Goal: Task Accomplishment & Management: Use online tool/utility

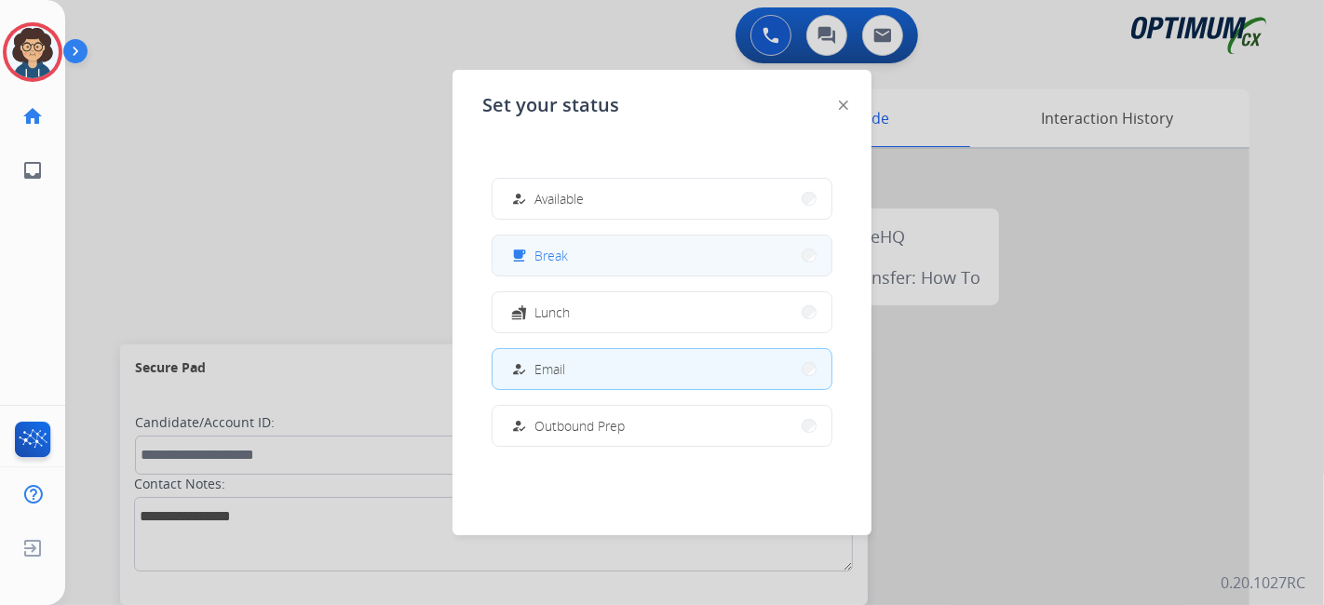
click at [537, 236] on button "free_breakfast Break" at bounding box center [662, 256] width 339 height 40
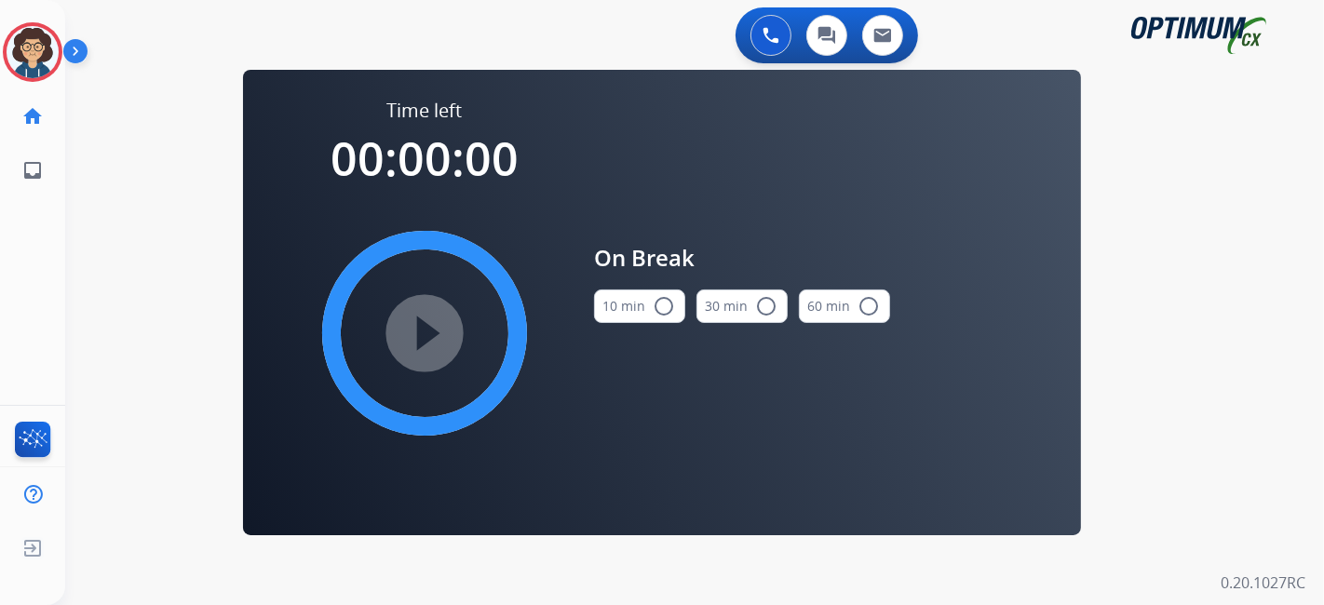
click at [660, 314] on mat-icon "radio_button_unchecked" at bounding box center [664, 306] width 22 height 22
click at [436, 332] on mat-icon "play_circle_filled" at bounding box center [424, 333] width 22 height 22
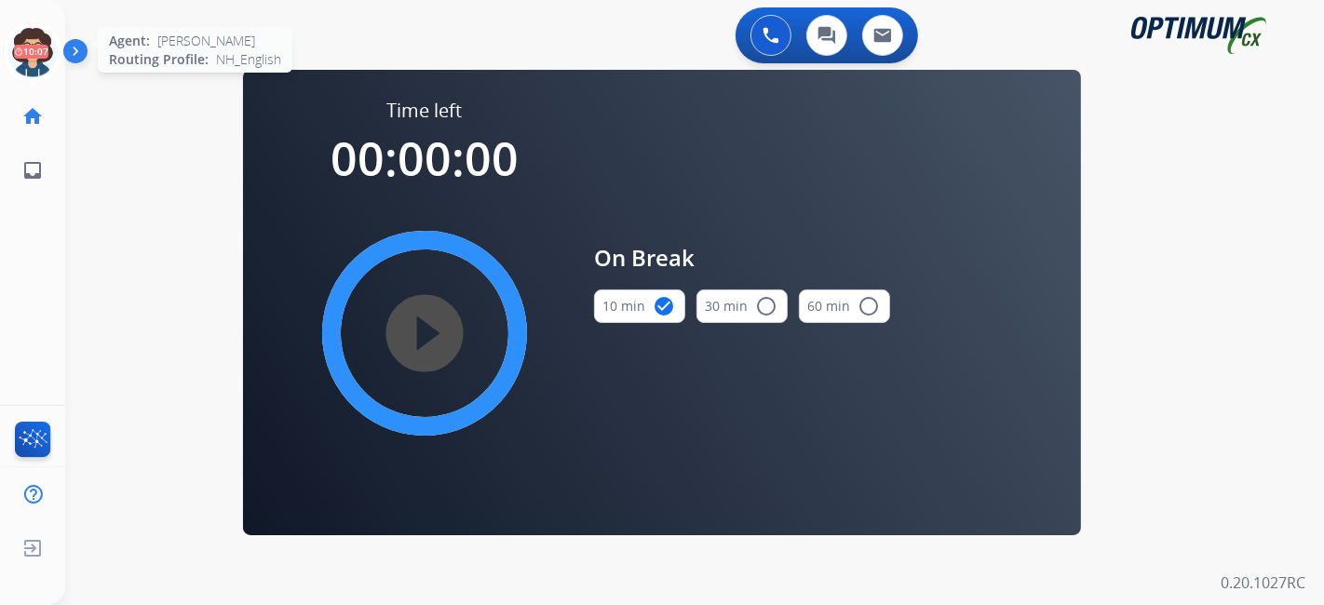
click at [34, 67] on icon at bounding box center [33, 52] width 61 height 61
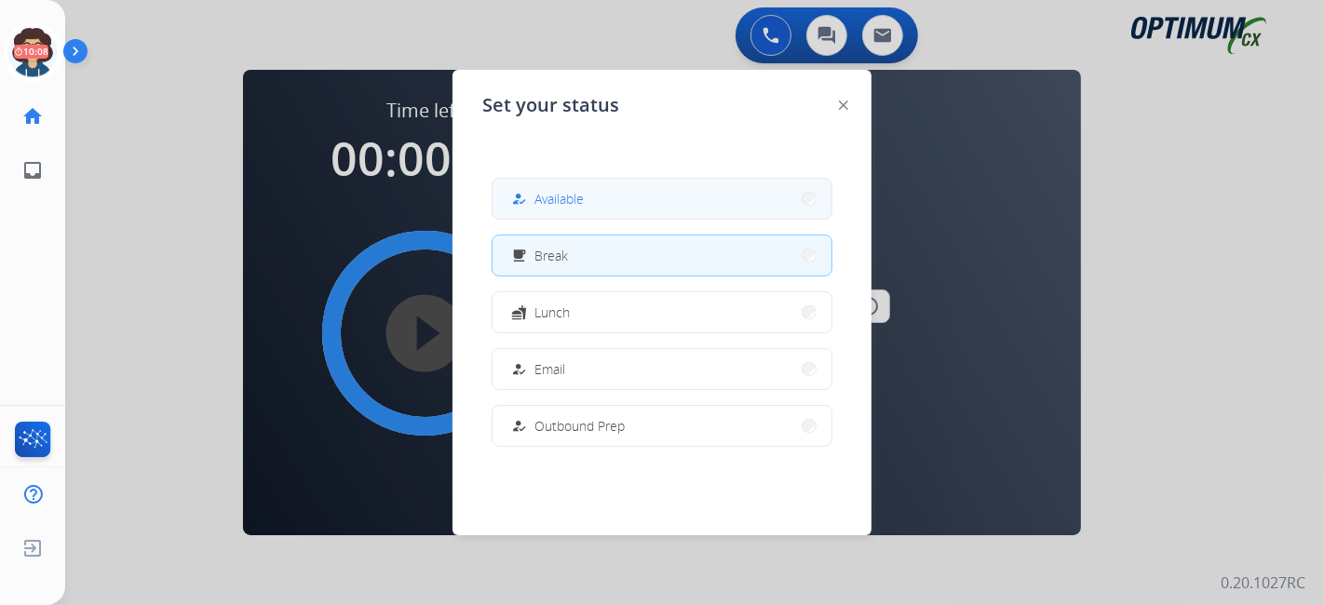
click at [547, 196] on span "Available" at bounding box center [558, 199] width 49 height 20
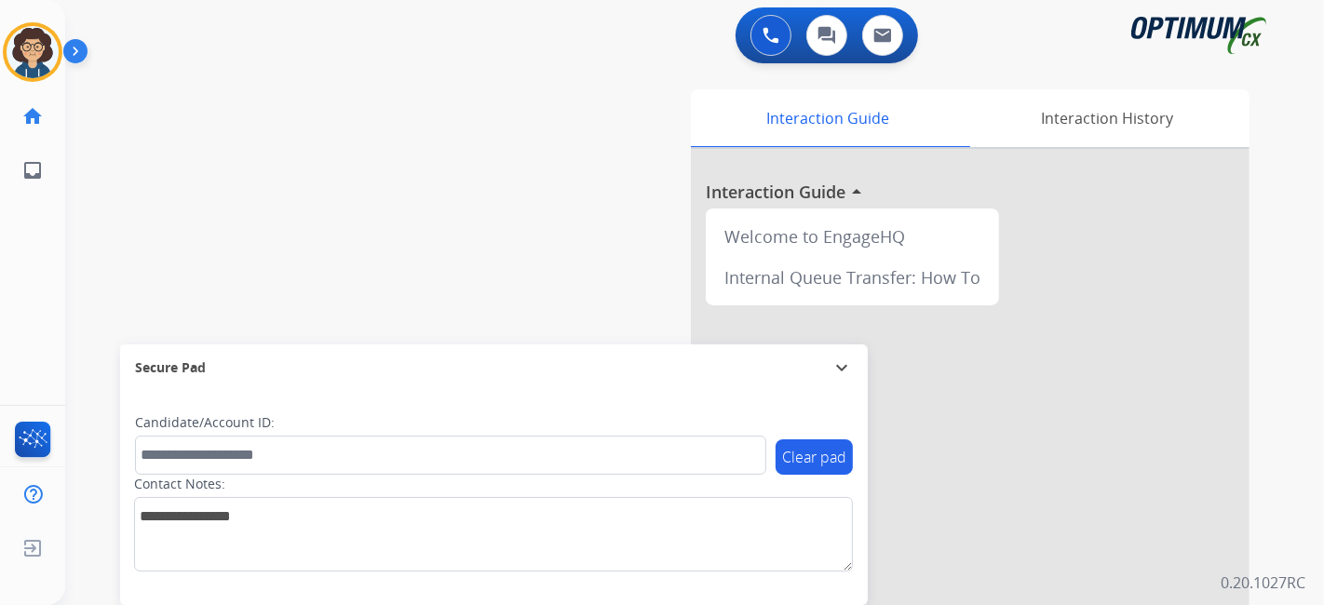
click at [594, 304] on div "Interaction Guide Interaction History Interaction Guide arrow_drop_up Welcome t…" at bounding box center [903, 466] width 694 height 754
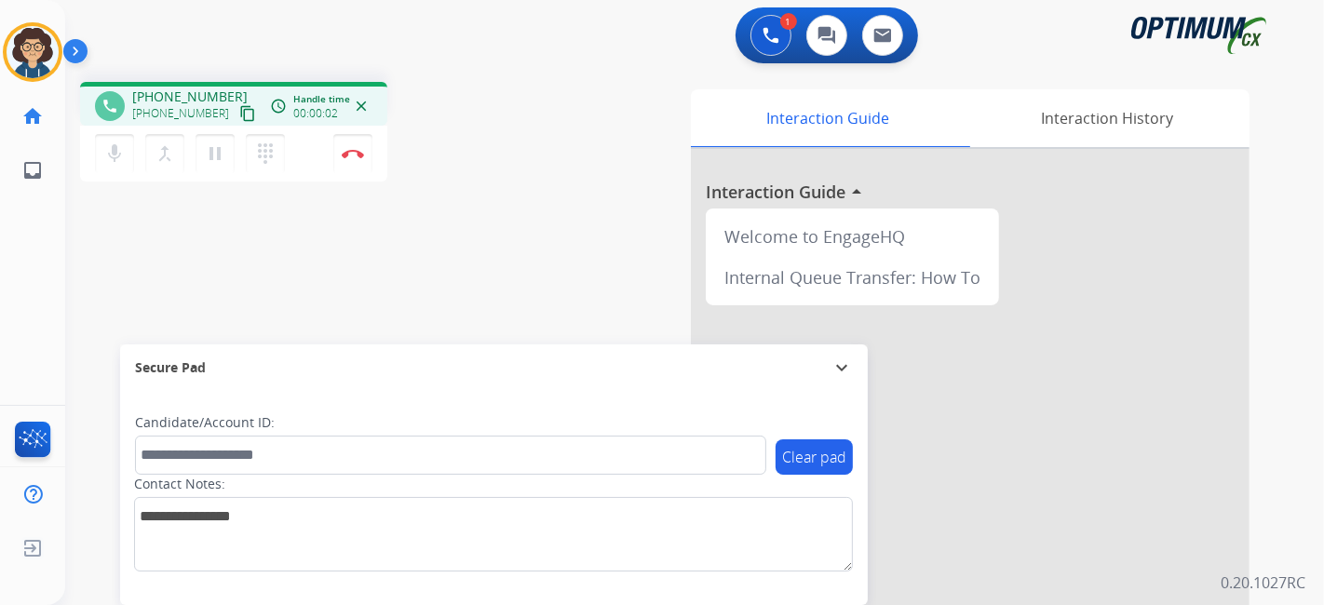
click at [239, 112] on mat-icon "content_copy" at bounding box center [247, 113] width 17 height 17
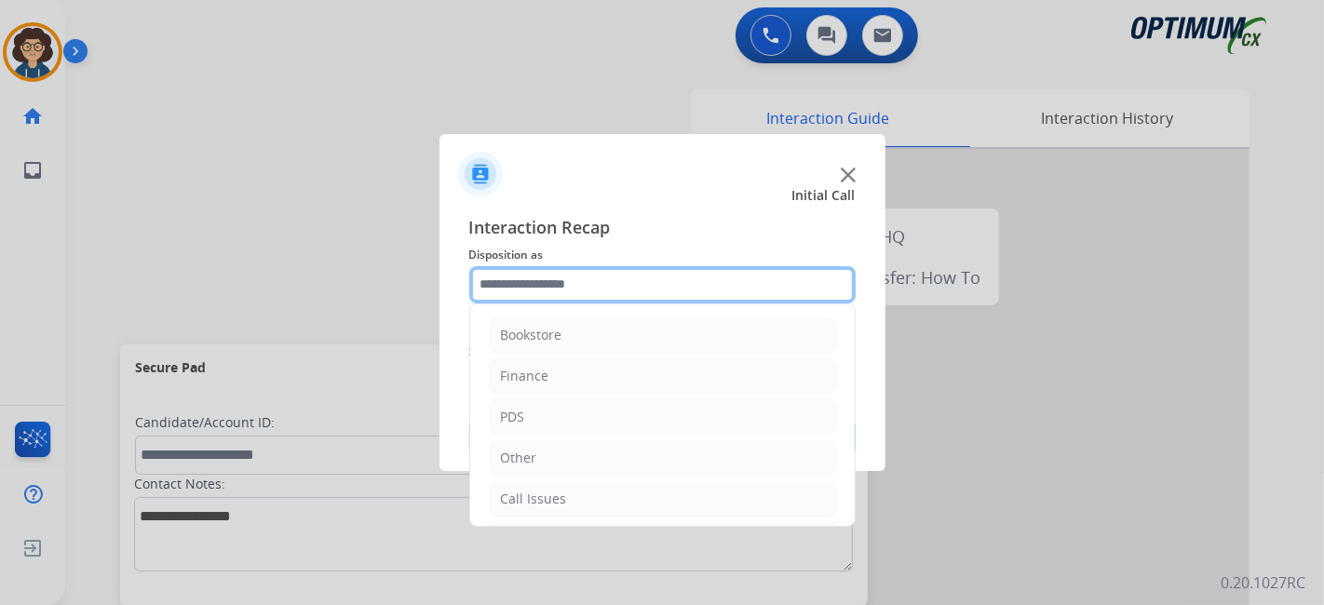
click at [648, 296] on input "text" at bounding box center [662, 284] width 386 height 37
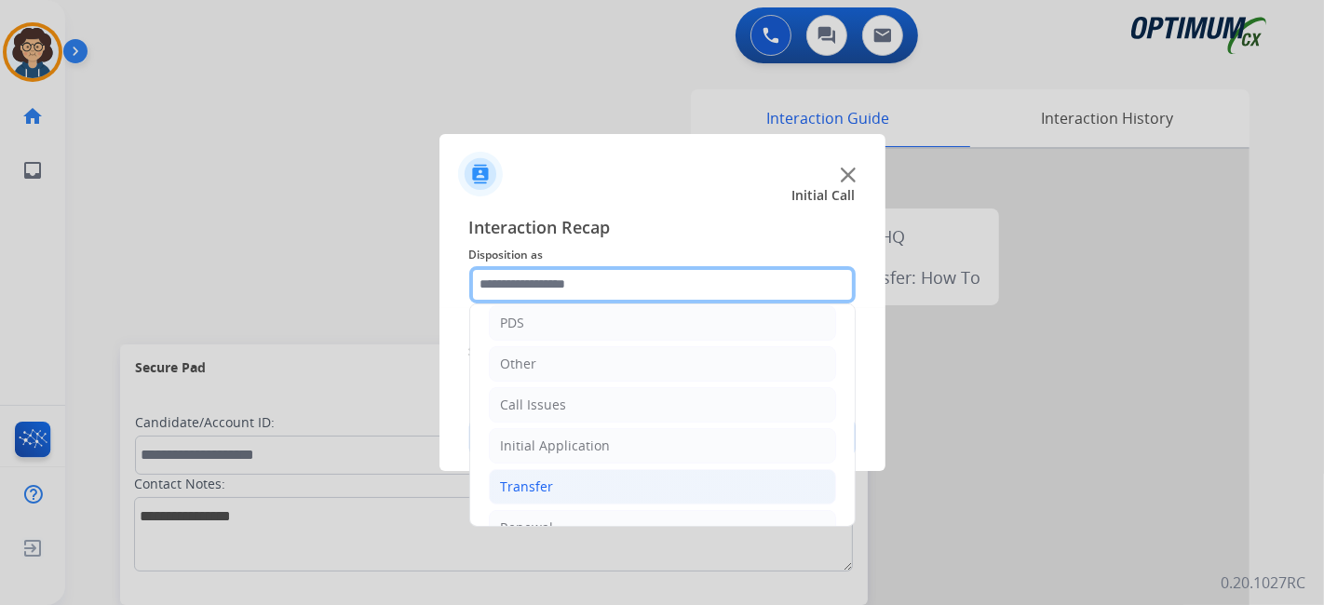
scroll to position [122, 0]
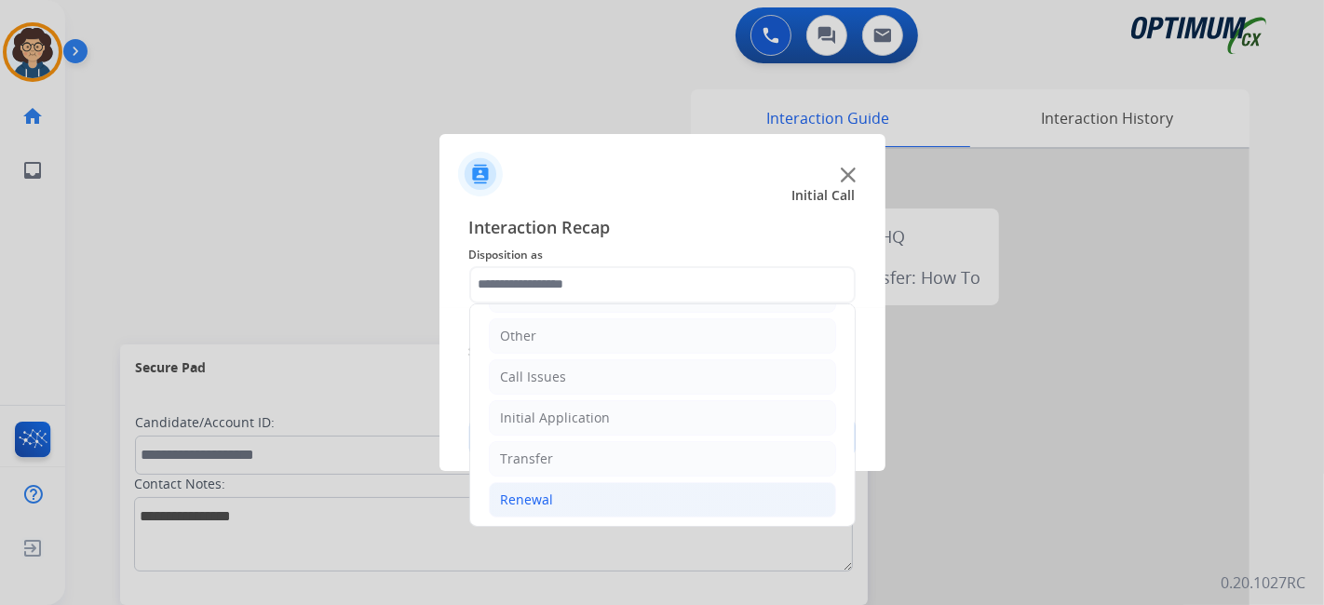
click at [649, 485] on li "Renewal" at bounding box center [662, 499] width 347 height 35
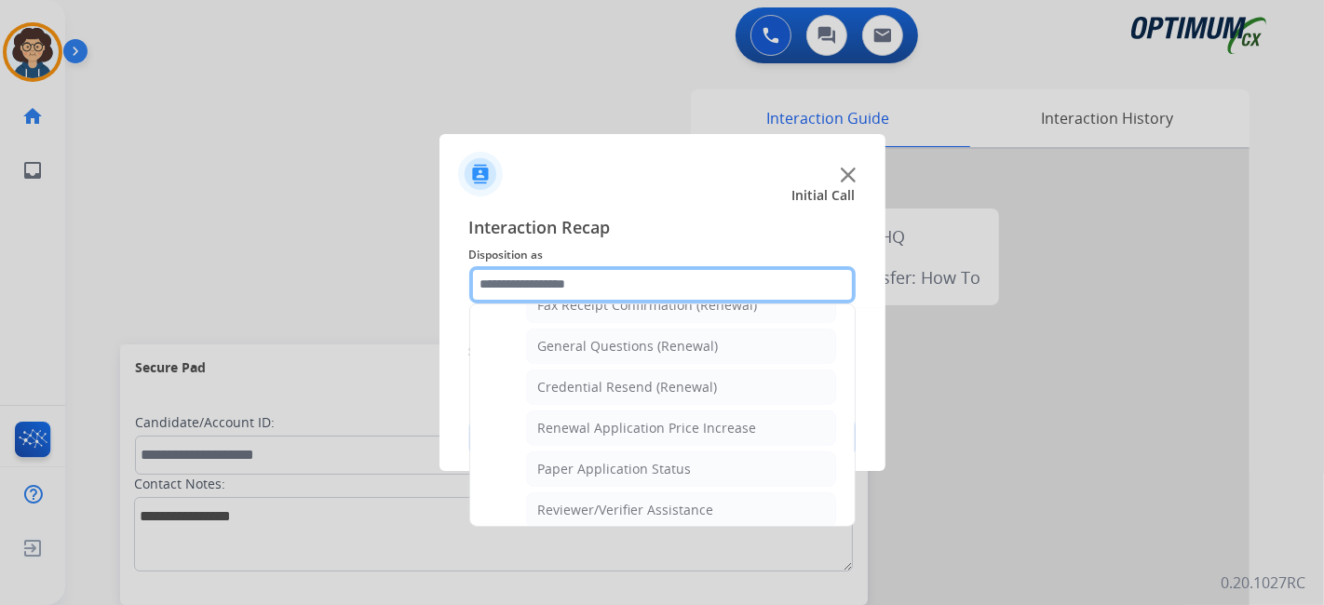
scroll to position [534, 0]
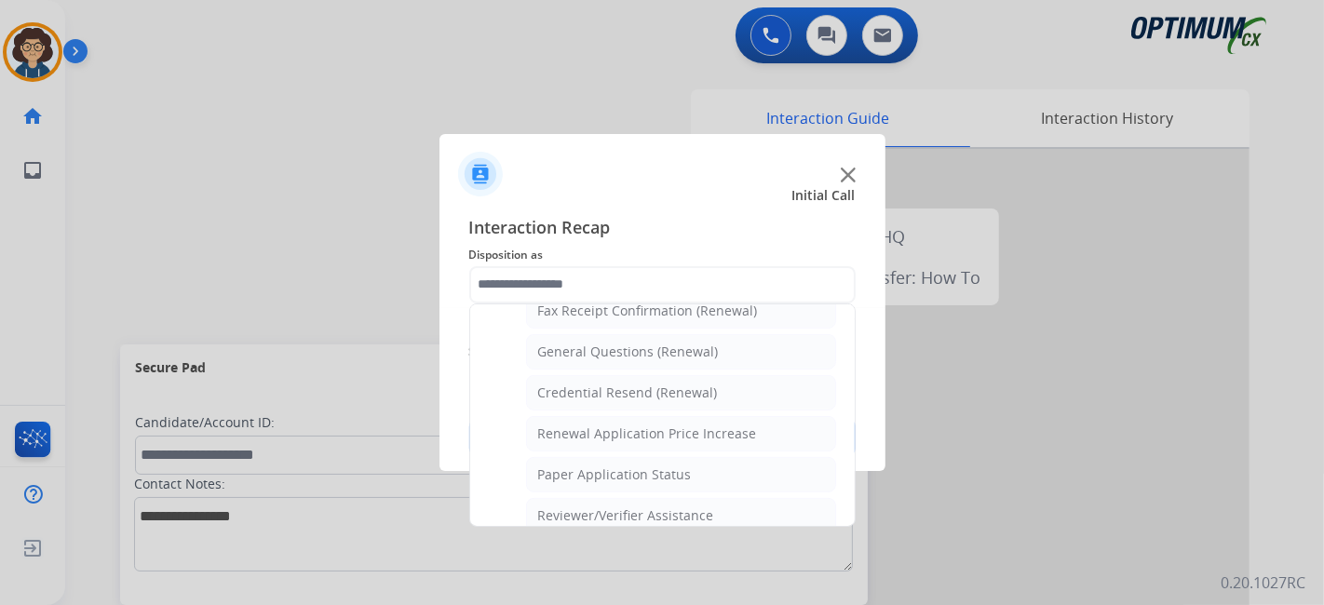
drag, startPoint x: 659, startPoint y: 340, endPoint x: 726, endPoint y: 358, distance: 69.3
click at [659, 343] on div "General Questions (Renewal)" at bounding box center [628, 352] width 181 height 19
type input "**********"
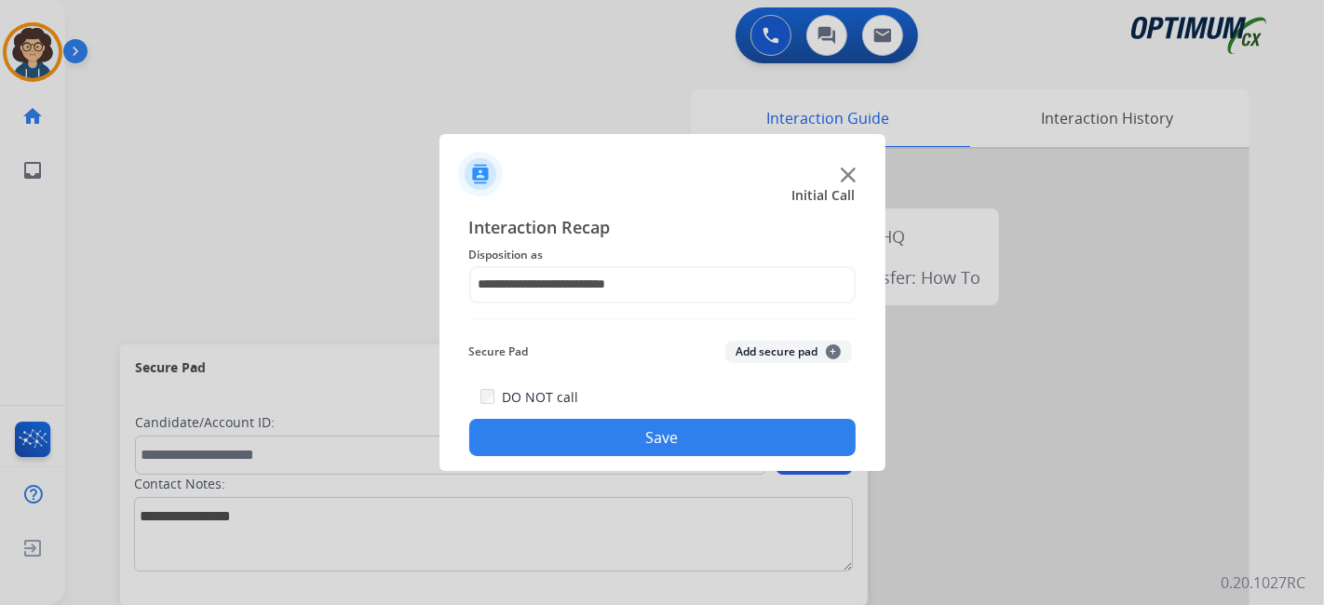
click at [720, 438] on button "Save" at bounding box center [662, 437] width 386 height 37
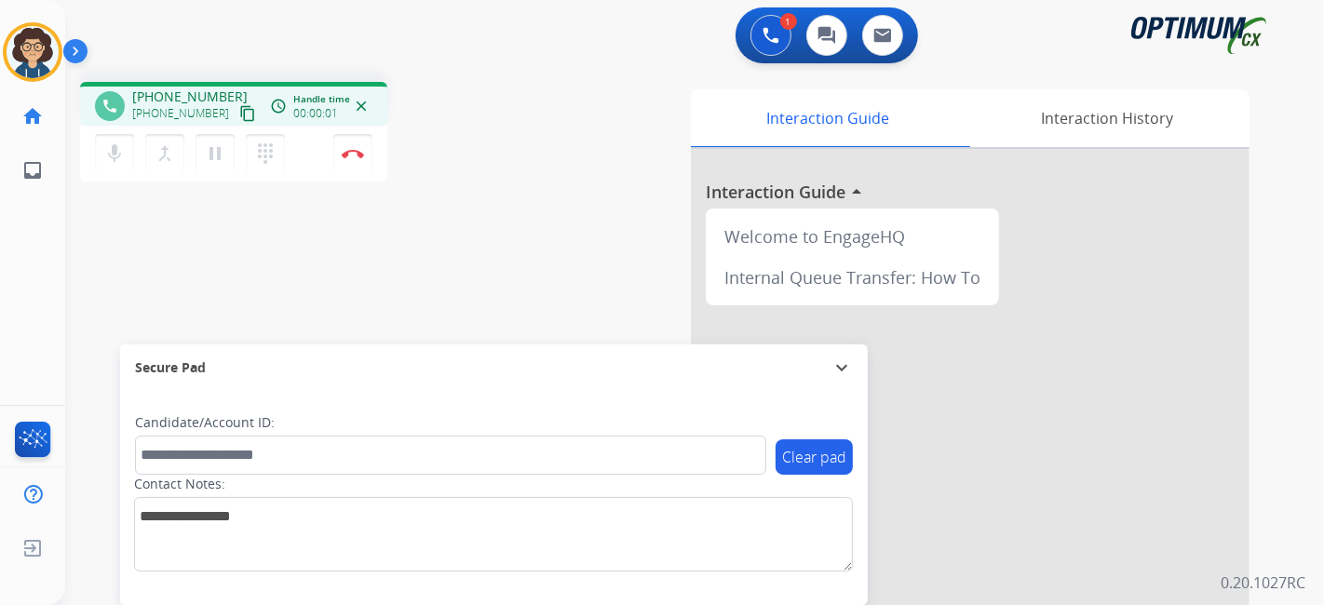
click at [239, 113] on mat-icon "content_copy" at bounding box center [247, 113] width 17 height 17
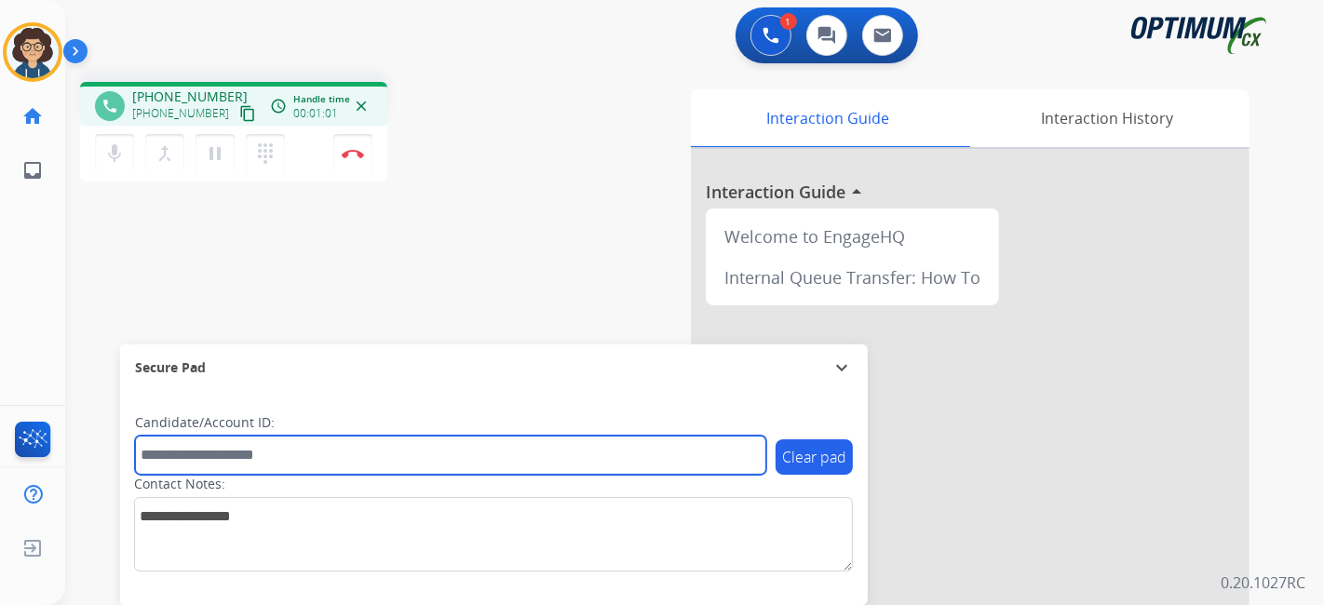
click at [327, 453] on input "text" at bounding box center [450, 455] width 631 height 39
paste input "*******"
type input "*******"
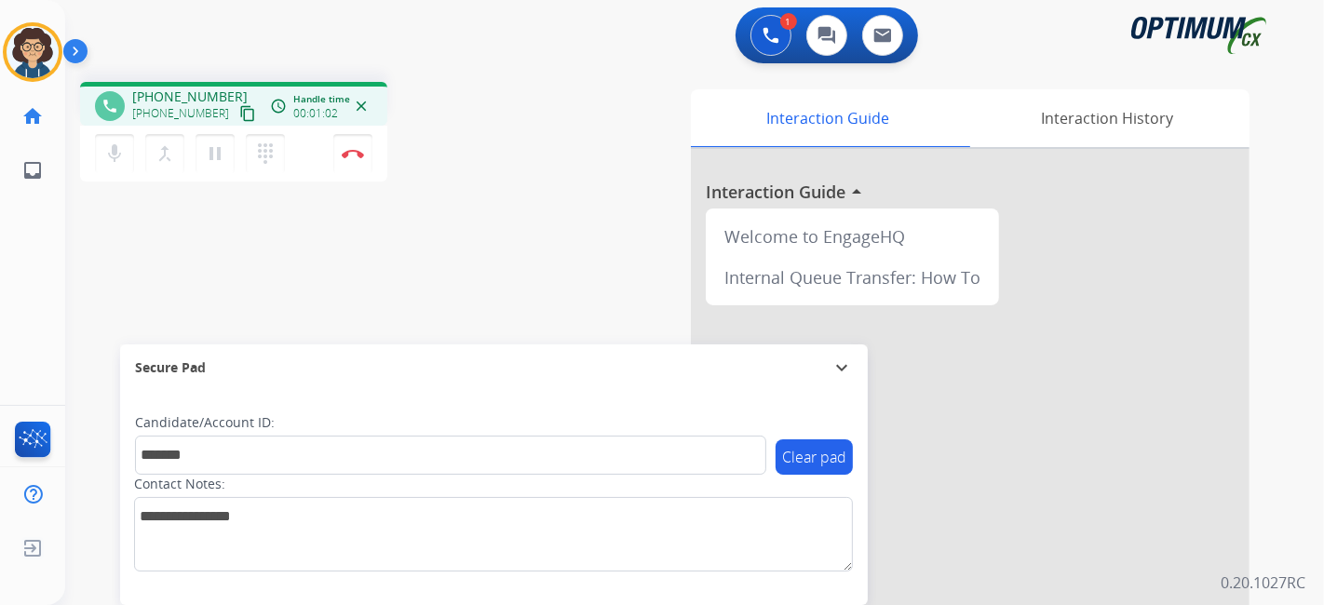
drag, startPoint x: 473, startPoint y: 291, endPoint x: 427, endPoint y: 13, distance: 281.2
click at [473, 286] on div "phone [PHONE_NUMBER] [PHONE_NUMBER] content_copy access_time Call metrics Queue…" at bounding box center [672, 455] width 1214 height 777
click at [215, 155] on mat-icon "pause" at bounding box center [215, 153] width 22 height 22
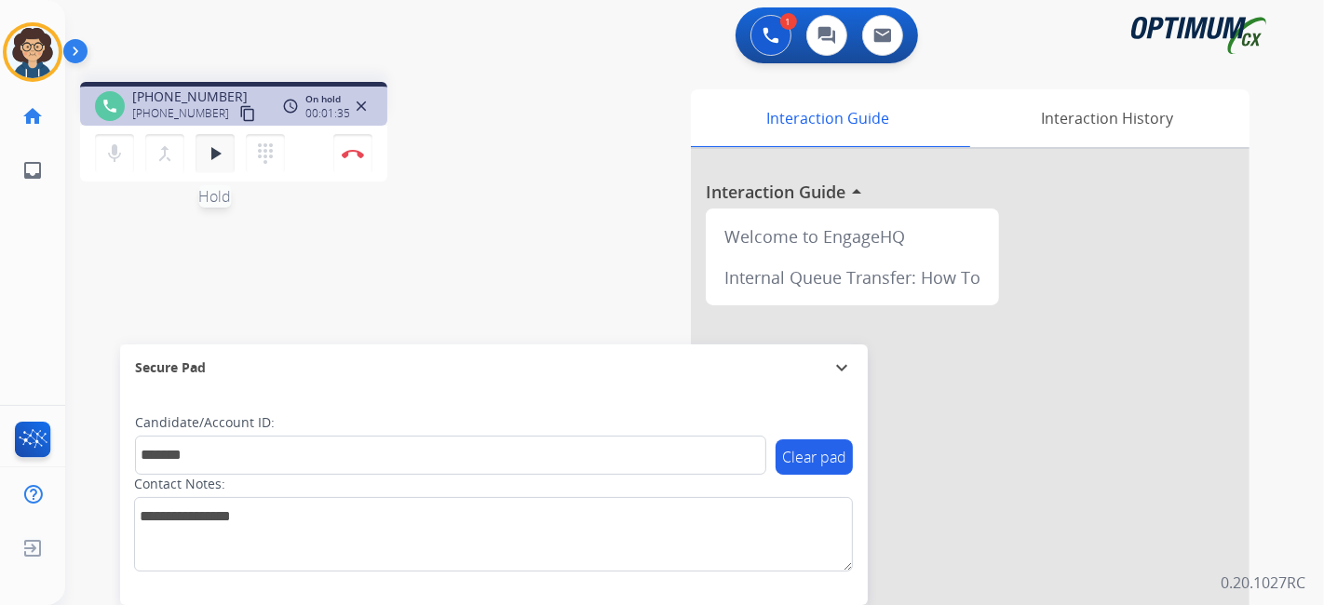
click at [214, 163] on mat-icon "play_arrow" at bounding box center [215, 153] width 22 height 22
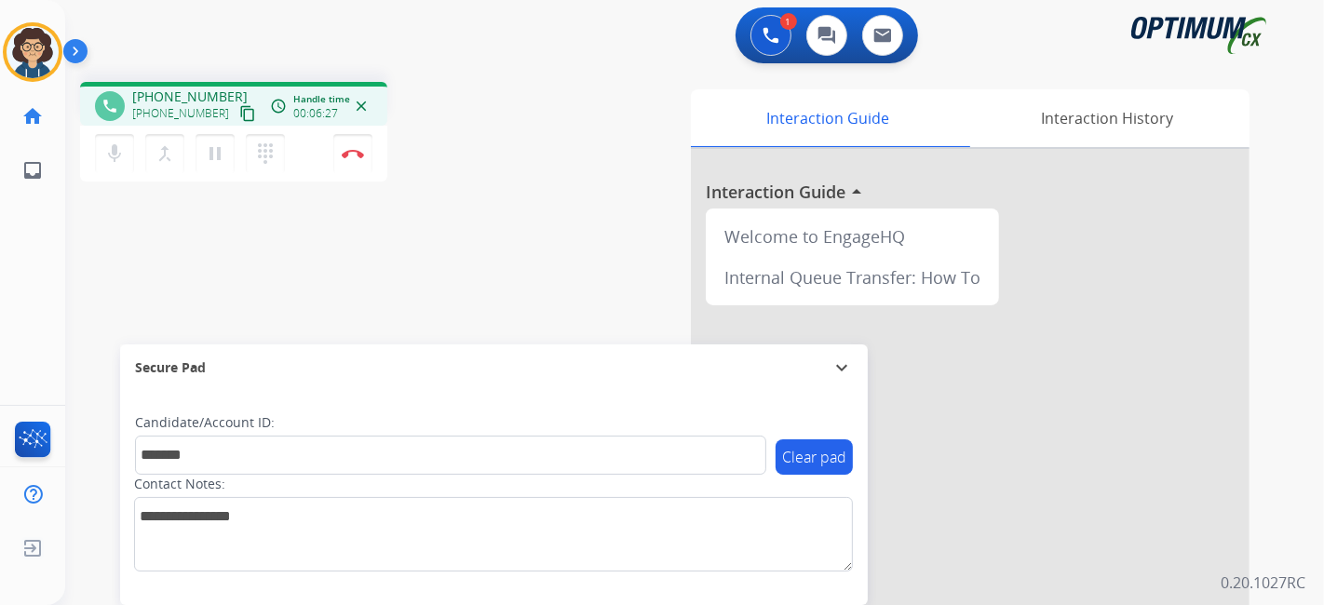
click at [440, 277] on div "phone [PHONE_NUMBER] [PHONE_NUMBER] content_copy access_time Call metrics Queue…" at bounding box center [672, 455] width 1214 height 777
click at [349, 143] on button "Disconnect" at bounding box center [352, 153] width 39 height 39
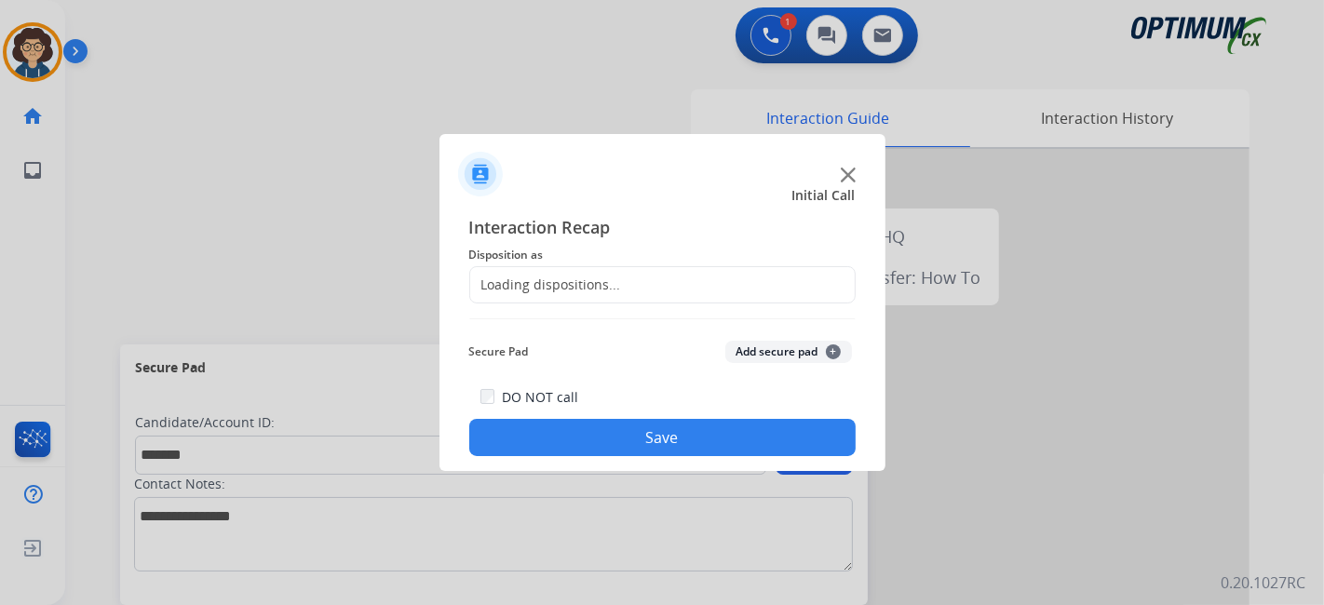
click at [660, 300] on div "Loading dispositions..." at bounding box center [662, 284] width 386 height 37
click at [661, 287] on div "Loading dispositions..." at bounding box center [662, 284] width 386 height 37
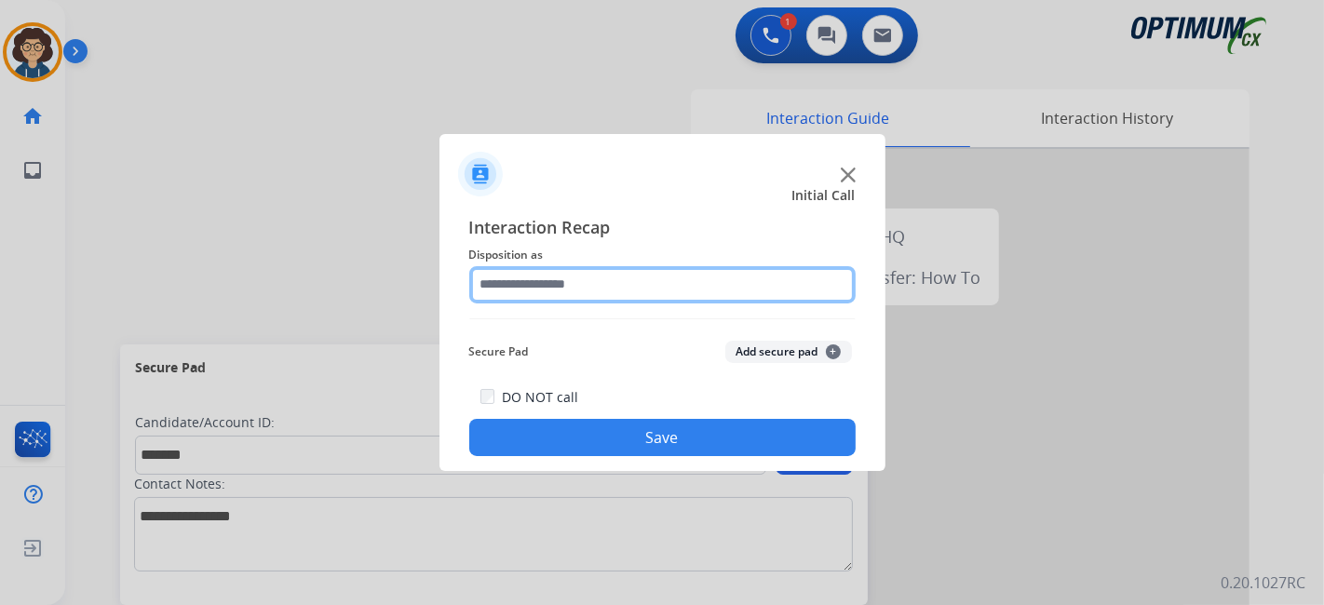
click at [661, 287] on input "text" at bounding box center [662, 284] width 386 height 37
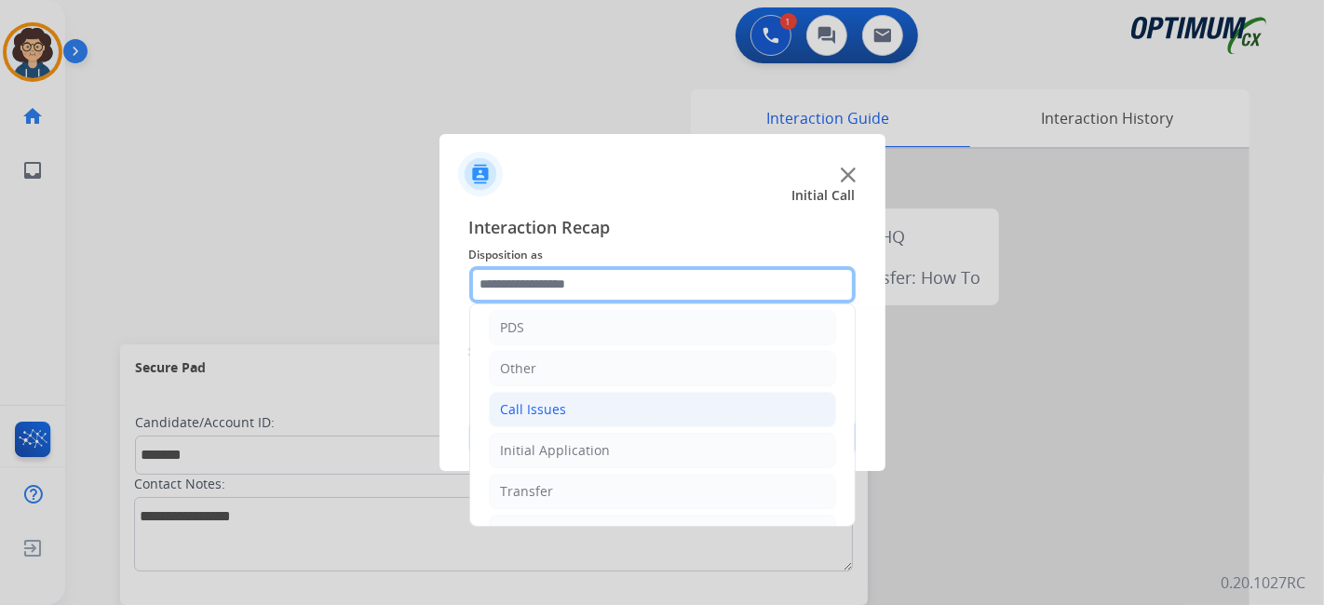
scroll to position [122, 0]
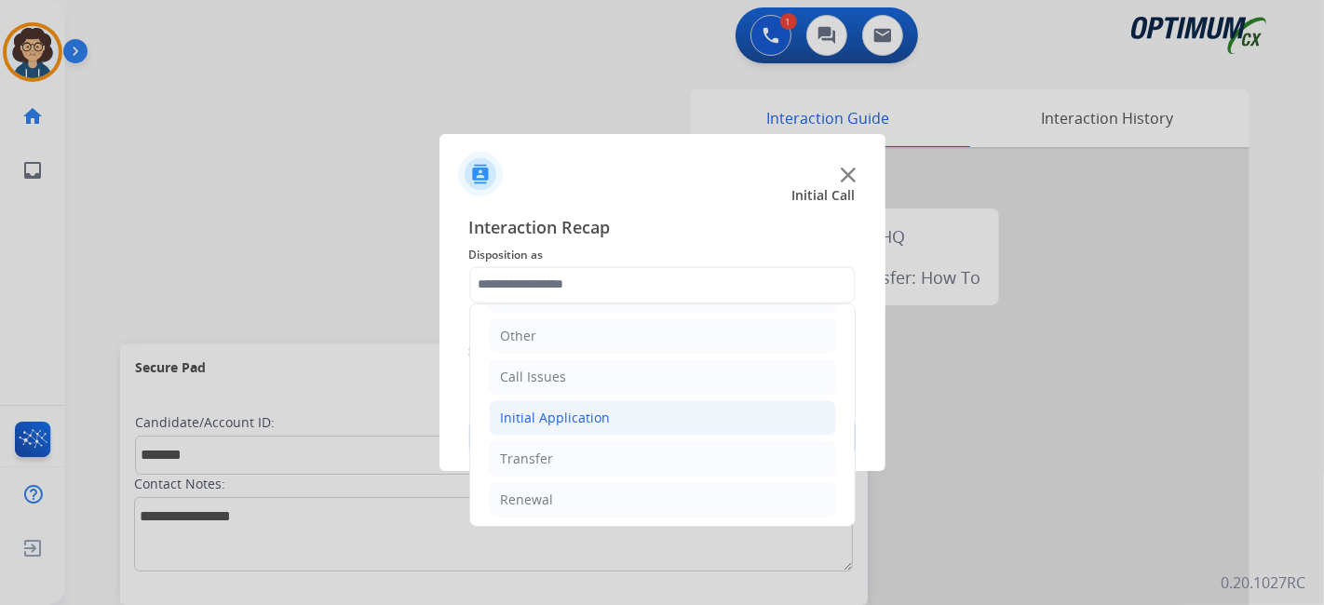
click at [706, 421] on li "Initial Application" at bounding box center [662, 417] width 347 height 35
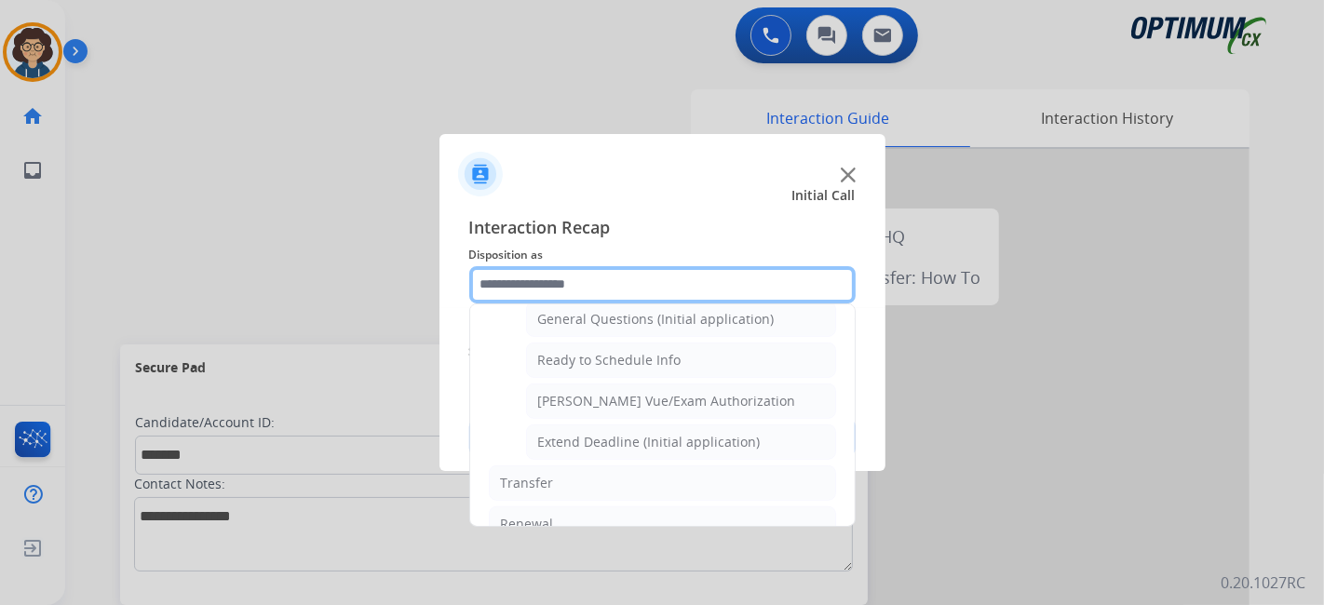
scroll to position [1037, 0]
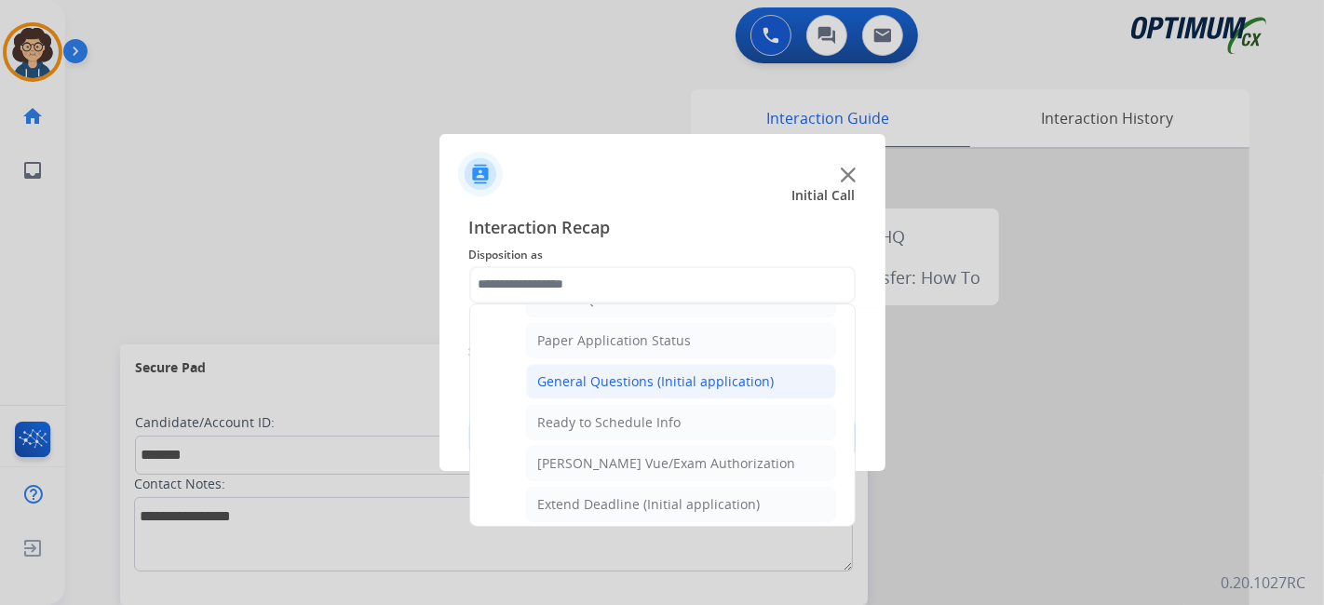
click at [725, 372] on div "General Questions (Initial application)" at bounding box center [656, 381] width 237 height 19
type input "**********"
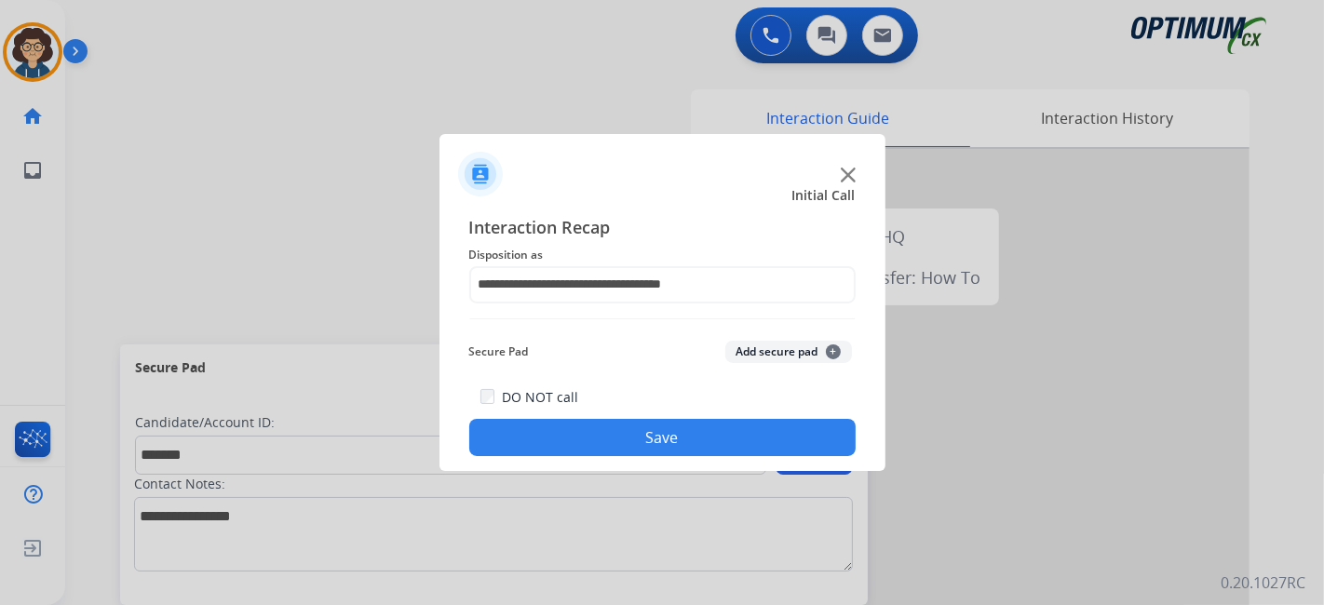
click at [752, 354] on button "Add secure pad +" at bounding box center [788, 352] width 127 height 22
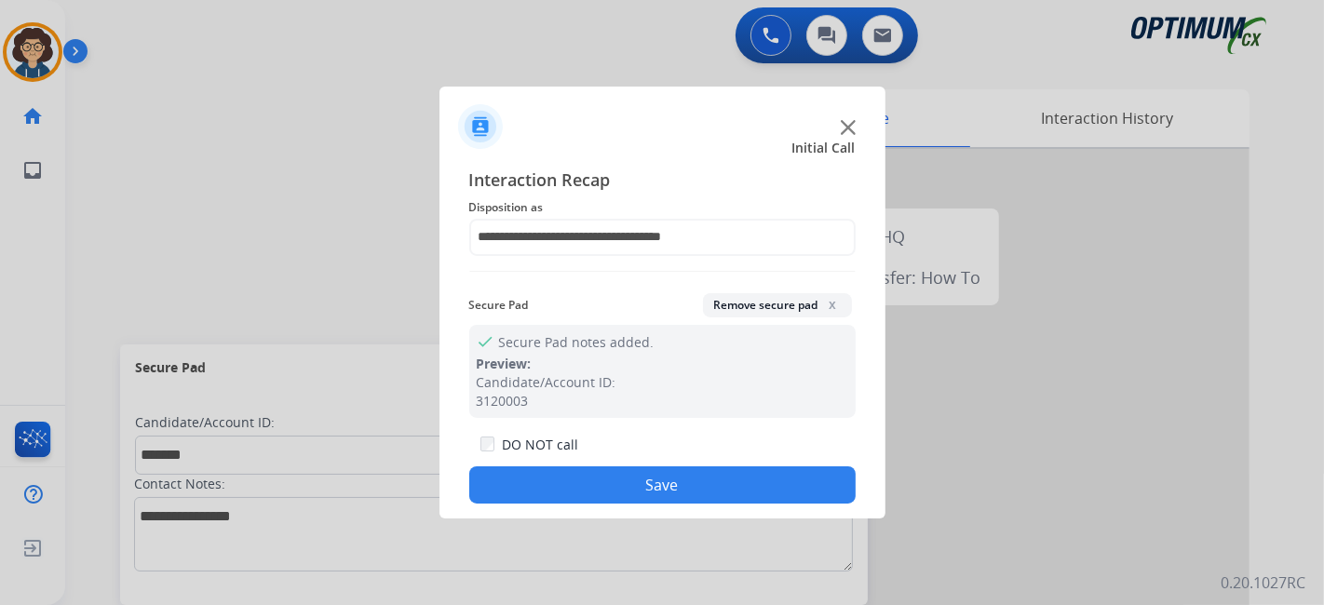
drag, startPoint x: 710, startPoint y: 483, endPoint x: 503, endPoint y: 128, distance: 411.4
click at [710, 484] on button "Save" at bounding box center [662, 484] width 386 height 37
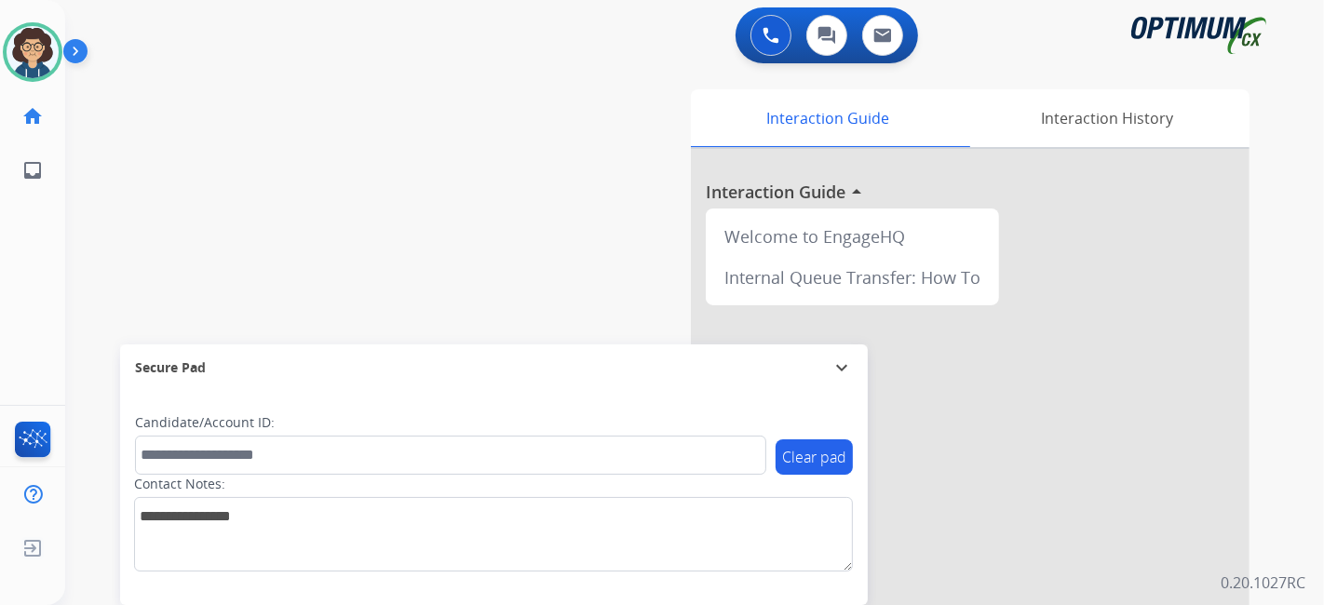
click at [507, 134] on div "swap_horiz Break voice bridge close_fullscreen Connect 3-Way Call merge_type Se…" at bounding box center [672, 455] width 1214 height 777
click at [29, 52] on img at bounding box center [33, 52] width 52 height 52
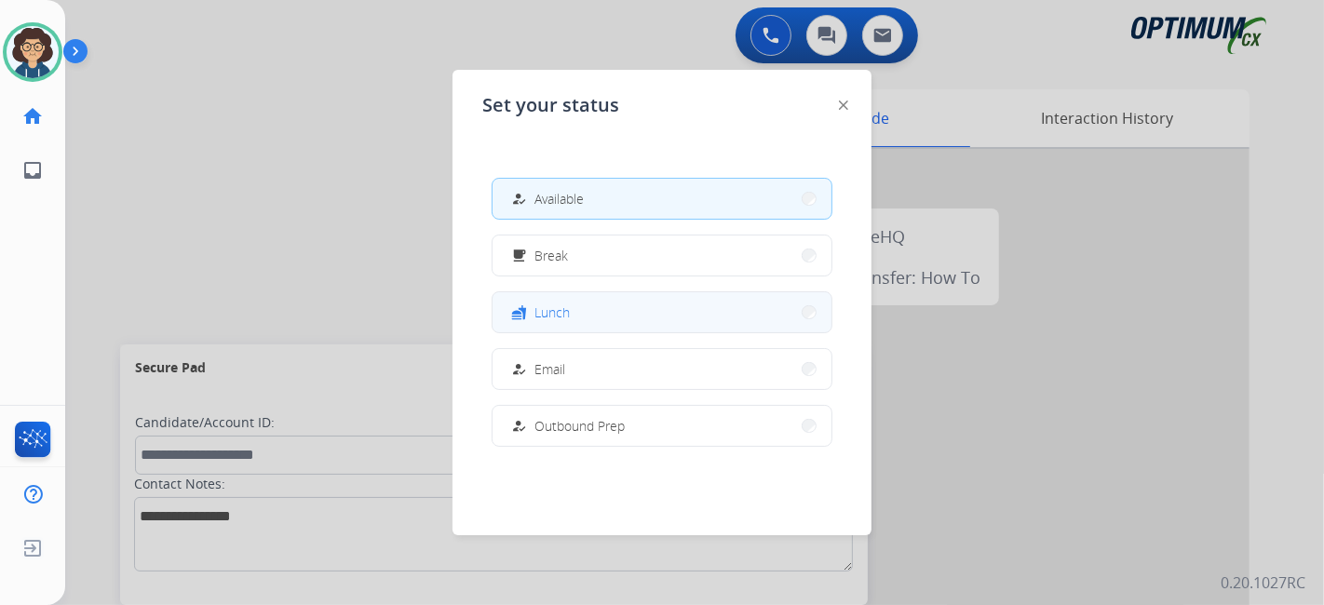
click at [561, 307] on span "Lunch" at bounding box center [551, 313] width 35 height 20
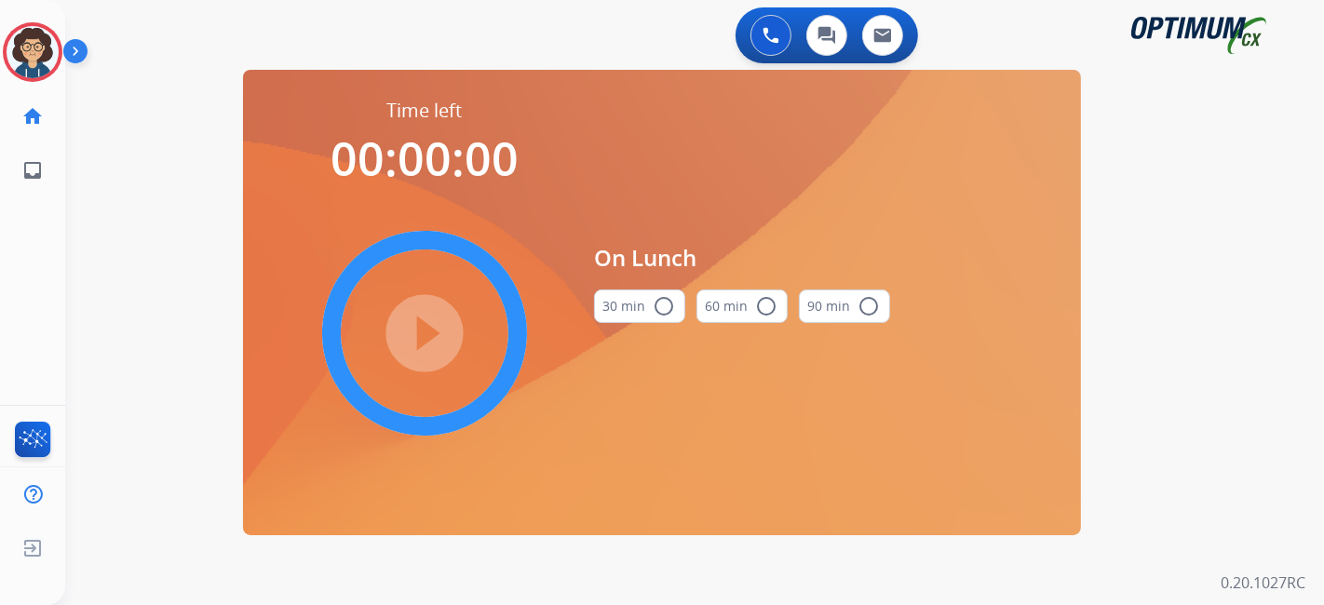
click at [635, 305] on button "30 min radio_button_unchecked" at bounding box center [639, 307] width 91 height 34
click at [433, 328] on mat-icon "play_circle_filled" at bounding box center [424, 333] width 22 height 22
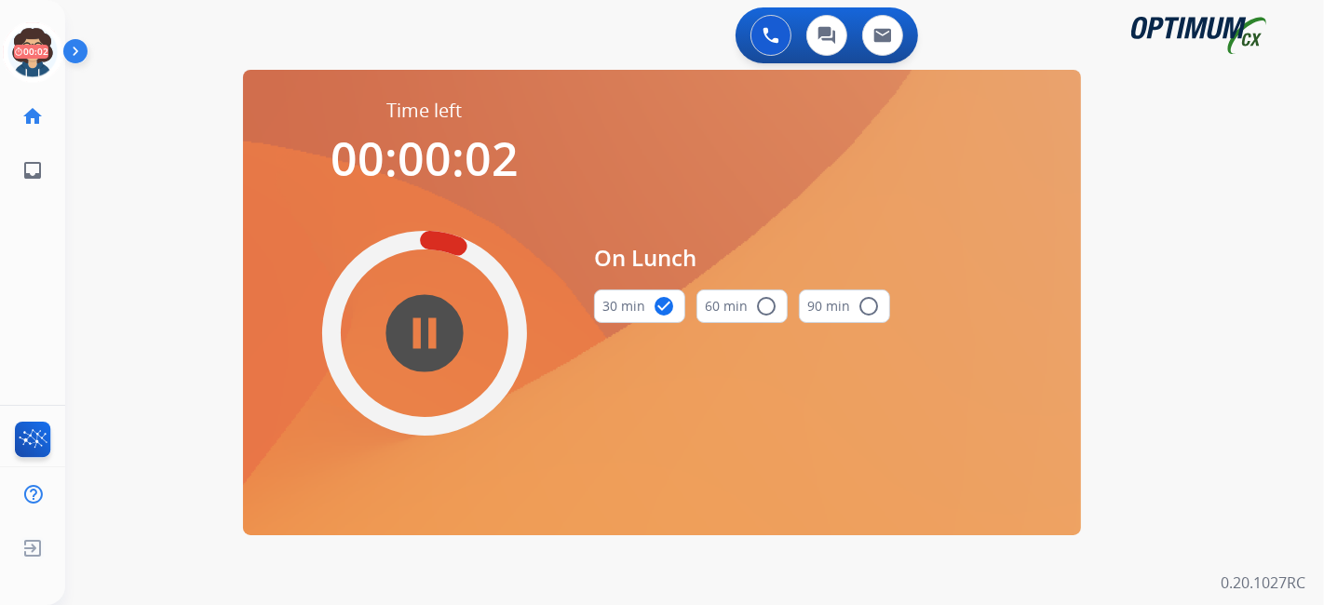
click at [436, 345] on mat-icon "pause_circle_filled" at bounding box center [424, 333] width 22 height 22
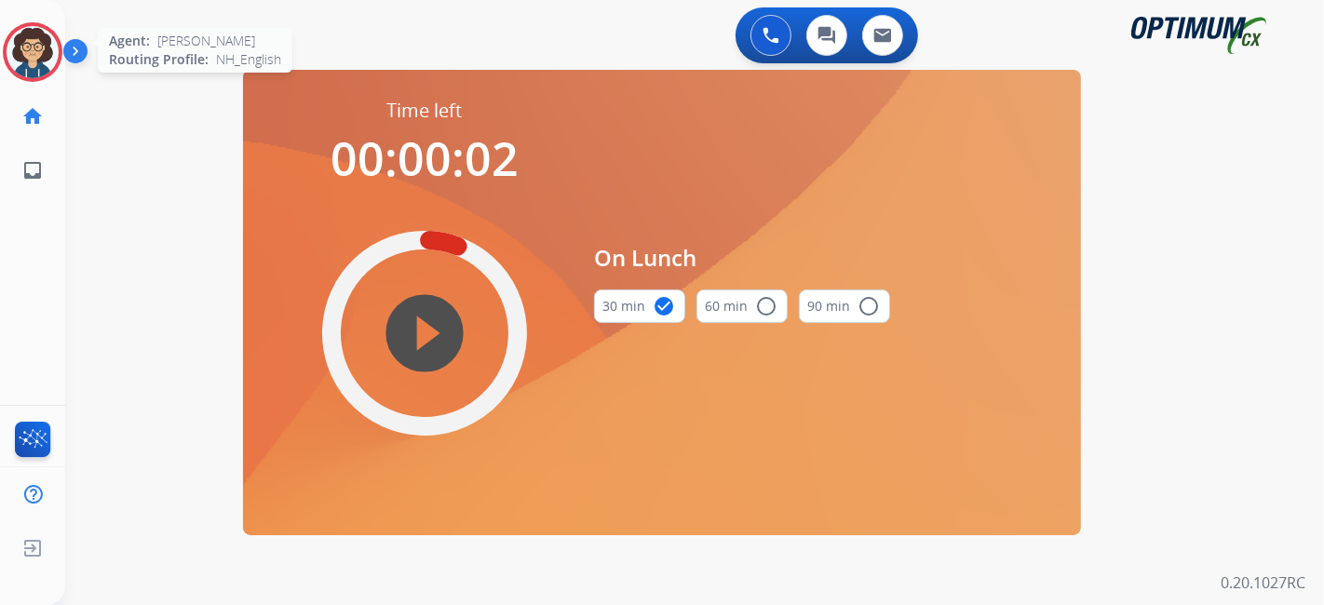
click at [43, 49] on img at bounding box center [33, 52] width 52 height 52
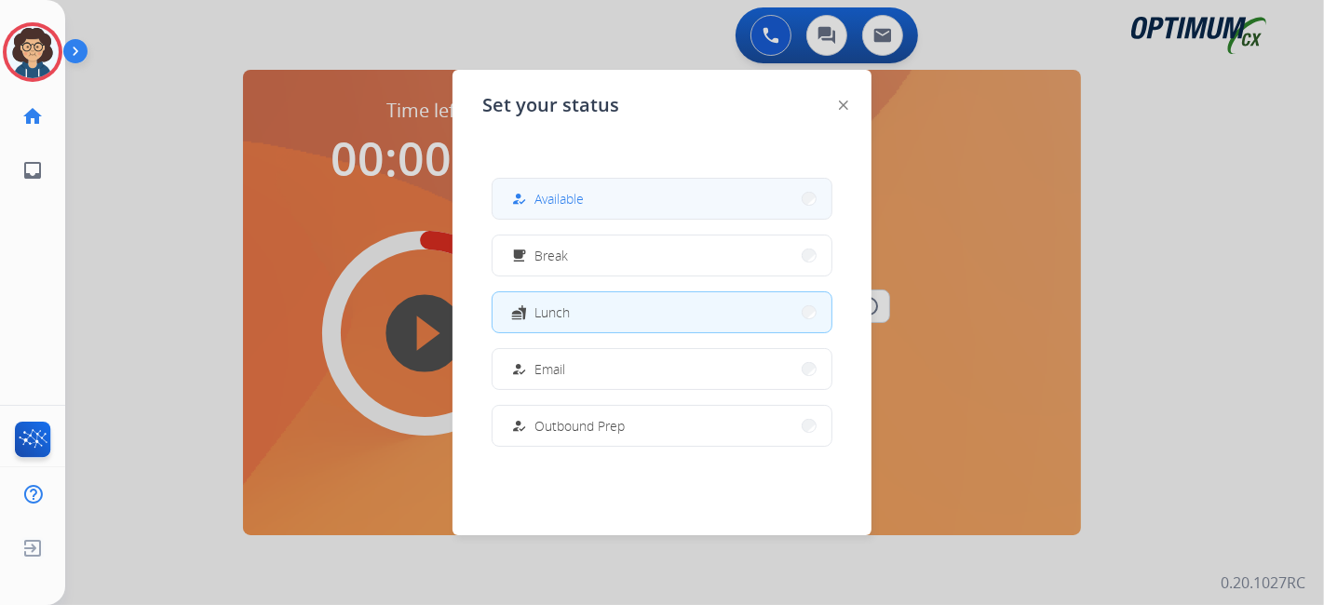
click at [638, 200] on button "how_to_reg Available" at bounding box center [662, 199] width 339 height 40
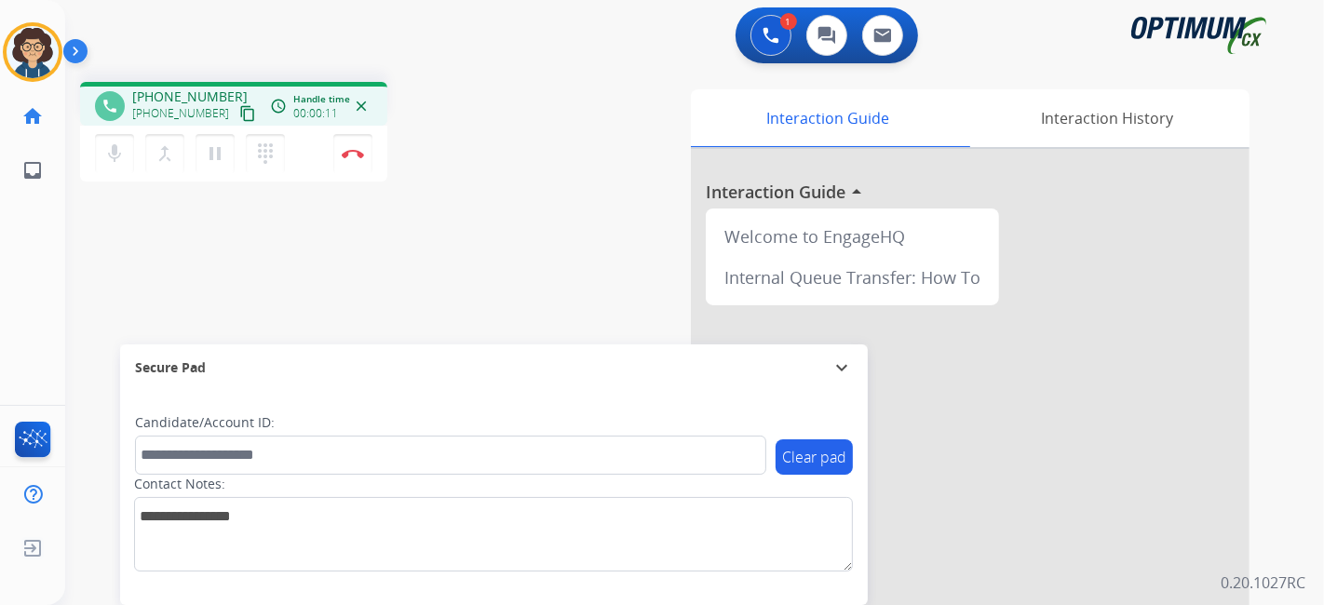
drag, startPoint x: 224, startPoint y: 110, endPoint x: 300, endPoint y: 34, distance: 107.3
click at [239, 112] on mat-icon "content_copy" at bounding box center [247, 113] width 17 height 17
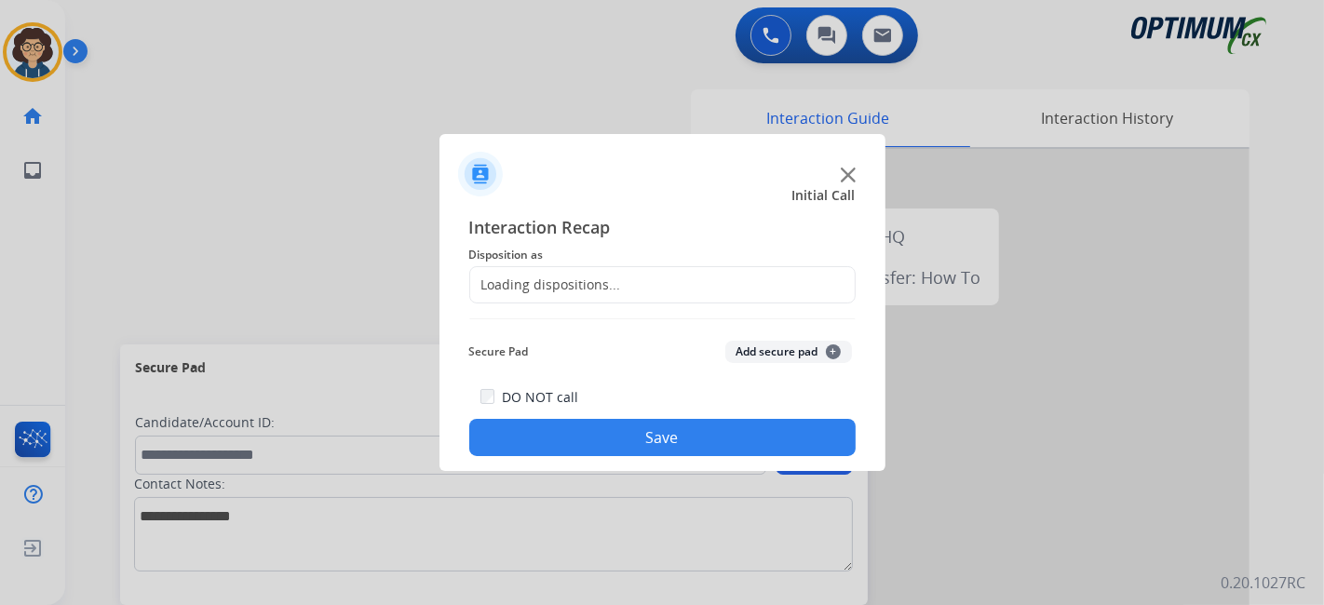
drag, startPoint x: 370, startPoint y: 163, endPoint x: 521, endPoint y: 235, distance: 167.9
click at [372, 162] on div at bounding box center [662, 302] width 1324 height 605
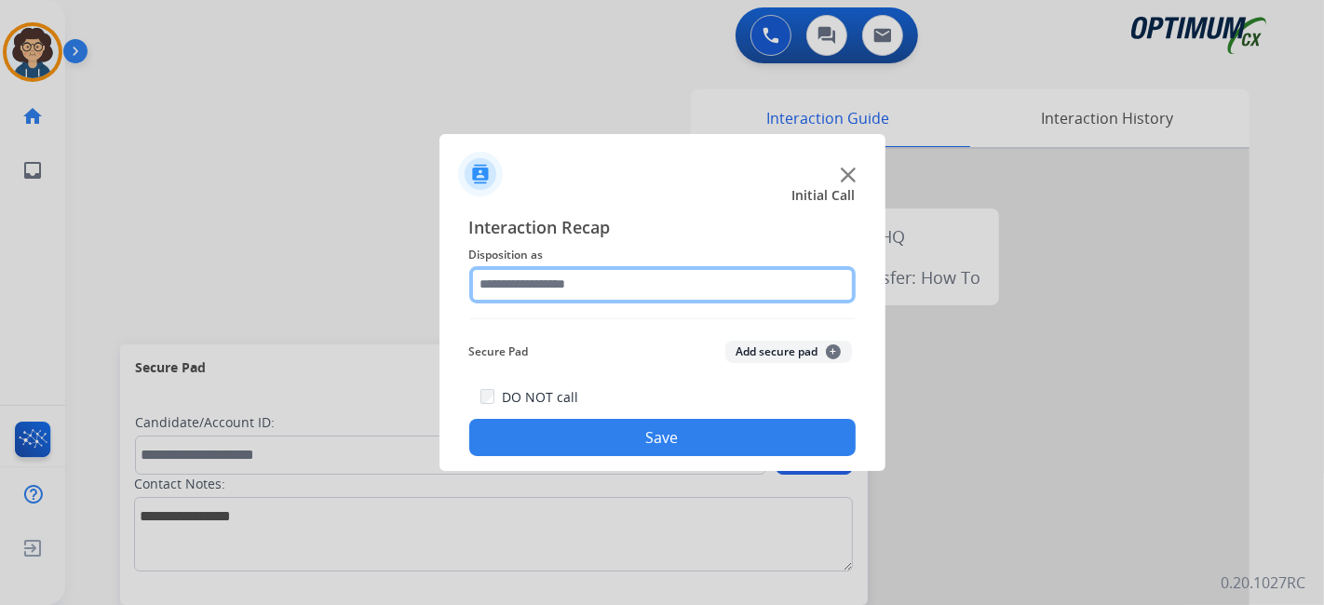
drag, startPoint x: 593, startPoint y: 277, endPoint x: 605, endPoint y: 285, distance: 14.7
click at [605, 285] on input "text" at bounding box center [662, 284] width 386 height 37
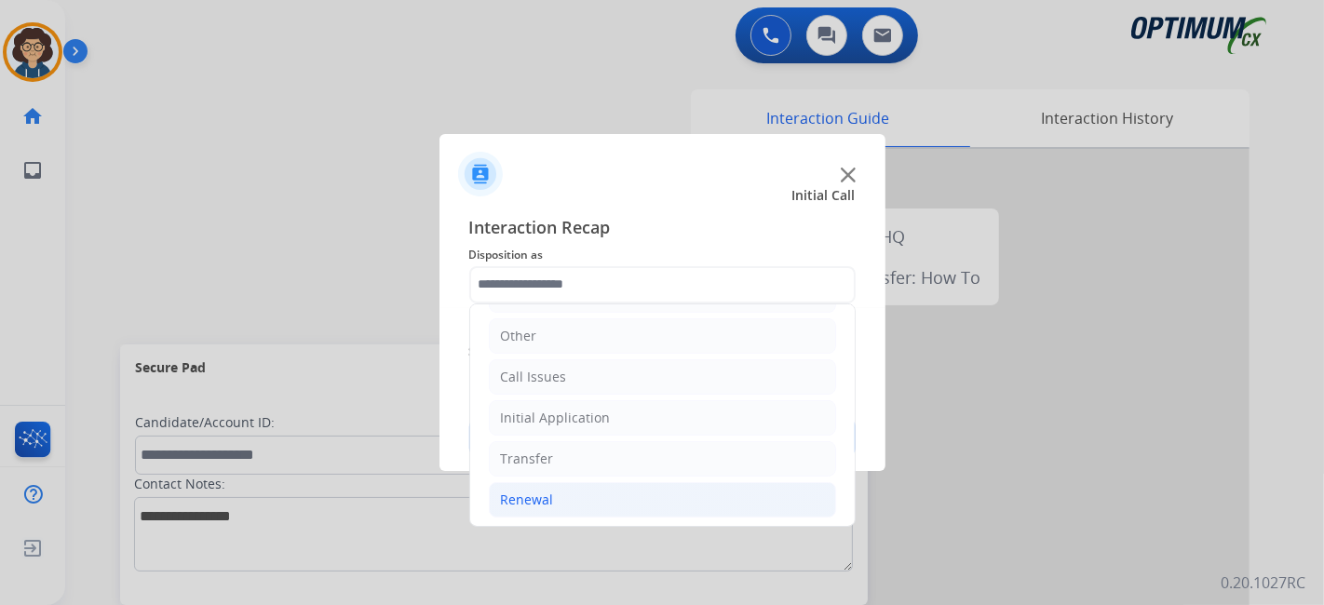
click at [683, 482] on li "Renewal" at bounding box center [662, 499] width 347 height 35
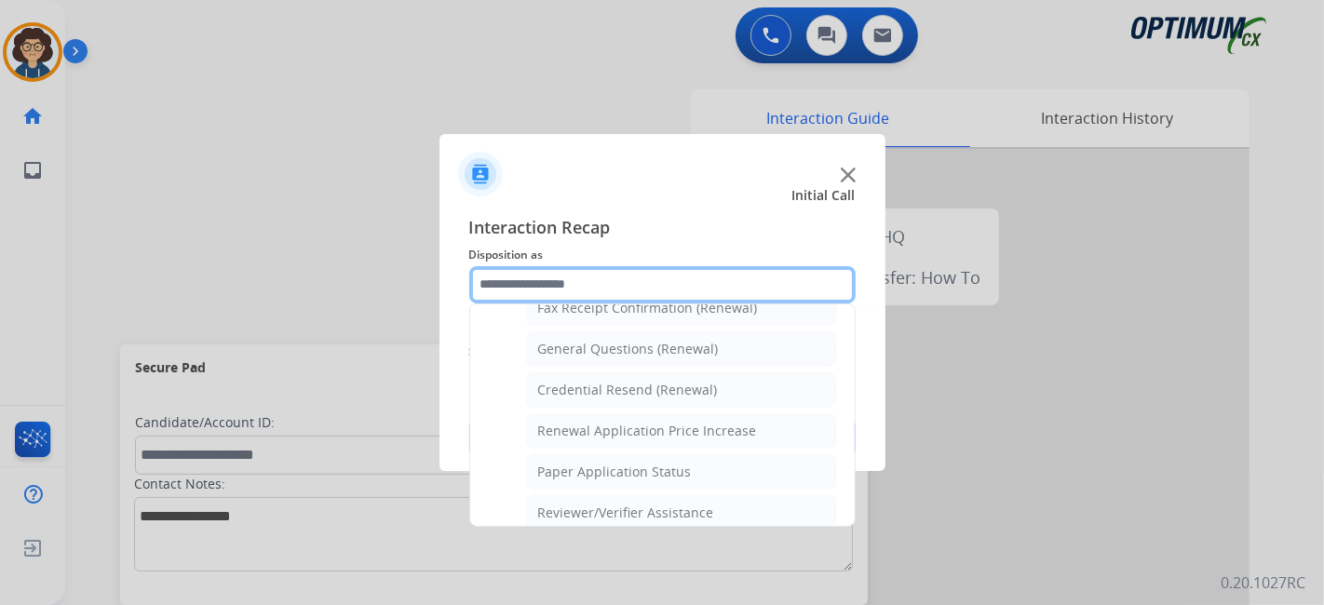
scroll to position [507, 0]
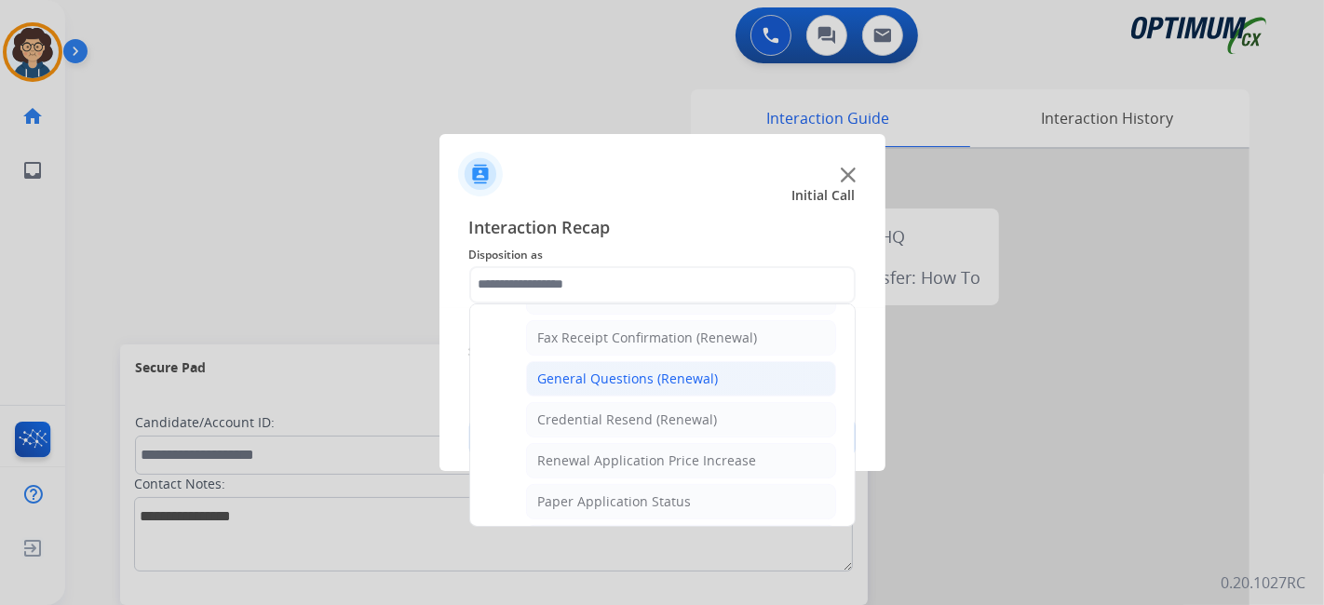
click at [771, 385] on li "General Questions (Renewal)" at bounding box center [681, 378] width 310 height 35
type input "**********"
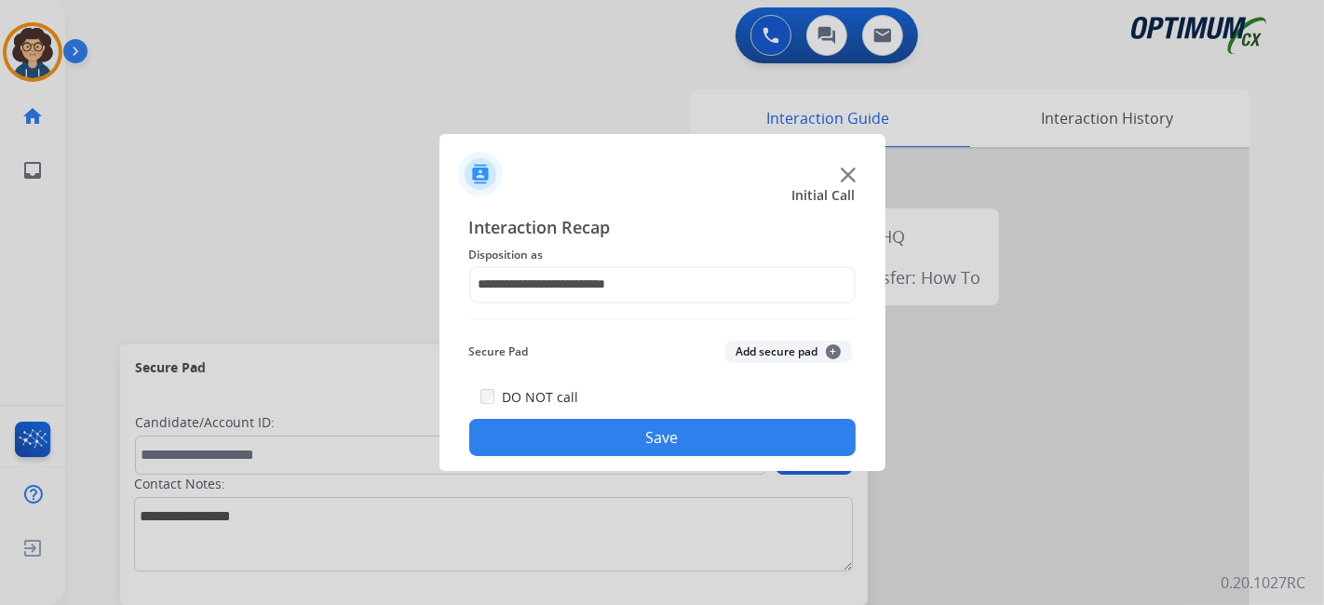
click at [642, 456] on div "DO NOT call Save" at bounding box center [662, 420] width 386 height 71
click at [654, 424] on button "Save" at bounding box center [662, 437] width 386 height 37
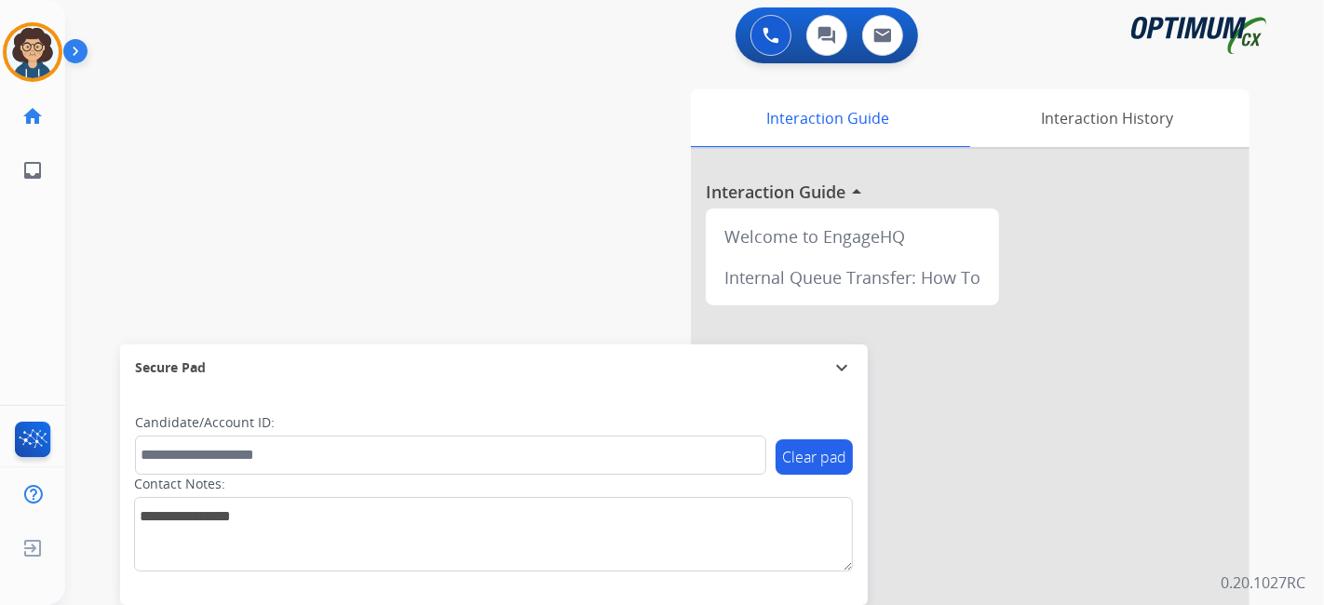
click at [486, 304] on div "swap_horiz Break voice bridge close_fullscreen Connect 3-Way Call merge_type Se…" at bounding box center [672, 455] width 1214 height 777
click at [1137, 270] on div at bounding box center [970, 496] width 559 height 695
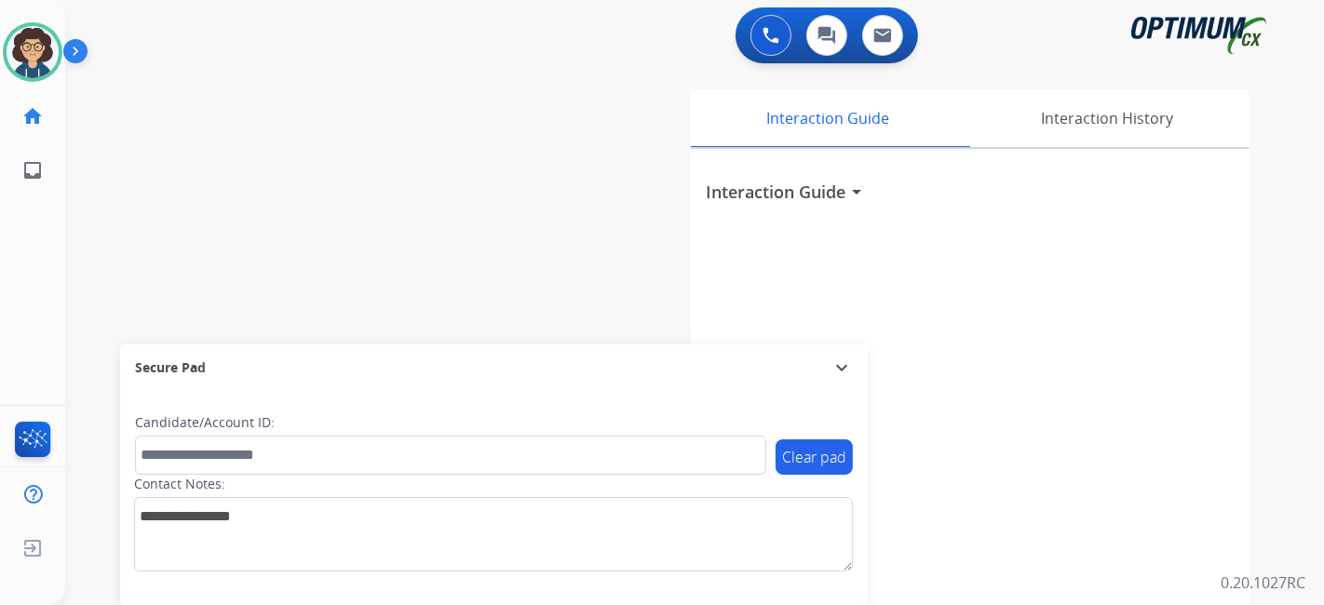
drag, startPoint x: 835, startPoint y: 196, endPoint x: 718, endPoint y: 439, distance: 269.9
click at [832, 201] on h3 "Interaction Guide" at bounding box center [776, 192] width 140 height 26
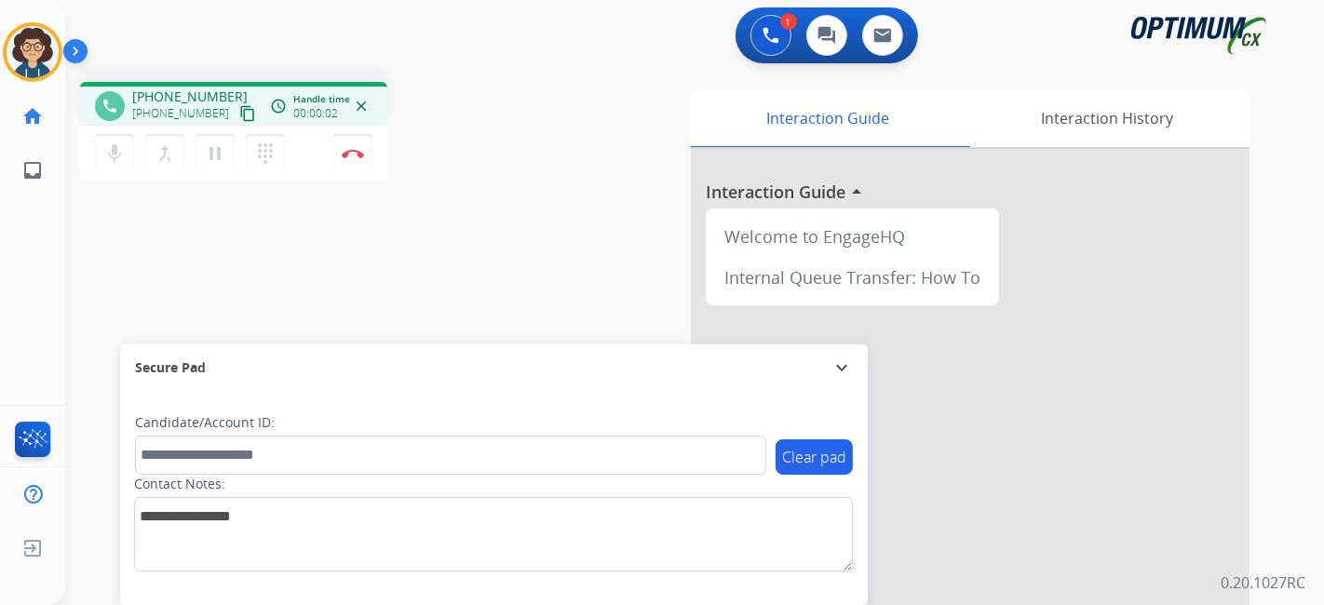
click at [239, 111] on mat-icon "content_copy" at bounding box center [247, 113] width 17 height 17
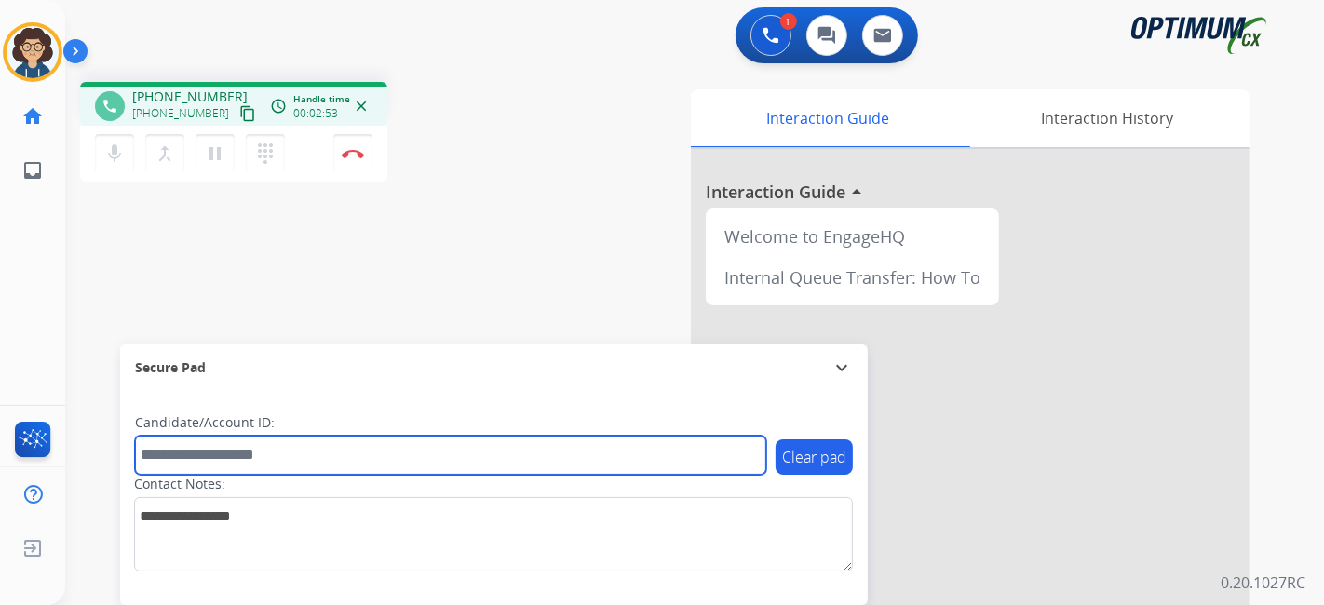
click at [234, 440] on input "text" at bounding box center [450, 455] width 631 height 39
paste input "*******"
type input "*******"
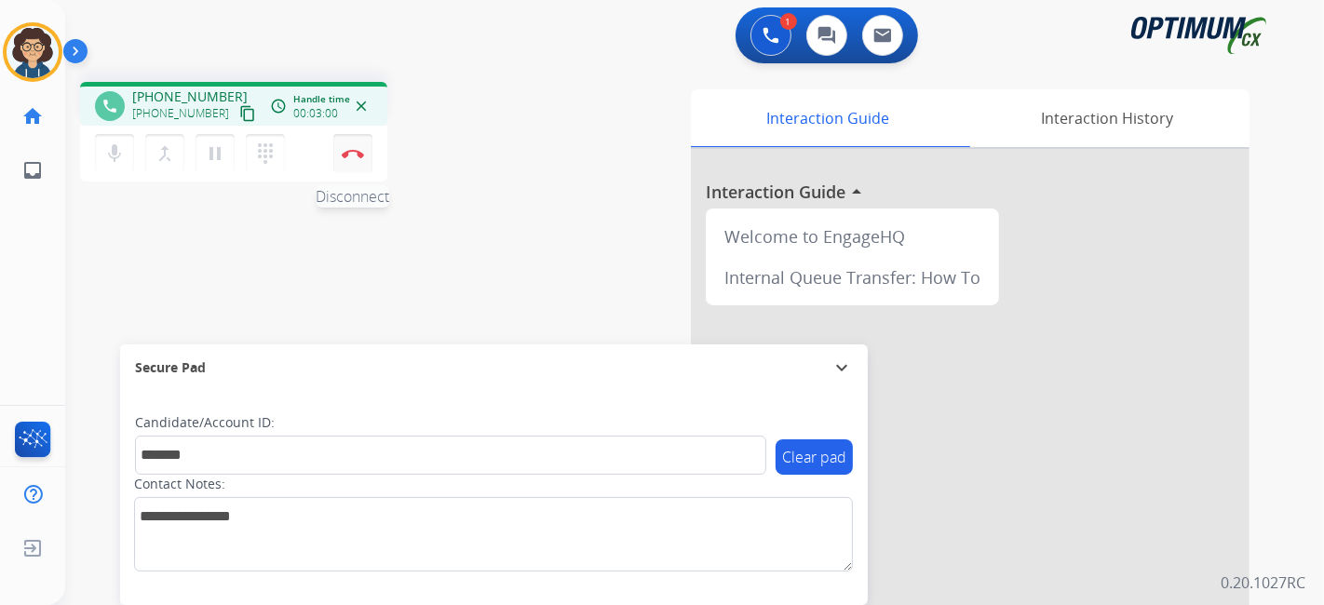
click at [361, 151] on img at bounding box center [353, 153] width 22 height 9
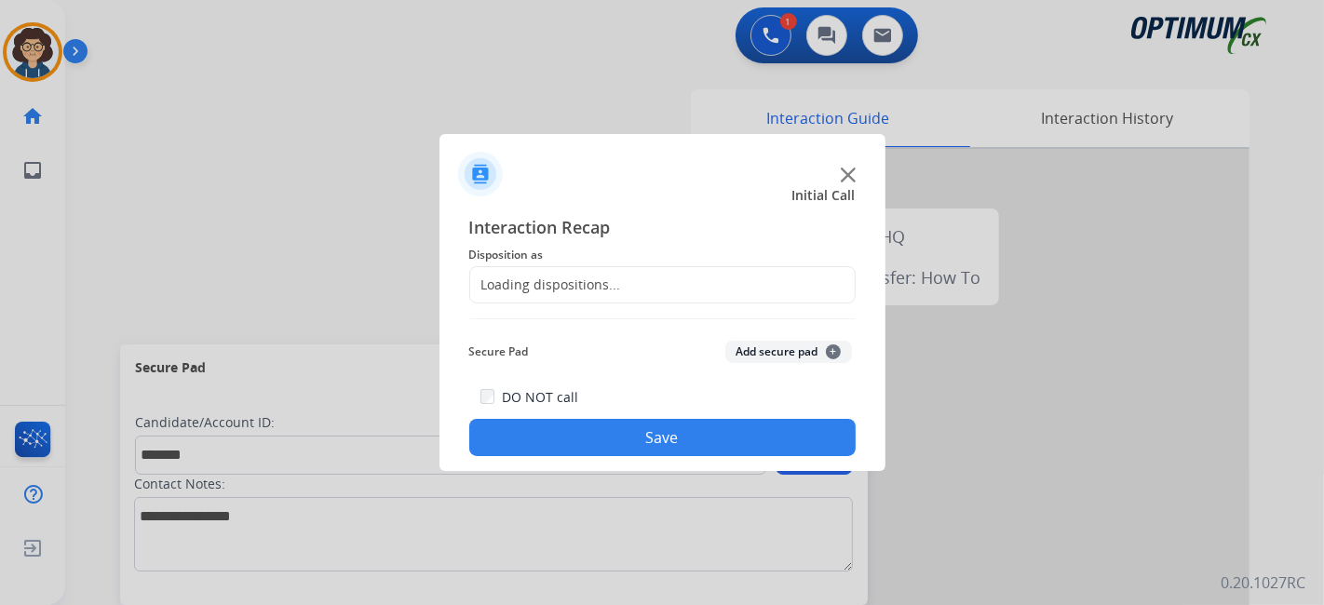
click at [659, 280] on div "Loading dispositions..." at bounding box center [662, 284] width 386 height 37
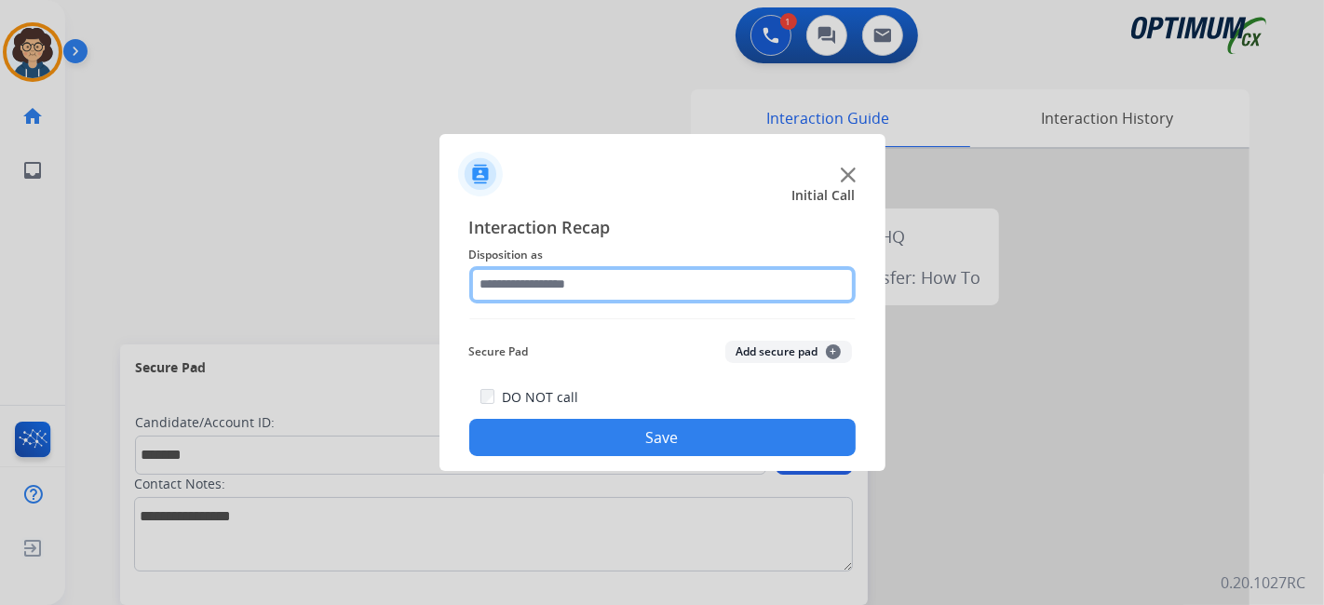
click at [656, 295] on input "text" at bounding box center [662, 284] width 386 height 37
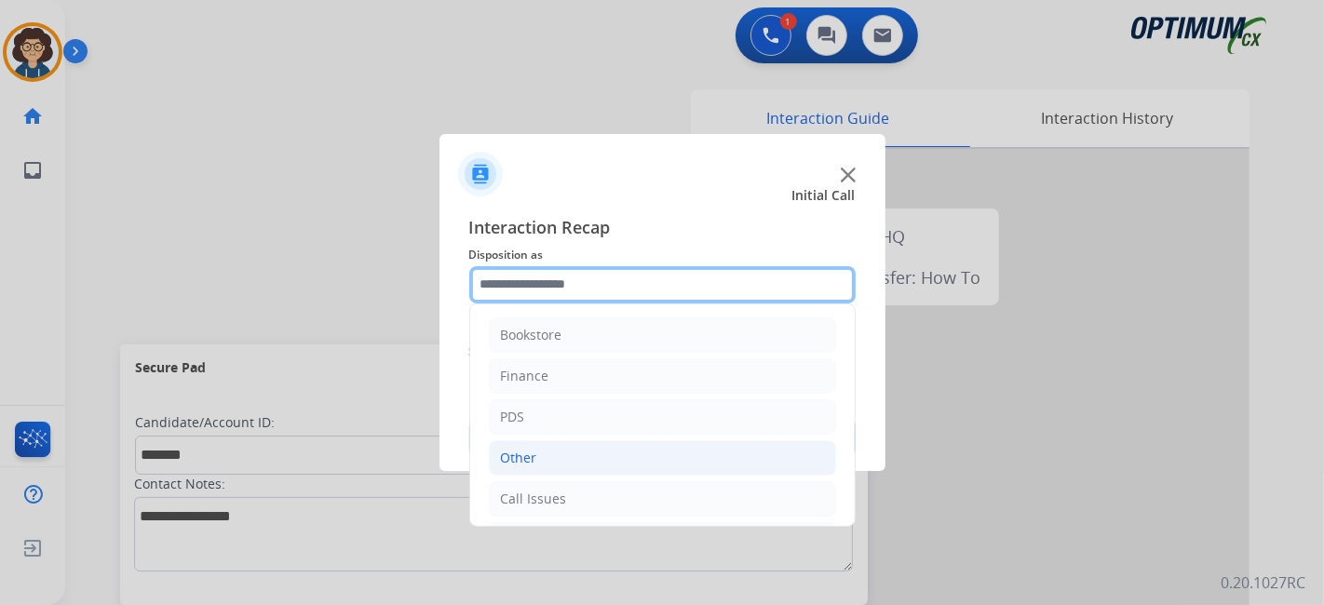
scroll to position [122, 0]
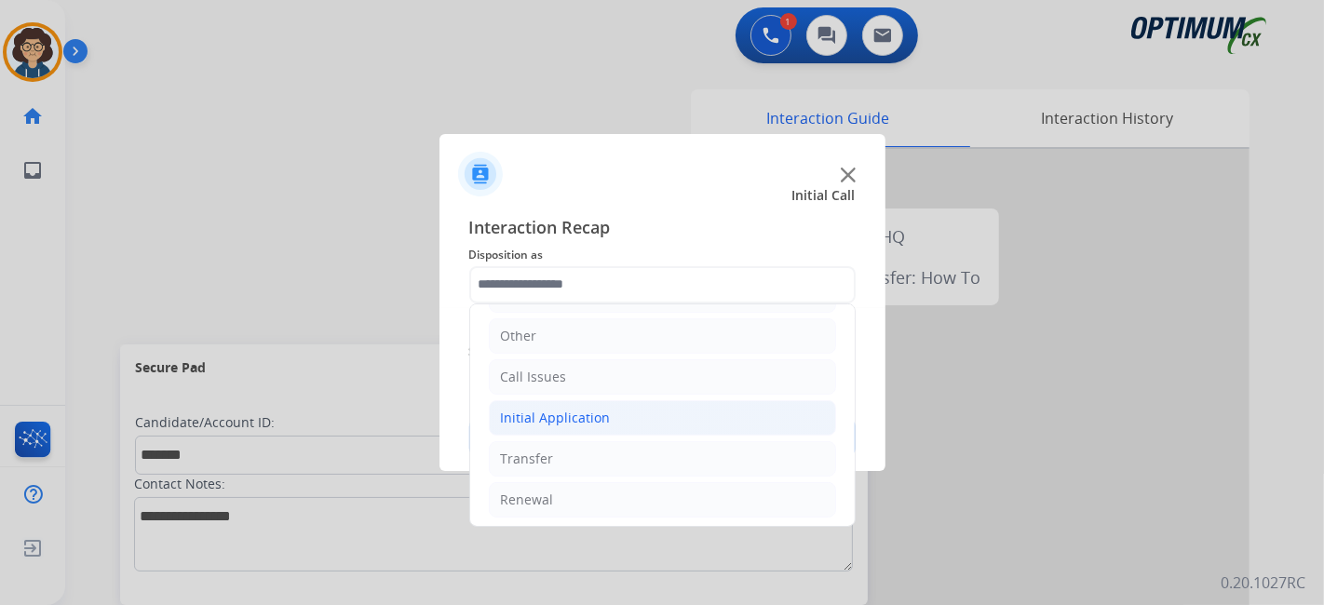
click at [609, 413] on li "Initial Application" at bounding box center [662, 417] width 347 height 35
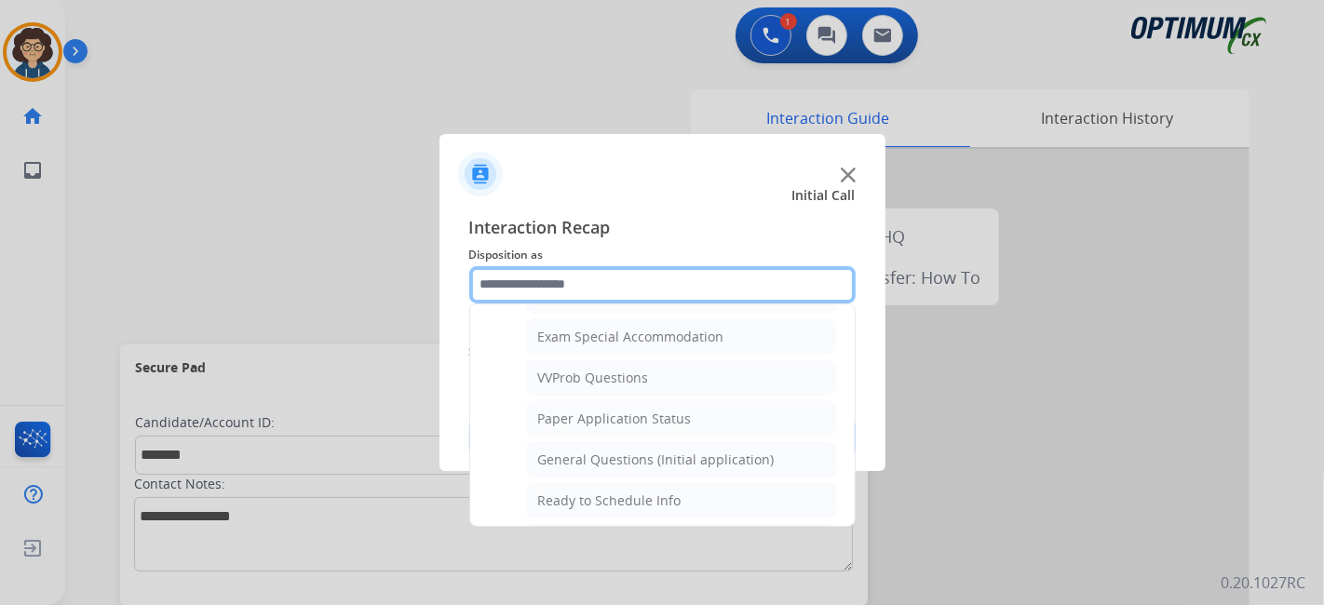
scroll to position [976, 0]
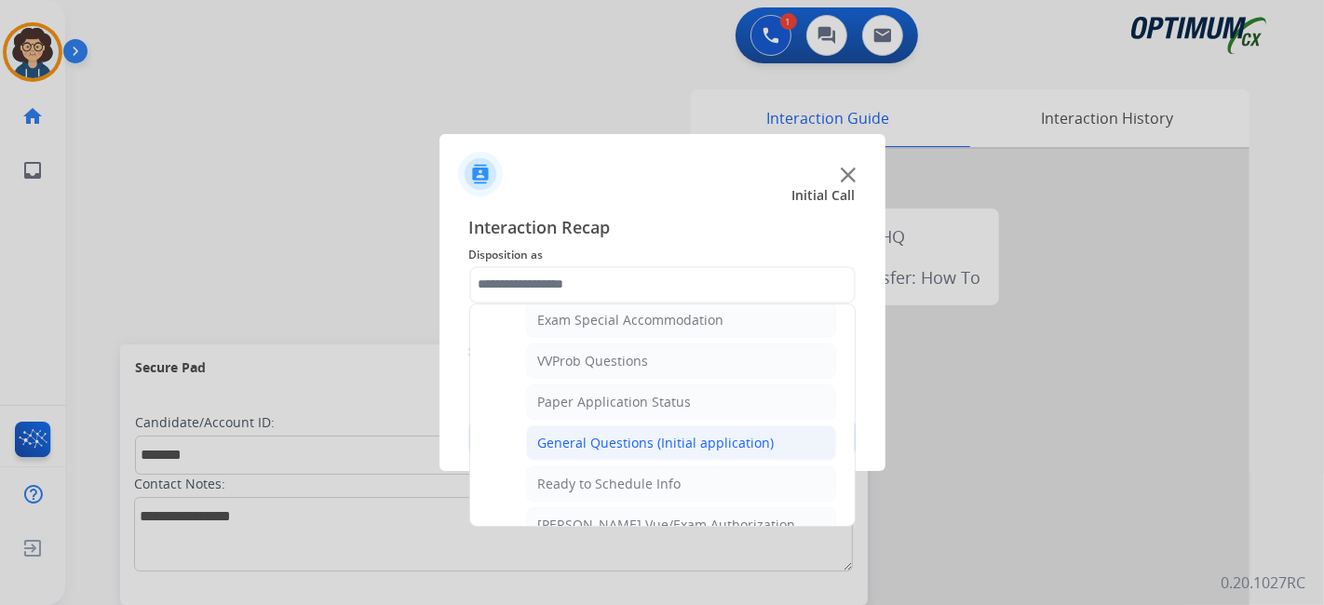
click at [767, 432] on li "General Questions (Initial application)" at bounding box center [681, 443] width 310 height 35
type input "**********"
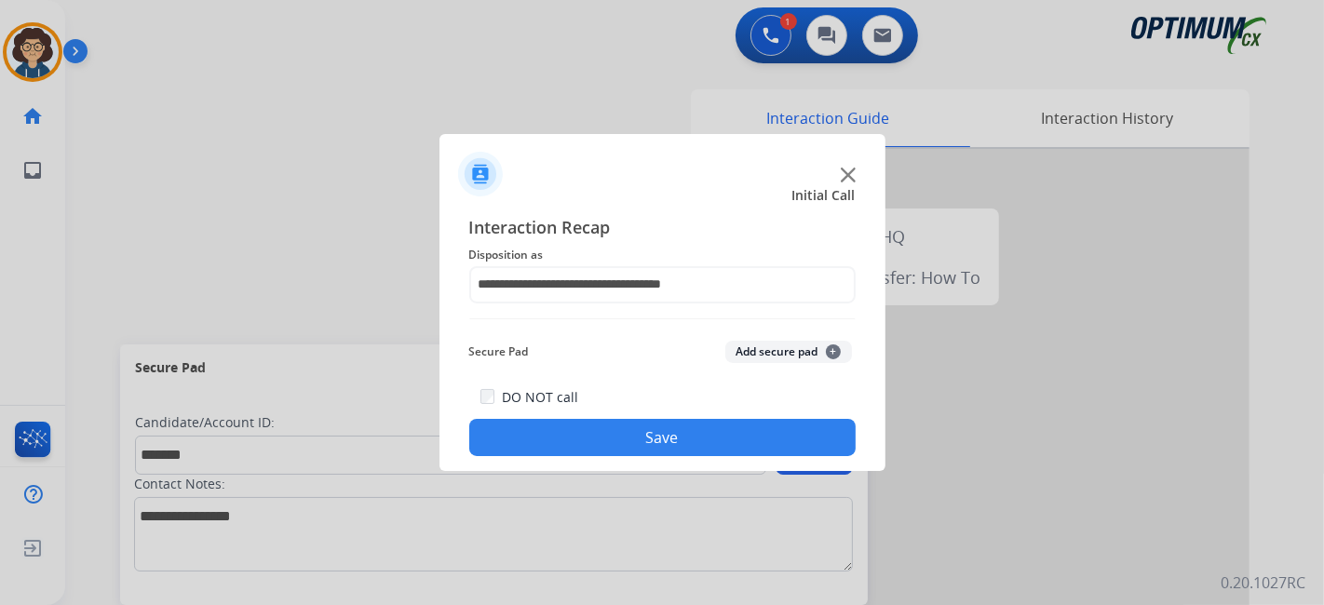
click at [795, 358] on button "Add secure pad +" at bounding box center [788, 352] width 127 height 22
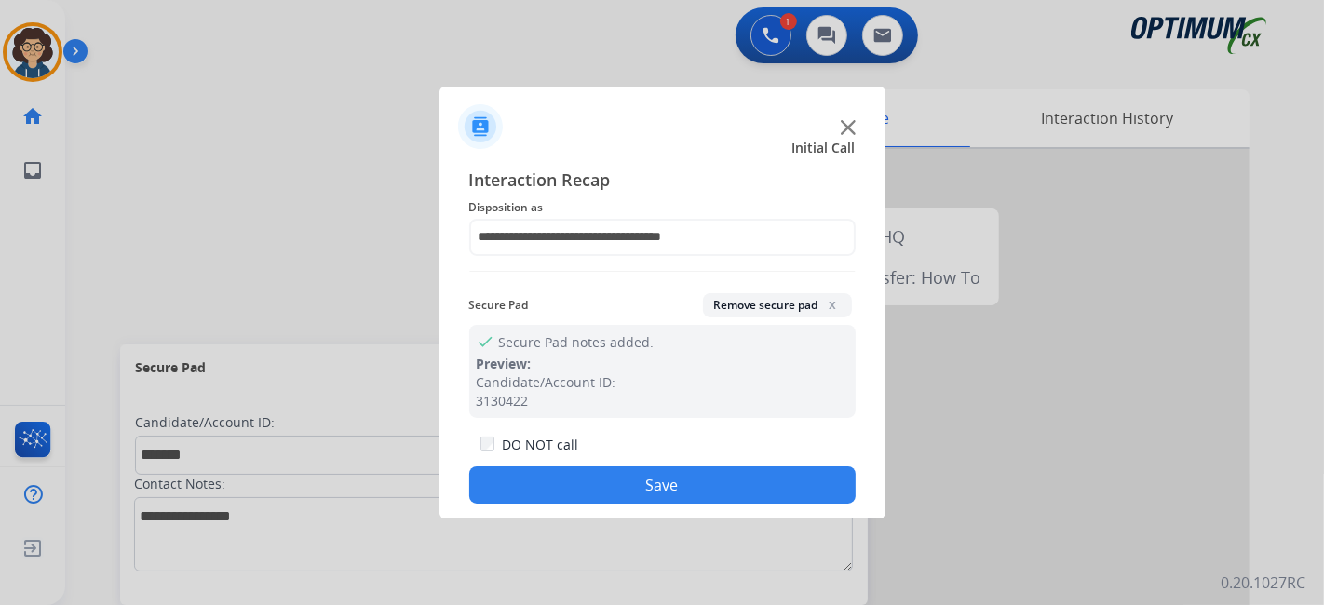
click at [717, 480] on button "Save" at bounding box center [662, 484] width 386 height 37
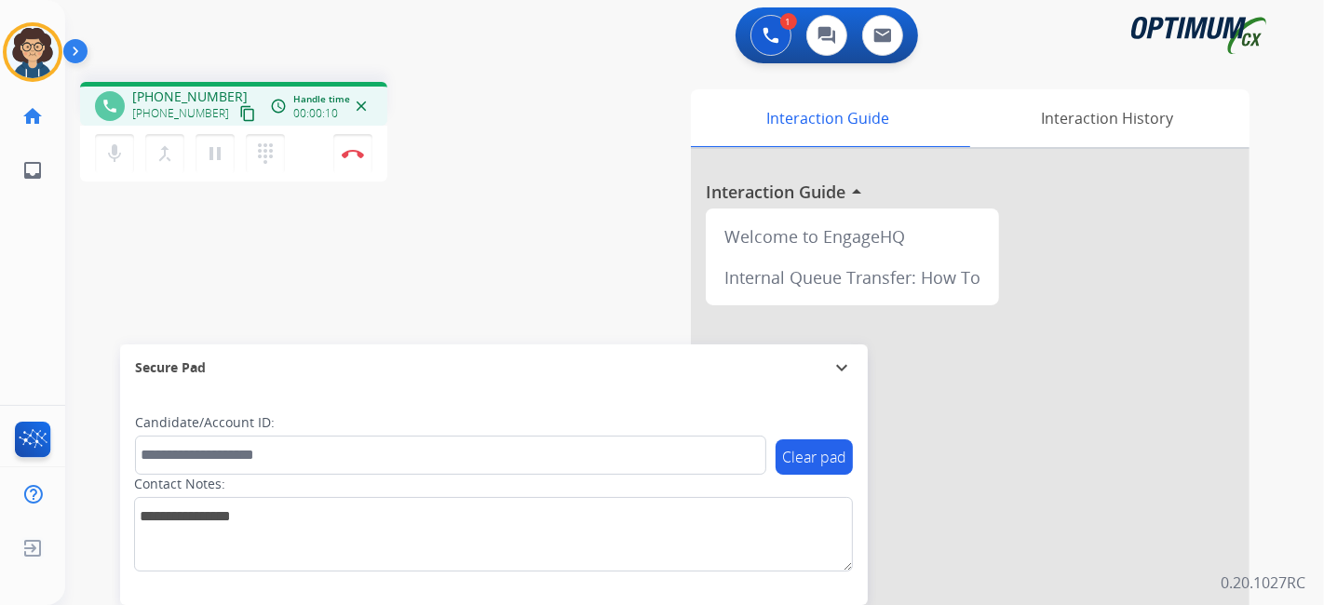
click at [239, 115] on mat-icon "content_copy" at bounding box center [247, 113] width 17 height 17
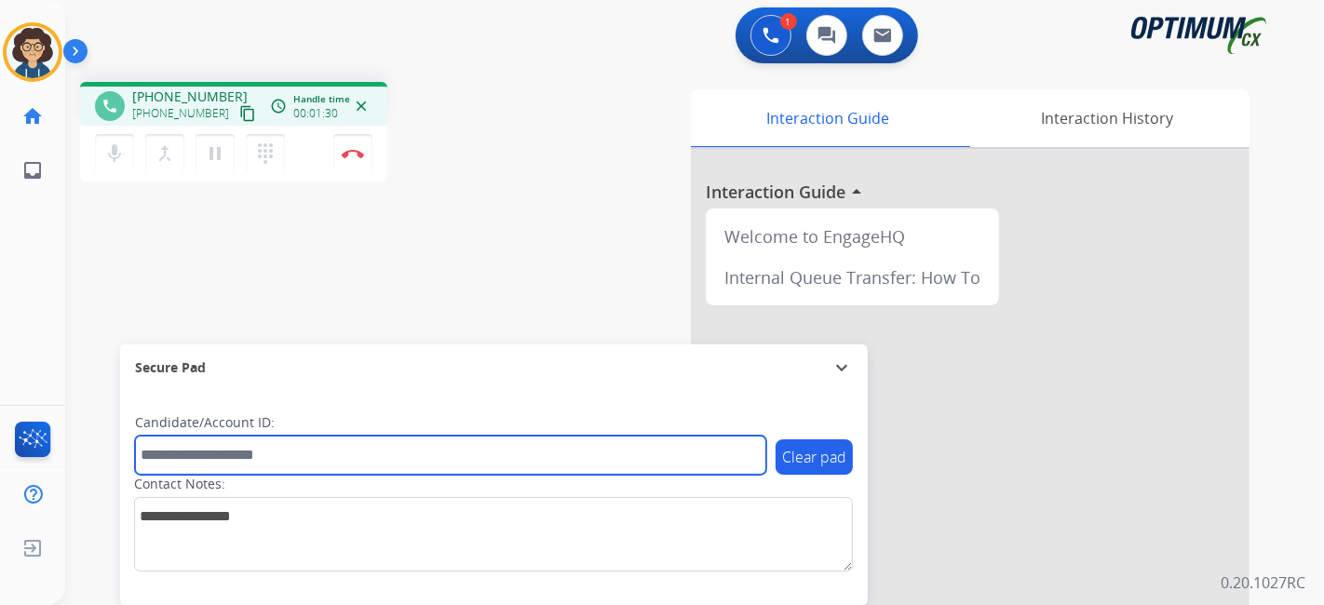
click at [221, 451] on input "text" at bounding box center [450, 455] width 631 height 39
paste input "*******"
type input "*******"
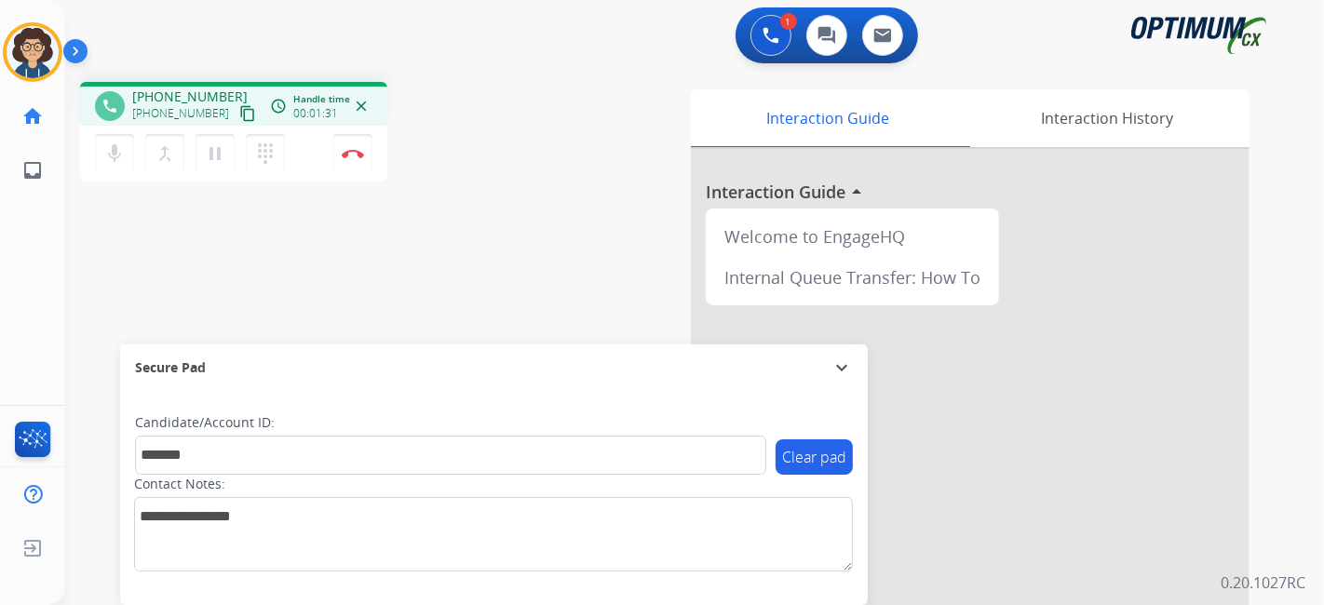
click at [422, 321] on div "phone [PHONE_NUMBER] [PHONE_NUMBER] content_copy access_time Call metrics Queue…" at bounding box center [672, 455] width 1214 height 777
click at [480, 187] on div "phone [PHONE_NUMBER] [PHONE_NUMBER] content_copy access_time Call metrics Queue…" at bounding box center [672, 455] width 1214 height 777
click at [364, 156] on button "Disconnect" at bounding box center [352, 153] width 39 height 39
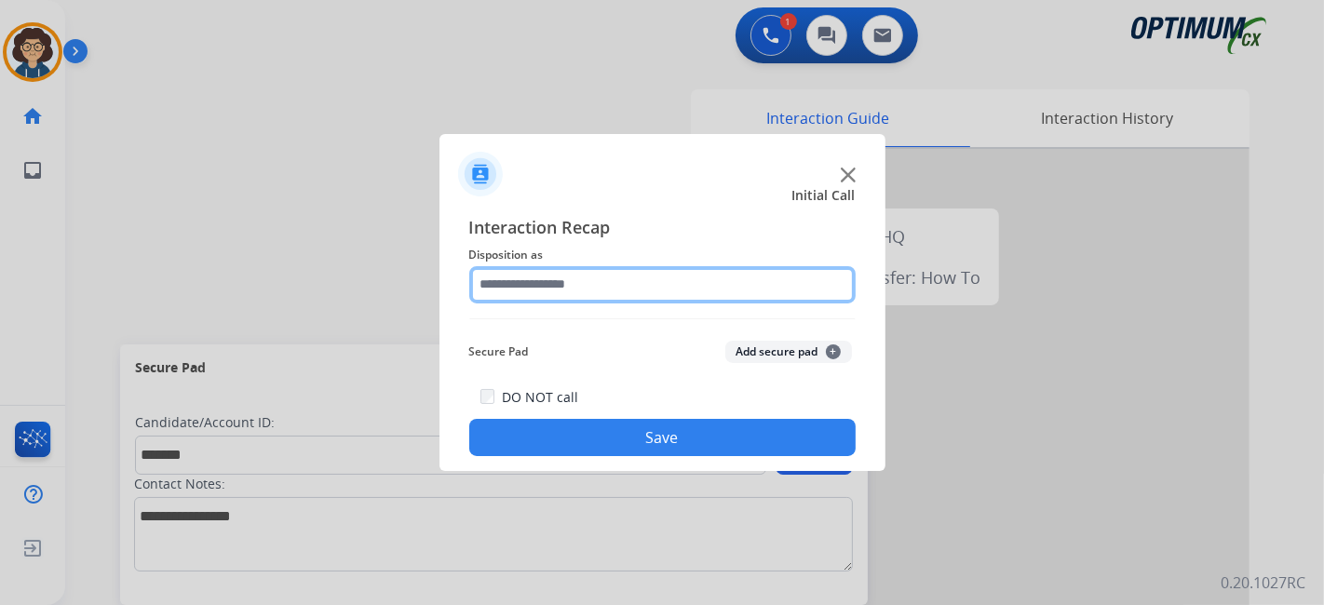
click at [643, 283] on input "text" at bounding box center [662, 284] width 386 height 37
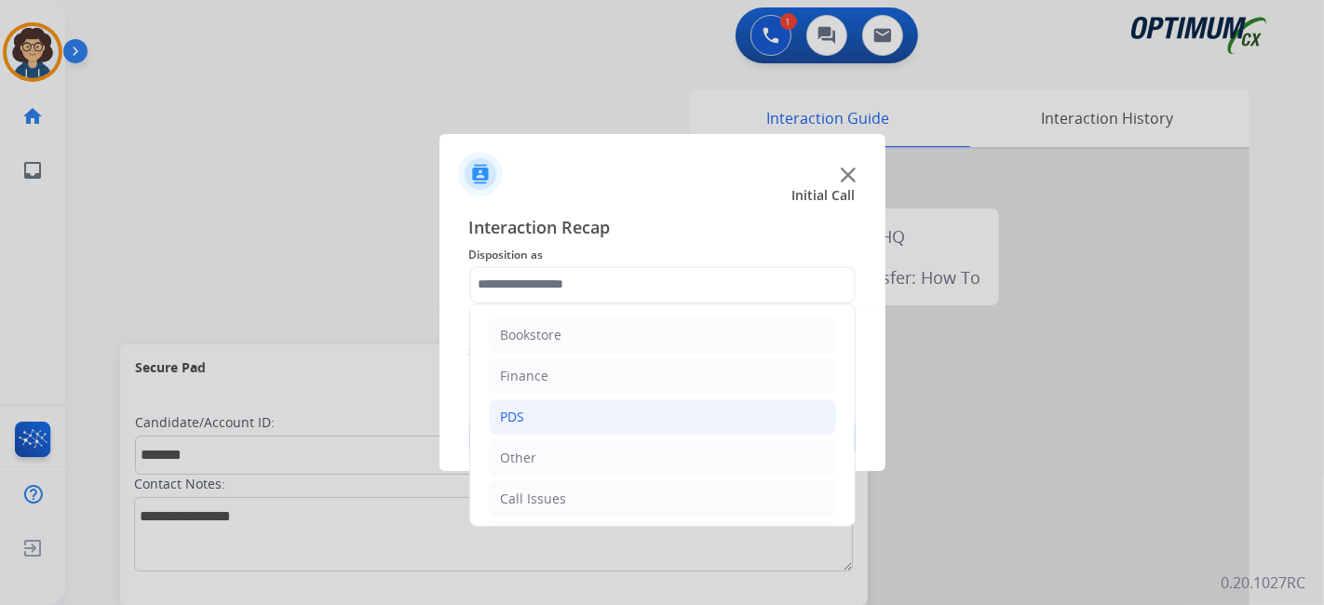
click at [637, 414] on li "PDS" at bounding box center [662, 416] width 347 height 35
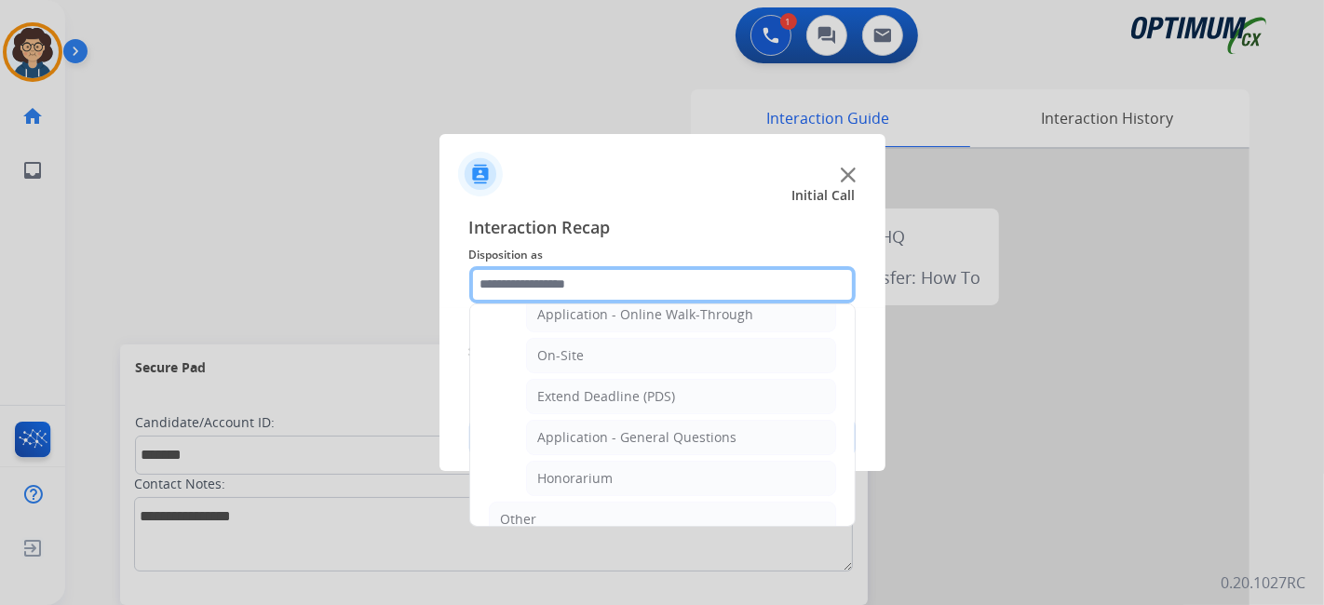
scroll to position [489, 0]
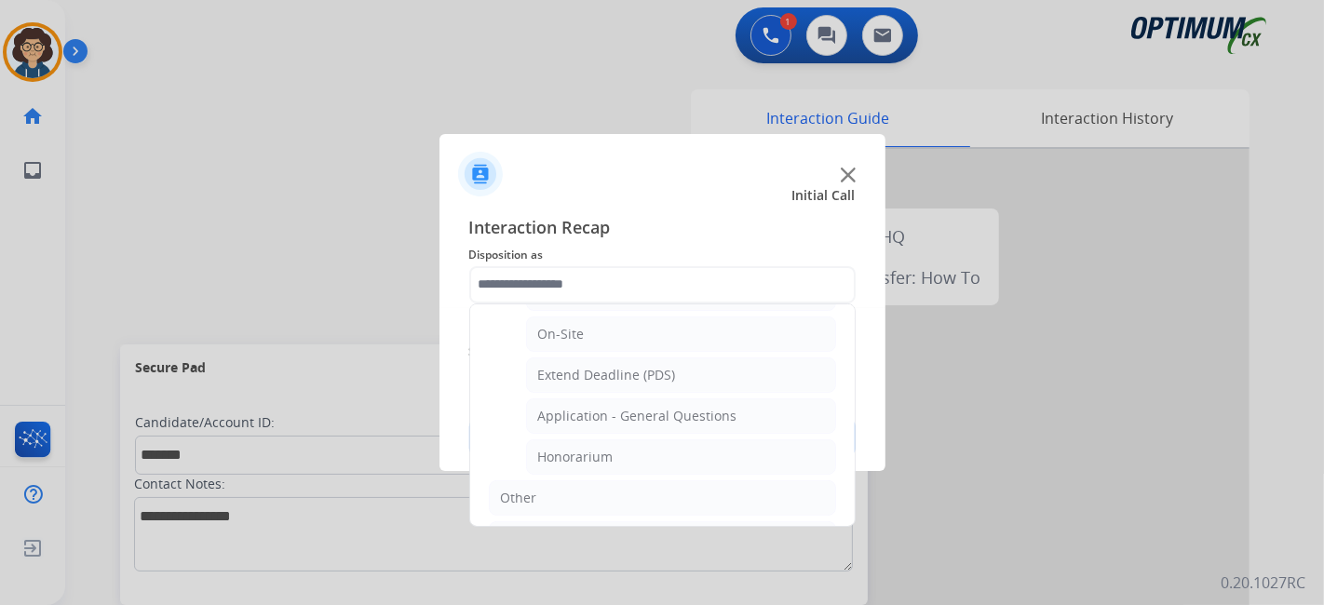
click at [686, 407] on div "Application - General Questions" at bounding box center [637, 416] width 199 height 19
type input "**********"
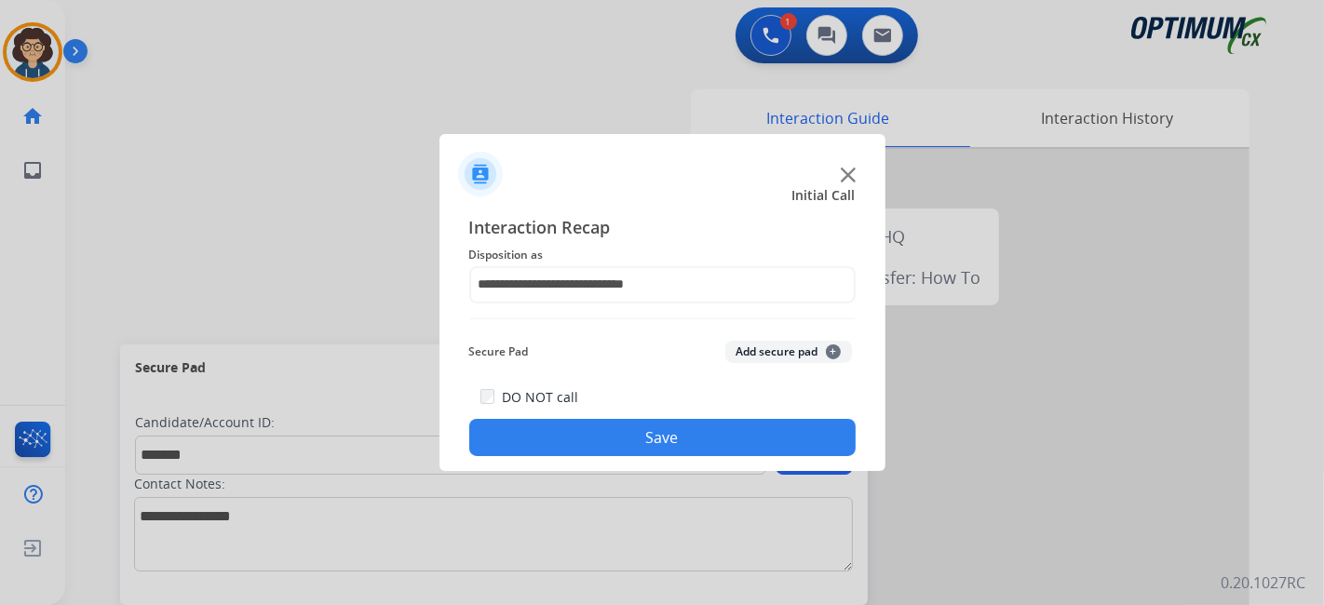
click at [788, 359] on button "Add secure pad +" at bounding box center [788, 352] width 127 height 22
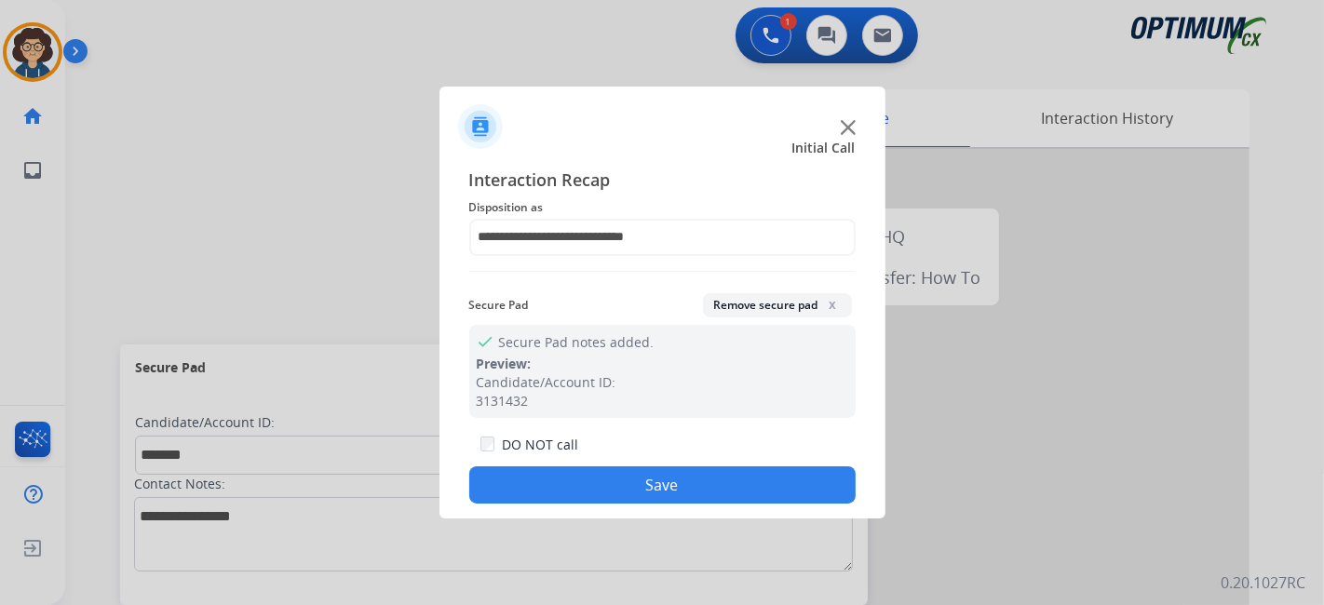
click at [668, 495] on button "Save" at bounding box center [662, 484] width 386 height 37
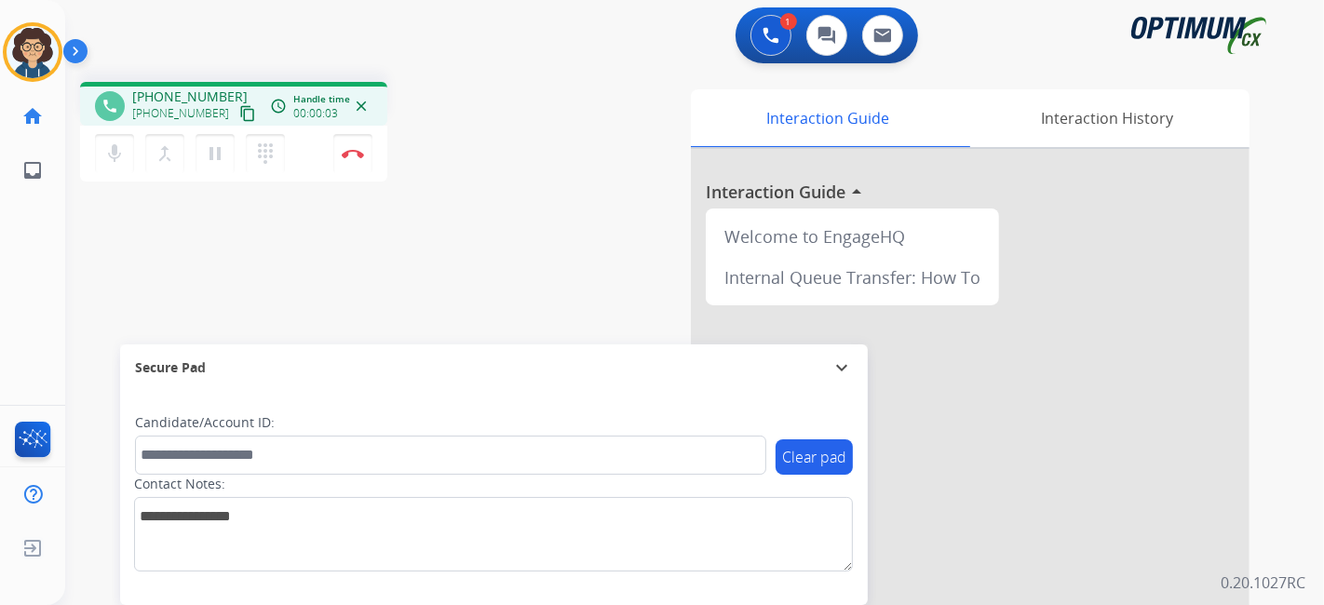
click at [239, 107] on mat-icon "content_copy" at bounding box center [247, 113] width 17 height 17
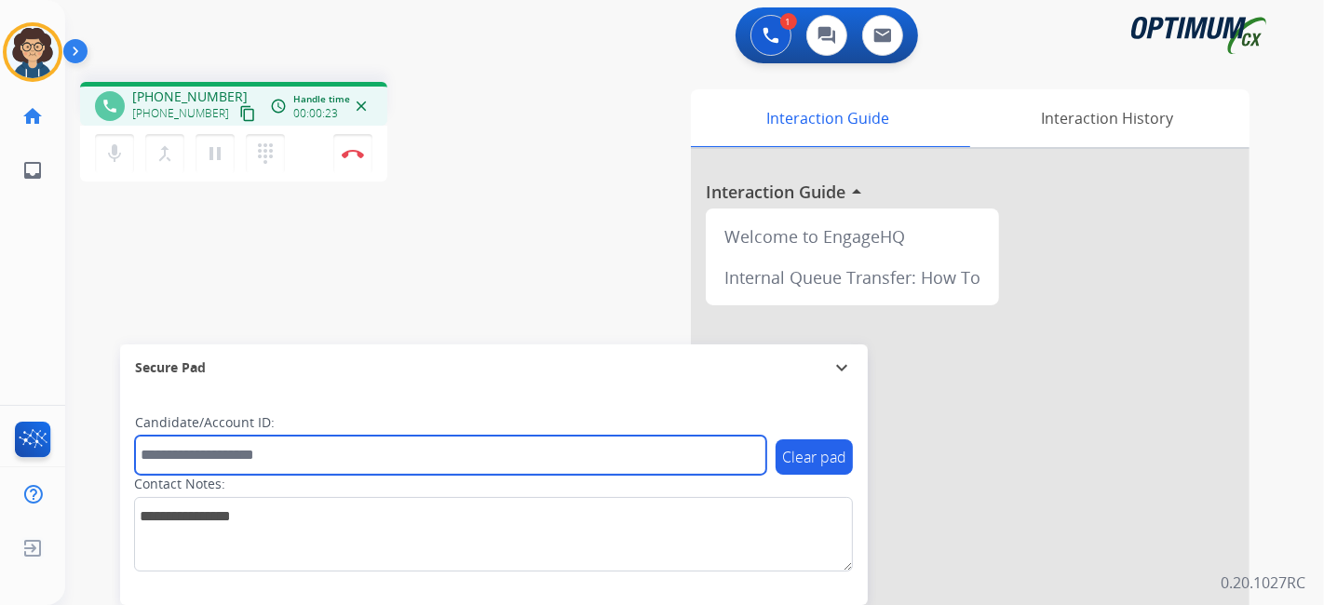
click at [235, 450] on input "text" at bounding box center [450, 455] width 631 height 39
paste input "*******"
type input "*******"
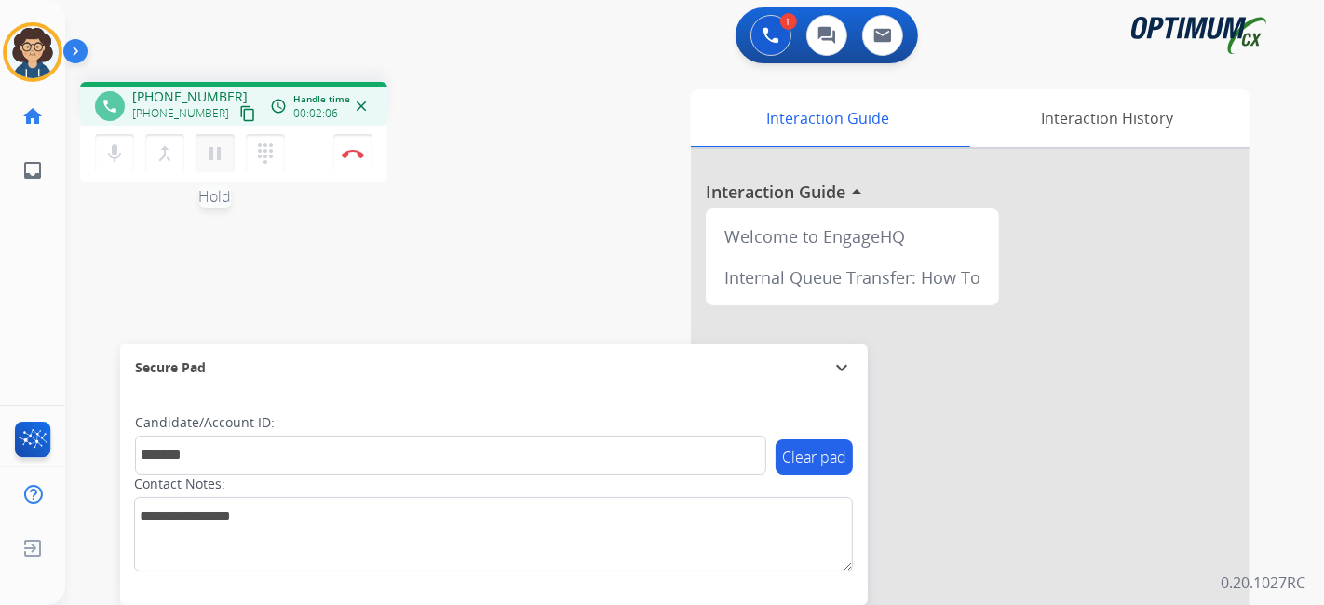
click at [220, 163] on mat-icon "pause" at bounding box center [215, 153] width 22 height 22
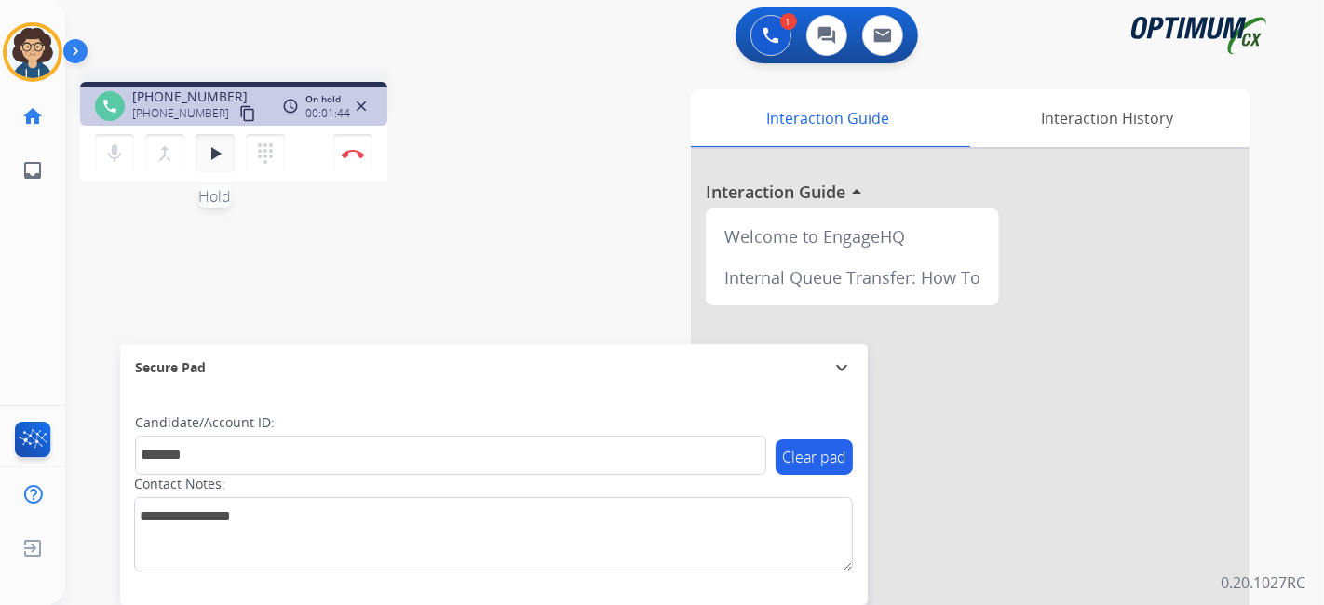
click at [211, 158] on mat-icon "play_arrow" at bounding box center [215, 153] width 22 height 22
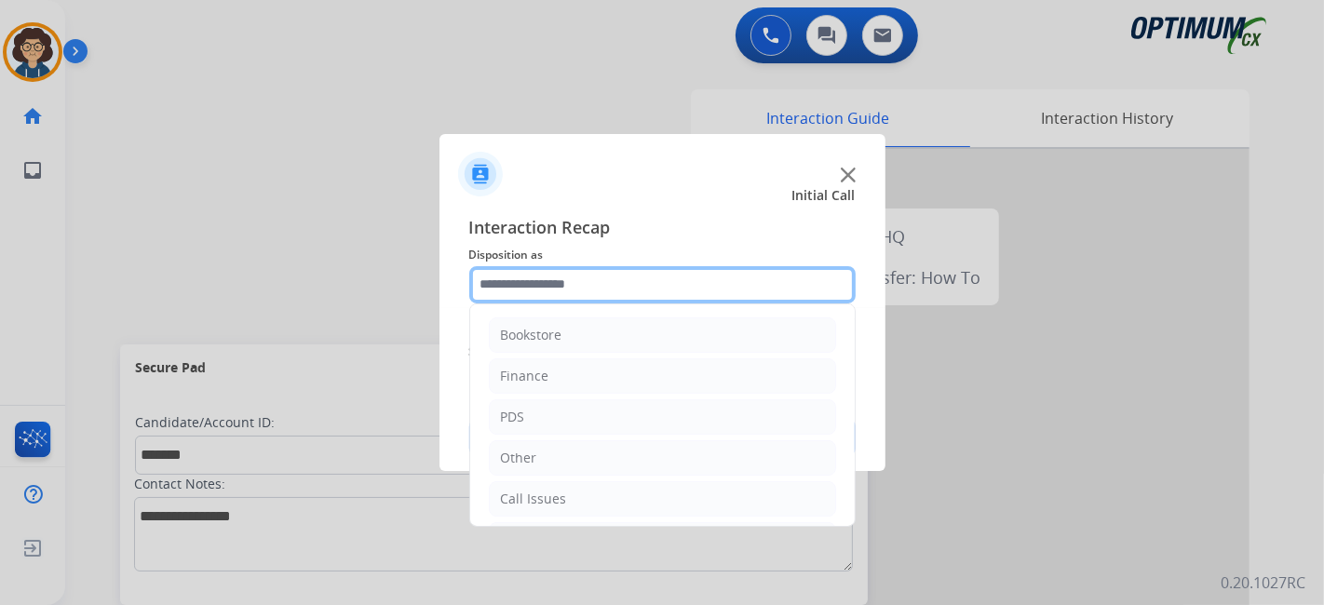
click at [561, 302] on input "text" at bounding box center [662, 284] width 386 height 37
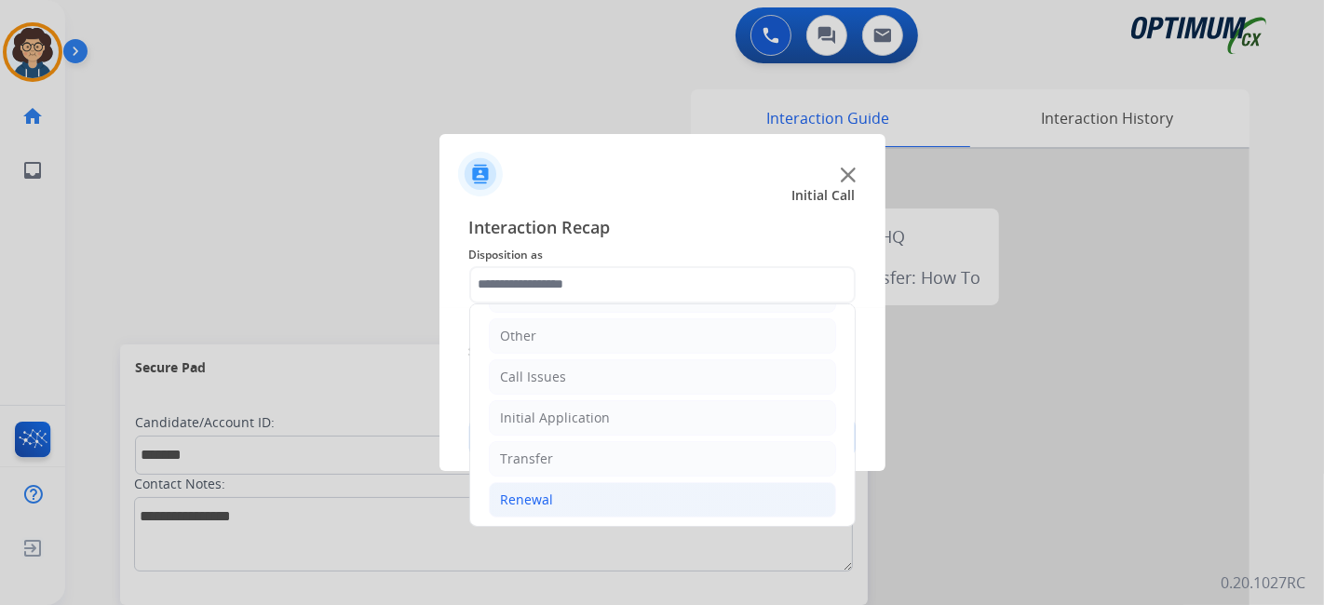
click at [762, 495] on li "Renewal" at bounding box center [662, 499] width 347 height 35
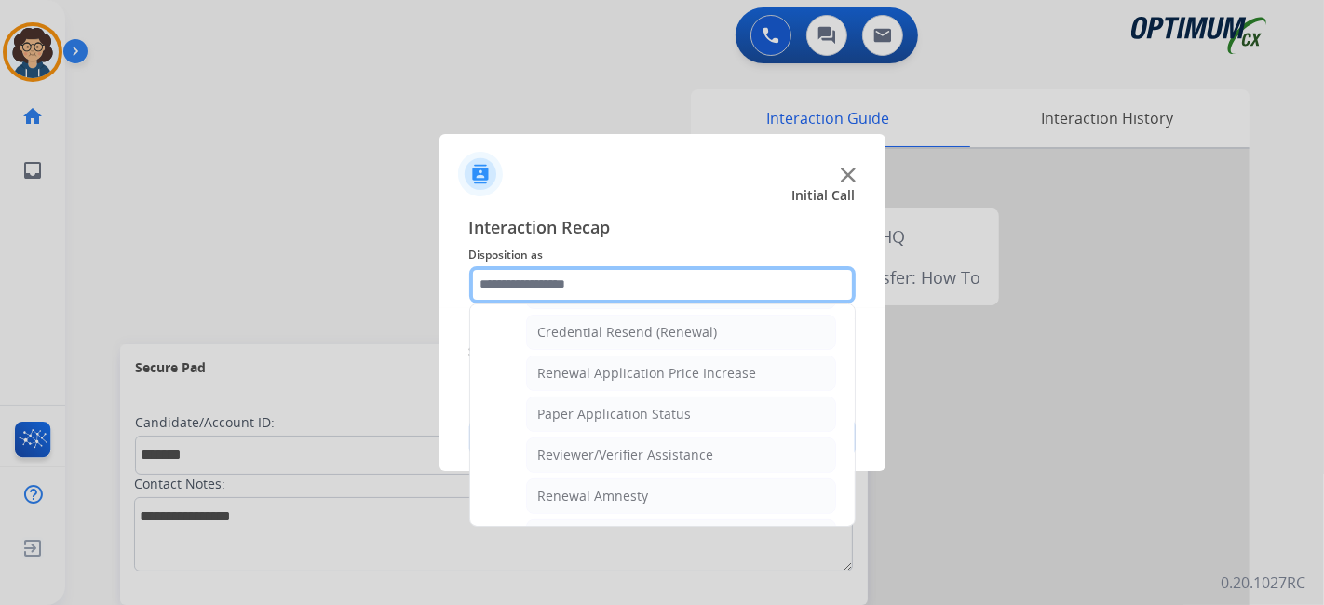
scroll to position [532, 0]
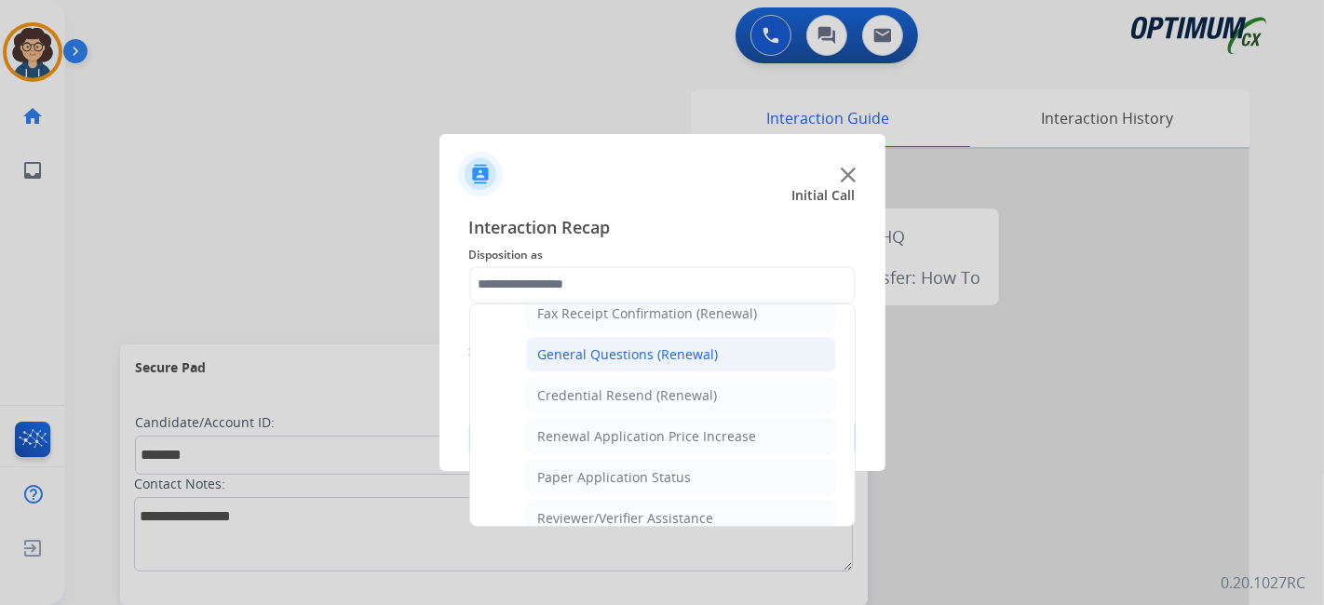
click at [726, 337] on li "General Questions (Renewal)" at bounding box center [681, 354] width 310 height 35
type input "**********"
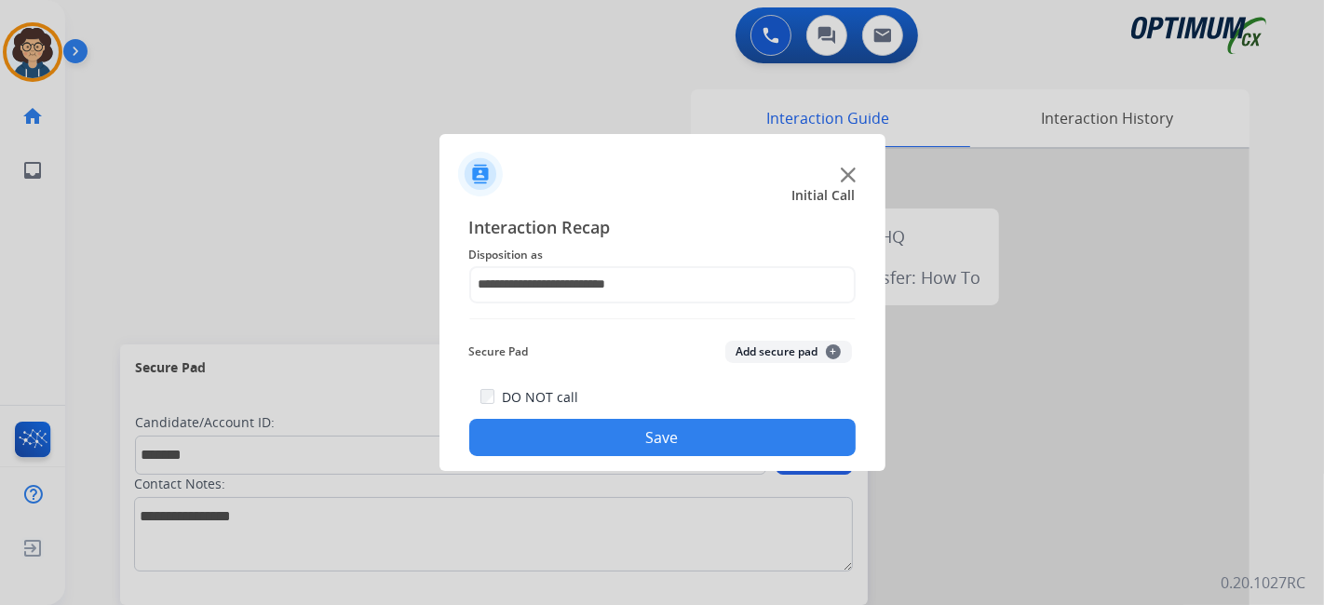
click at [775, 346] on button "Add secure pad +" at bounding box center [788, 352] width 127 height 22
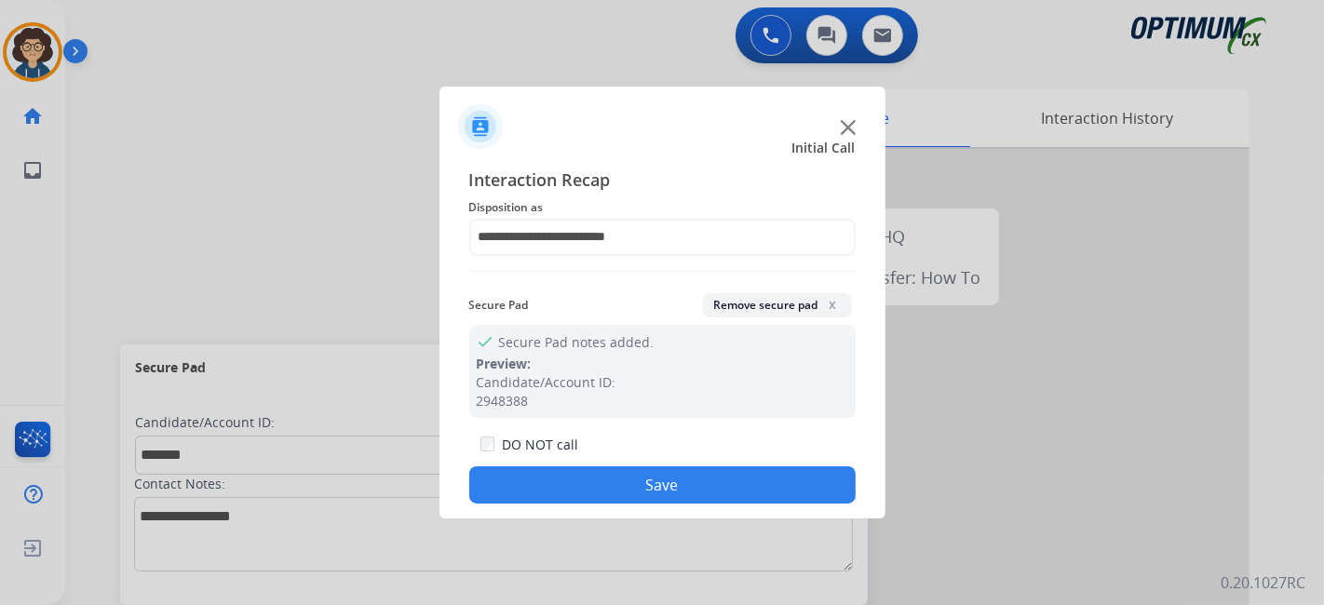
click at [720, 488] on button "Save" at bounding box center [662, 484] width 386 height 37
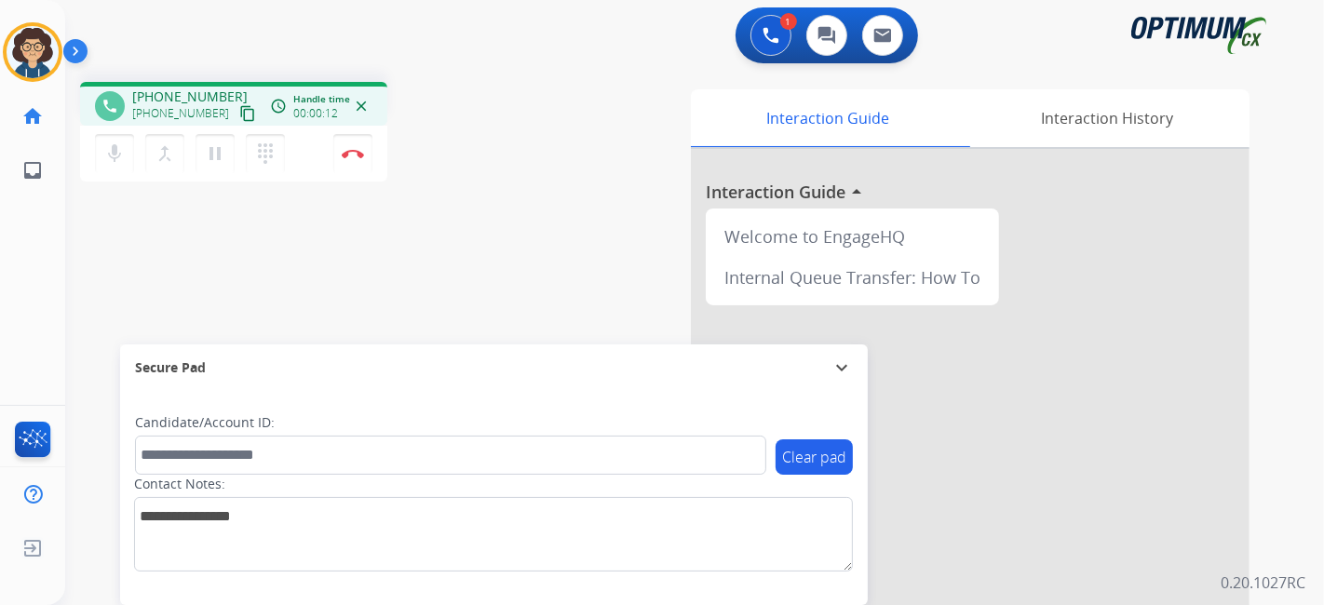
click at [243, 108] on div "phone [PHONE_NUMBER] [PHONE_NUMBER] content_copy access_time Call metrics Queue…" at bounding box center [233, 106] width 277 height 17
click at [239, 117] on mat-icon "content_copy" at bounding box center [247, 113] width 17 height 17
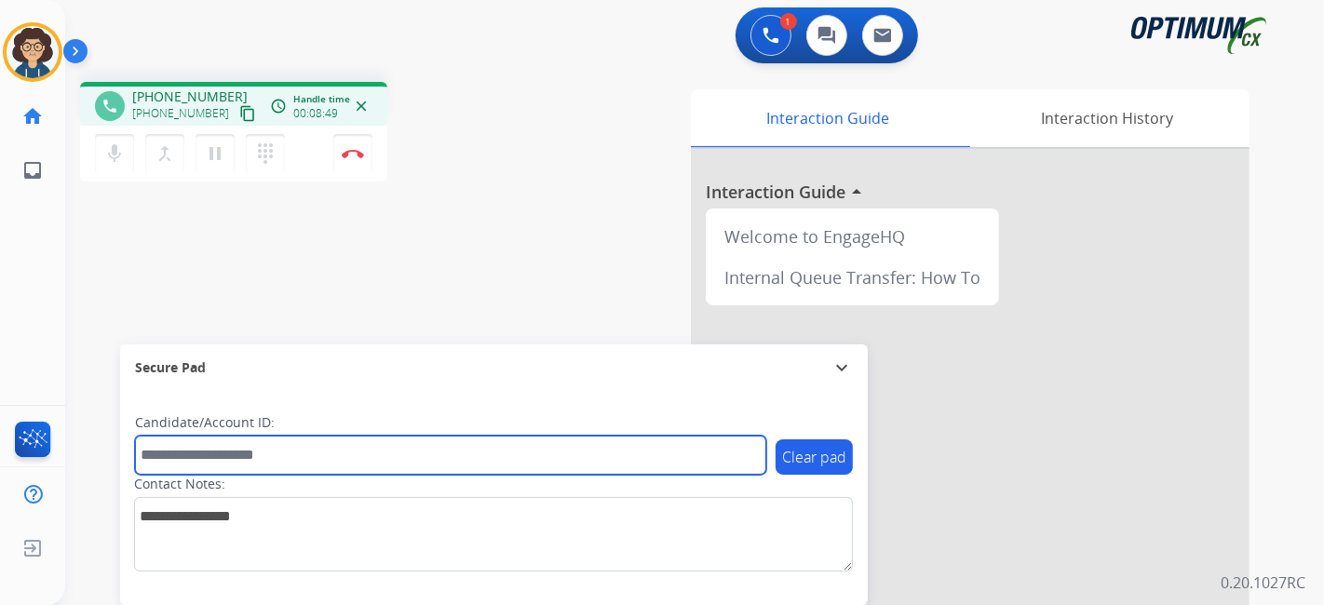
click at [326, 443] on input "text" at bounding box center [450, 455] width 631 height 39
paste input "*******"
type input "*******"
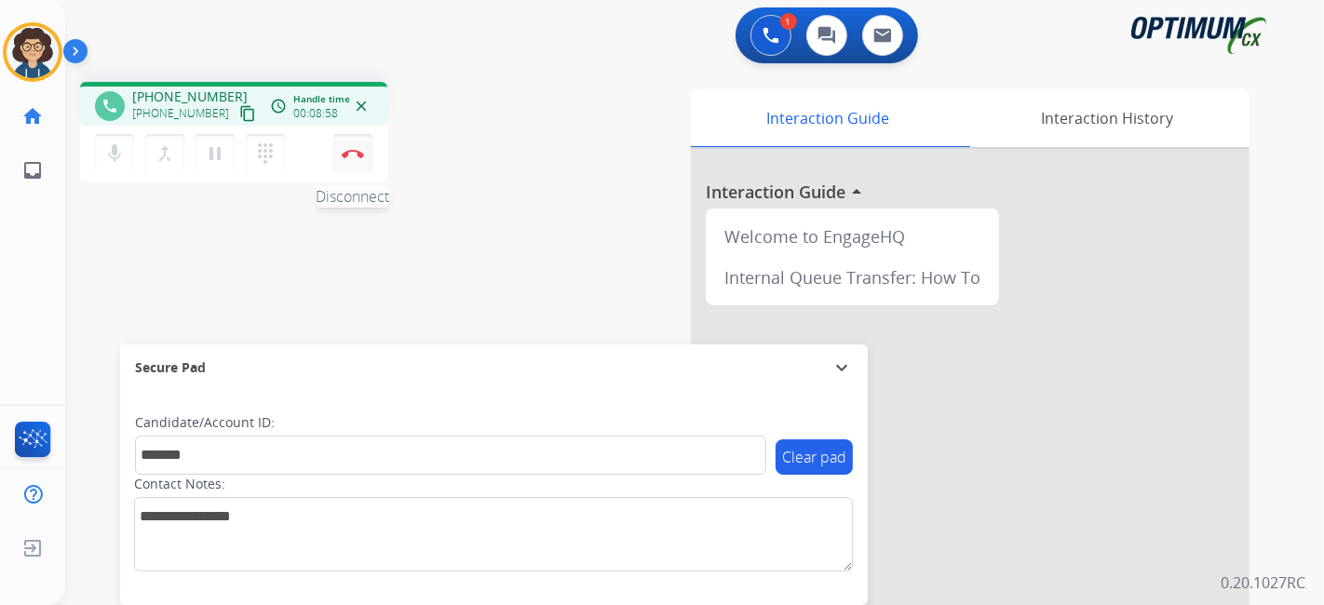
click at [356, 157] on img at bounding box center [353, 153] width 22 height 9
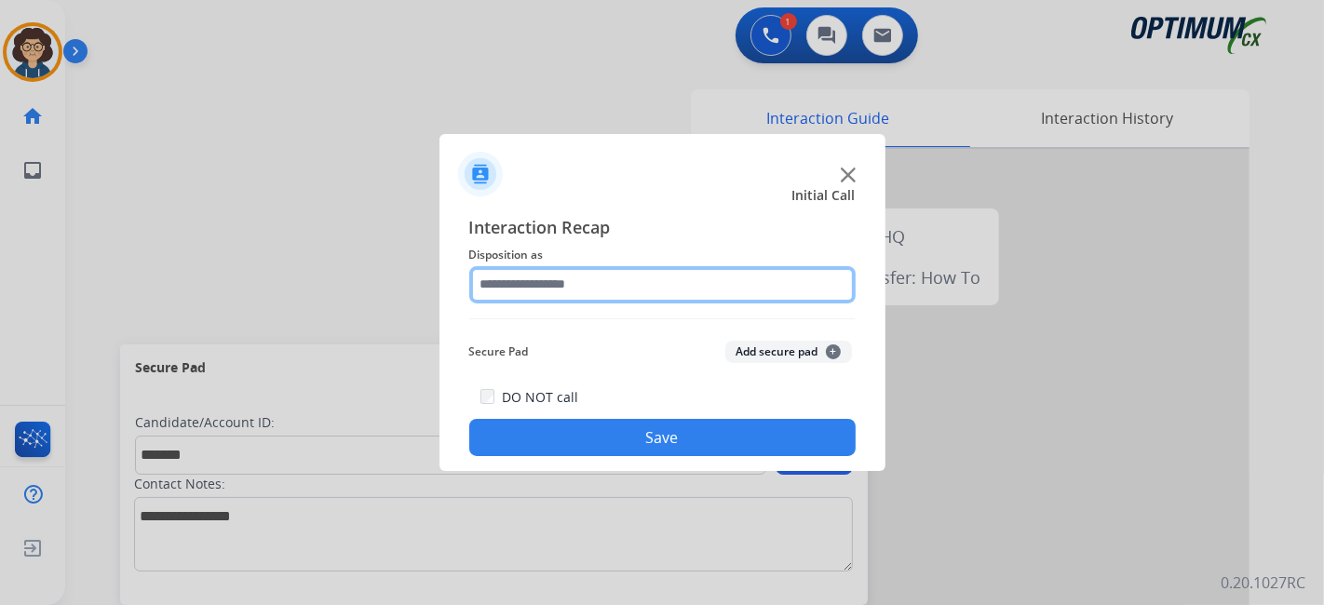
click at [576, 285] on input "text" at bounding box center [662, 284] width 386 height 37
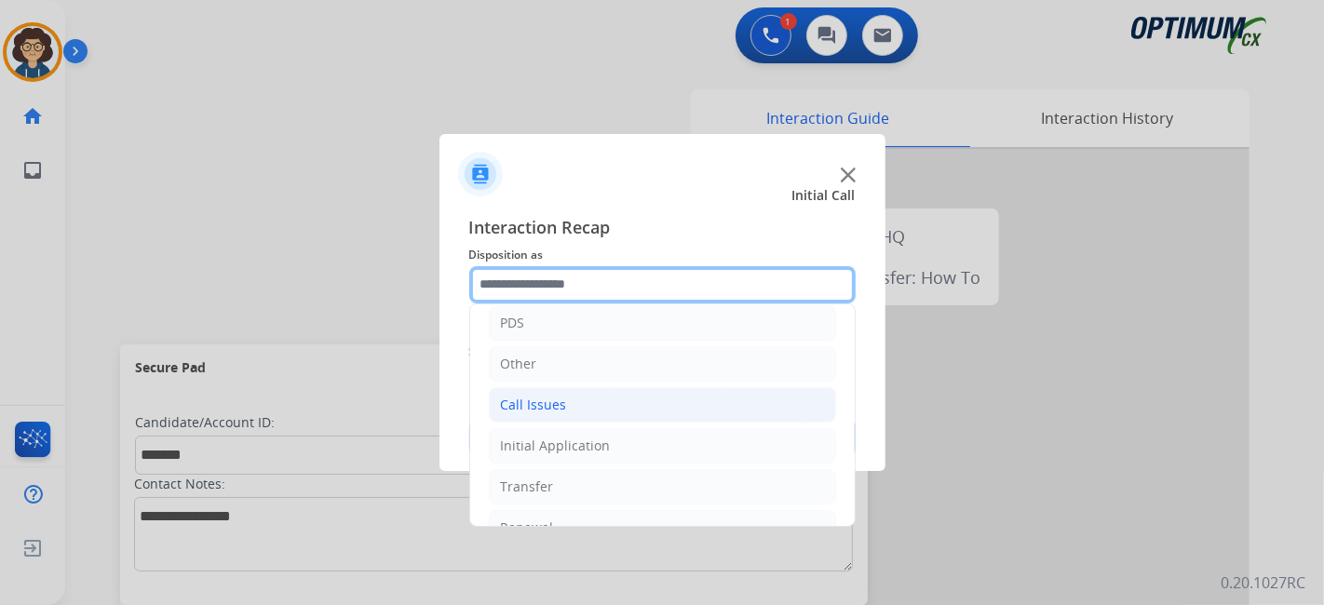
scroll to position [122, 0]
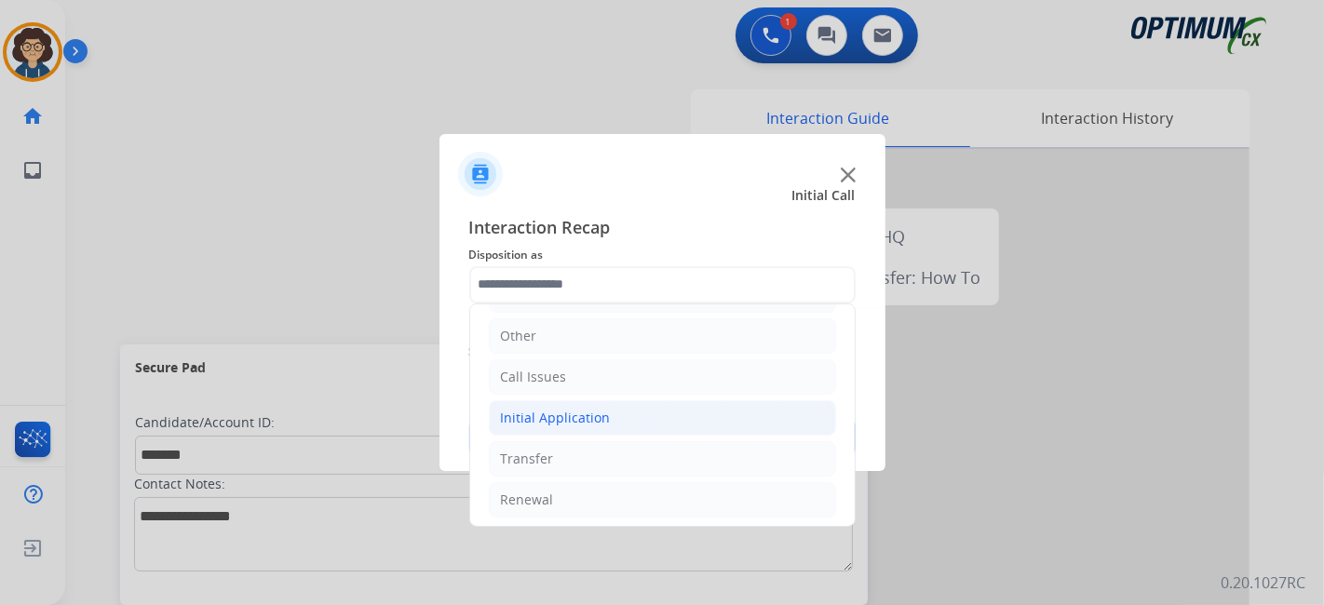
click at [617, 411] on li "Initial Application" at bounding box center [662, 417] width 347 height 35
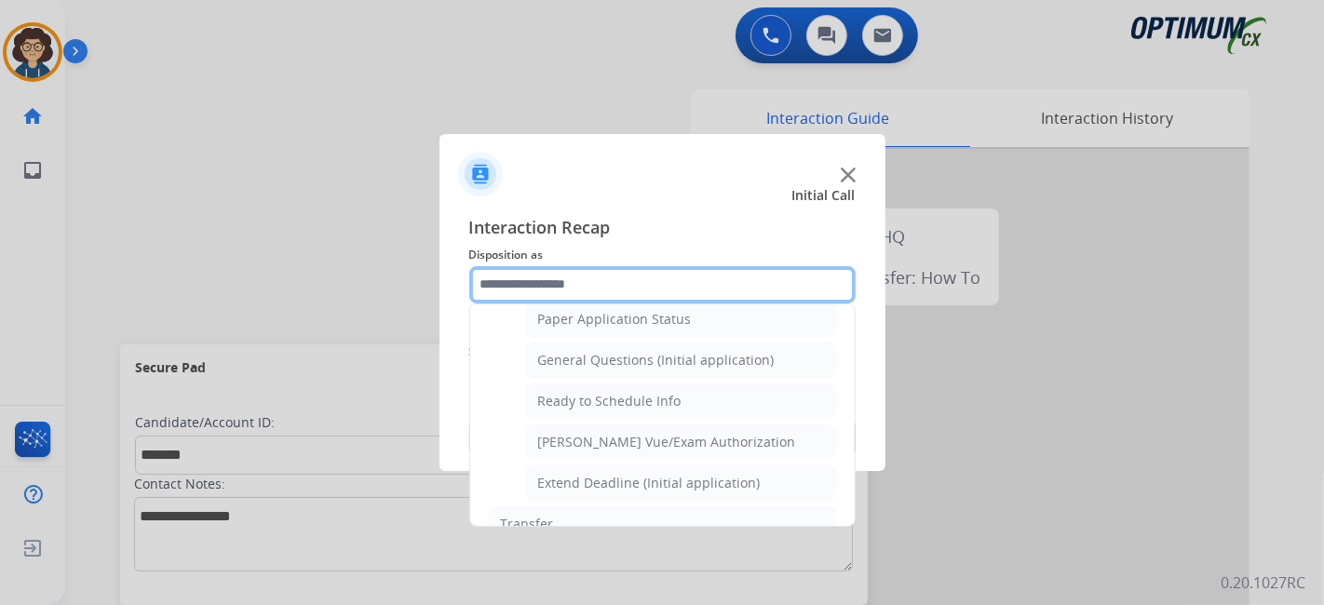
scroll to position [1033, 0]
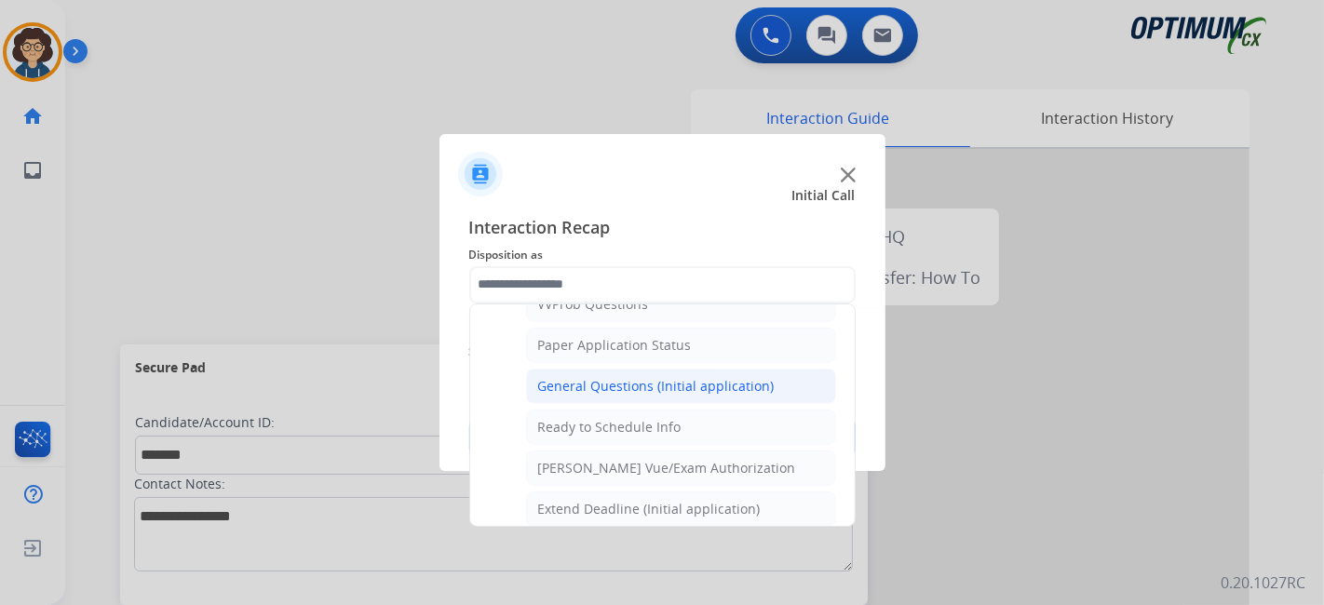
click at [726, 369] on li "General Questions (Initial application)" at bounding box center [681, 386] width 310 height 35
type input "**********"
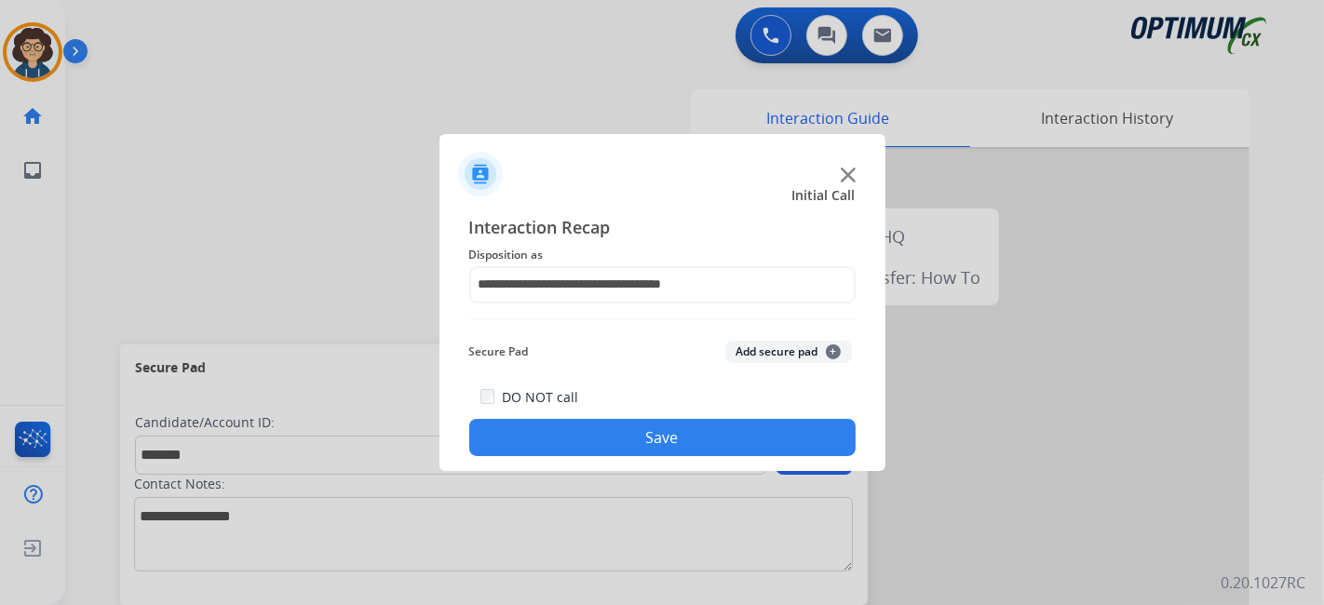
click at [821, 343] on button "Add secure pad +" at bounding box center [788, 352] width 127 height 22
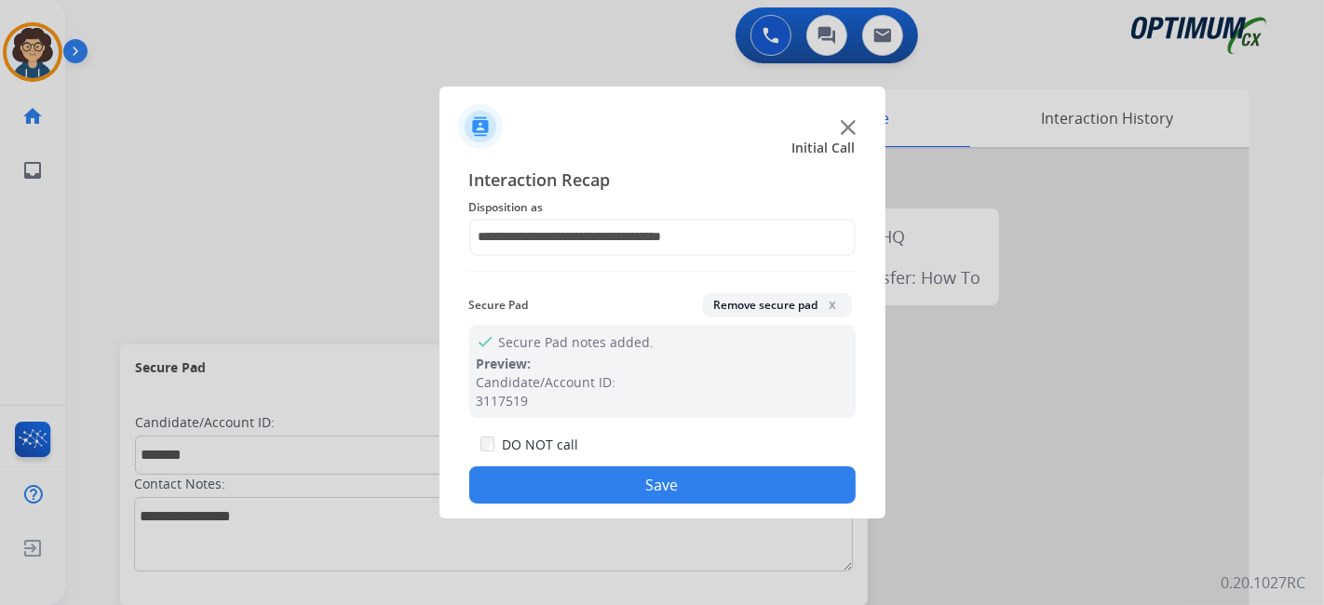
click at [739, 488] on button "Save" at bounding box center [662, 484] width 386 height 37
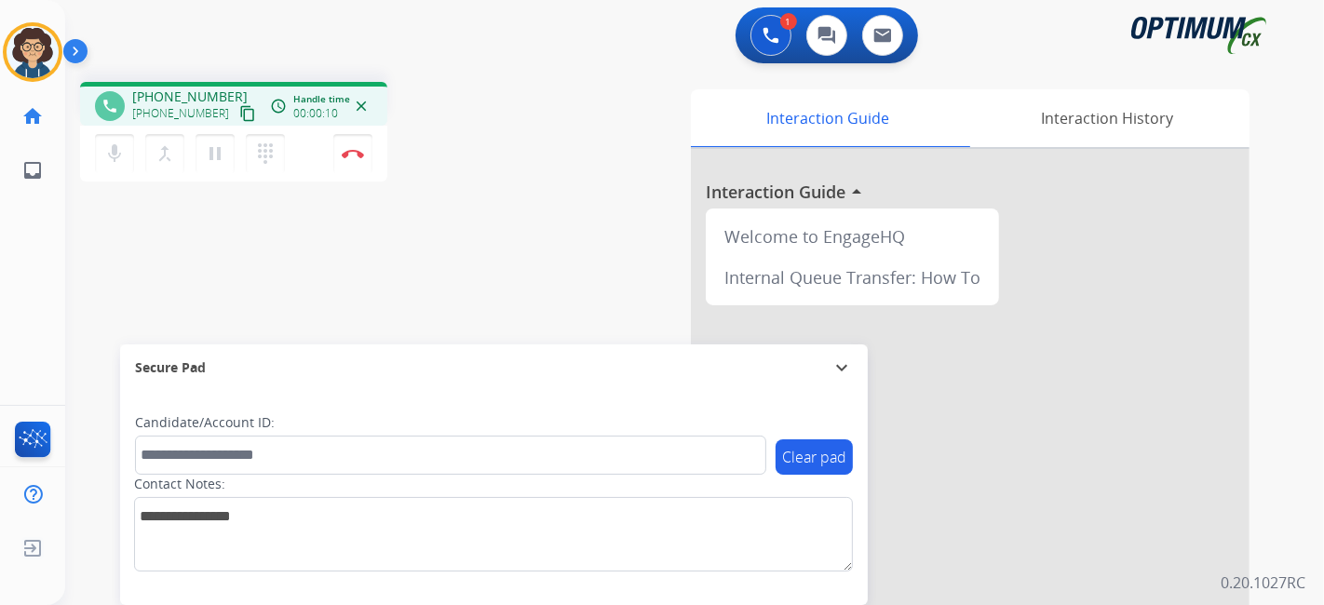
click at [239, 115] on mat-icon "content_copy" at bounding box center [247, 113] width 17 height 17
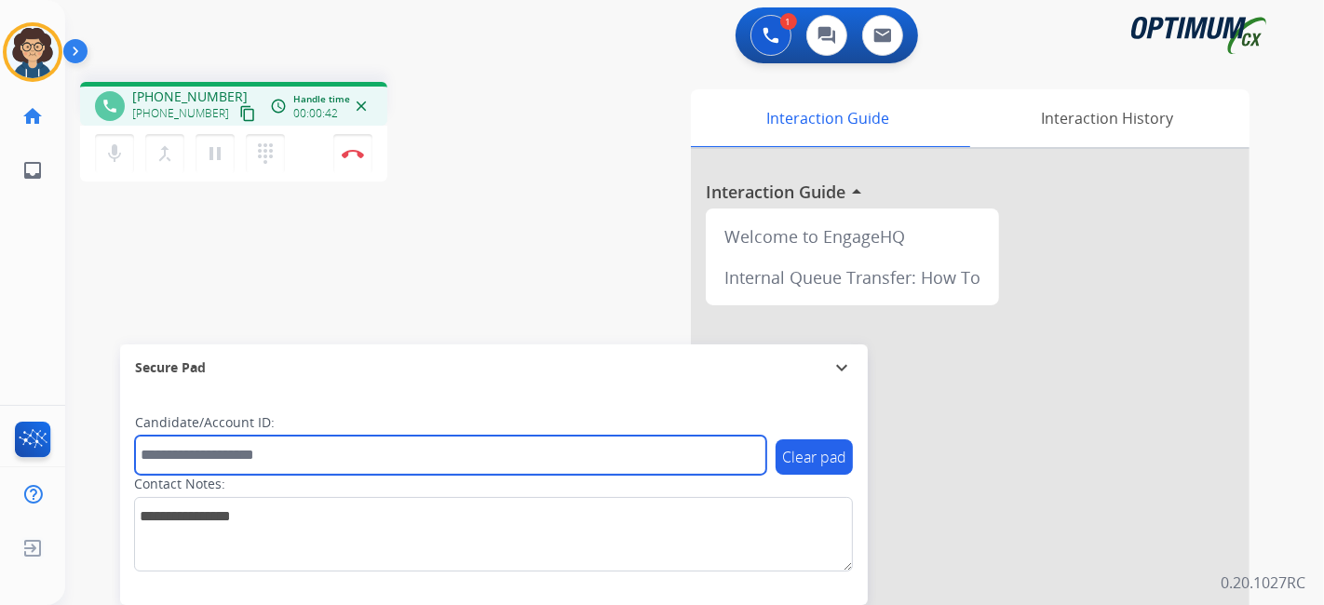
click at [272, 457] on input "text" at bounding box center [450, 455] width 631 height 39
paste input "*******"
type input "*******"
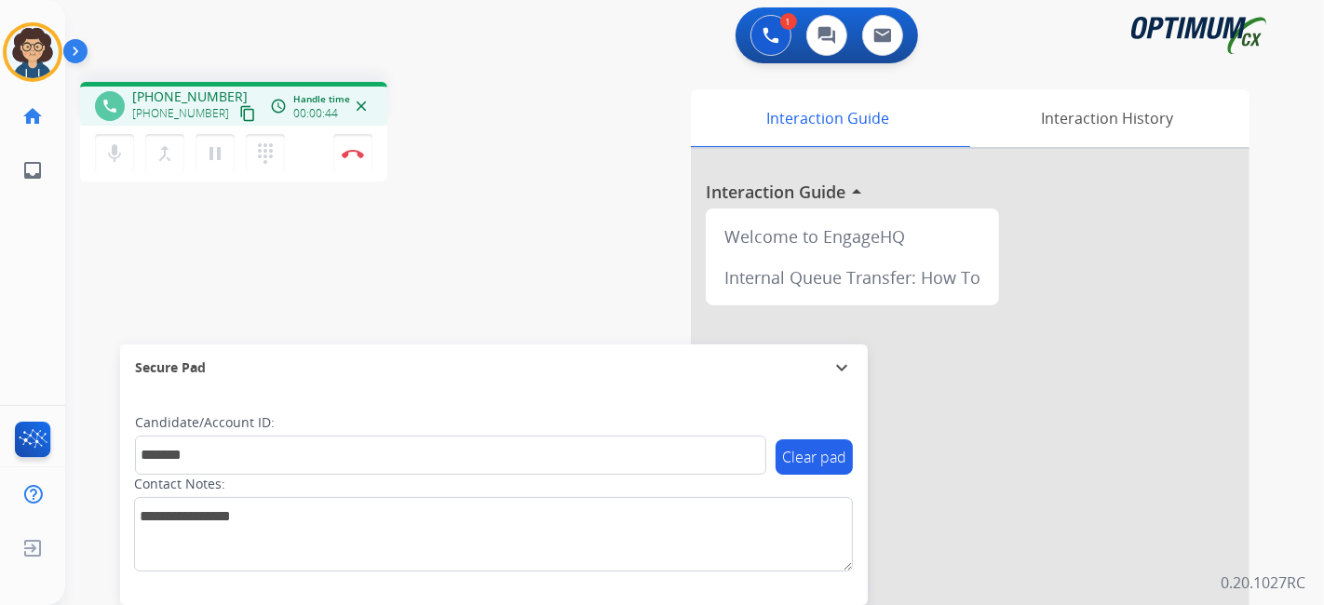
click at [367, 304] on div "phone [PHONE_NUMBER] [PHONE_NUMBER] content_copy access_time Call metrics Queue…" at bounding box center [672, 455] width 1214 height 777
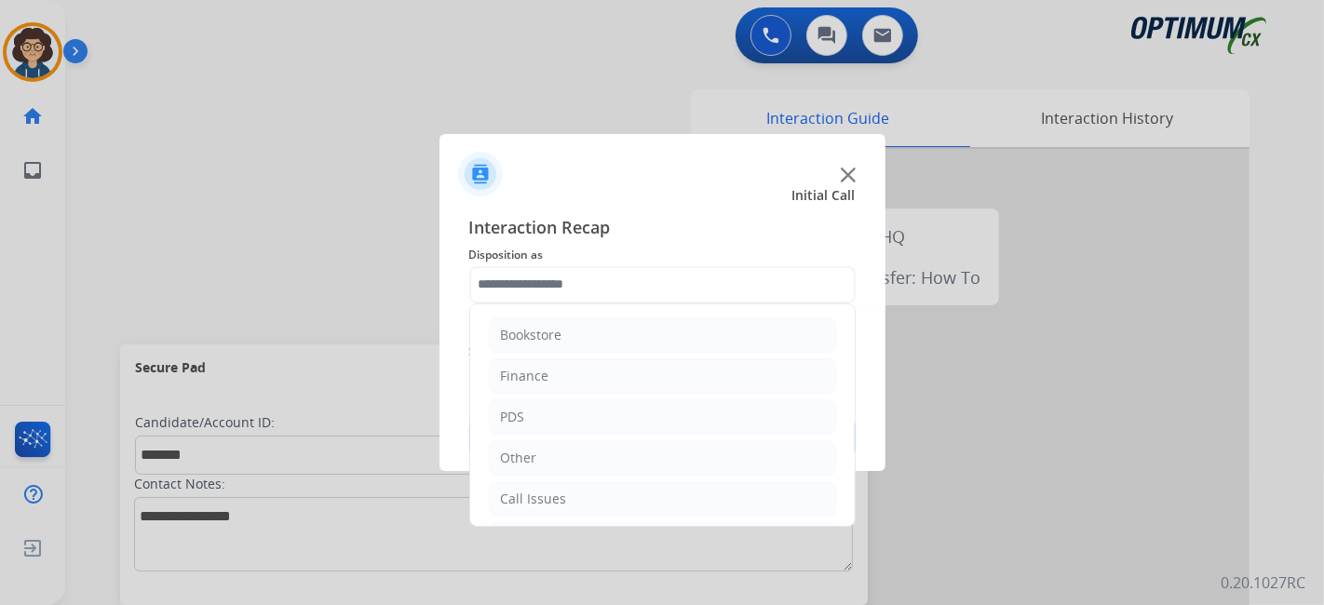
click at [646, 291] on input "text" at bounding box center [662, 284] width 386 height 37
click at [637, 486] on li "Renewal" at bounding box center [662, 499] width 347 height 35
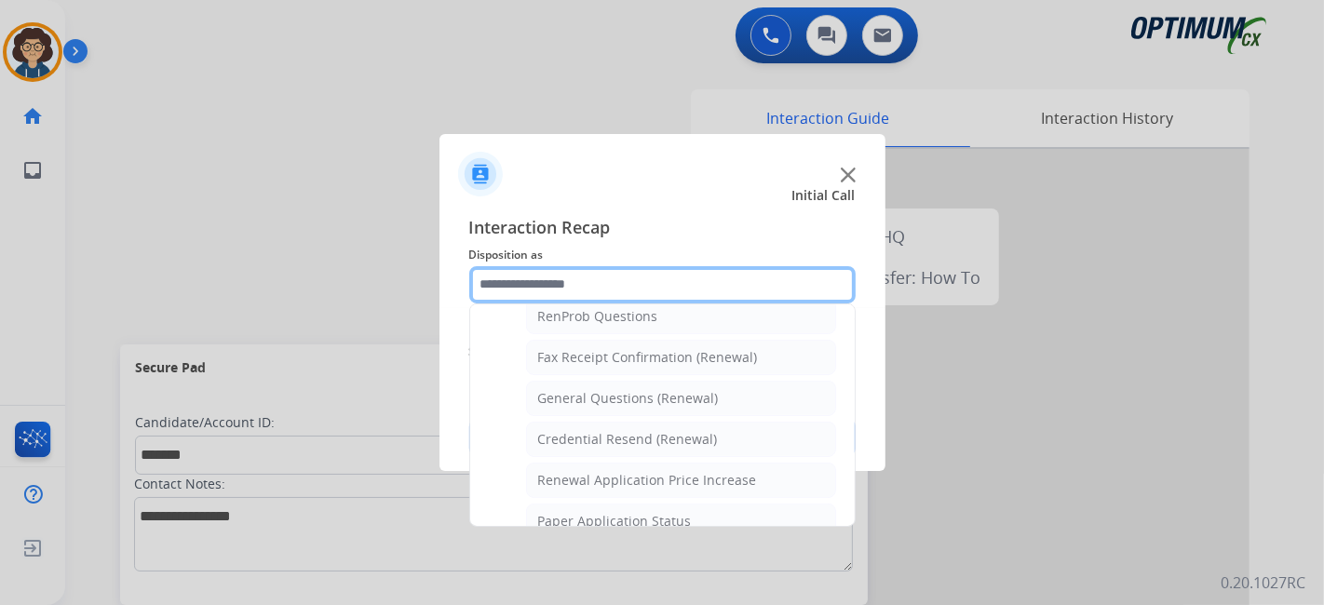
scroll to position [503, 0]
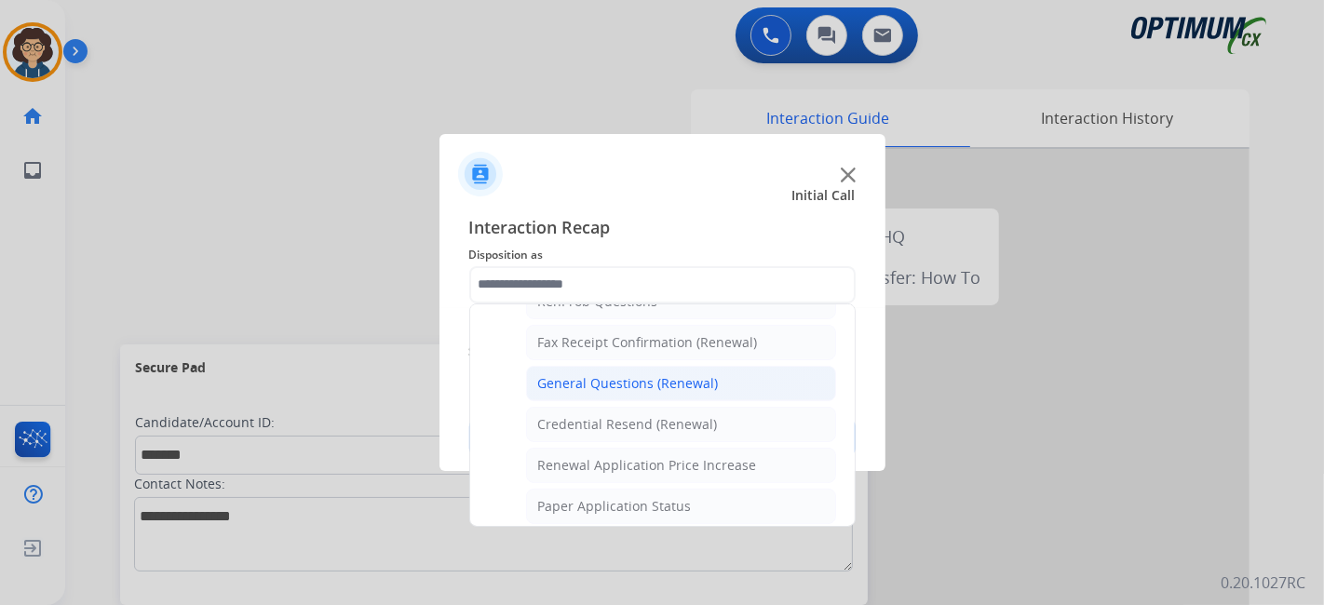
click at [725, 377] on li "General Questions (Renewal)" at bounding box center [681, 383] width 310 height 35
type input "**********"
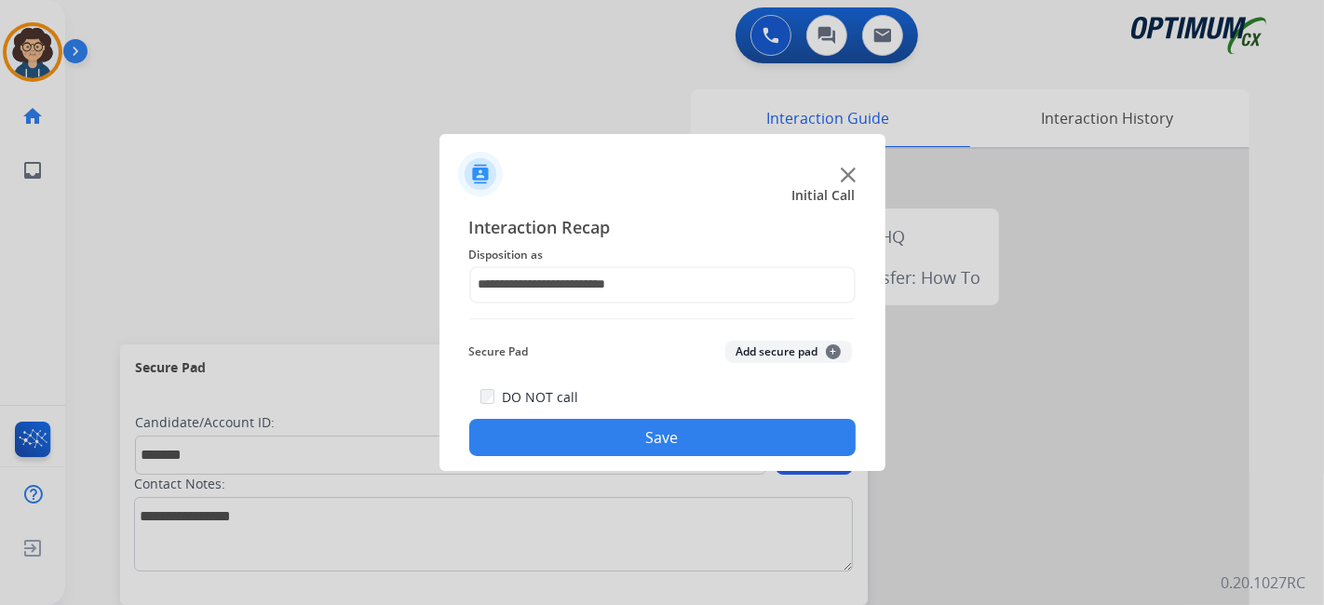
click at [782, 345] on button "Add secure pad +" at bounding box center [788, 352] width 127 height 22
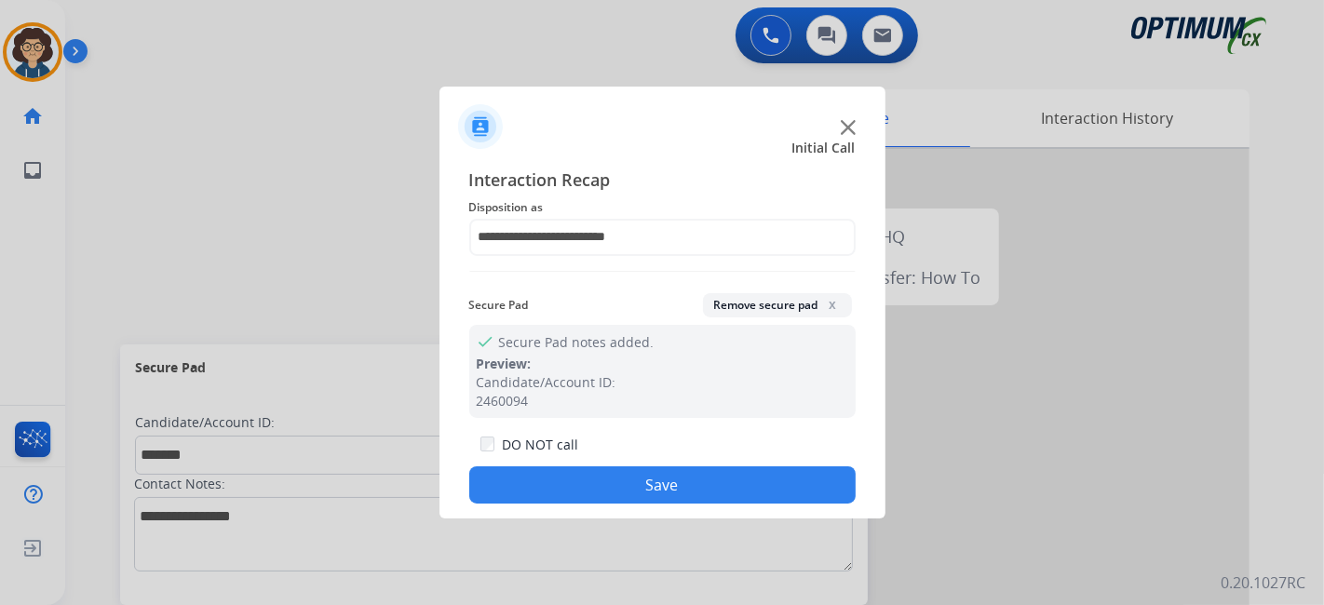
drag, startPoint x: 648, startPoint y: 480, endPoint x: 584, endPoint y: 335, distance: 158.0
click at [646, 477] on button "Save" at bounding box center [662, 484] width 386 height 37
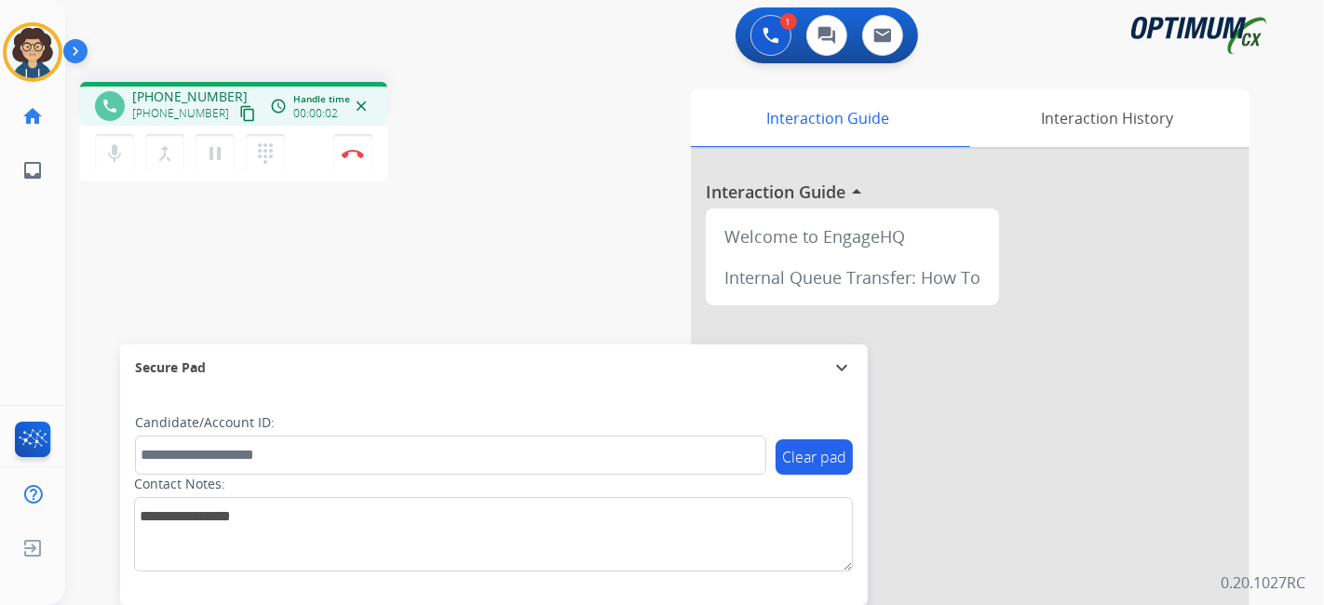
click at [239, 110] on mat-icon "content_copy" at bounding box center [247, 113] width 17 height 17
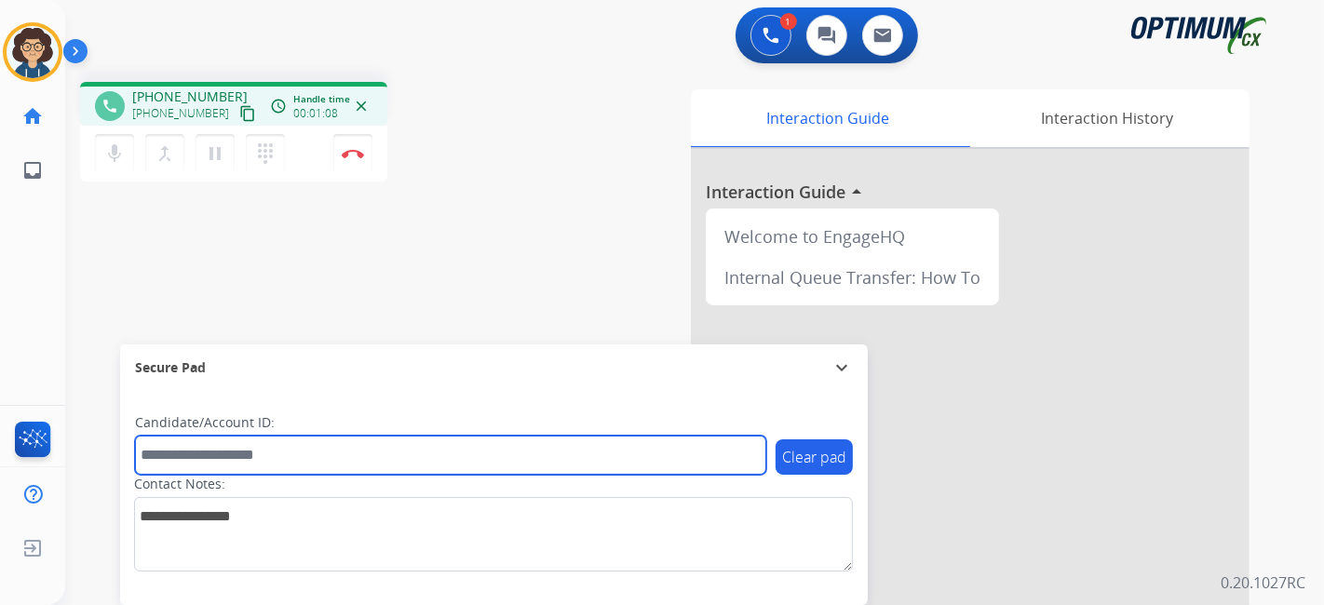
click at [285, 461] on input "text" at bounding box center [450, 455] width 631 height 39
paste input "*******"
type input "*******"
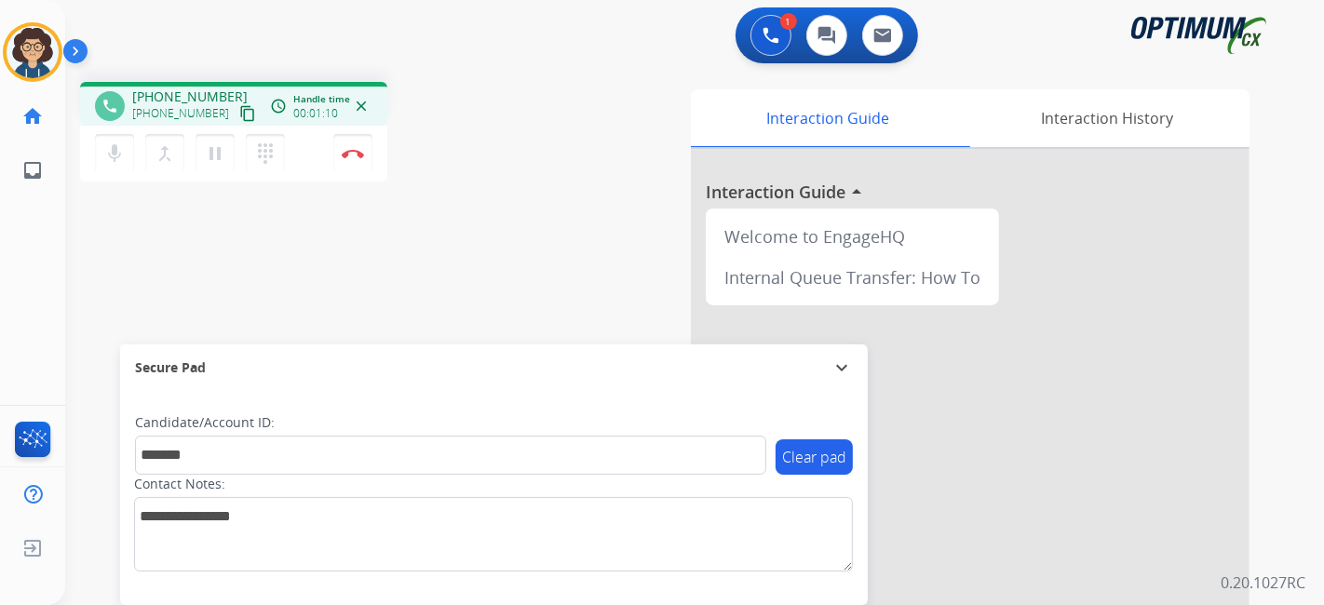
click at [510, 232] on div "phone [PHONE_NUMBER] [PHONE_NUMBER] content_copy access_time Call metrics Queue…" at bounding box center [672, 455] width 1214 height 777
click at [498, 114] on div "phone [PHONE_NUMBER] [PHONE_NUMBER] content_copy access_time Call metrics Queue…" at bounding box center [314, 134] width 468 height 105
click at [361, 160] on button "Disconnect" at bounding box center [352, 153] width 39 height 39
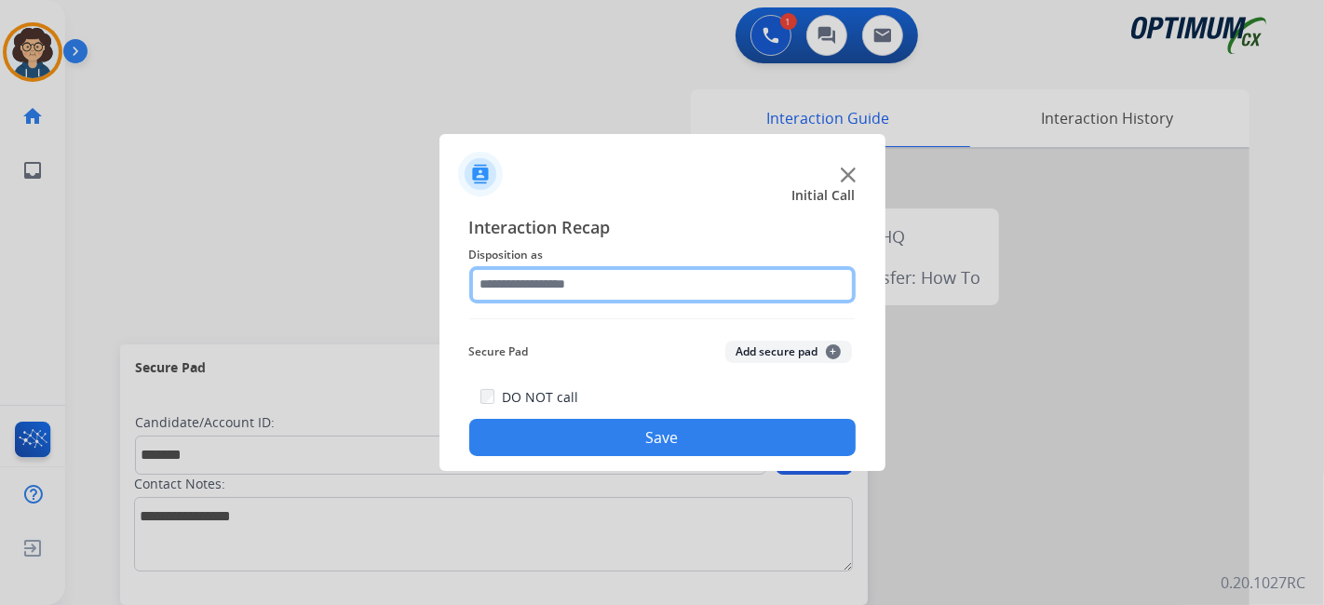
click at [656, 284] on input "text" at bounding box center [662, 284] width 386 height 37
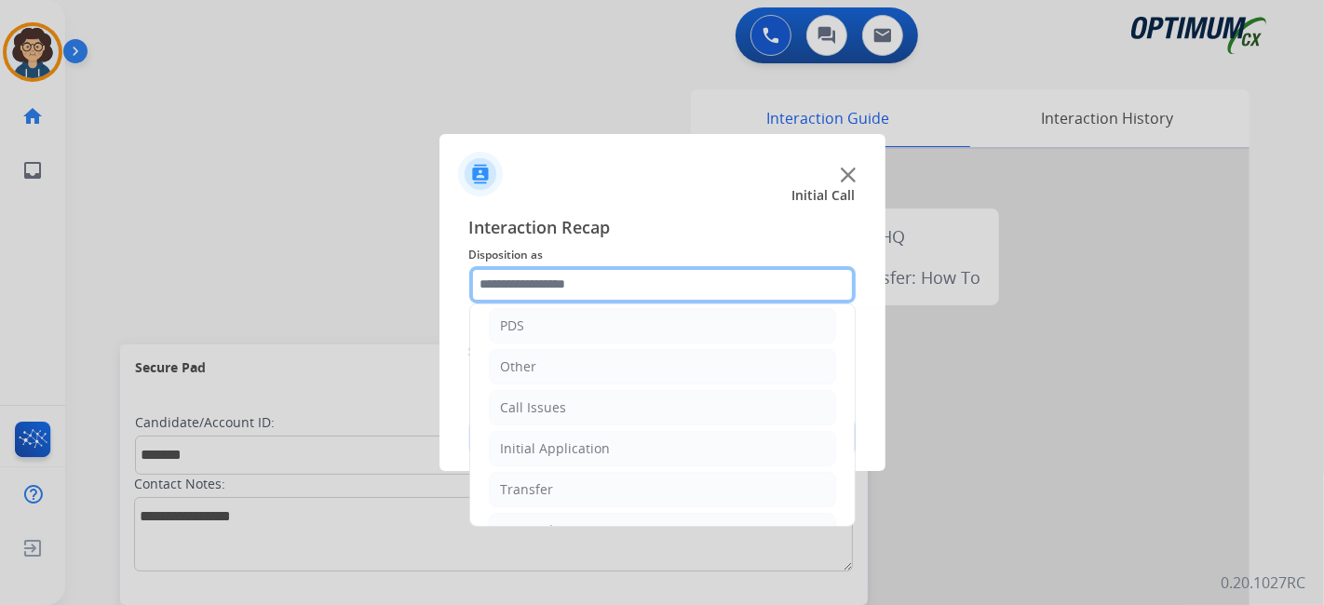
scroll to position [122, 0]
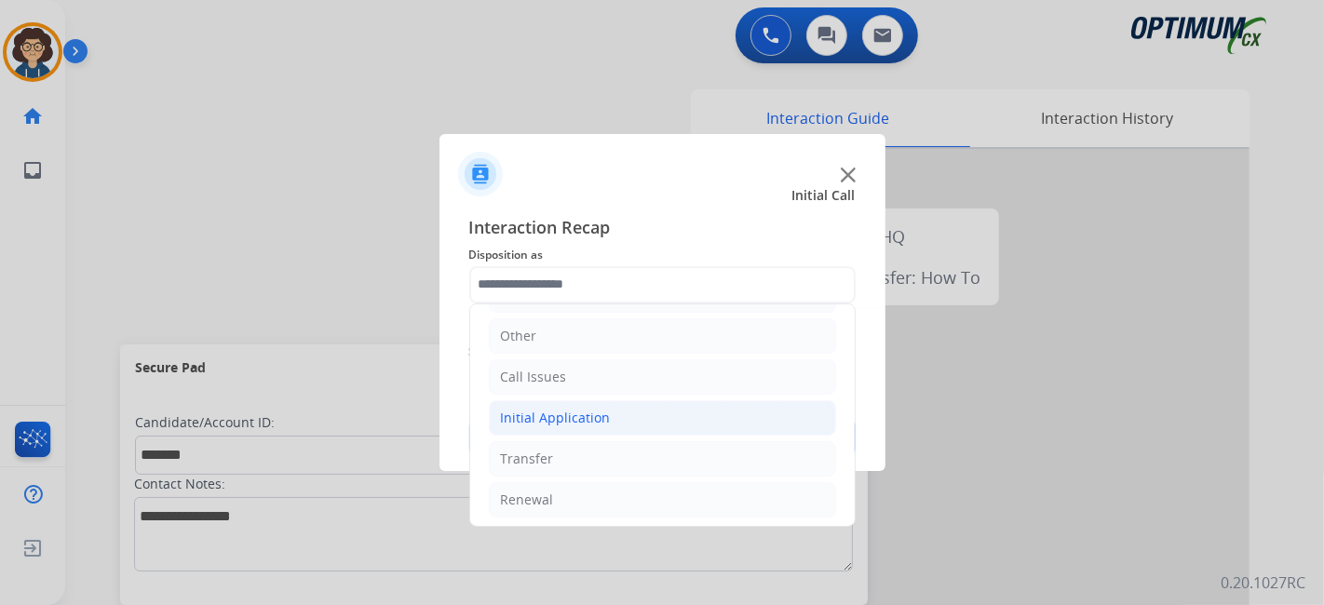
click at [683, 421] on li "Initial Application" at bounding box center [662, 417] width 347 height 35
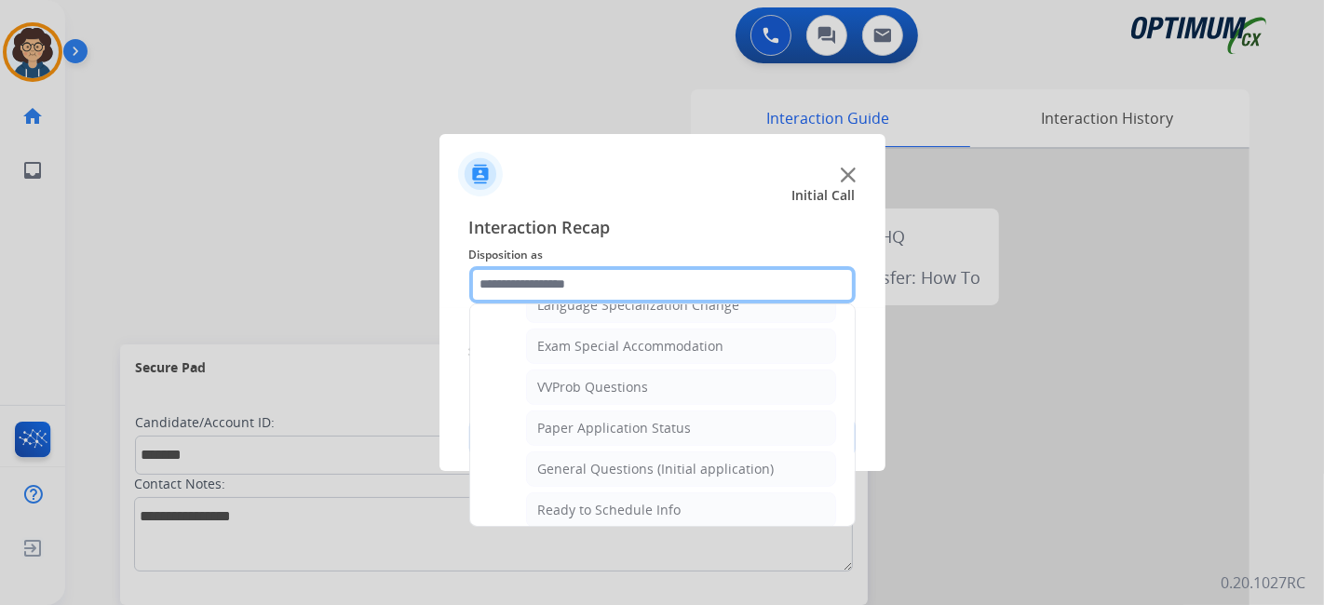
scroll to position [954, 0]
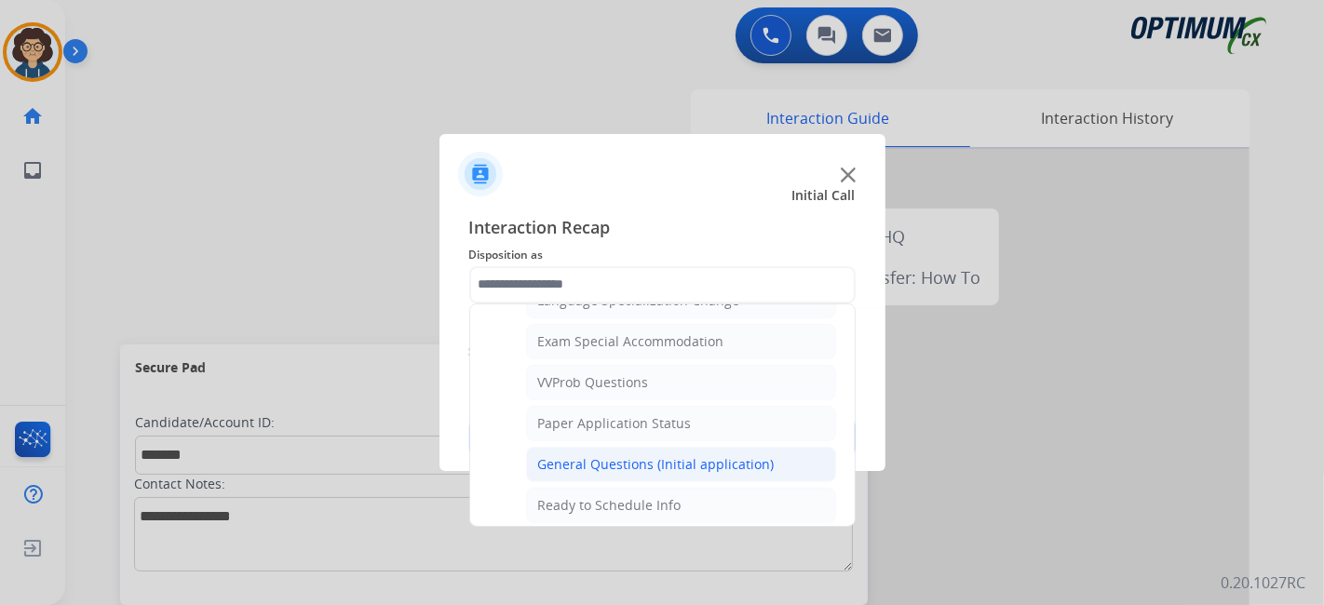
click at [691, 455] on div "General Questions (Initial application)" at bounding box center [656, 464] width 237 height 19
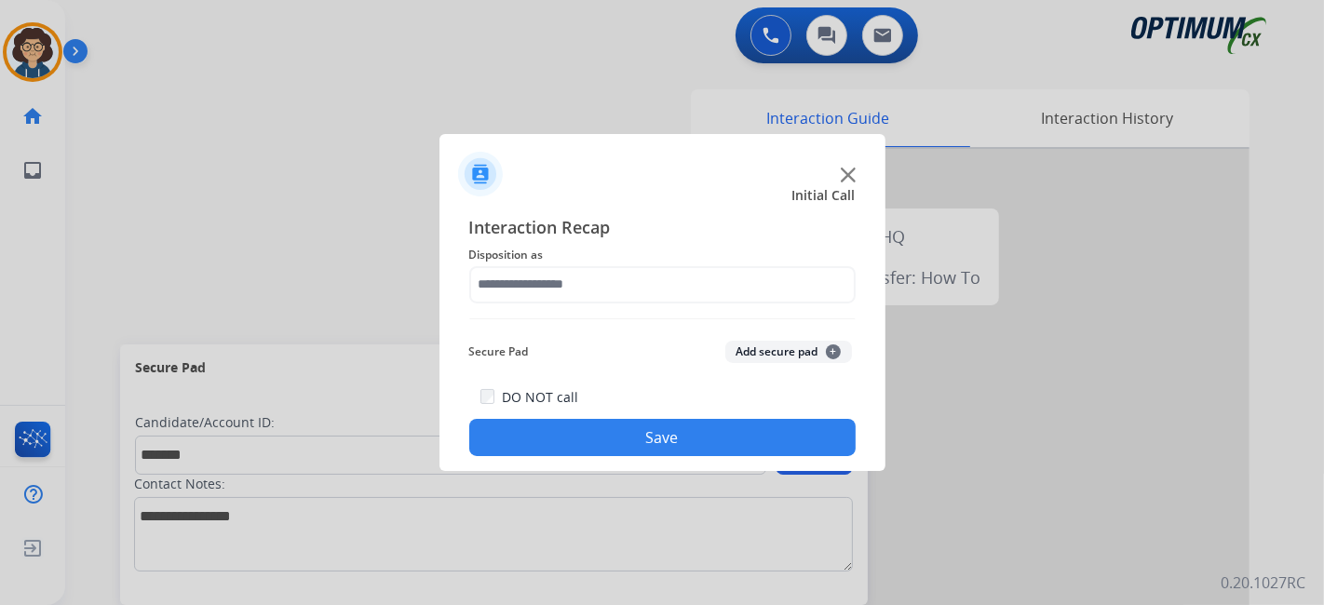
type input "**********"
click at [782, 345] on button "Add secure pad +" at bounding box center [788, 352] width 127 height 22
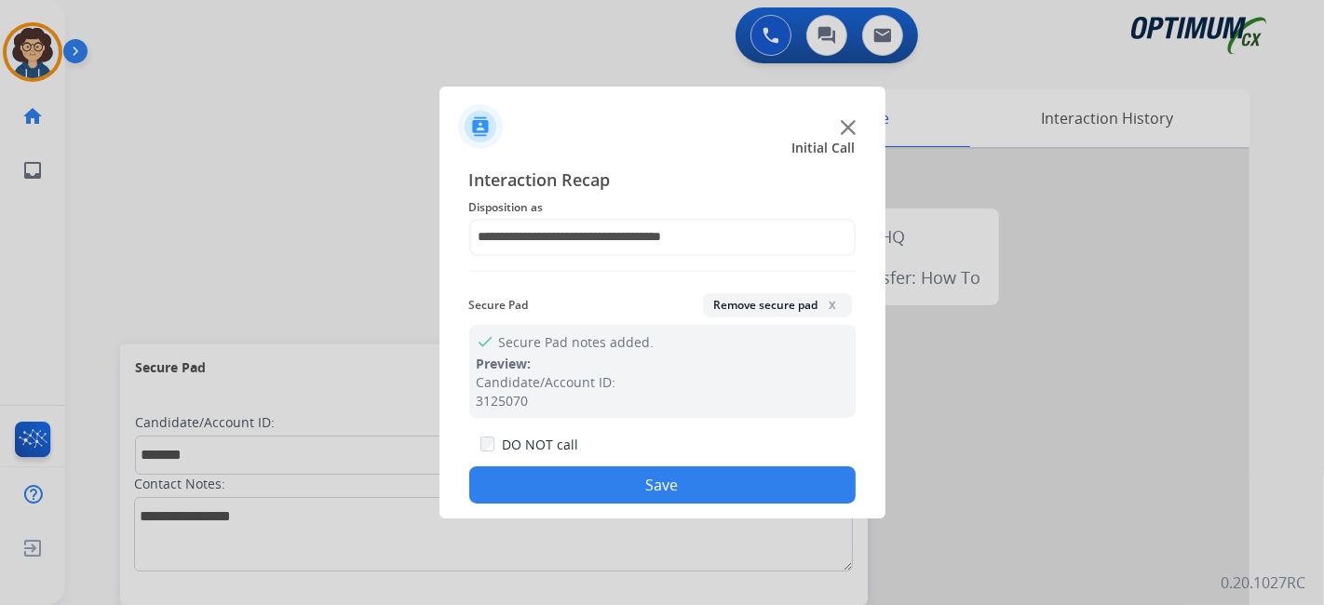
click at [743, 478] on button "Save" at bounding box center [662, 484] width 386 height 37
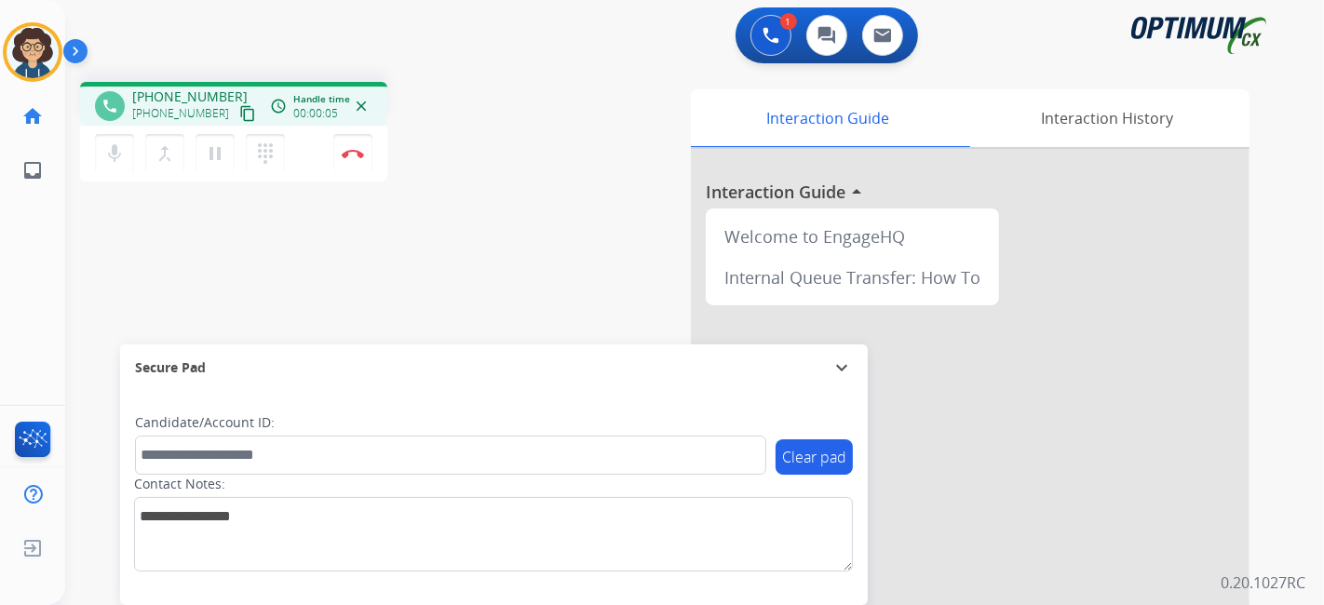
click at [239, 110] on mat-icon "content_copy" at bounding box center [247, 113] width 17 height 17
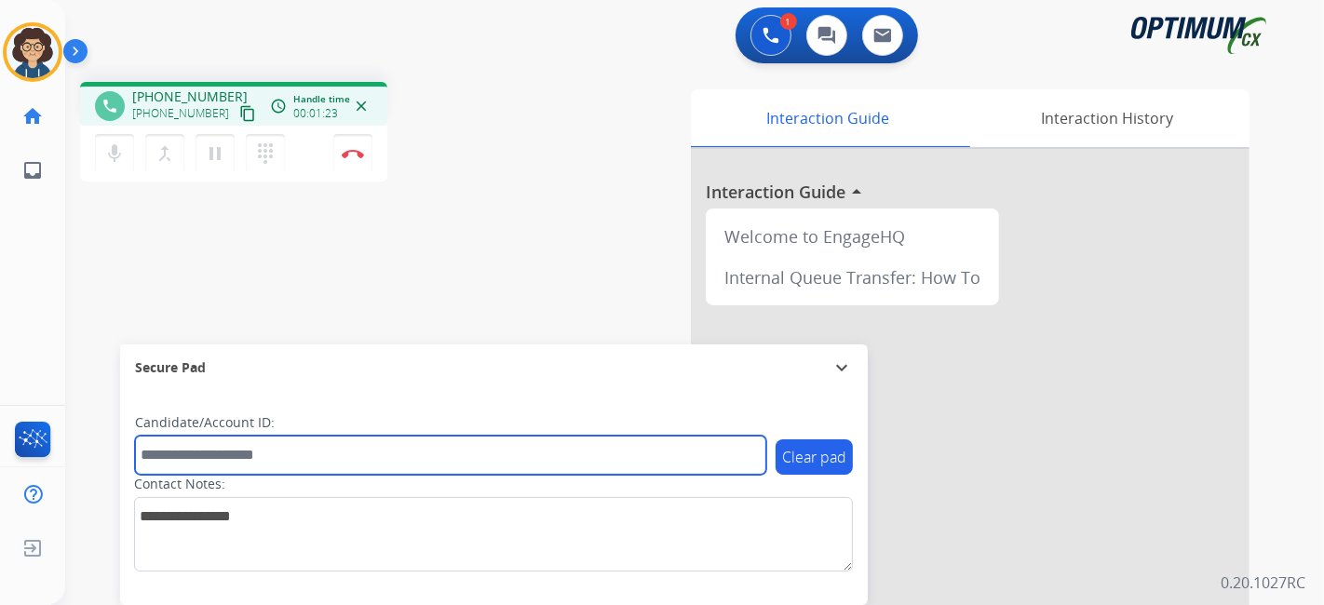
click at [384, 436] on input "text" at bounding box center [450, 455] width 631 height 39
paste input "*******"
type input "*******"
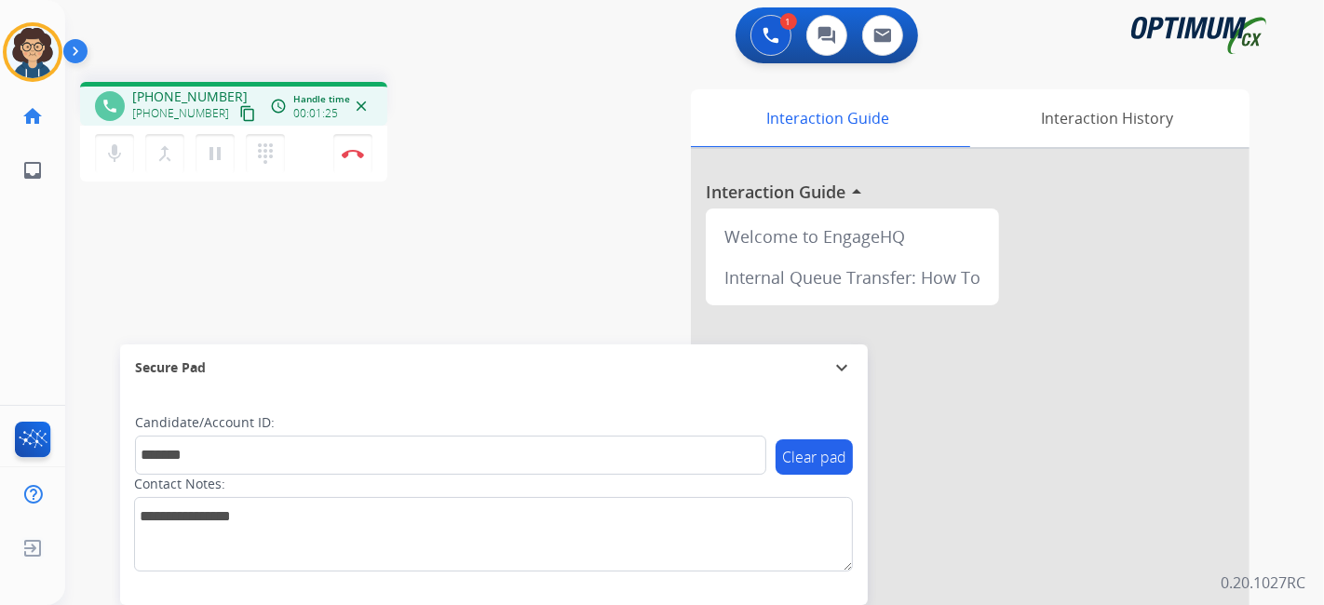
click at [477, 304] on div "phone [PHONE_NUMBER] [PHONE_NUMBER] content_copy access_time Call metrics Queue…" at bounding box center [672, 455] width 1214 height 777
click at [362, 160] on button "Disconnect" at bounding box center [352, 153] width 39 height 39
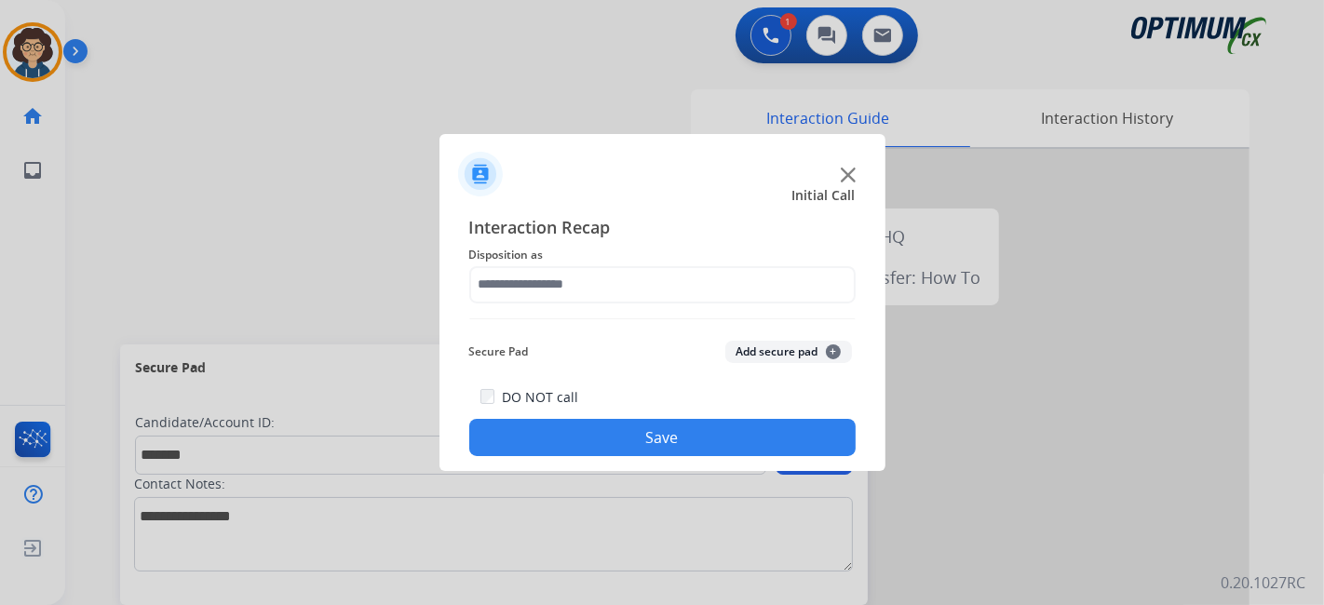
click at [608, 304] on div "Interaction Recap Disposition as Secure Pad Add secure pad + DO NOT call Save" at bounding box center [662, 335] width 386 height 243
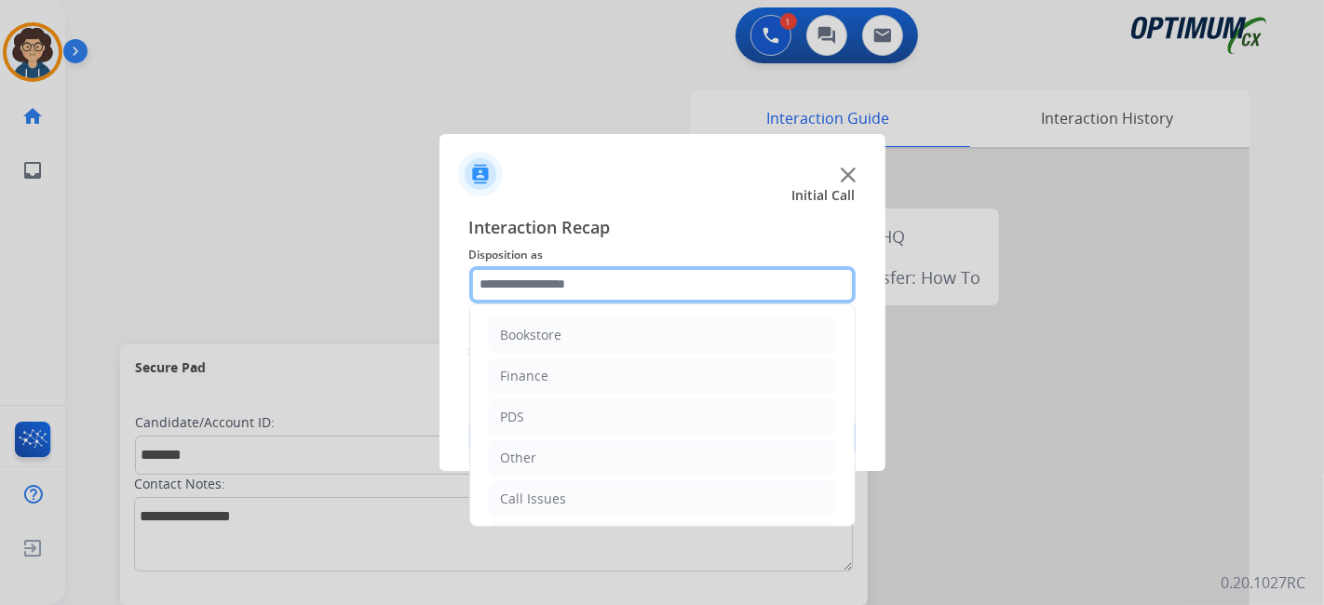
click at [614, 291] on input "text" at bounding box center [662, 284] width 386 height 37
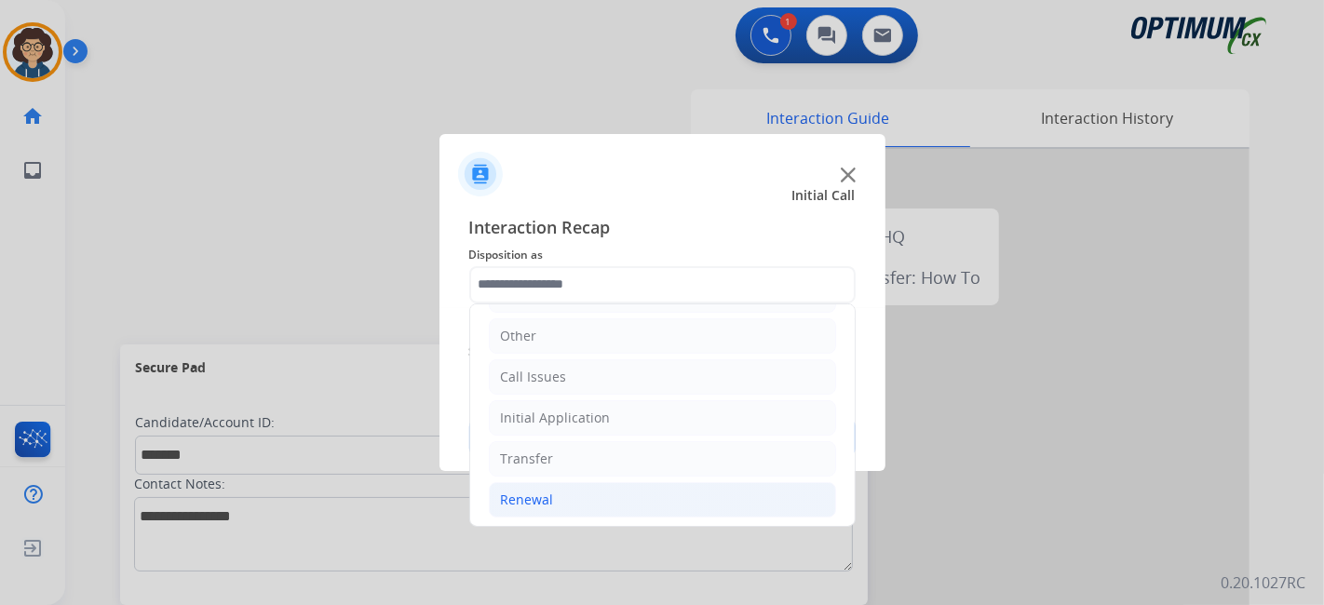
click at [616, 482] on li "Renewal" at bounding box center [662, 499] width 347 height 35
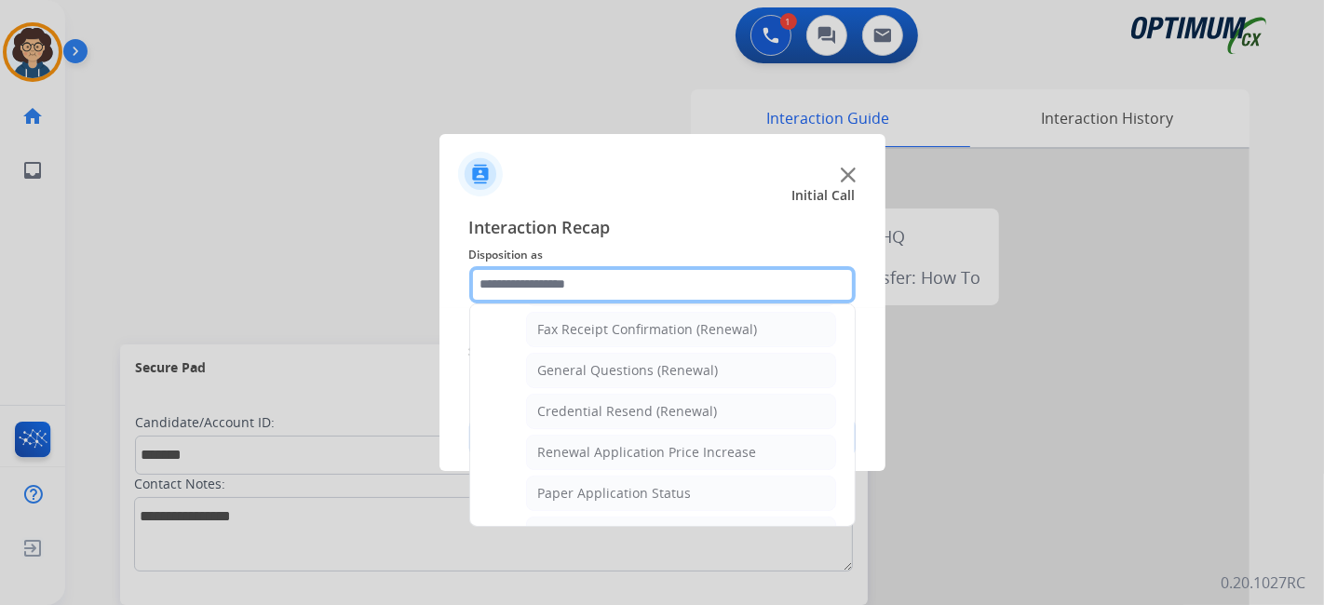
scroll to position [510, 0]
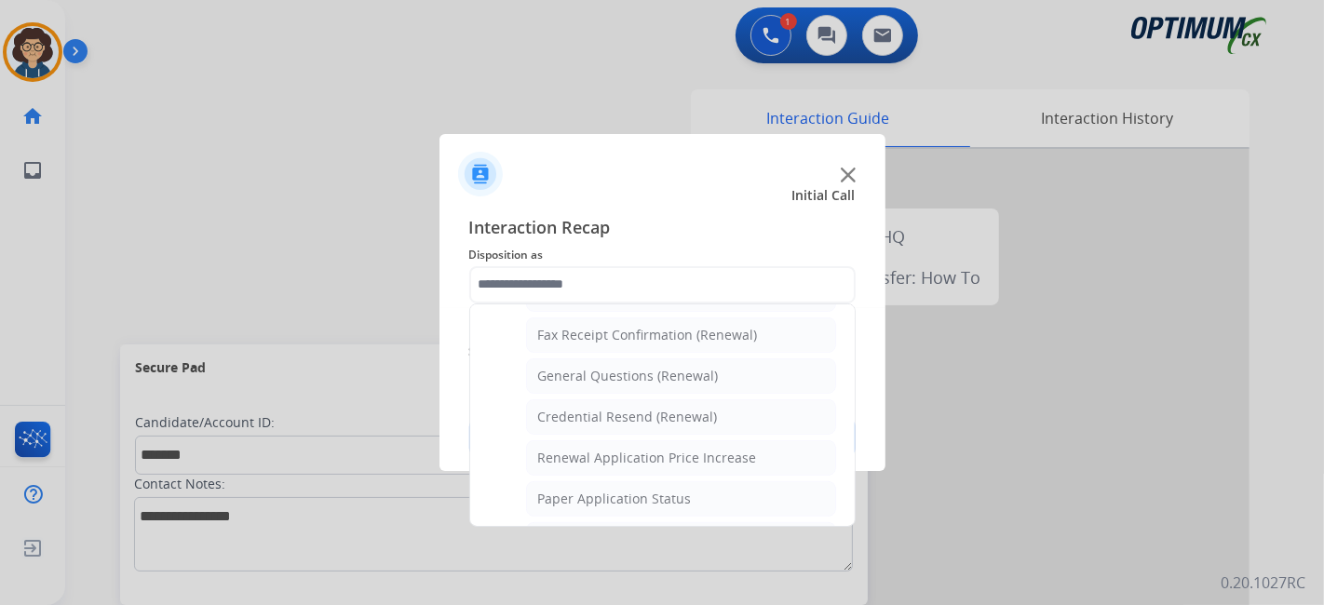
click at [706, 369] on div "General Questions (Renewal)" at bounding box center [628, 376] width 181 height 19
type input "**********"
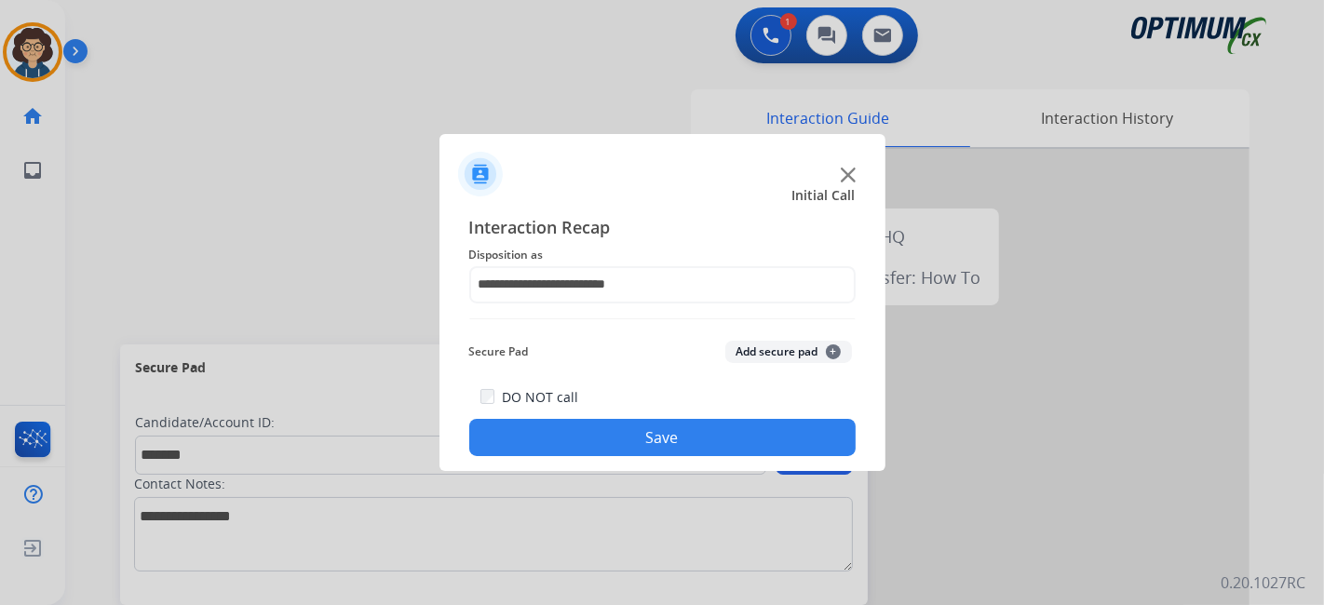
click at [798, 356] on button "Add secure pad +" at bounding box center [788, 352] width 127 height 22
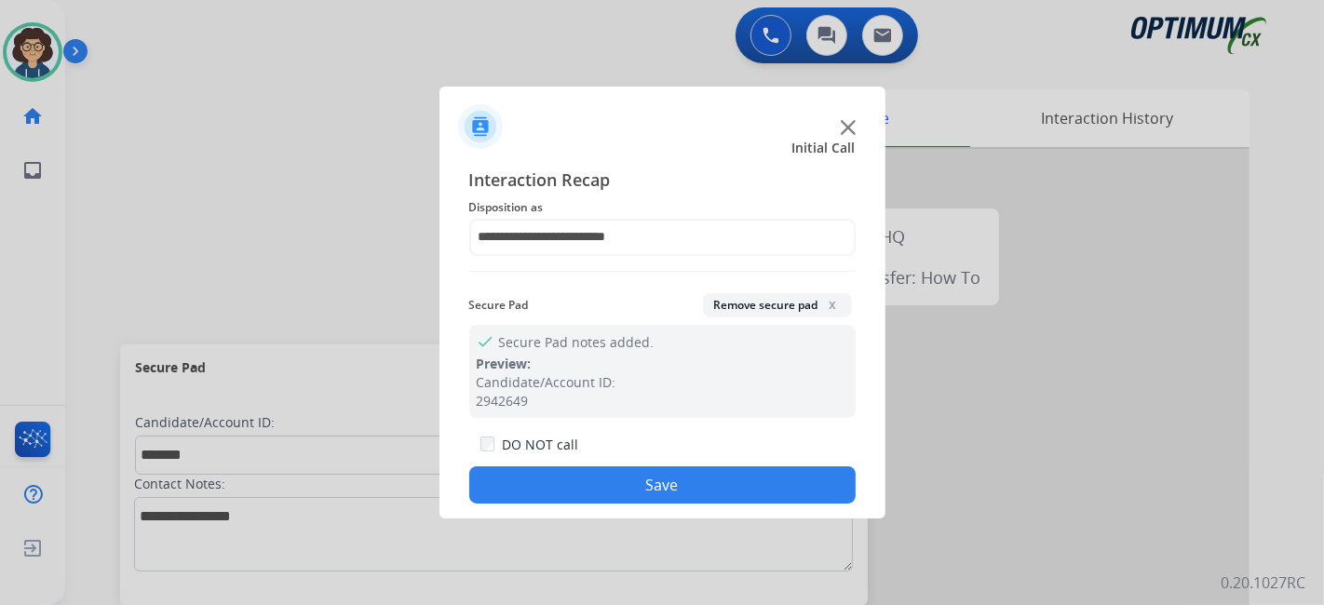
click at [655, 485] on button "Save" at bounding box center [662, 484] width 386 height 37
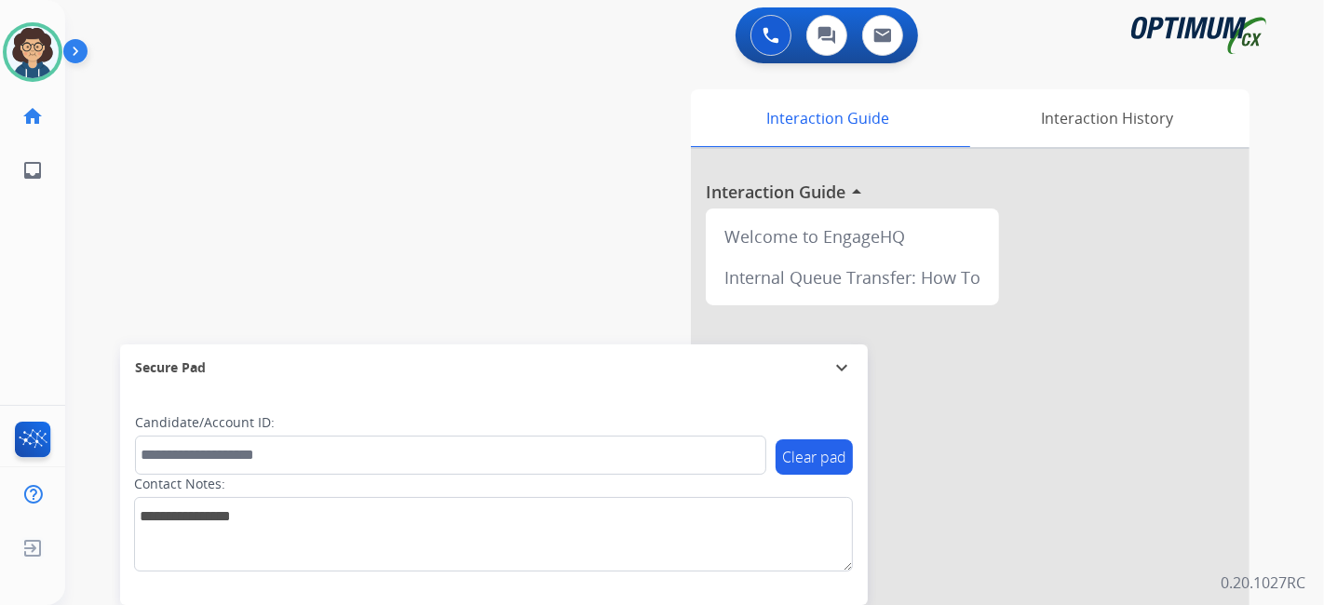
click at [447, 142] on div "swap_horiz Break voice bridge close_fullscreen Connect 3-Way Call merge_type Se…" at bounding box center [672, 455] width 1214 height 777
click at [405, 121] on div "swap_horiz Break voice bridge close_fullscreen Connect 3-Way Call merge_type Se…" at bounding box center [672, 455] width 1214 height 777
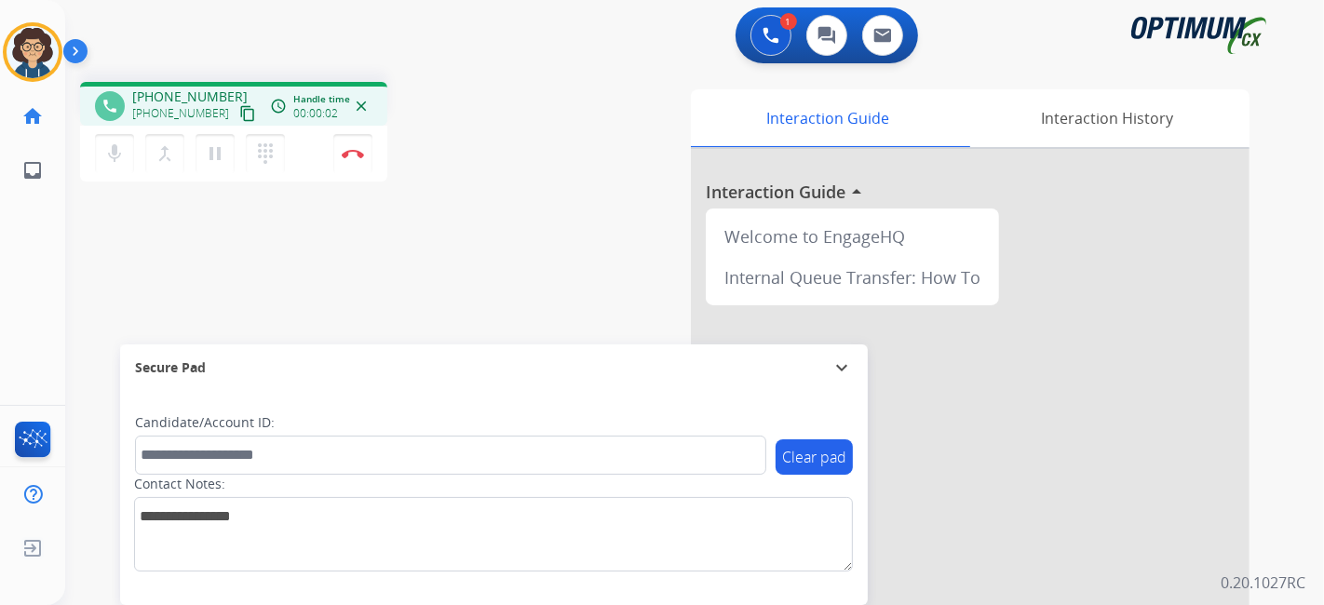
drag, startPoint x: 220, startPoint y: 118, endPoint x: 332, endPoint y: 15, distance: 152.9
click at [239, 119] on mat-icon "content_copy" at bounding box center [247, 113] width 17 height 17
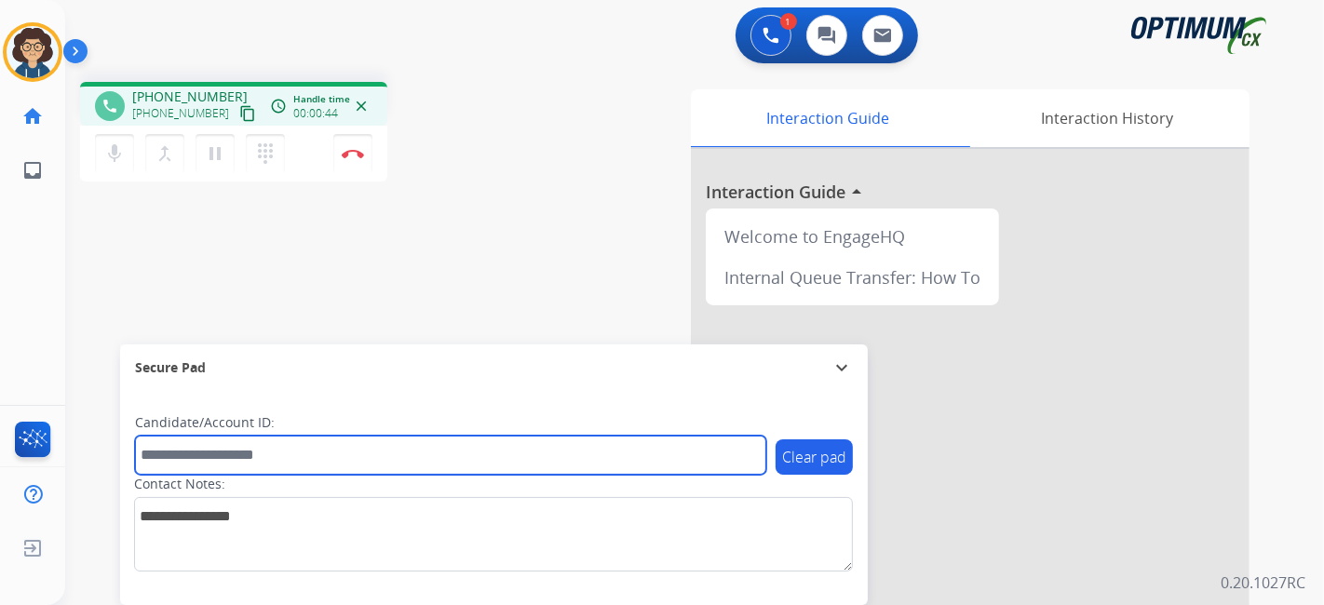
click at [351, 446] on input "text" at bounding box center [450, 455] width 631 height 39
paste input "*******"
type input "*******"
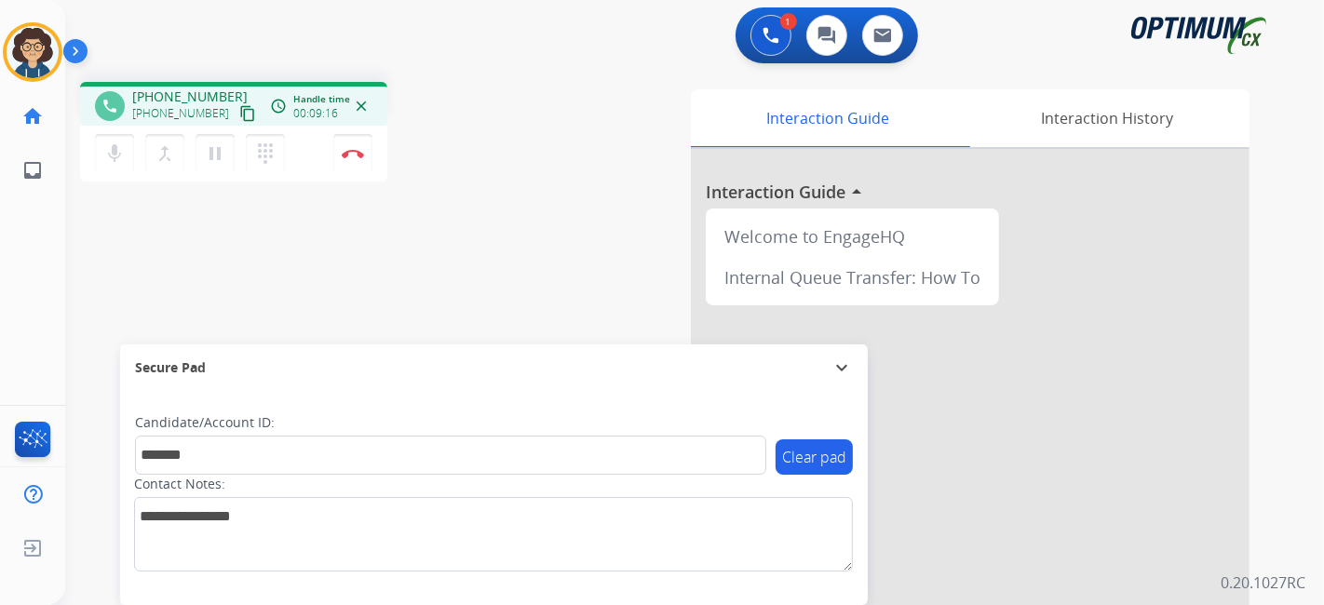
click at [461, 127] on div "phone [PHONE_NUMBER] [PHONE_NUMBER] content_copy access_time Call metrics Queue…" at bounding box center [314, 134] width 468 height 105
click at [358, 158] on button "Disconnect" at bounding box center [352, 153] width 39 height 39
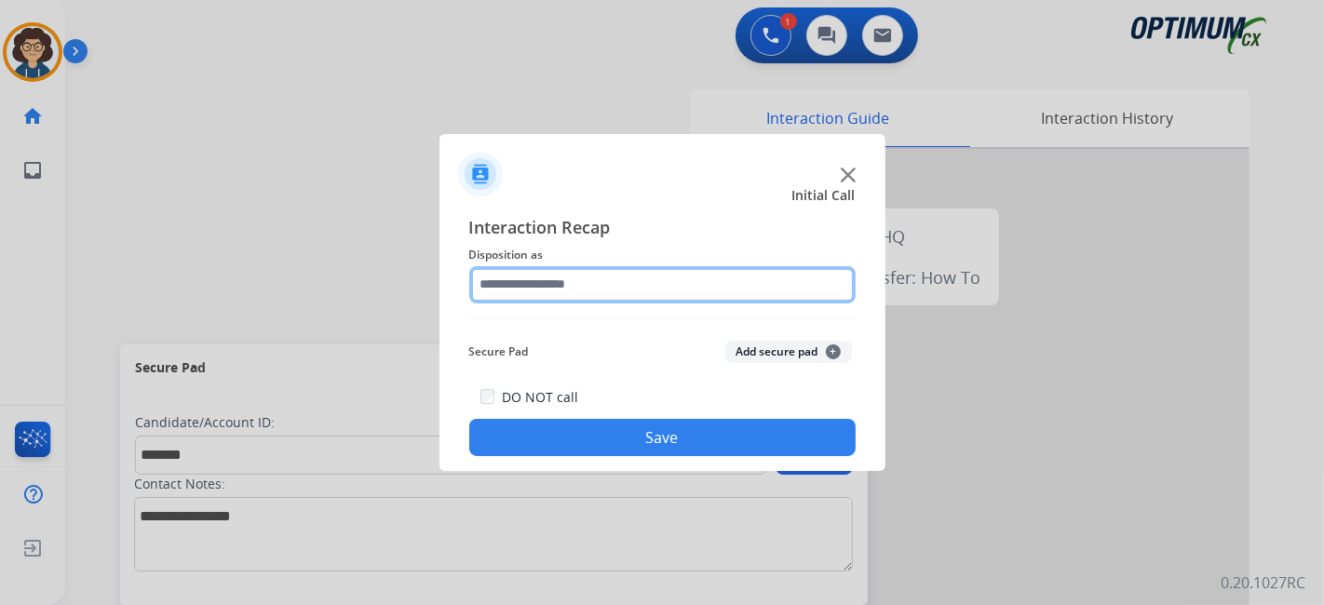
click at [648, 270] on input "text" at bounding box center [662, 284] width 386 height 37
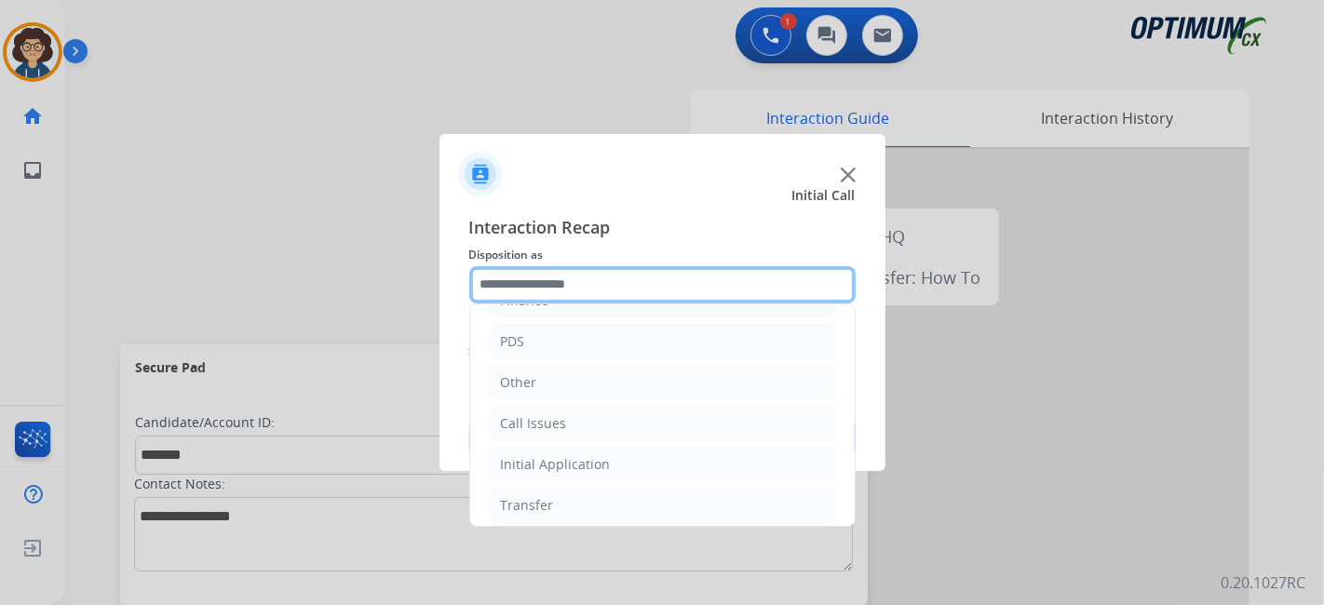
scroll to position [122, 0]
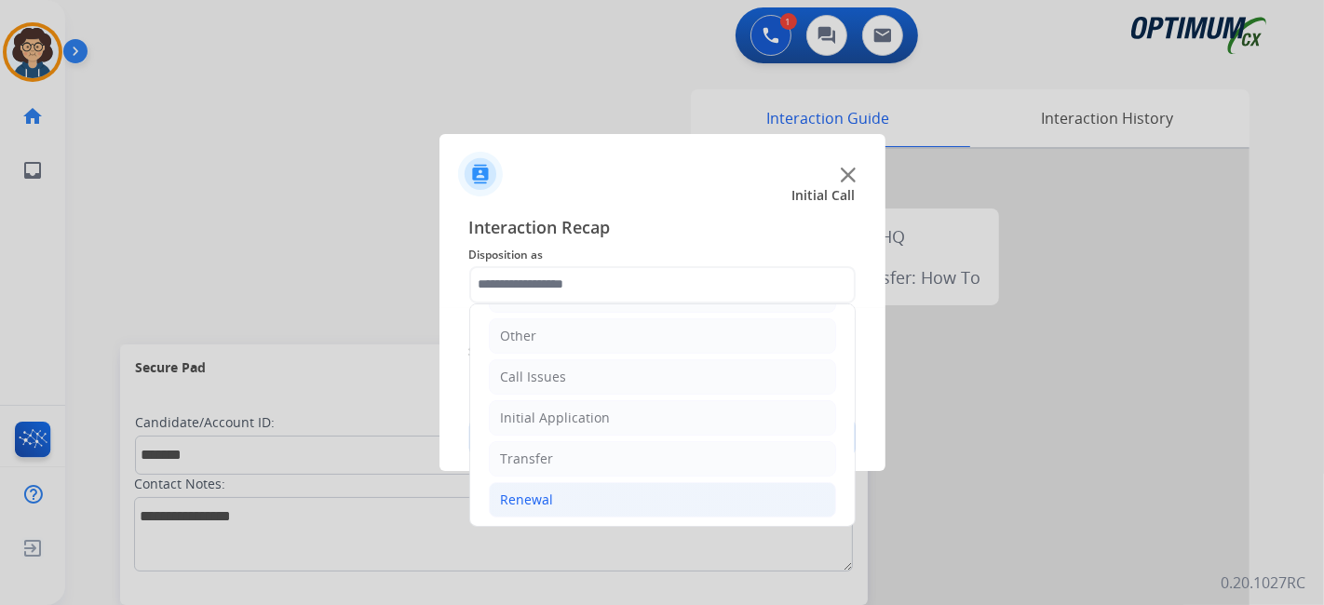
drag, startPoint x: 671, startPoint y: 512, endPoint x: 667, endPoint y: 503, distance: 10.4
click at [670, 510] on li "Renewal" at bounding box center [662, 499] width 347 height 35
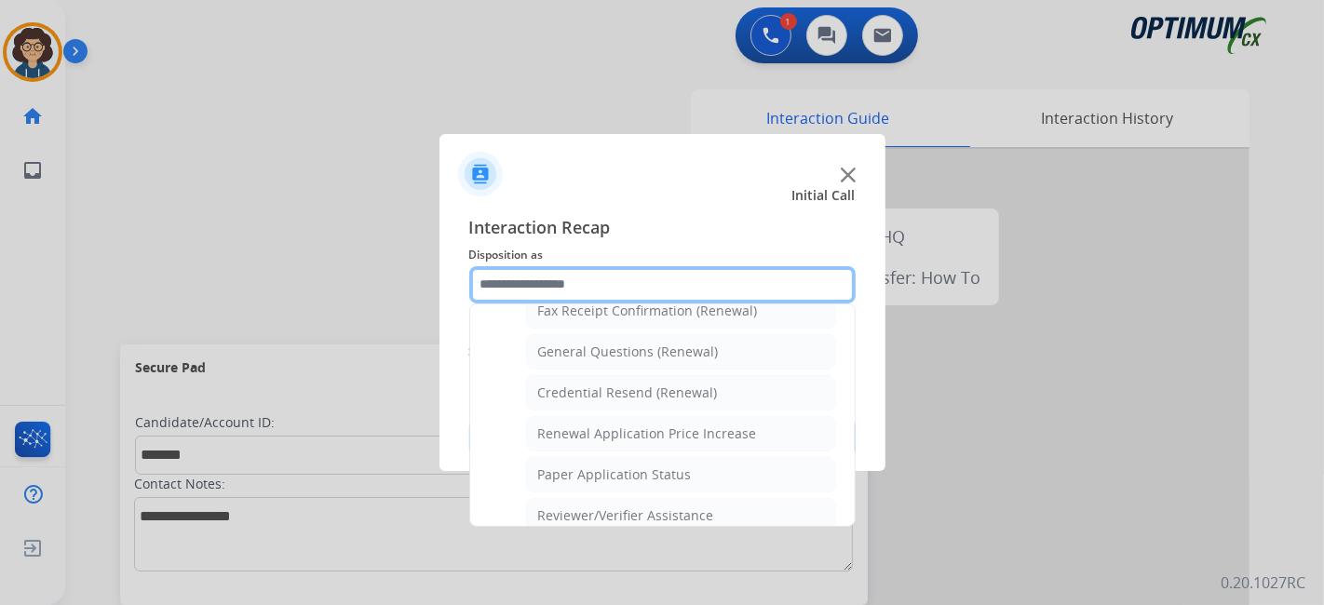
scroll to position [542, 0]
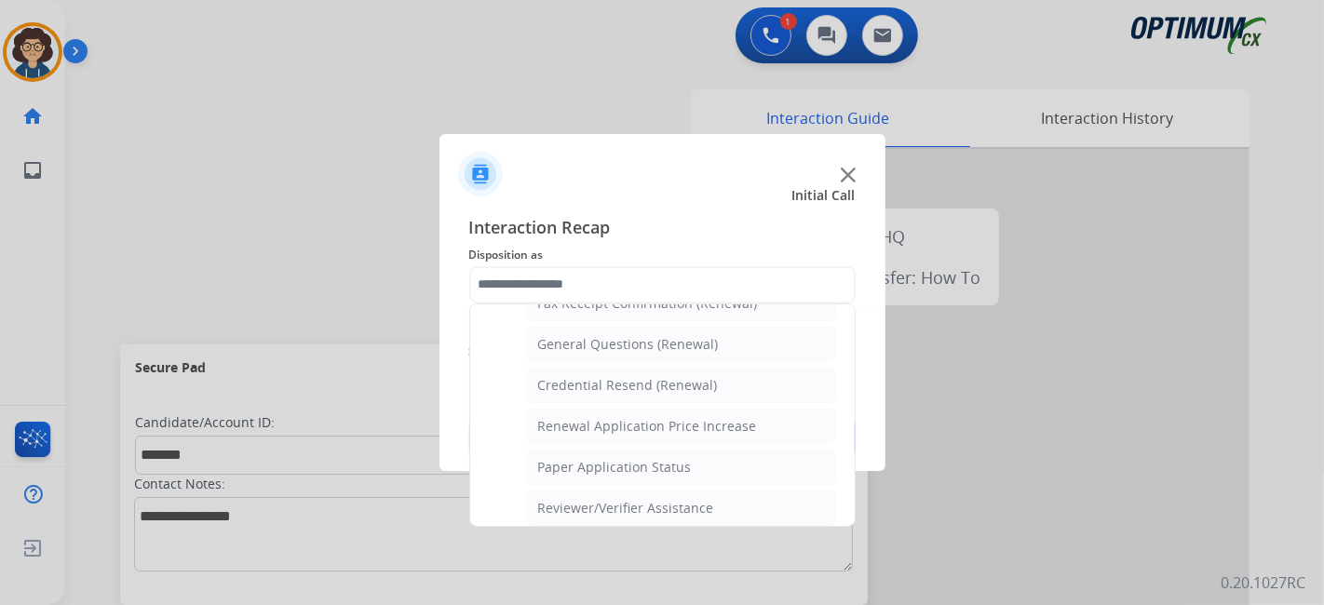
click at [753, 349] on li "General Questions (Renewal)" at bounding box center [681, 344] width 310 height 35
type input "**********"
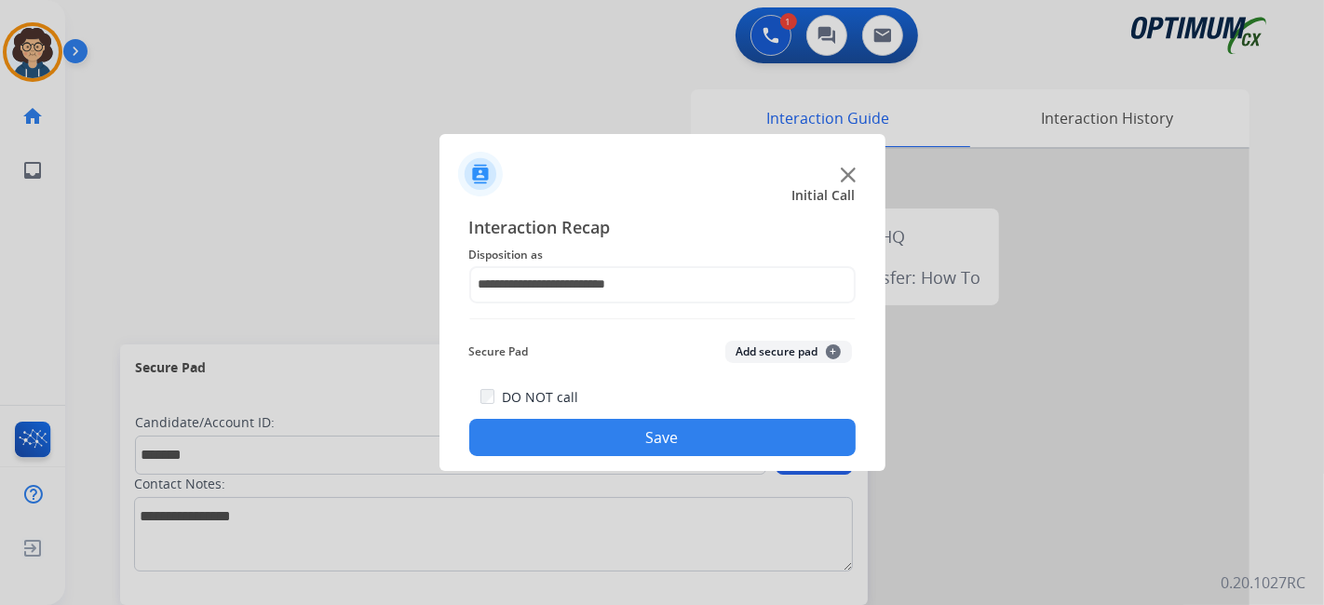
click at [775, 340] on div "Secure Pad Add secure pad +" at bounding box center [662, 351] width 386 height 37
click at [769, 358] on button "Add secure pad +" at bounding box center [788, 352] width 127 height 22
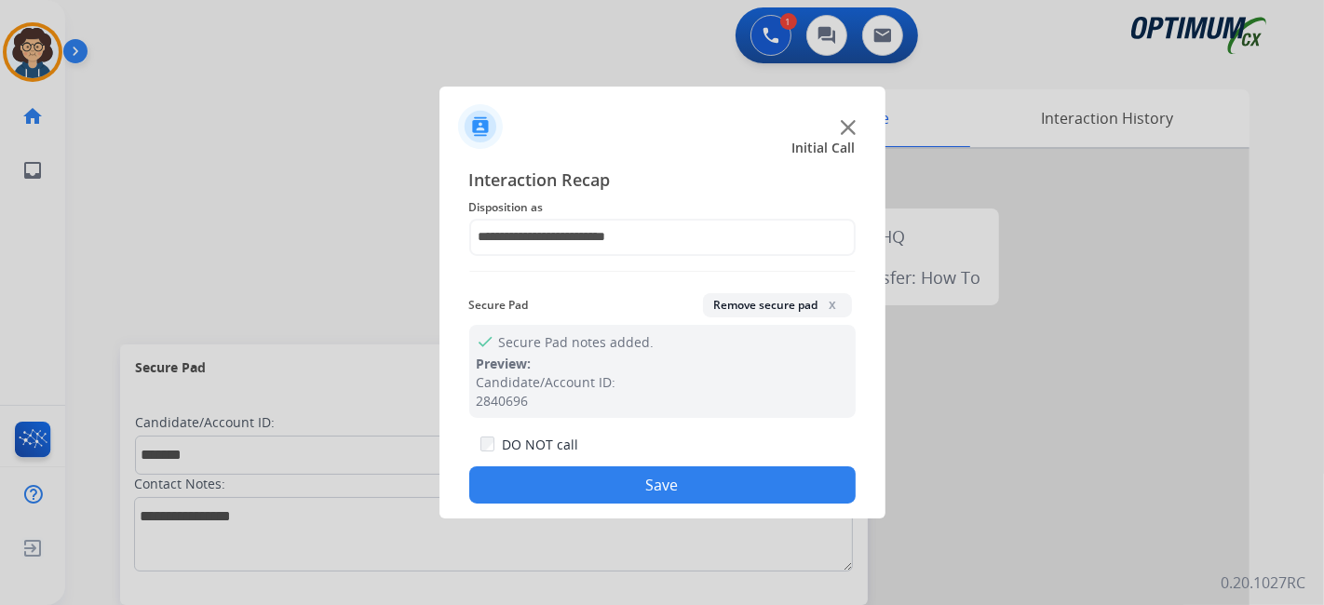
click at [686, 496] on button "Save" at bounding box center [662, 484] width 386 height 37
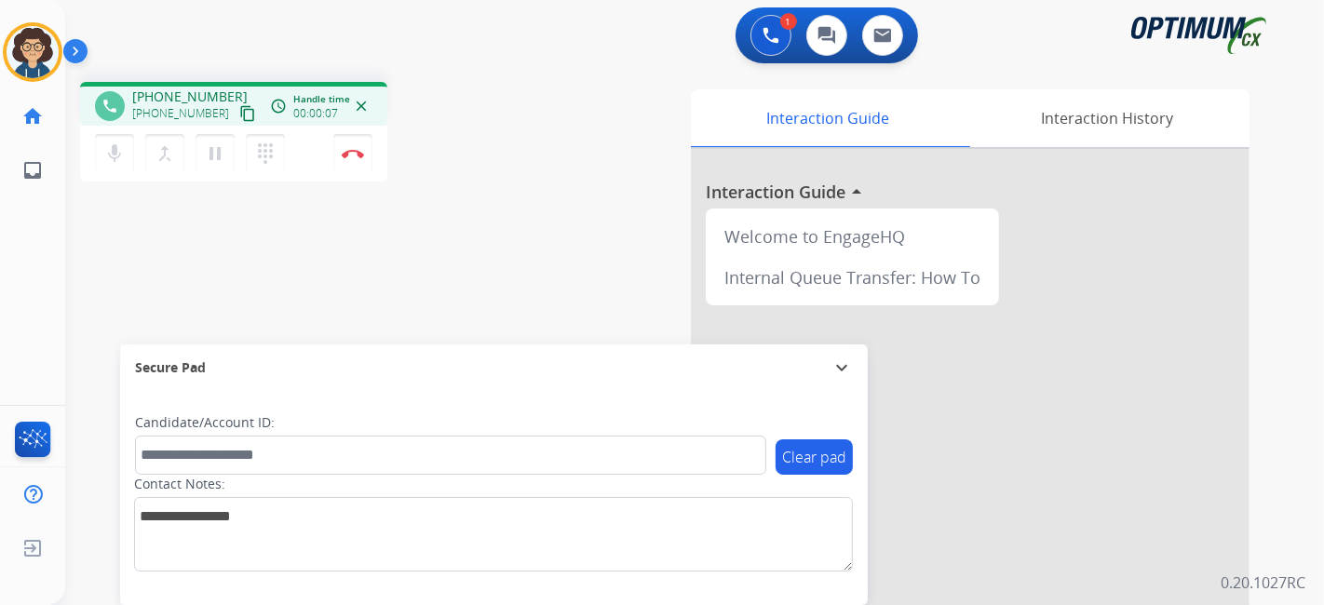
click at [239, 118] on mat-icon "content_copy" at bounding box center [247, 113] width 17 height 17
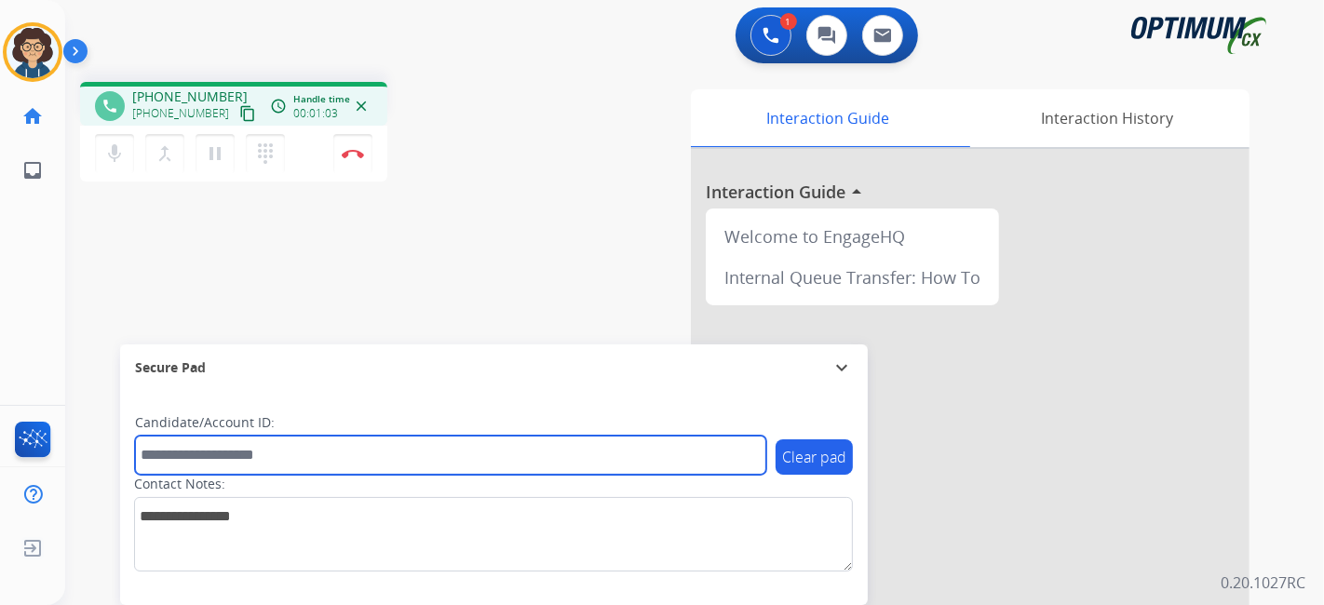
click at [335, 451] on input "text" at bounding box center [450, 455] width 631 height 39
paste input "*******"
type input "*******"
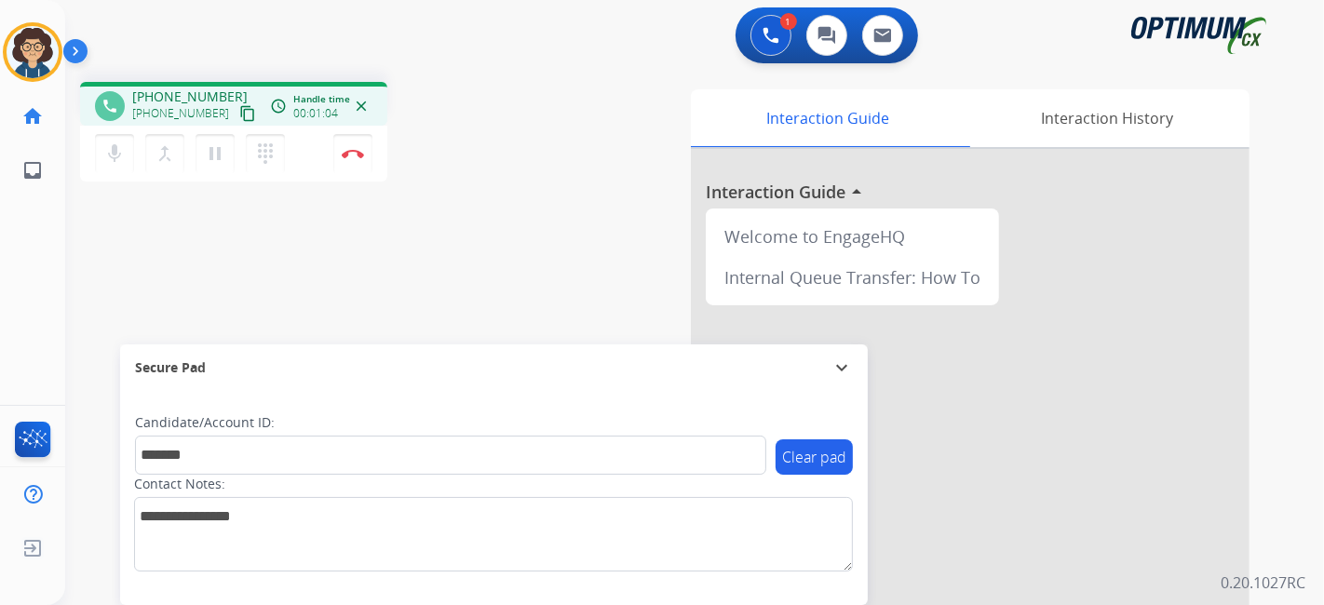
drag, startPoint x: 367, startPoint y: 288, endPoint x: 367, endPoint y: 123, distance: 164.8
click at [367, 281] on div "phone [PHONE_NUMBER] [PHONE_NUMBER] content_copy access_time Call metrics Queue…" at bounding box center [672, 455] width 1214 height 777
click at [537, 197] on div "phone [PHONE_NUMBER] [PHONE_NUMBER] content_copy access_time Call metrics Queue…" at bounding box center [672, 455] width 1214 height 777
click at [356, 156] on img at bounding box center [353, 153] width 22 height 9
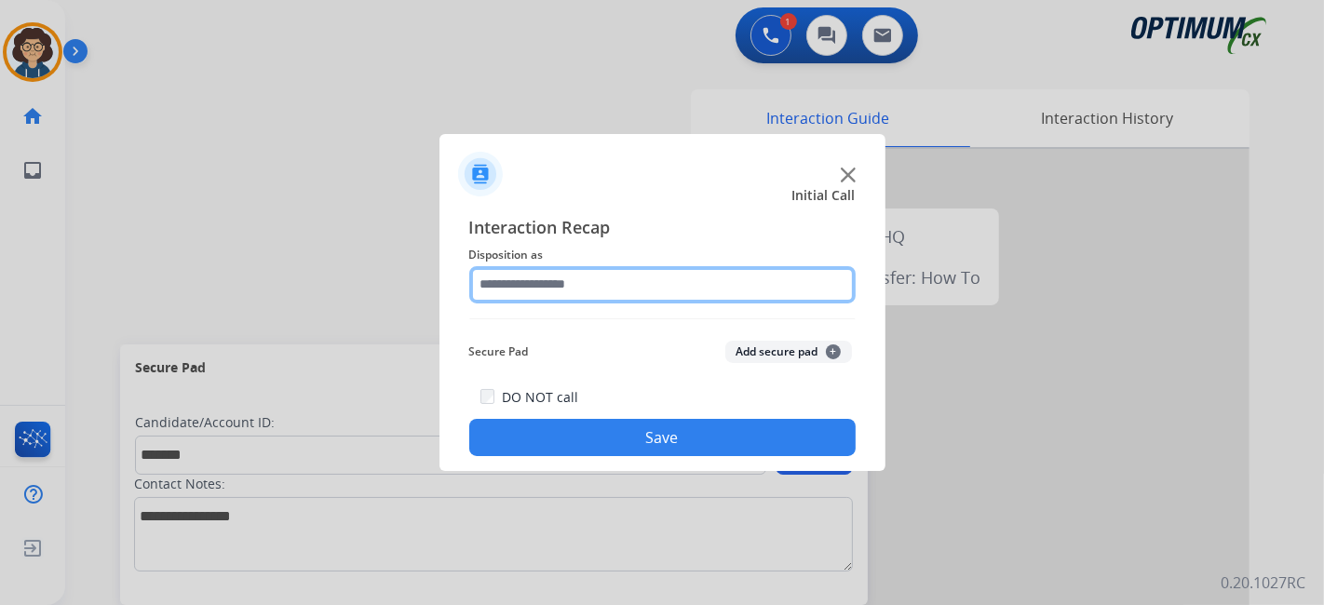
click at [652, 277] on input "text" at bounding box center [662, 284] width 386 height 37
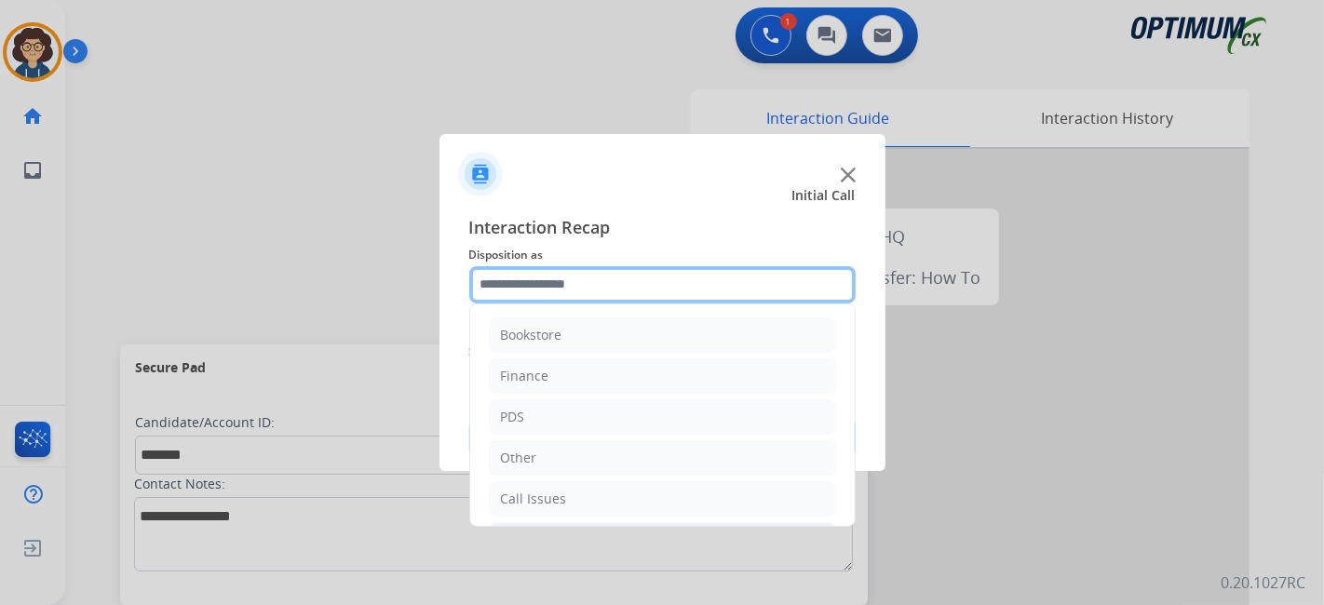
scroll to position [122, 0]
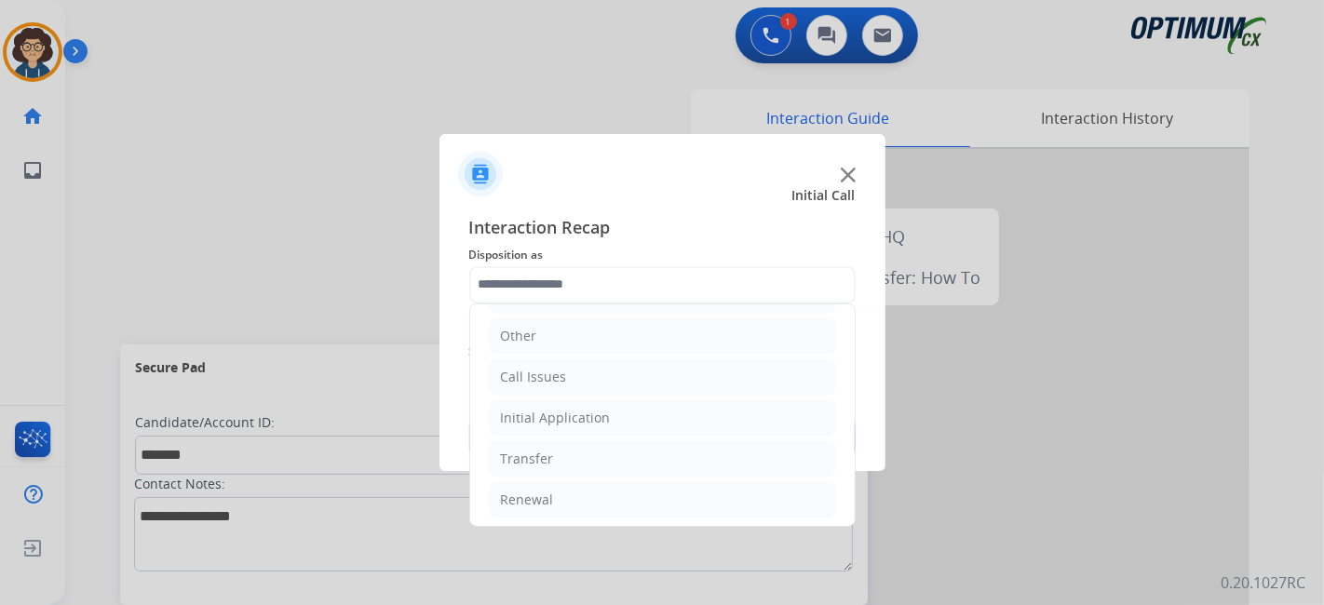
drag, startPoint x: 756, startPoint y: 411, endPoint x: 829, endPoint y: 395, distance: 74.3
click at [761, 411] on li "Initial Application" at bounding box center [662, 417] width 347 height 35
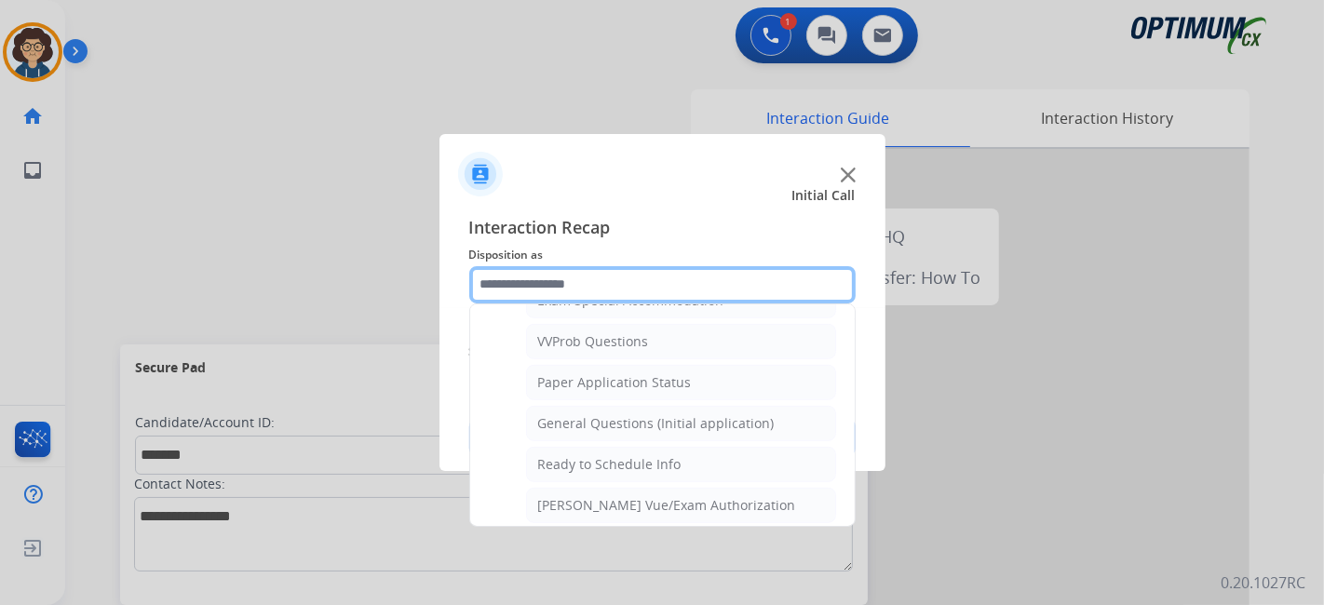
scroll to position [1007, 0]
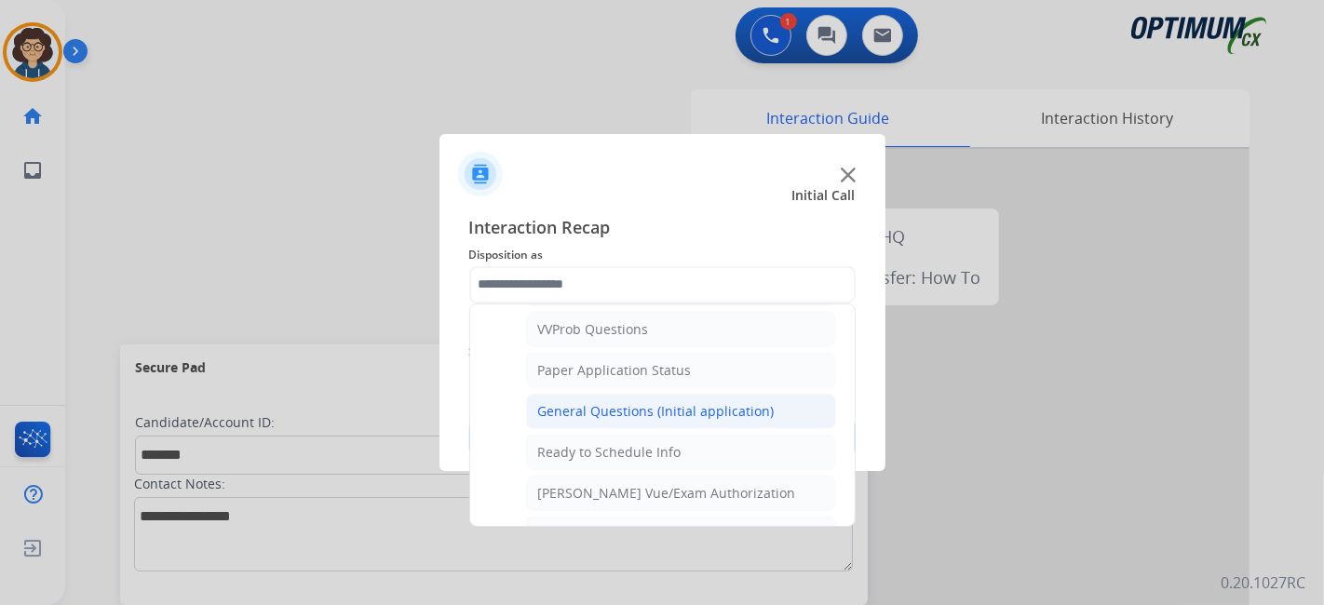
click at [735, 402] on div "General Questions (Initial application)" at bounding box center [656, 411] width 237 height 19
type input "**********"
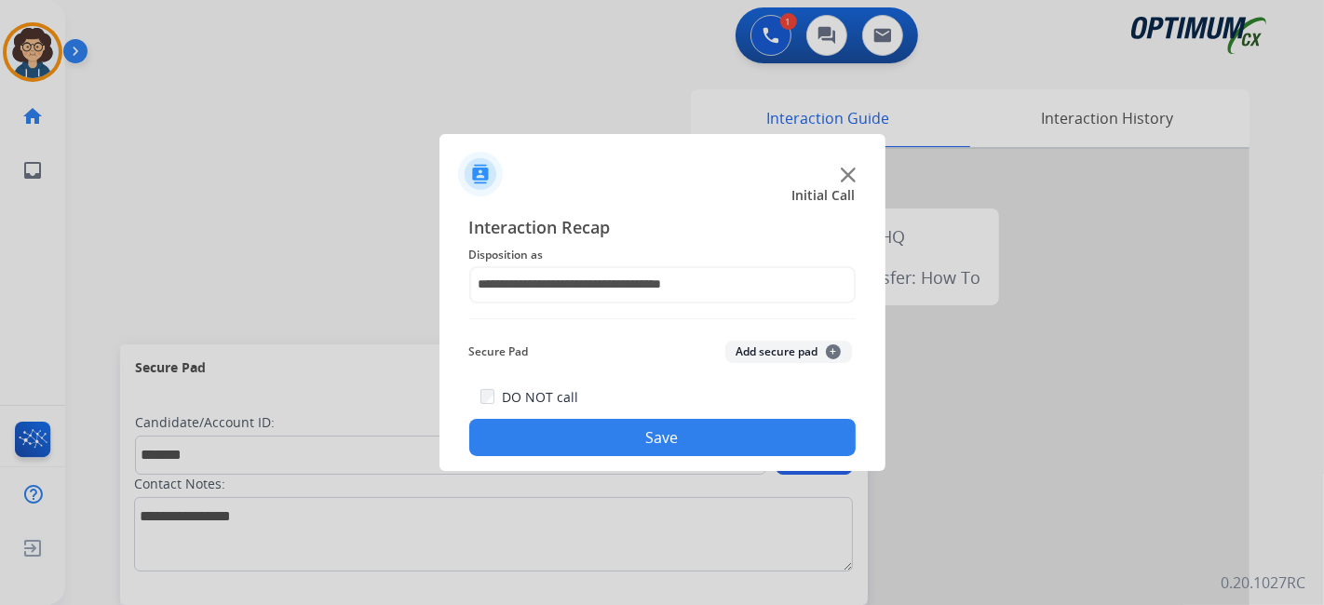
click at [777, 360] on button "Add secure pad +" at bounding box center [788, 352] width 127 height 22
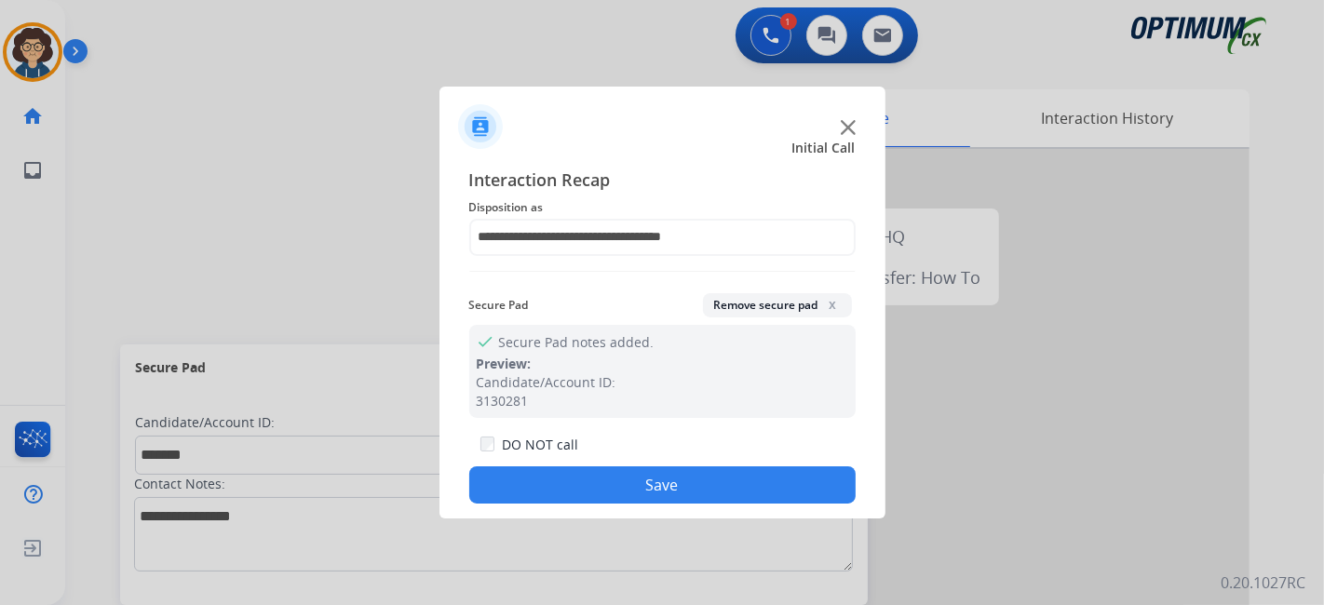
drag, startPoint x: 703, startPoint y: 488, endPoint x: 435, endPoint y: 2, distance: 555.1
click at [699, 479] on button "Save" at bounding box center [662, 484] width 386 height 37
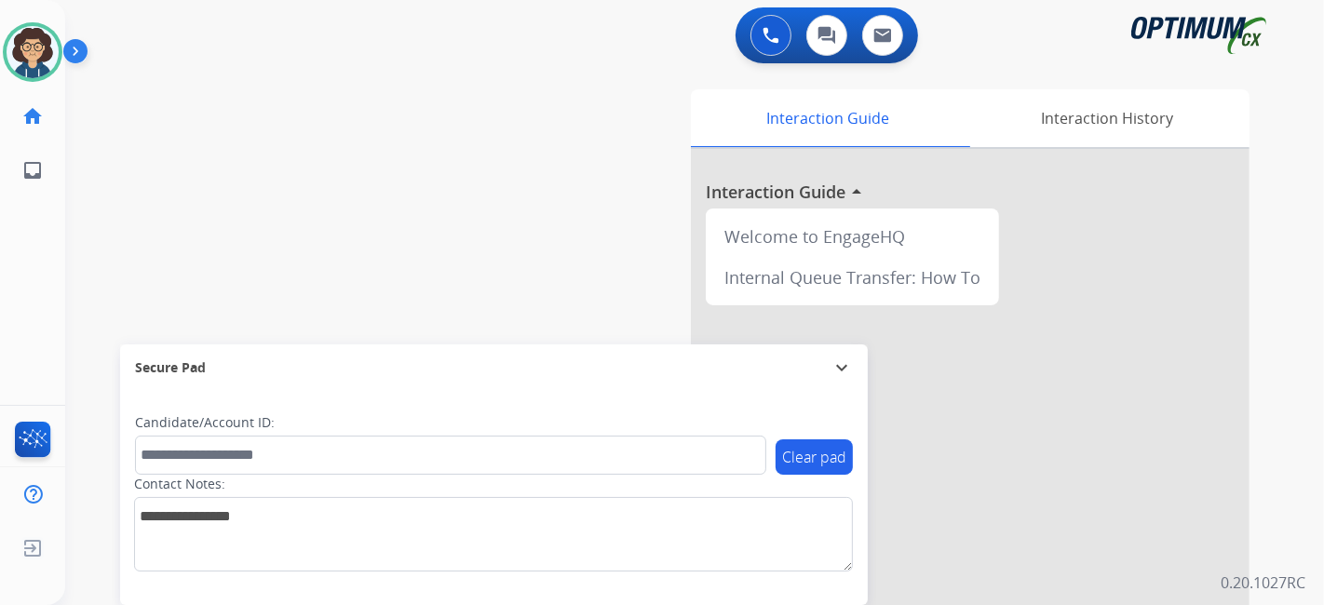
click at [519, 262] on div "swap_horiz Break voice bridge close_fullscreen Connect 3-Way Call merge_type Se…" at bounding box center [672, 455] width 1214 height 777
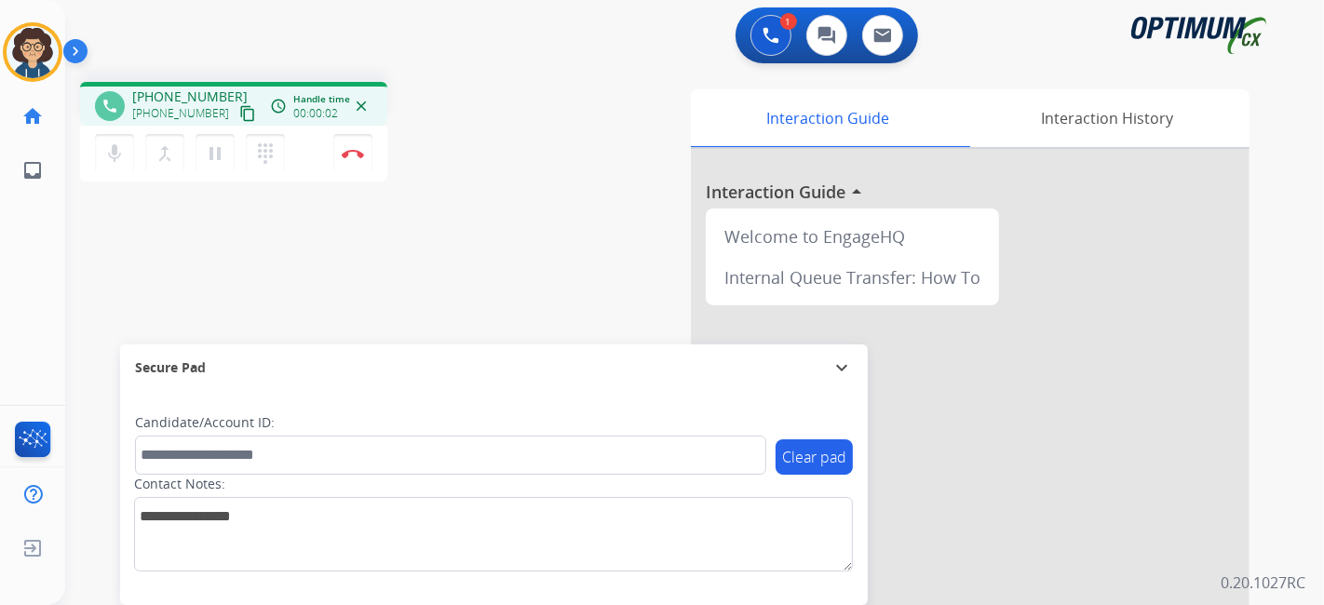
click at [239, 107] on mat-icon "content_copy" at bounding box center [247, 113] width 17 height 17
click at [358, 155] on img at bounding box center [353, 153] width 22 height 9
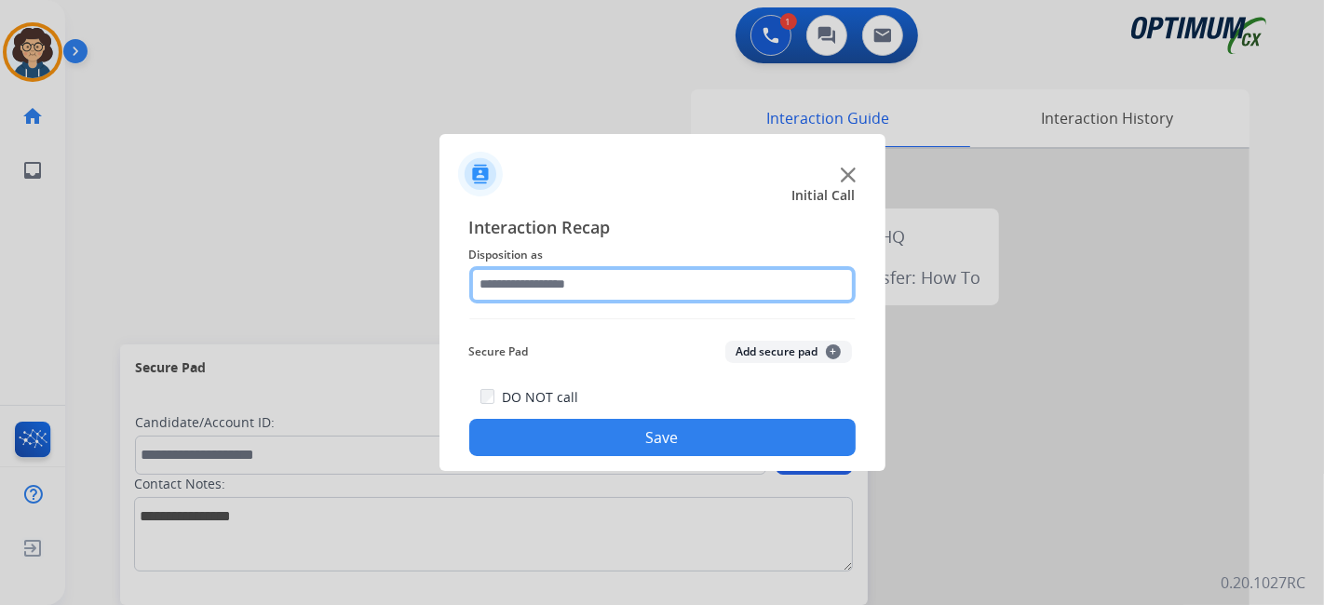
click at [621, 280] on input "text" at bounding box center [662, 284] width 386 height 37
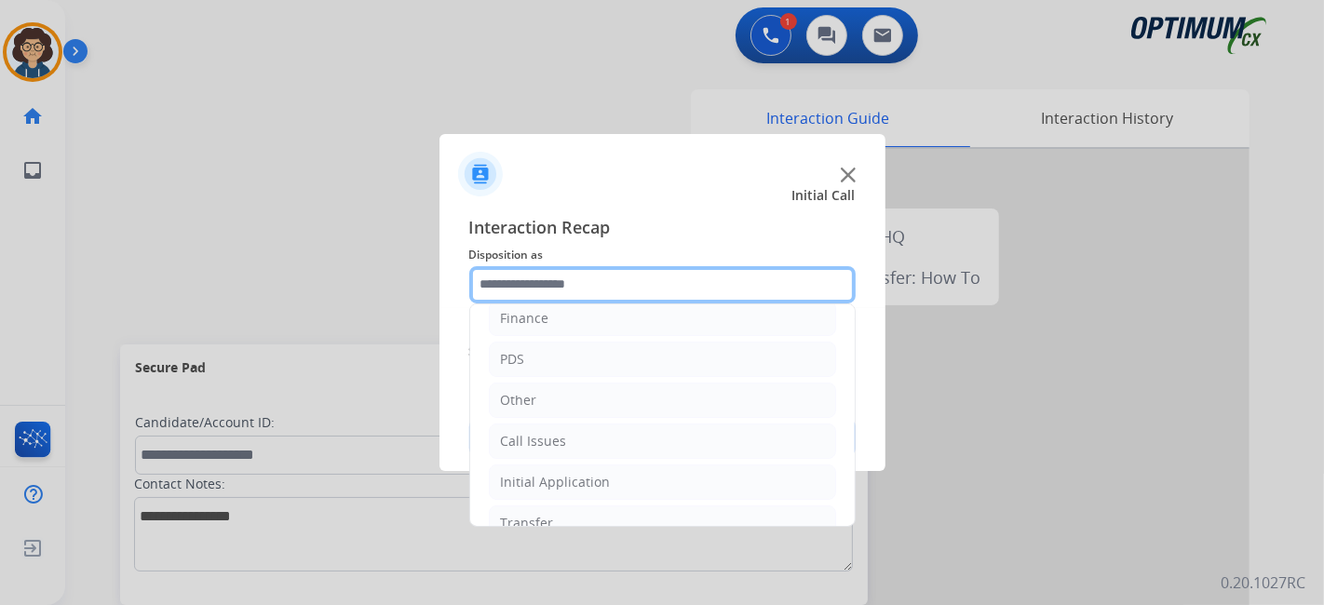
scroll to position [122, 0]
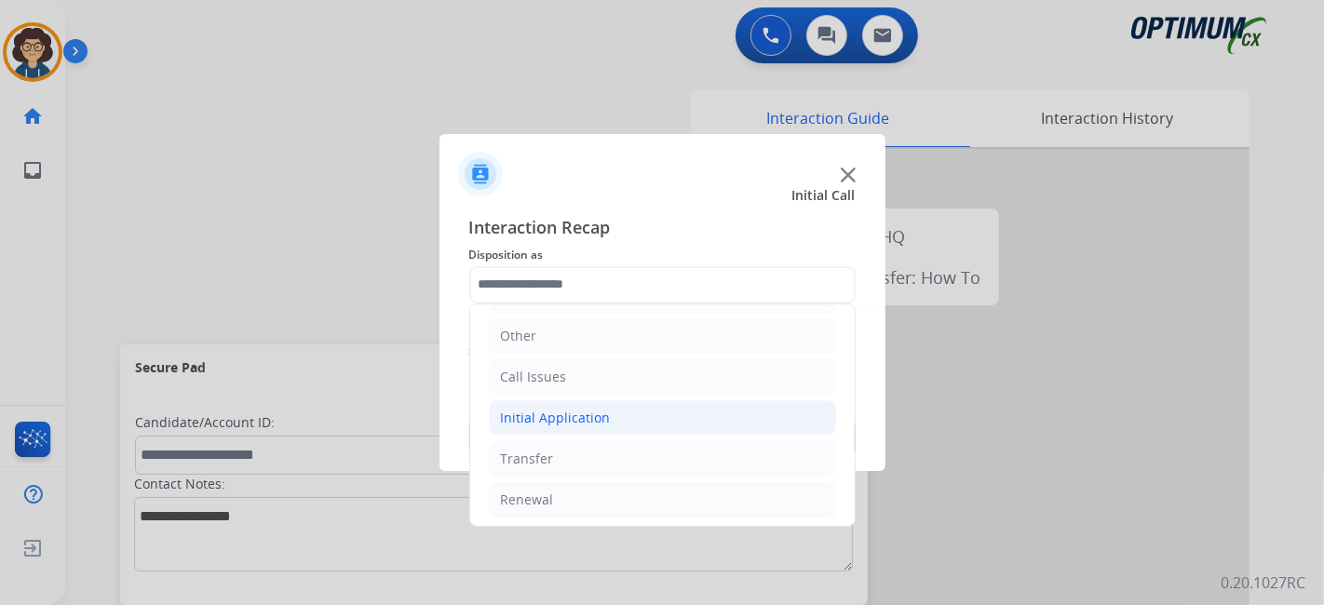
drag, startPoint x: 710, startPoint y: 408, endPoint x: 813, endPoint y: 398, distance: 103.9
click at [709, 408] on li "Initial Application" at bounding box center [662, 417] width 347 height 35
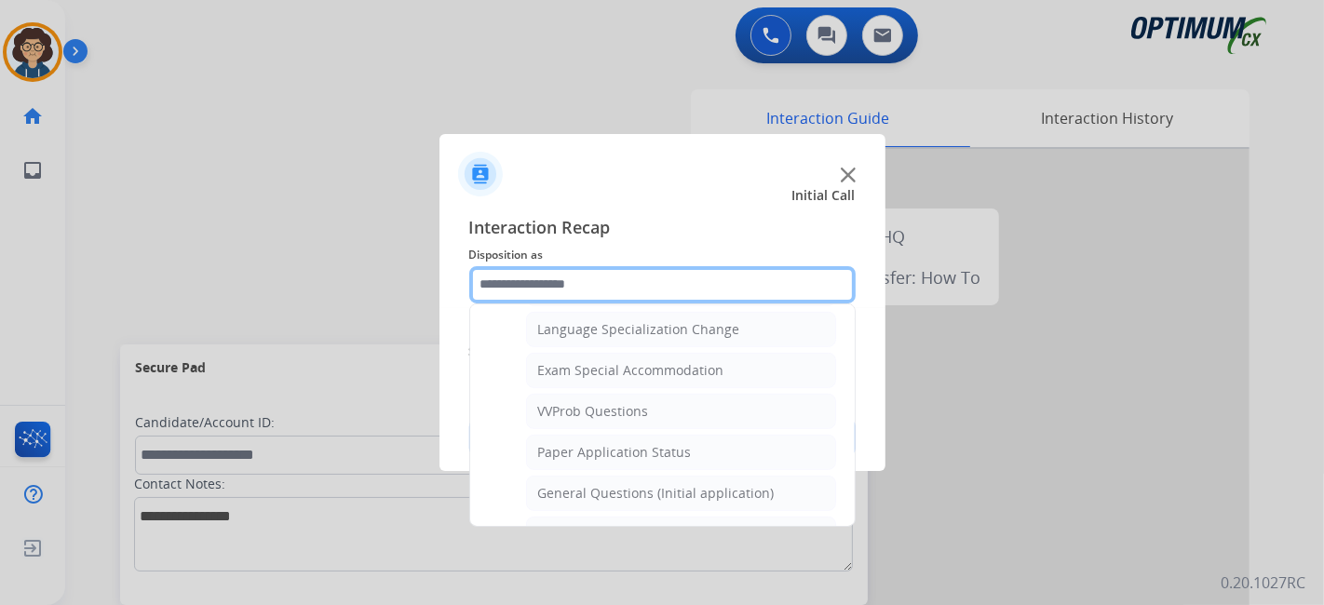
scroll to position [951, 0]
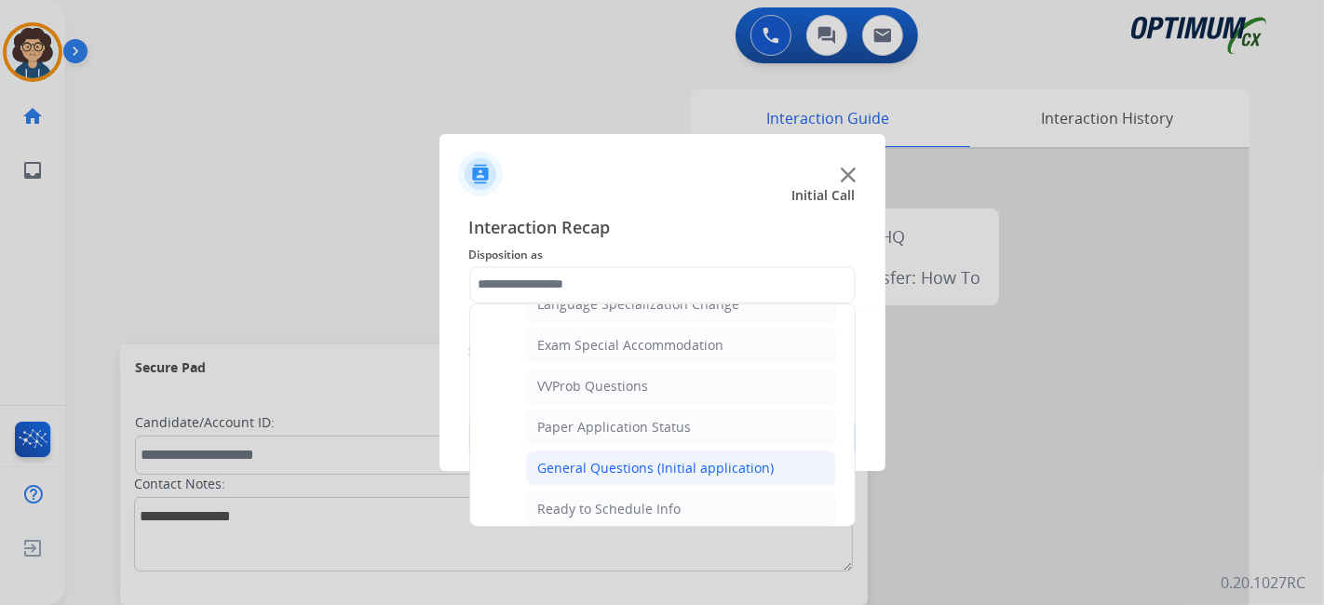
click at [757, 459] on div "General Questions (Initial application)" at bounding box center [656, 468] width 237 height 19
type input "**********"
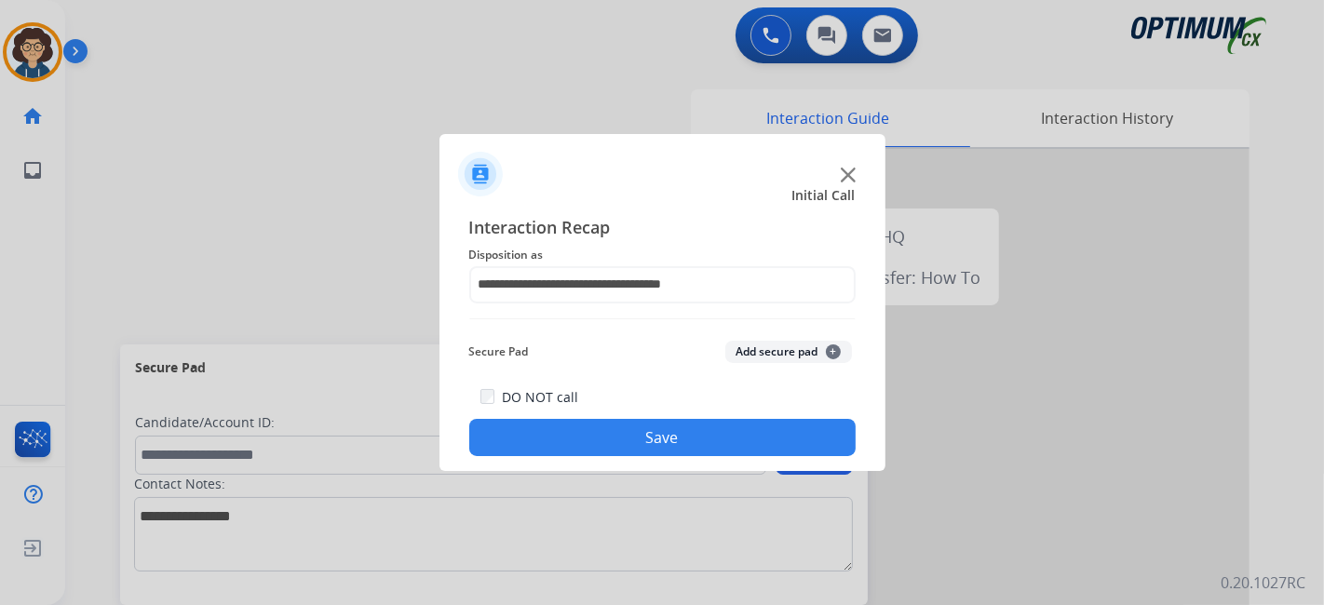
click at [691, 431] on button "Save" at bounding box center [662, 437] width 386 height 37
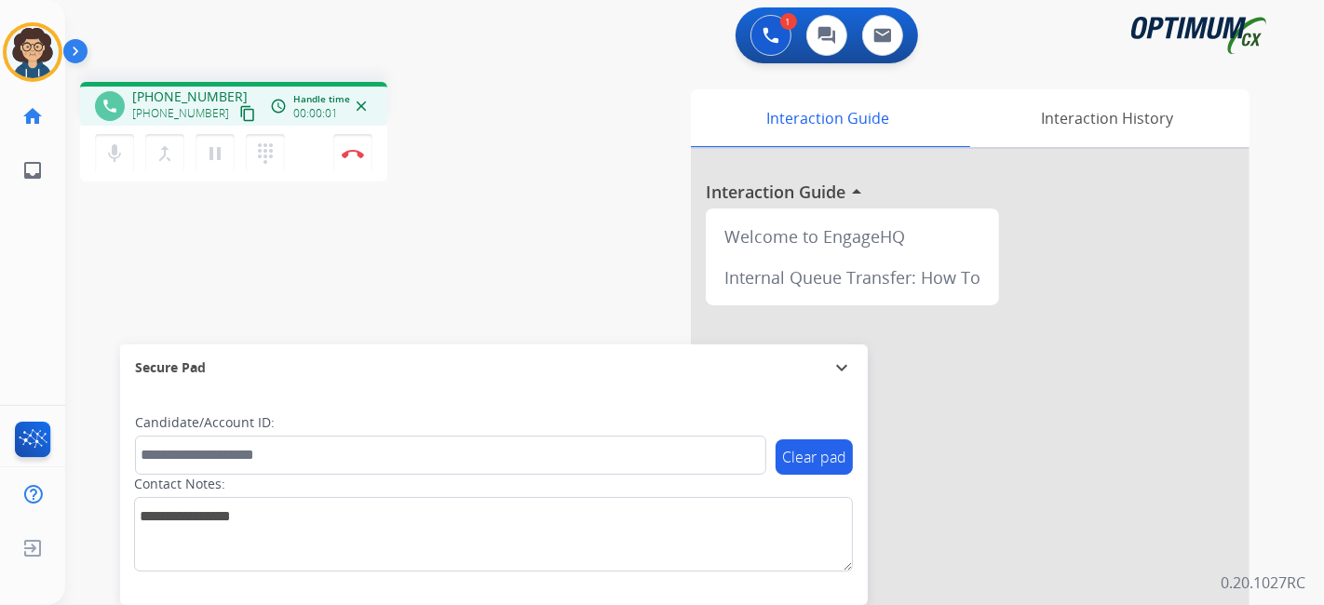
click at [239, 112] on mat-icon "content_copy" at bounding box center [247, 113] width 17 height 17
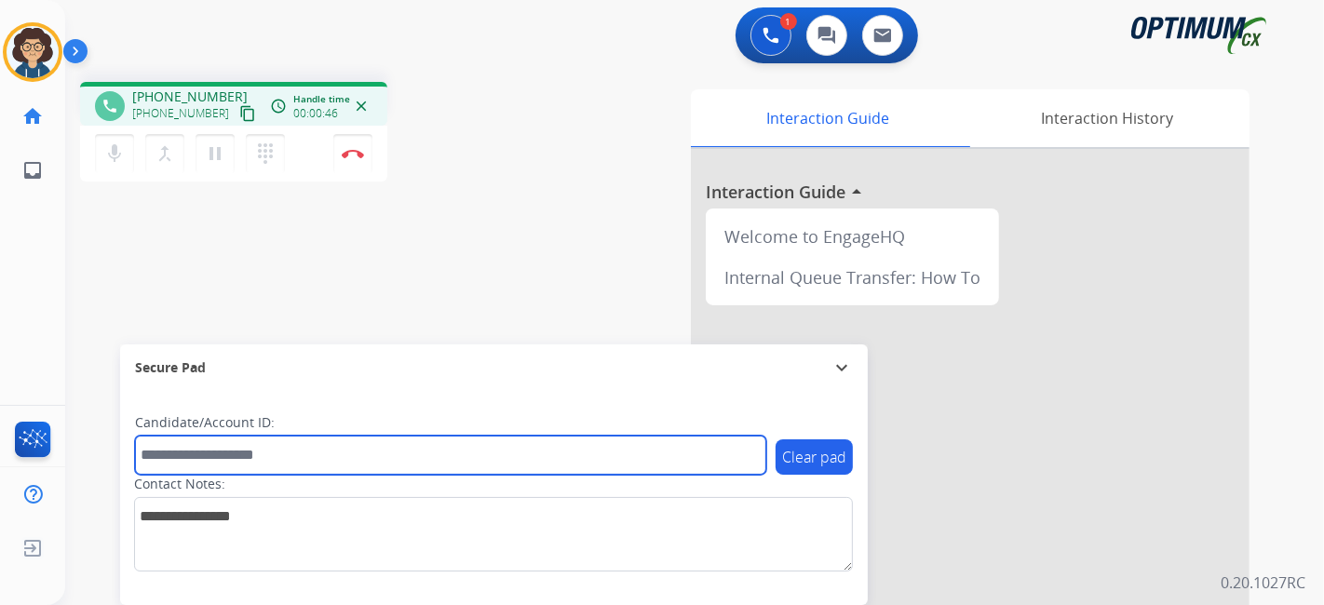
click at [324, 464] on input "text" at bounding box center [450, 455] width 631 height 39
paste input "*******"
type input "*******"
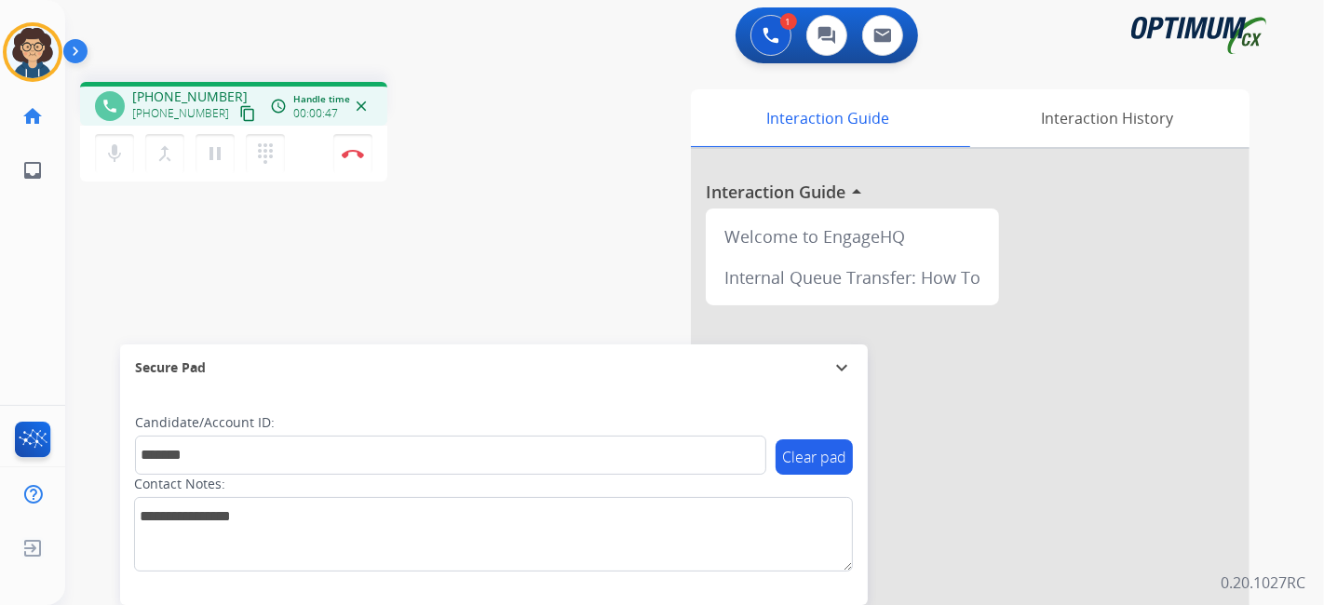
click at [448, 308] on div "phone [PHONE_NUMBER] [PHONE_NUMBER] content_copy access_time Call metrics Queue…" at bounding box center [672, 455] width 1214 height 777
click at [353, 156] on img at bounding box center [353, 153] width 22 height 9
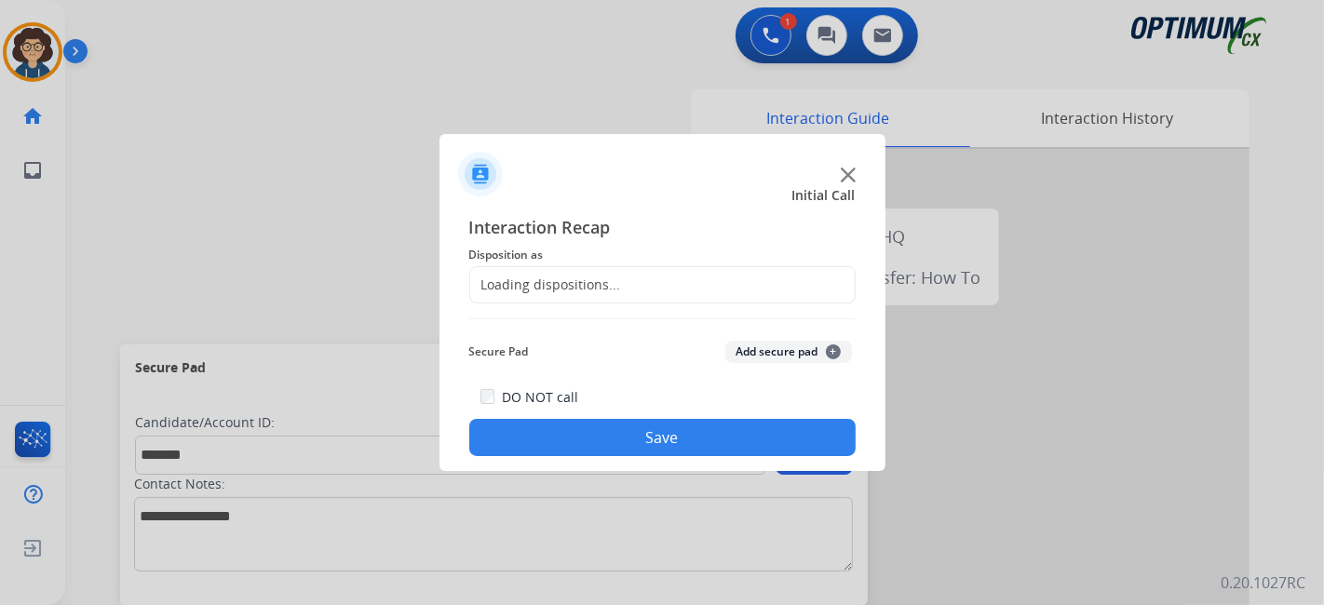
click at [663, 287] on div "Loading dispositions..." at bounding box center [662, 284] width 386 height 37
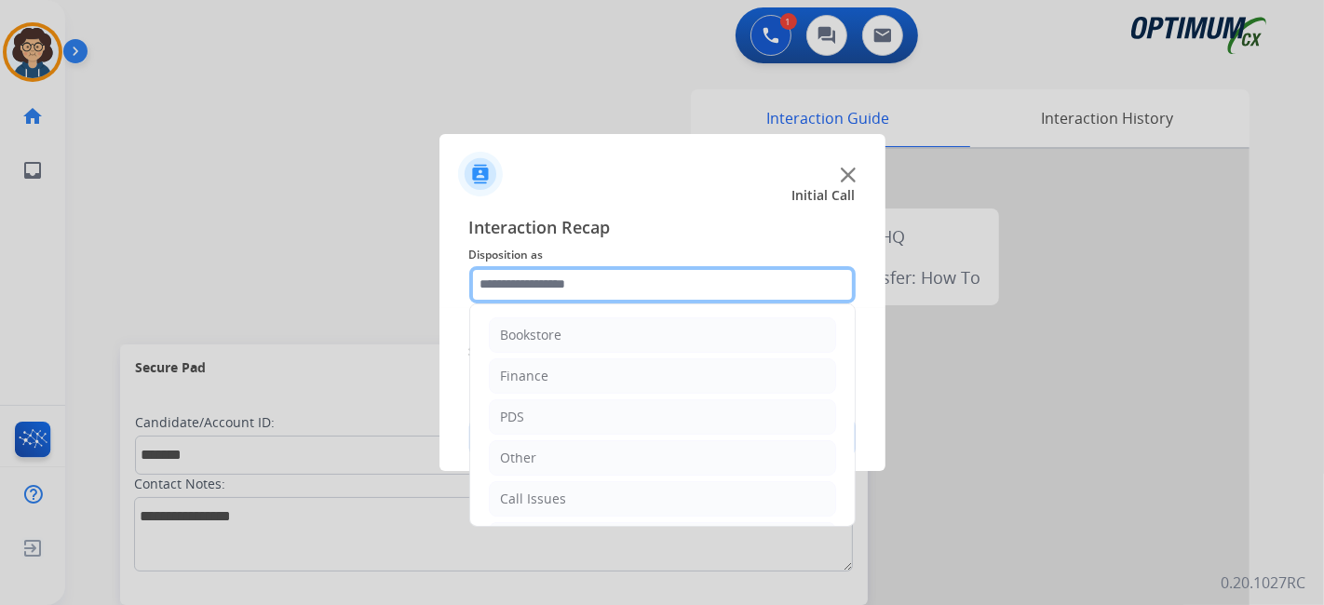
click at [660, 286] on input "text" at bounding box center [662, 284] width 386 height 37
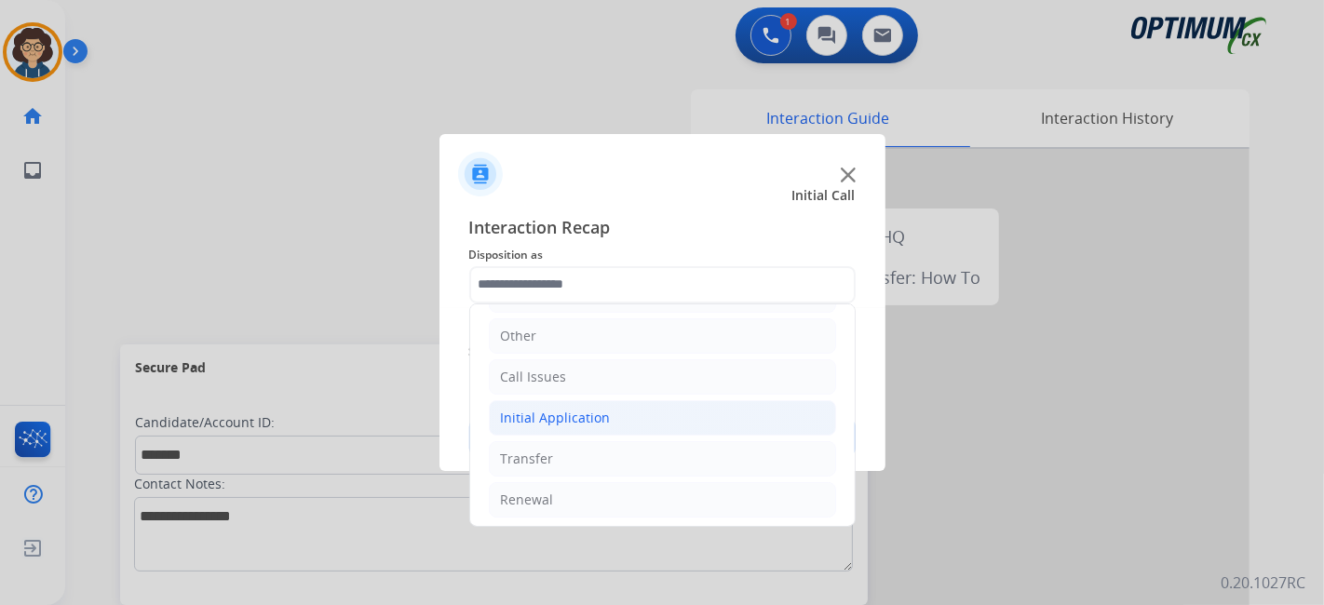
click at [642, 413] on li "Initial Application" at bounding box center [662, 417] width 347 height 35
click at [704, 498] on li "Appeals" at bounding box center [681, 499] width 310 height 35
type input "*******"
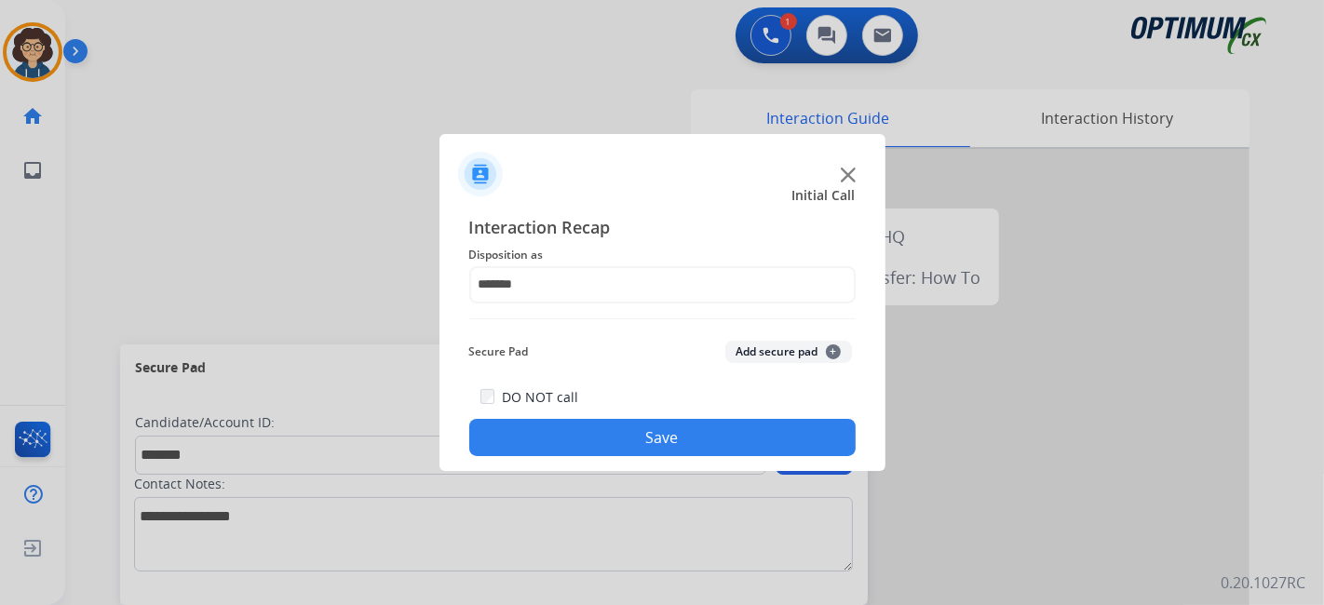
click at [774, 345] on button "Add secure pad +" at bounding box center [788, 352] width 127 height 22
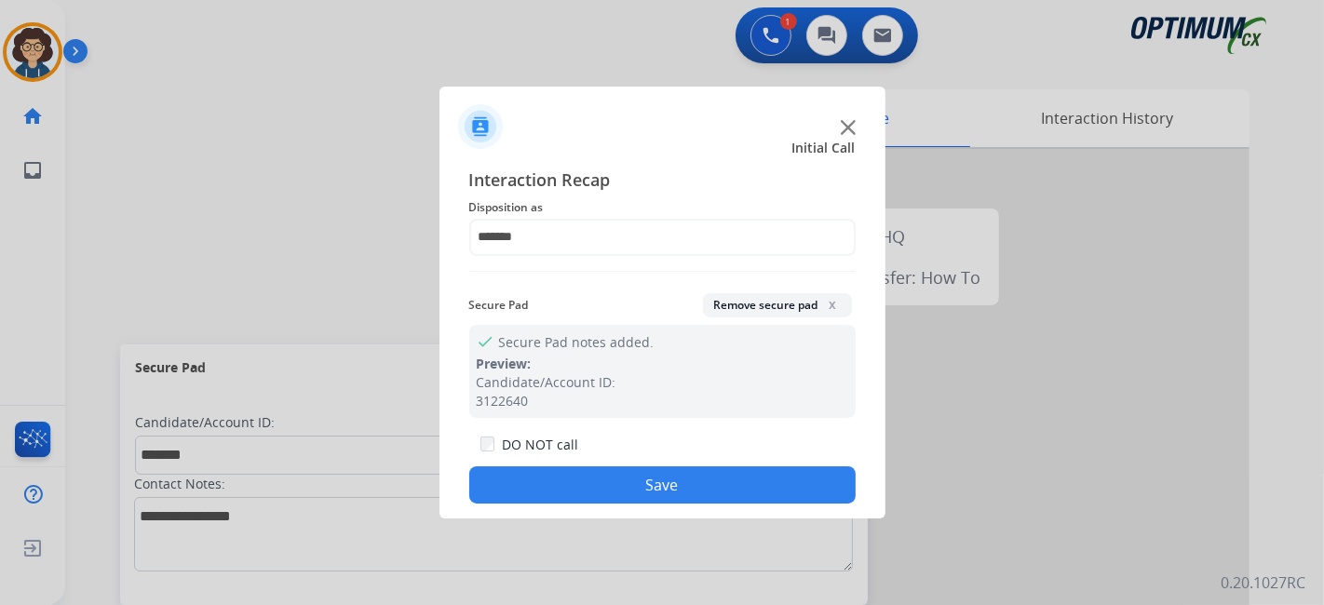
drag, startPoint x: 688, startPoint y: 485, endPoint x: 669, endPoint y: 417, distance: 70.5
click at [686, 467] on button "Save" at bounding box center [662, 484] width 386 height 37
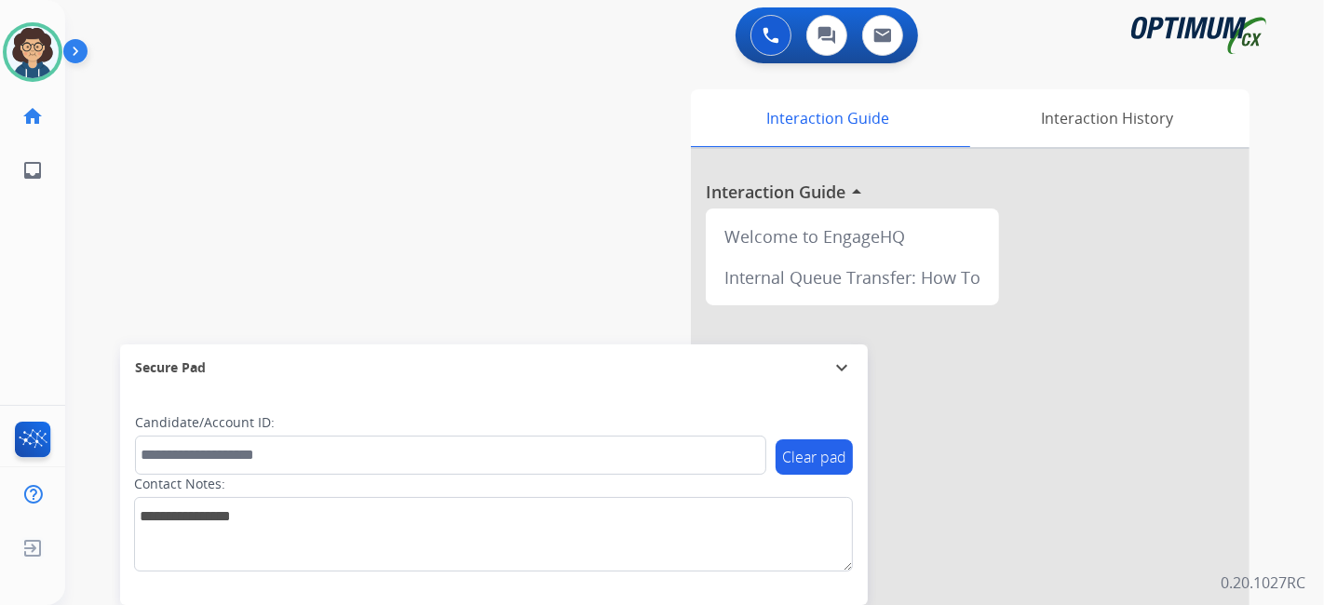
click at [466, 163] on div "swap_horiz Break voice bridge close_fullscreen Connect 3-Way Call merge_type Se…" at bounding box center [672, 455] width 1214 height 777
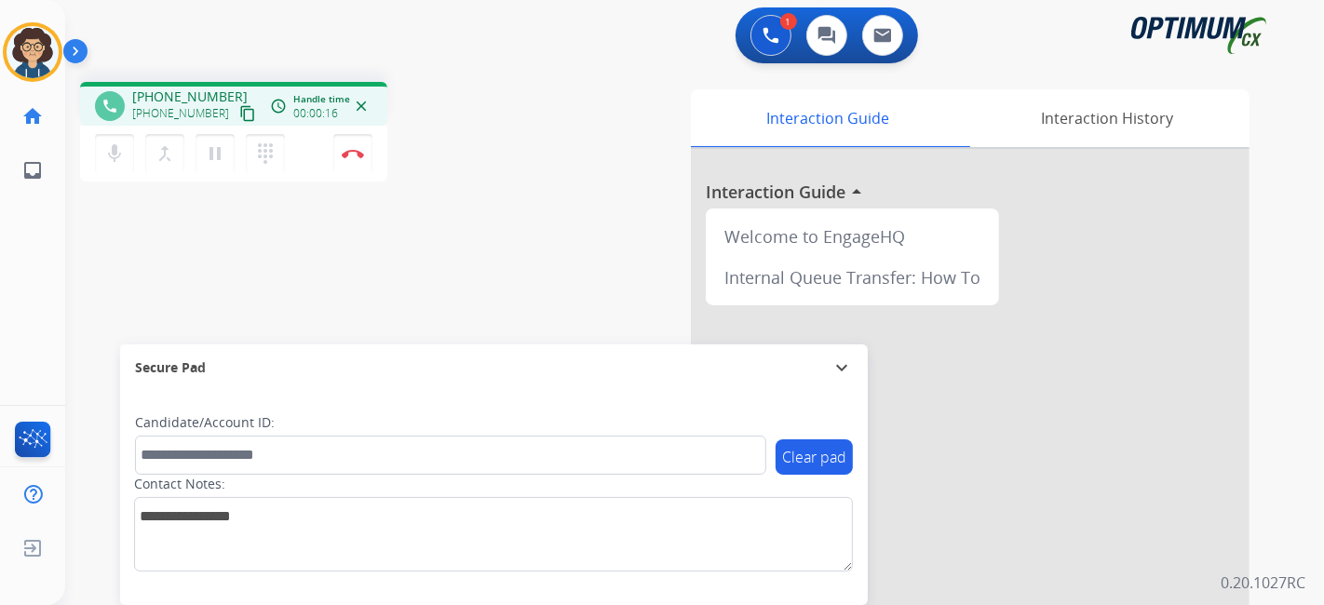
drag, startPoint x: 230, startPoint y: 115, endPoint x: 244, endPoint y: 100, distance: 21.1
click at [239, 111] on mat-icon "content_copy" at bounding box center [247, 113] width 17 height 17
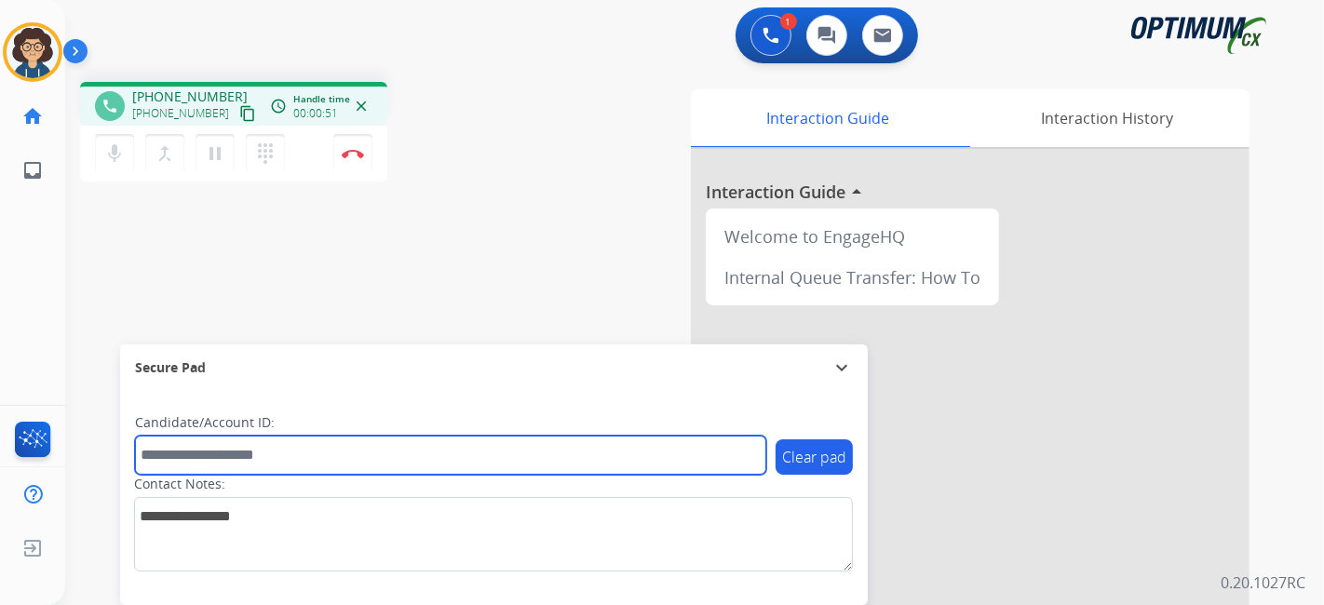
click at [282, 463] on input "text" at bounding box center [450, 455] width 631 height 39
paste input "*******"
type input "*******"
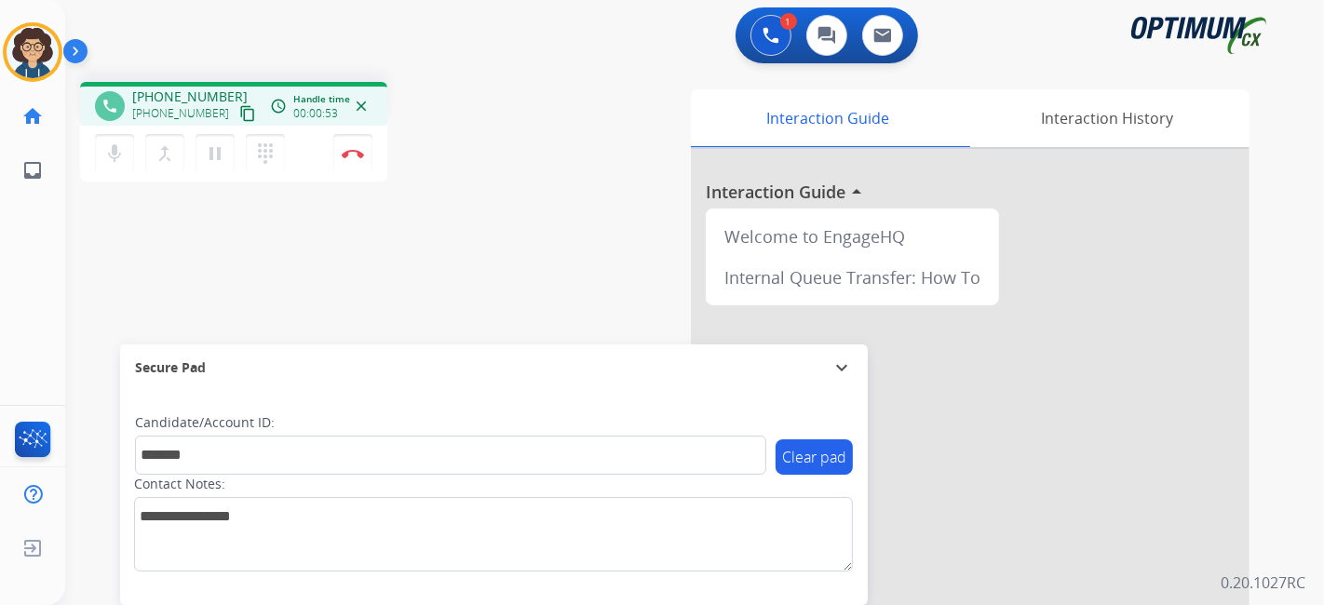
click at [421, 312] on div "phone [PHONE_NUMBER] [PHONE_NUMBER] content_copy access_time Call metrics Queue…" at bounding box center [672, 455] width 1214 height 777
click at [360, 152] on img at bounding box center [353, 153] width 22 height 9
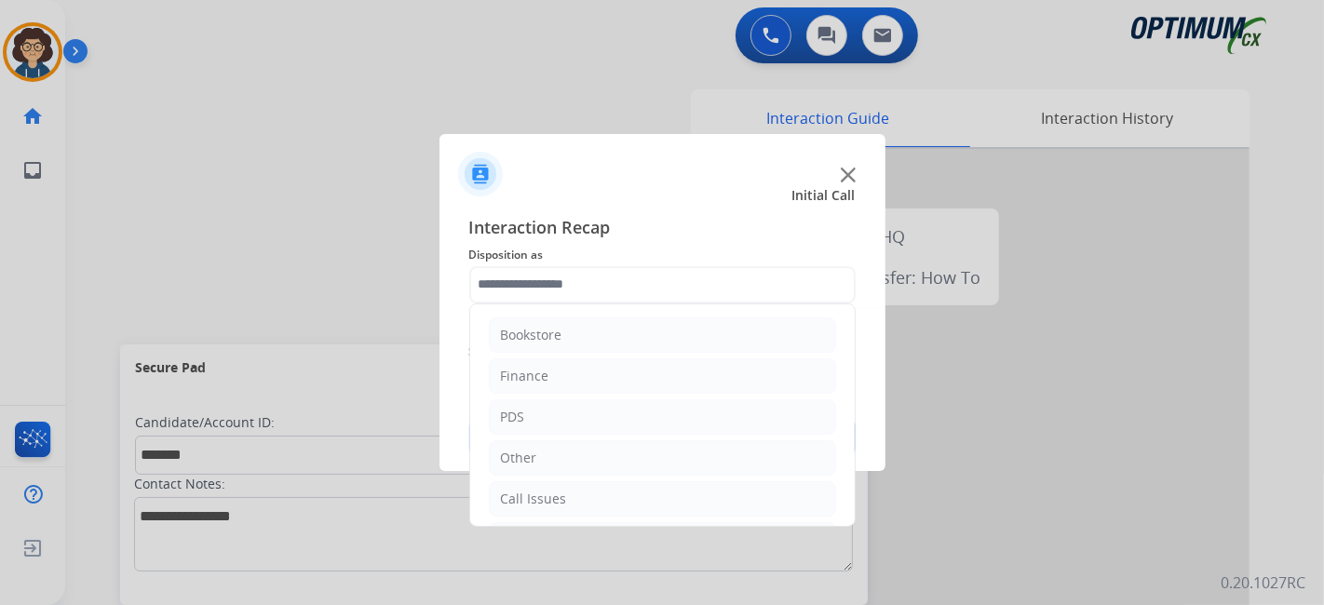
click at [682, 288] on input "text" at bounding box center [662, 284] width 386 height 37
drag, startPoint x: 636, startPoint y: 419, endPoint x: 856, endPoint y: 384, distance: 222.6
click at [649, 418] on li "Initial Application" at bounding box center [662, 417] width 347 height 35
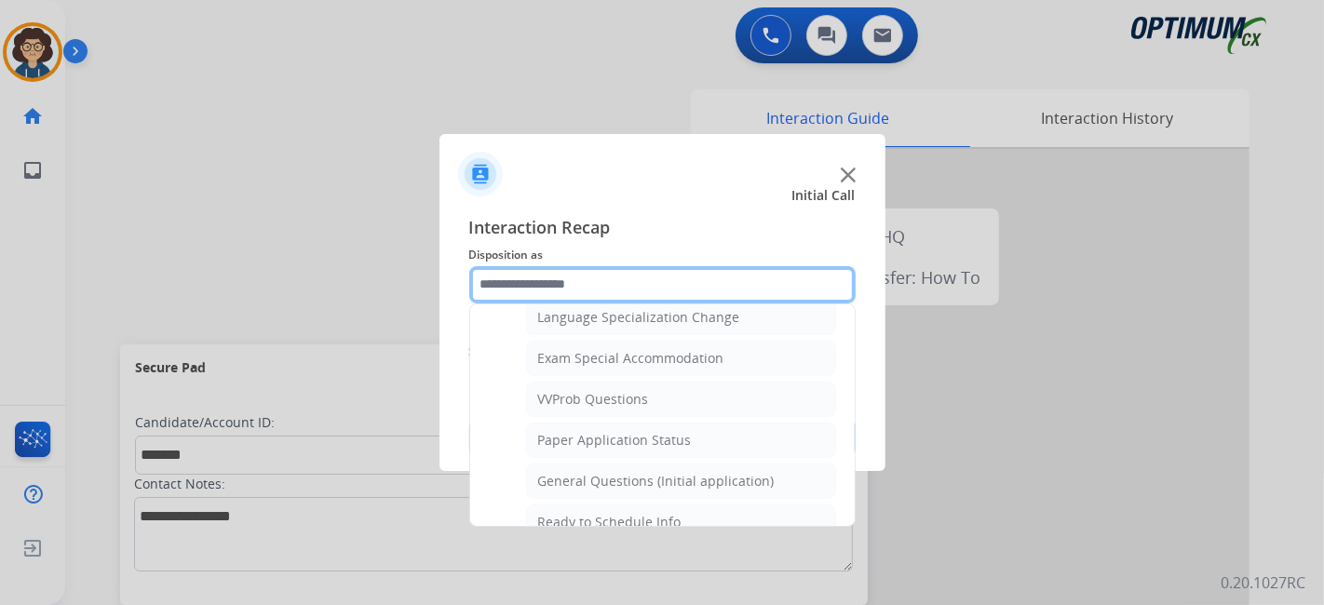
scroll to position [941, 0]
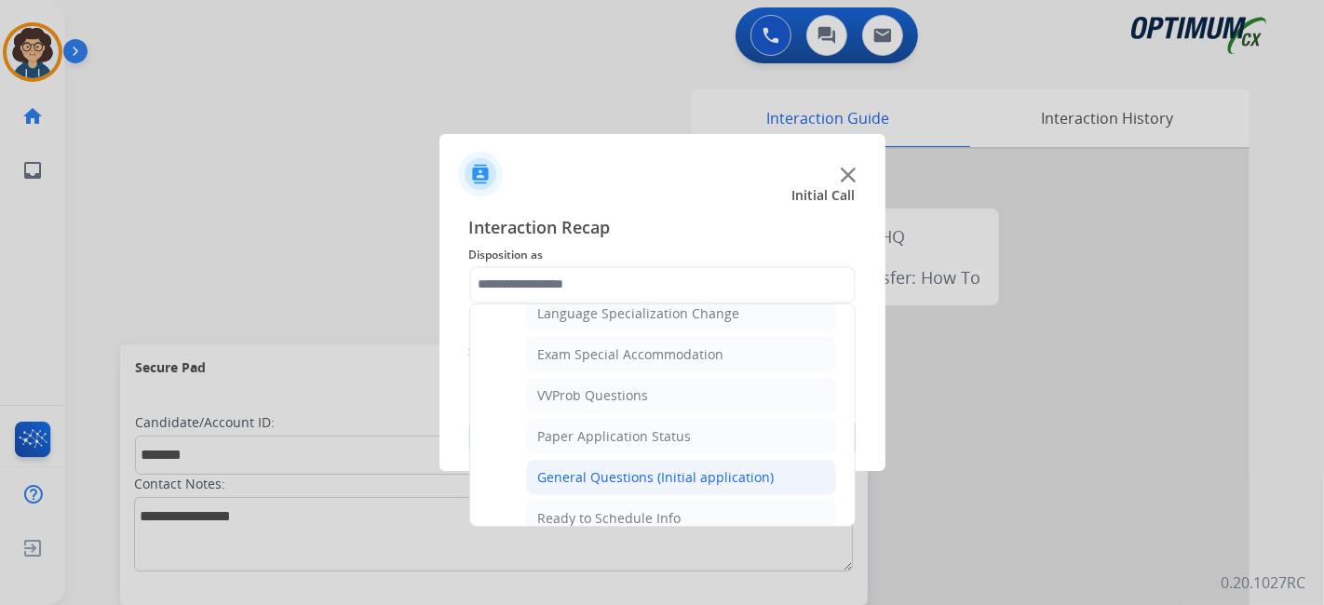
click at [736, 468] on div "General Questions (Initial application)" at bounding box center [656, 477] width 237 height 19
type input "**********"
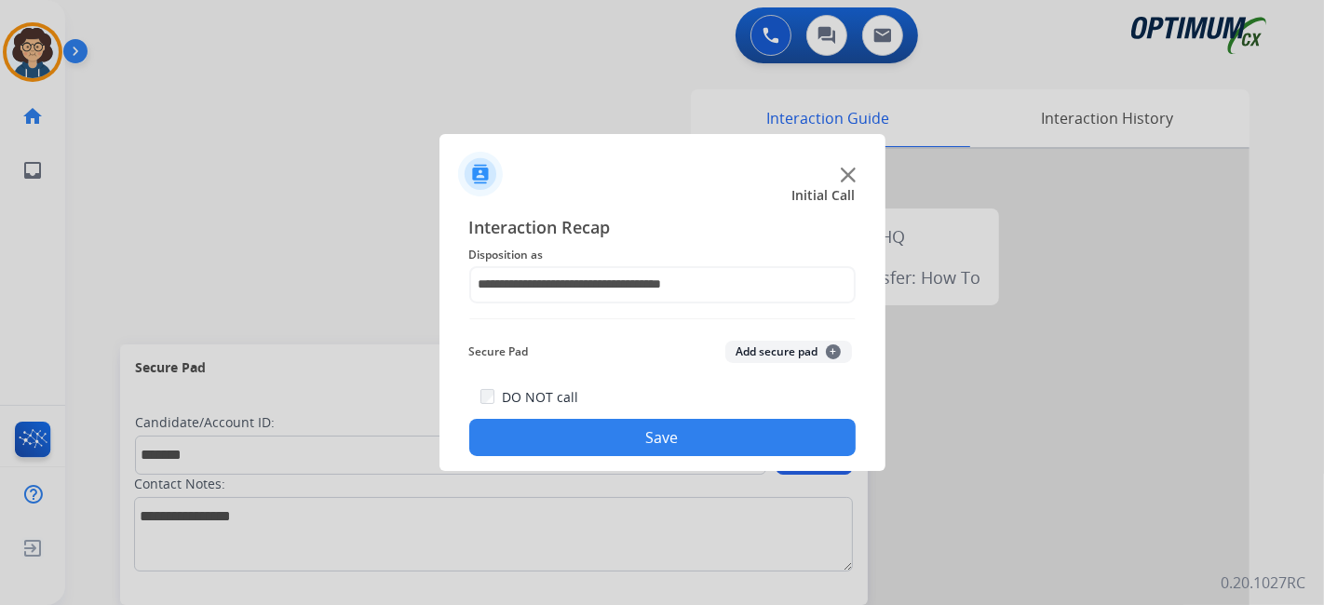
click at [759, 346] on div "Secure Pad Add secure pad +" at bounding box center [662, 351] width 386 height 37
click at [764, 363] on div "Secure Pad Add secure pad +" at bounding box center [662, 351] width 386 height 37
click at [788, 363] on div "Secure Pad Add secure pad +" at bounding box center [662, 351] width 386 height 37
drag, startPoint x: 755, startPoint y: 341, endPoint x: 742, endPoint y: 389, distance: 50.1
click at [756, 340] on div "Secure Pad Add secure pad +" at bounding box center [662, 351] width 386 height 37
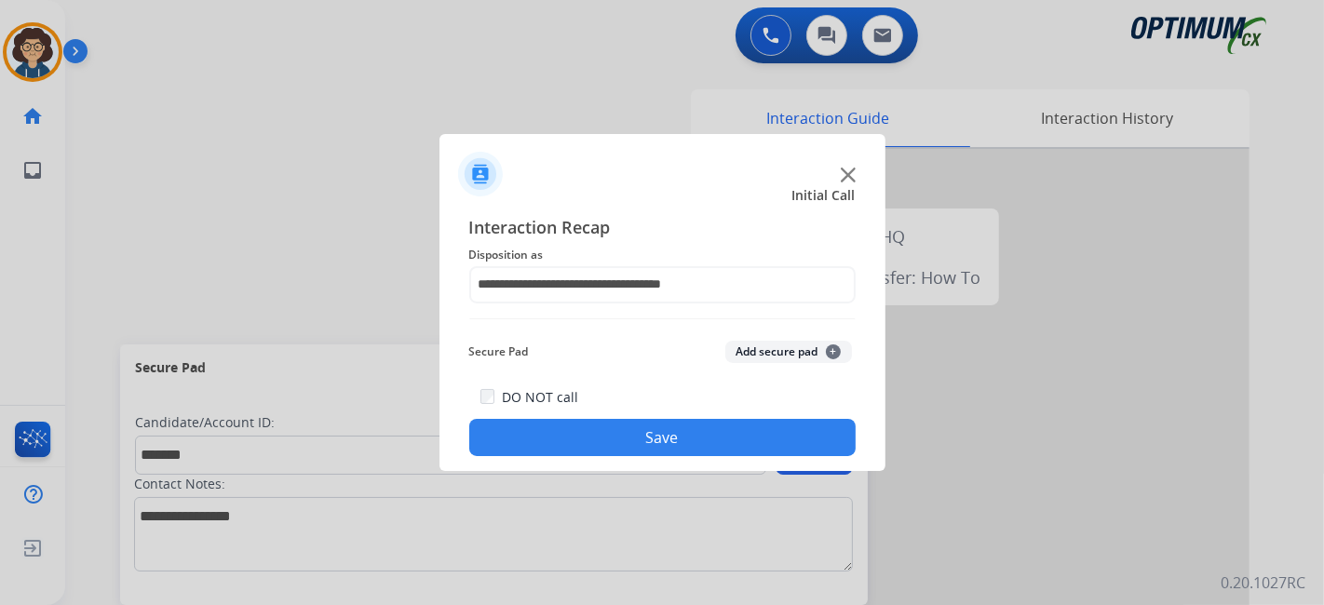
click at [785, 354] on button "Add secure pad +" at bounding box center [788, 352] width 127 height 22
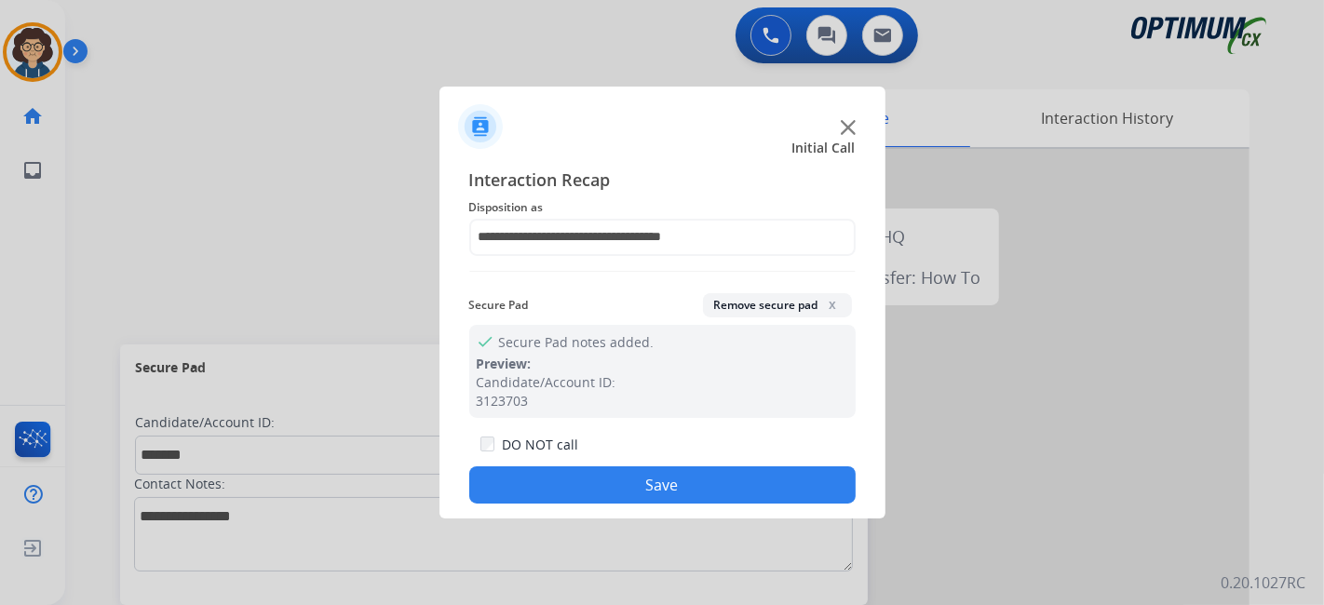
drag, startPoint x: 689, startPoint y: 501, endPoint x: 606, endPoint y: 222, distance: 291.4
click at [689, 501] on button "Save" at bounding box center [662, 484] width 386 height 37
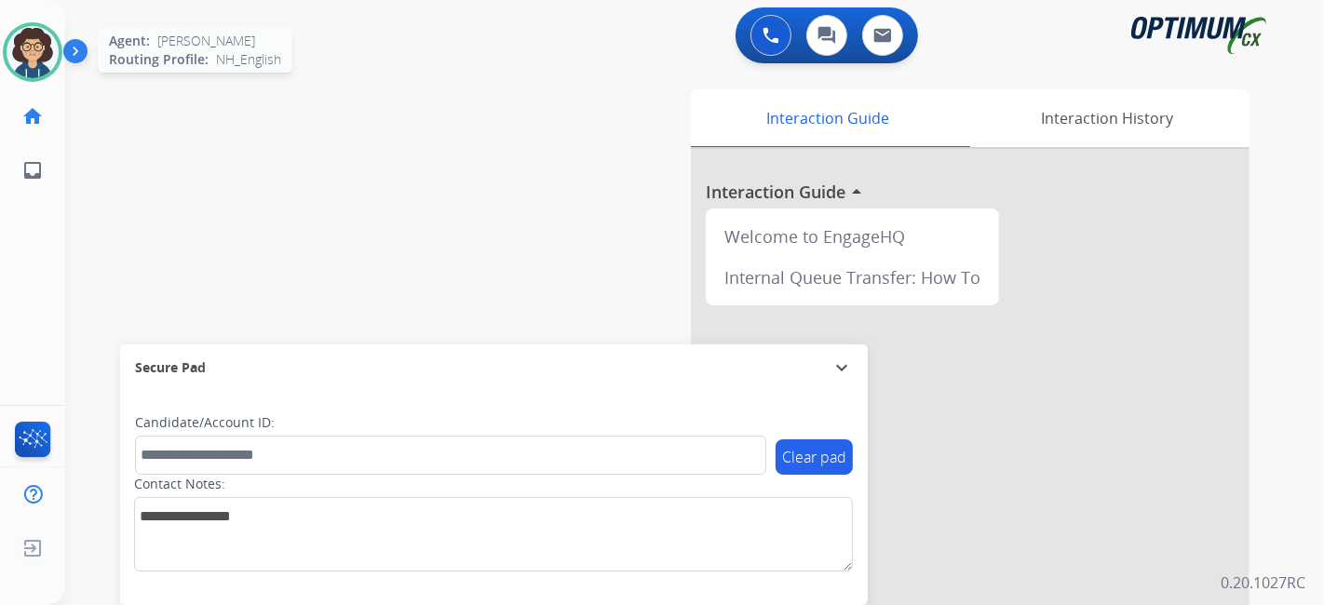
click at [47, 63] on img at bounding box center [33, 52] width 52 height 52
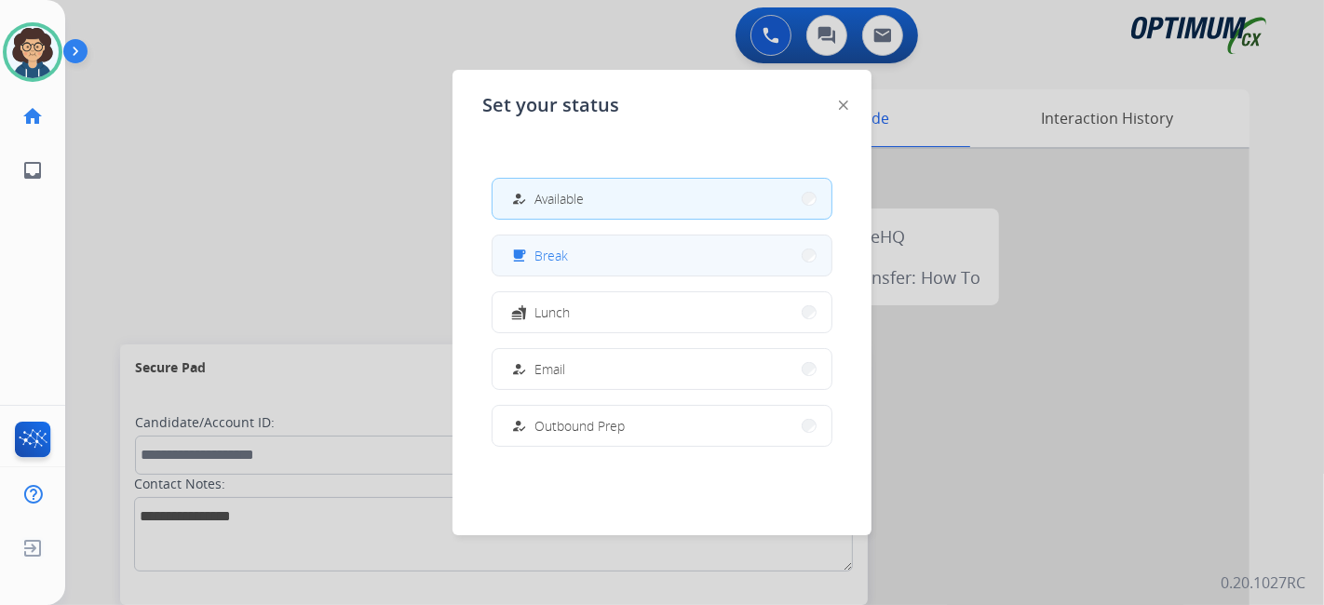
click at [556, 258] on span "Break" at bounding box center [551, 256] width 34 height 20
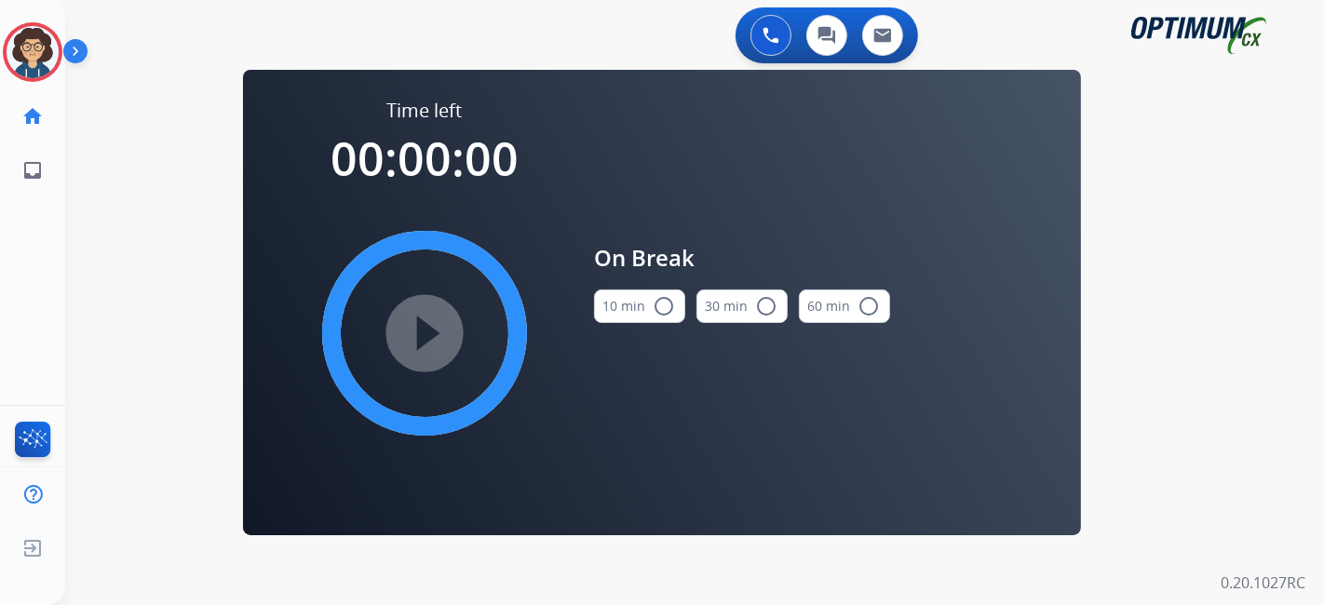
click at [637, 316] on button "10 min radio_button_unchecked" at bounding box center [639, 307] width 91 height 34
click at [417, 322] on mat-icon "play_circle_filled" at bounding box center [424, 333] width 22 height 22
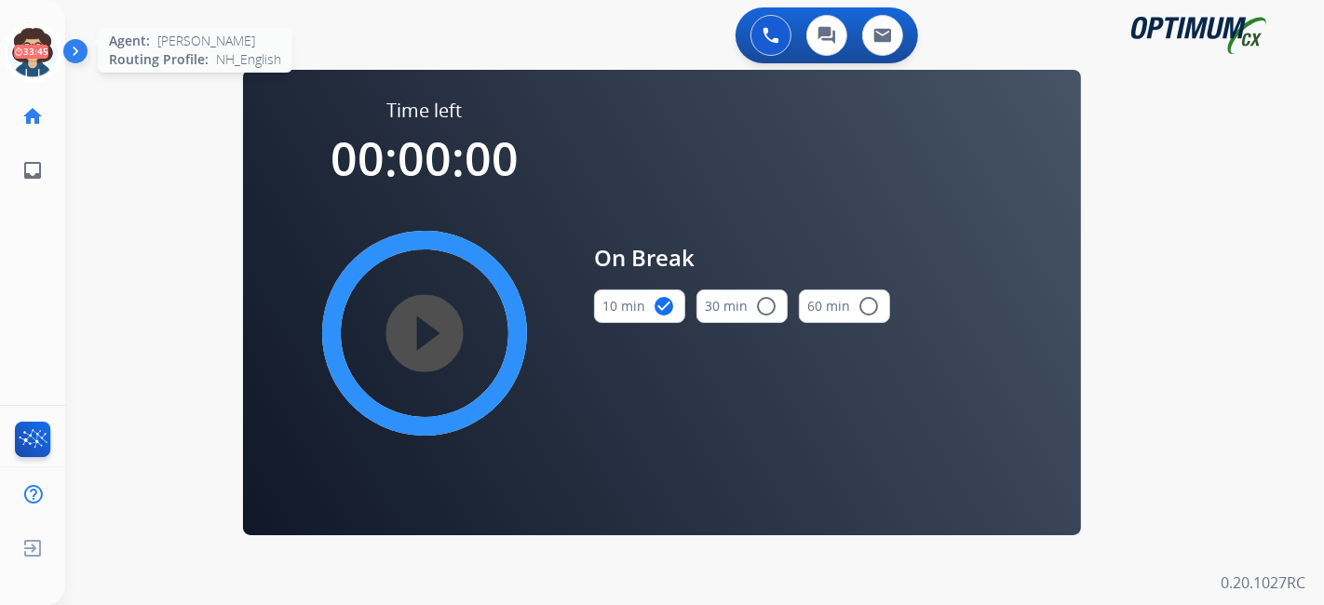
click at [27, 42] on icon at bounding box center [33, 52] width 61 height 61
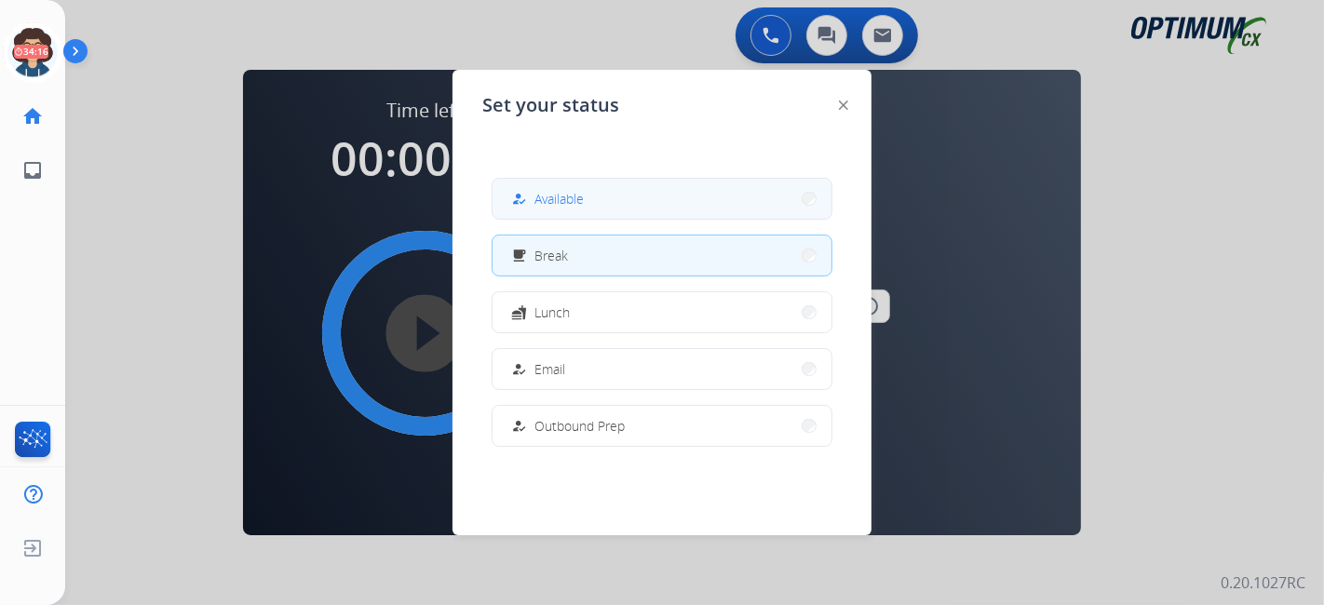
click at [574, 178] on div "how_to_reg Available" at bounding box center [662, 199] width 341 height 42
click at [609, 189] on button "how_to_reg Available" at bounding box center [662, 199] width 339 height 40
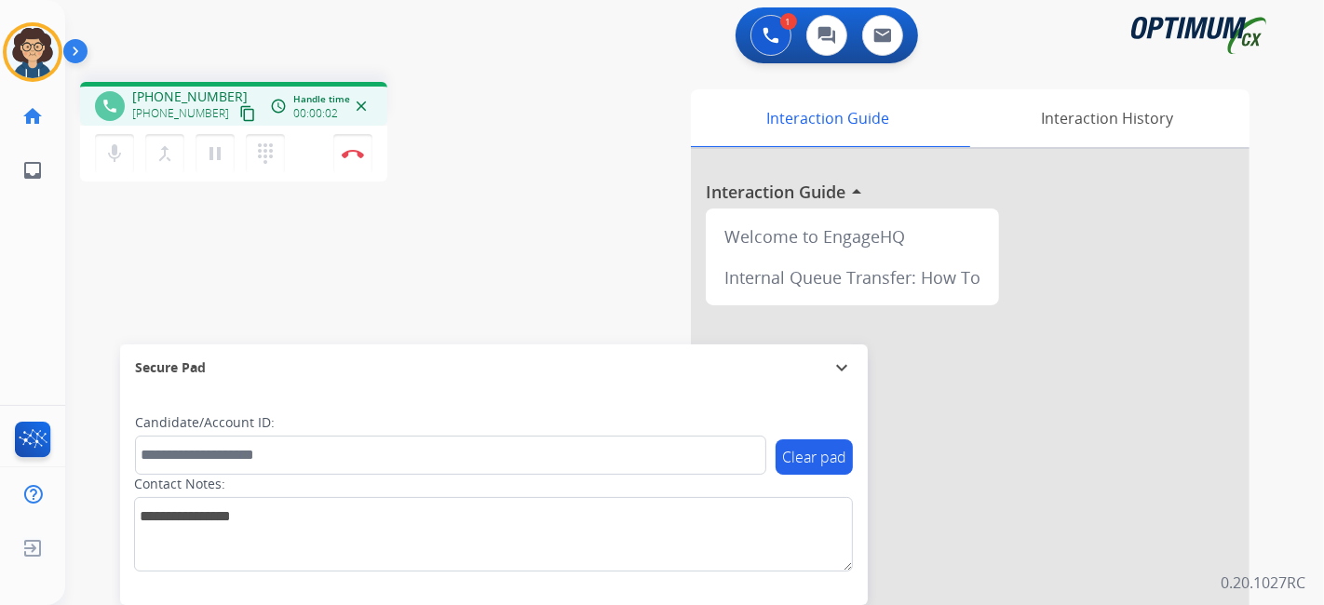
click at [239, 108] on mat-icon "content_copy" at bounding box center [247, 113] width 17 height 17
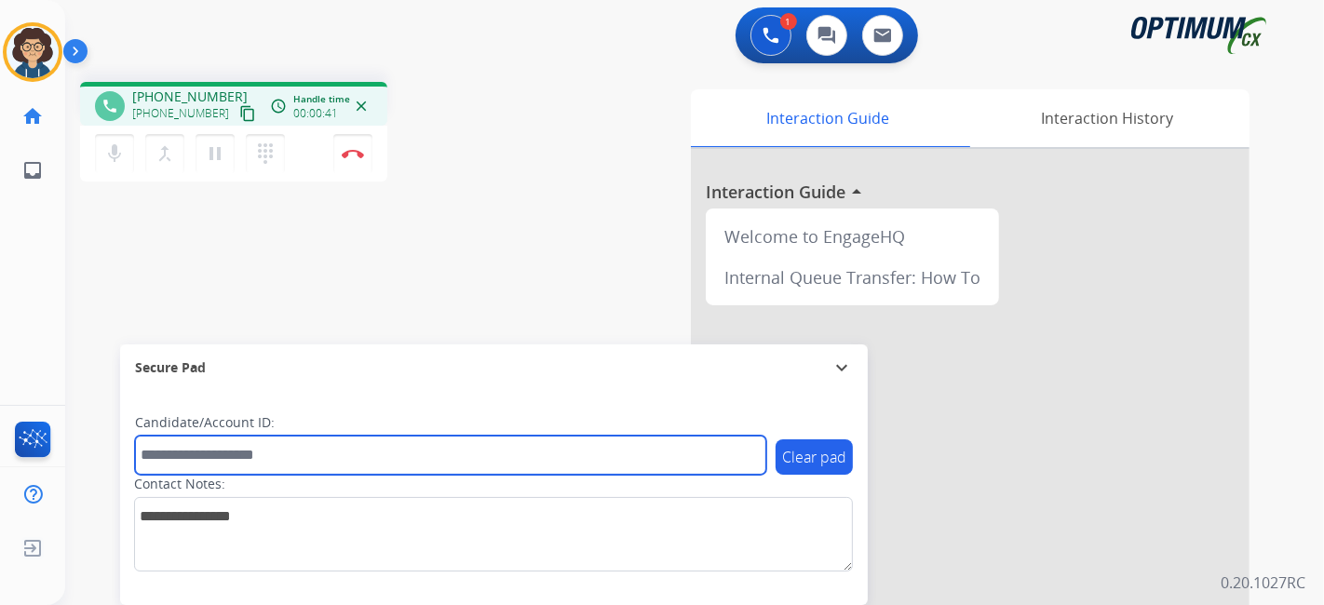
click at [257, 449] on input "text" at bounding box center [450, 455] width 631 height 39
paste input "*******"
type input "*******"
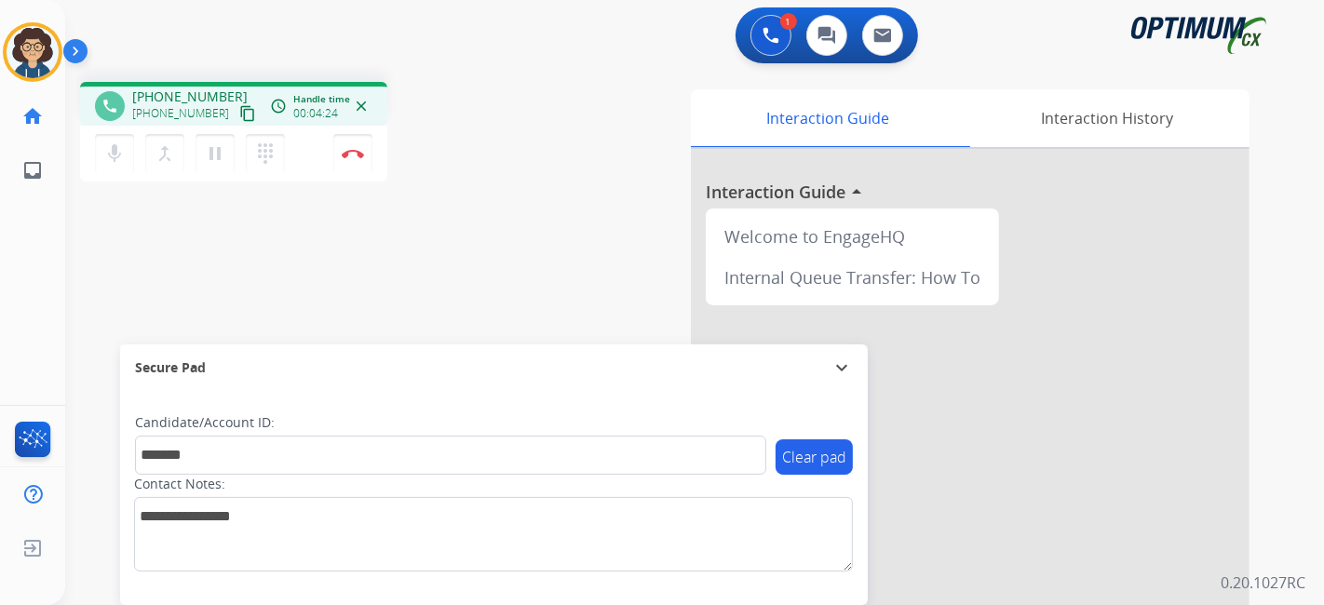
click at [473, 308] on div "phone [PHONE_NUMBER] [PHONE_NUMBER] content_copy access_time Call metrics Queue…" at bounding box center [672, 455] width 1214 height 777
click at [360, 141] on button "Disconnect" at bounding box center [352, 153] width 39 height 39
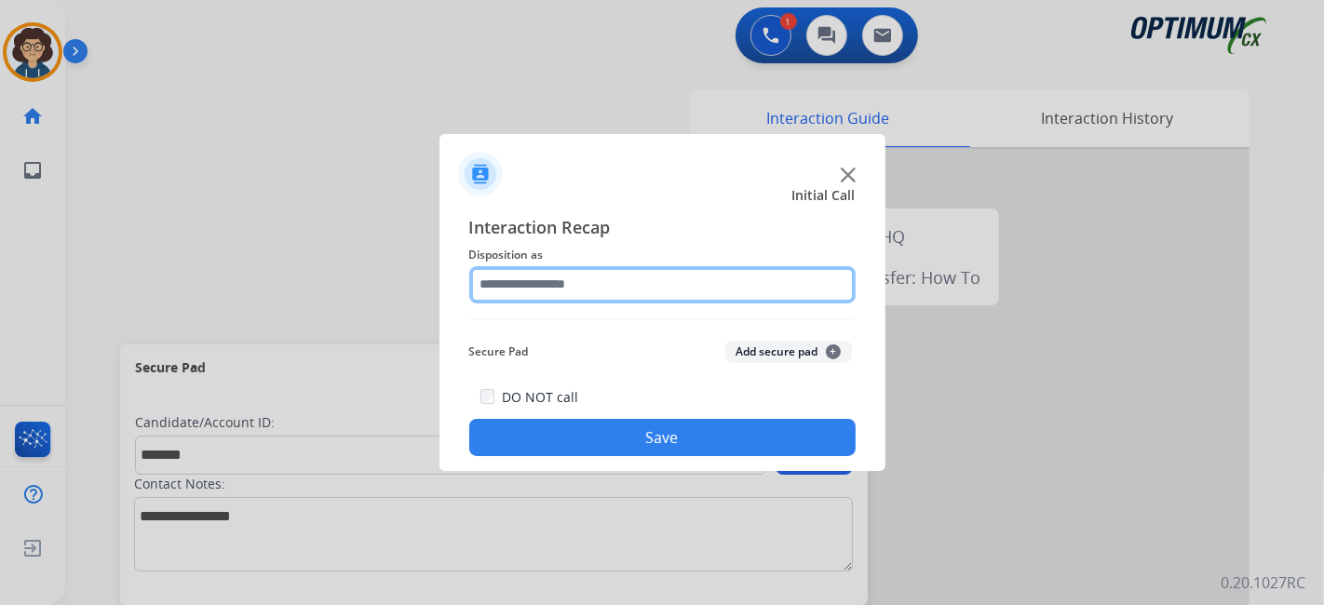
click at [697, 291] on input "text" at bounding box center [662, 284] width 386 height 37
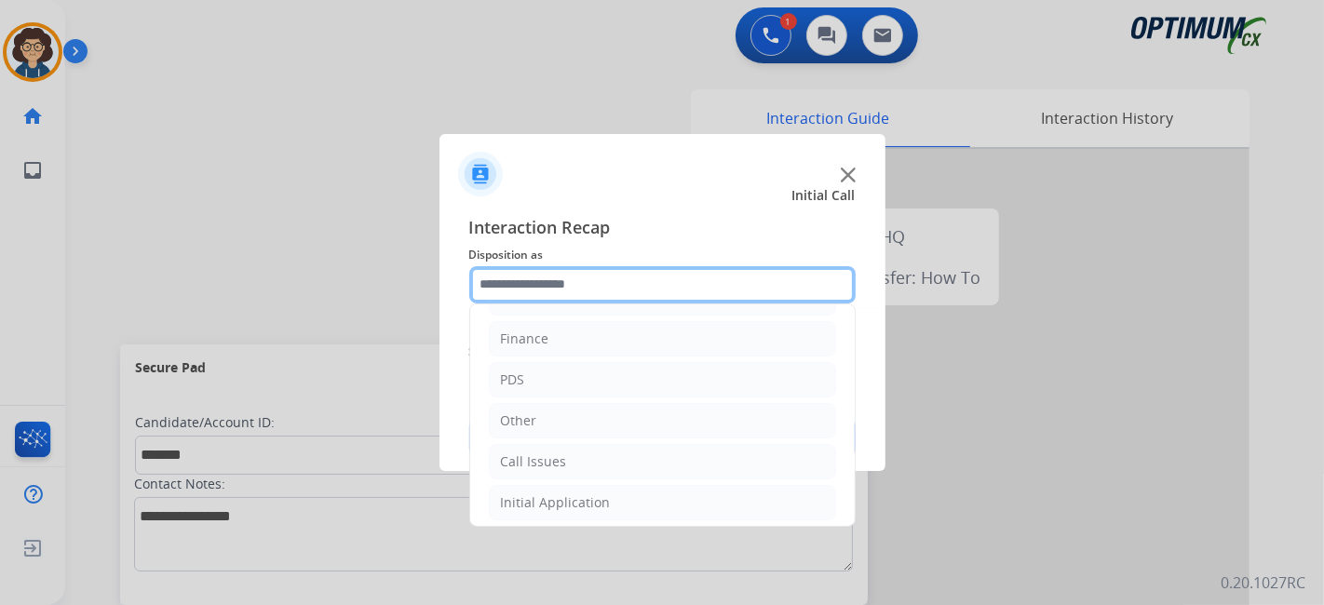
scroll to position [122, 0]
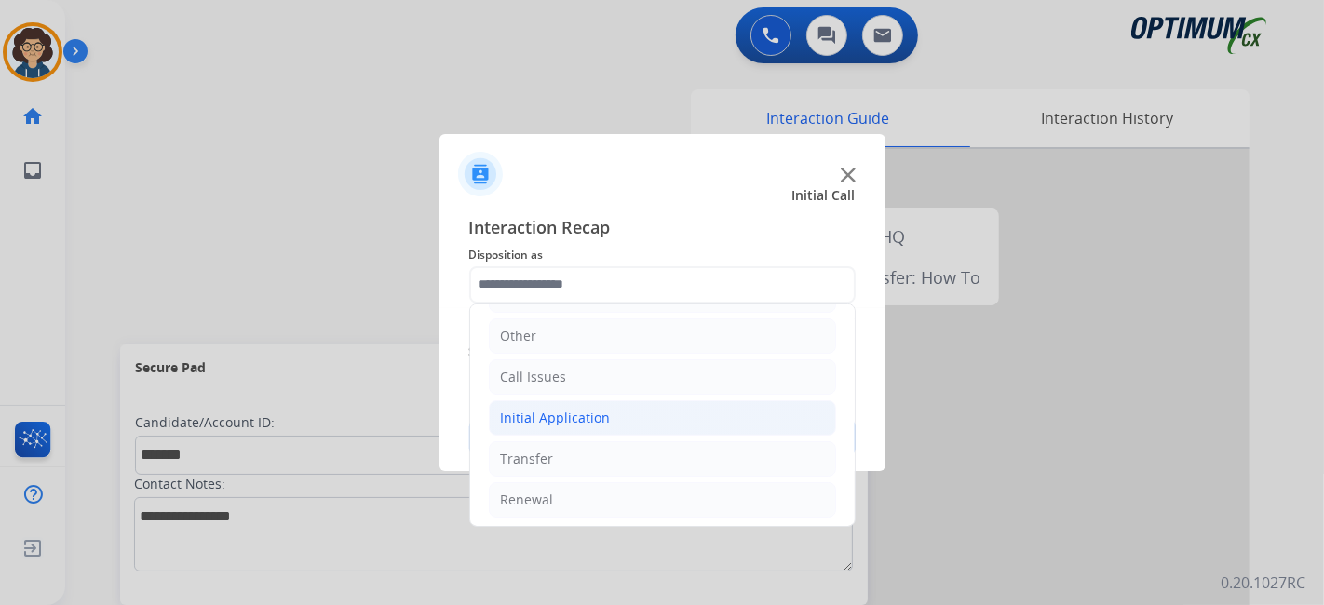
drag, startPoint x: 623, startPoint y: 416, endPoint x: 686, endPoint y: 416, distance: 63.3
click at [624, 416] on li "Initial Application" at bounding box center [662, 417] width 347 height 35
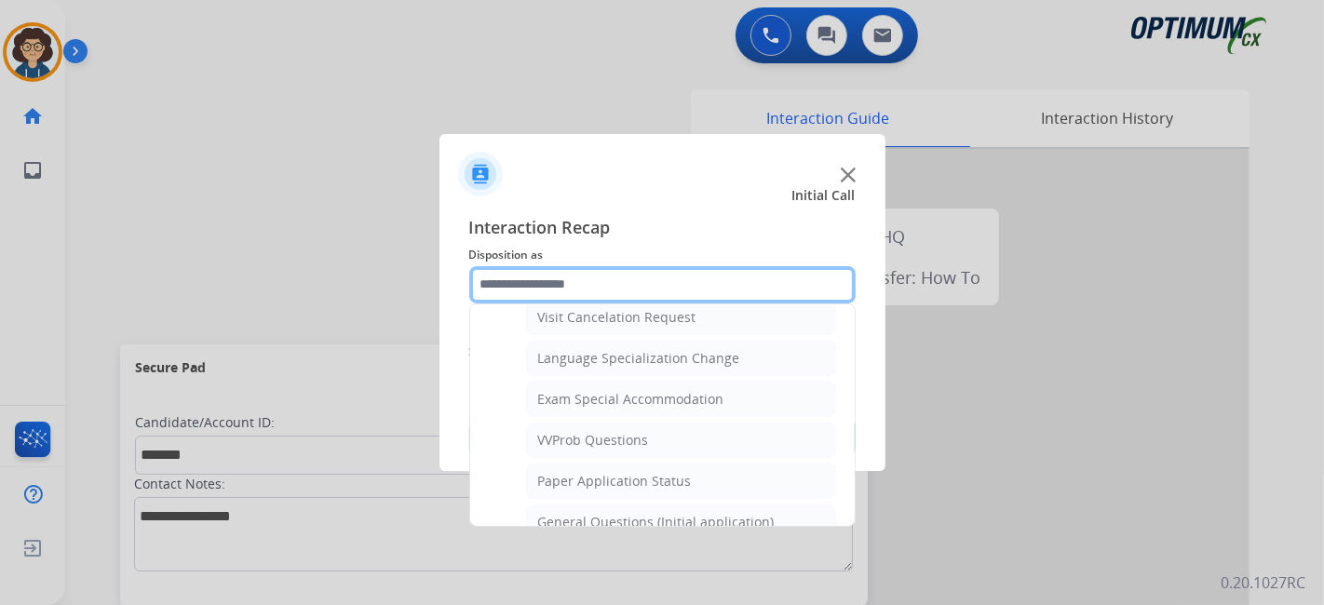
scroll to position [967, 0]
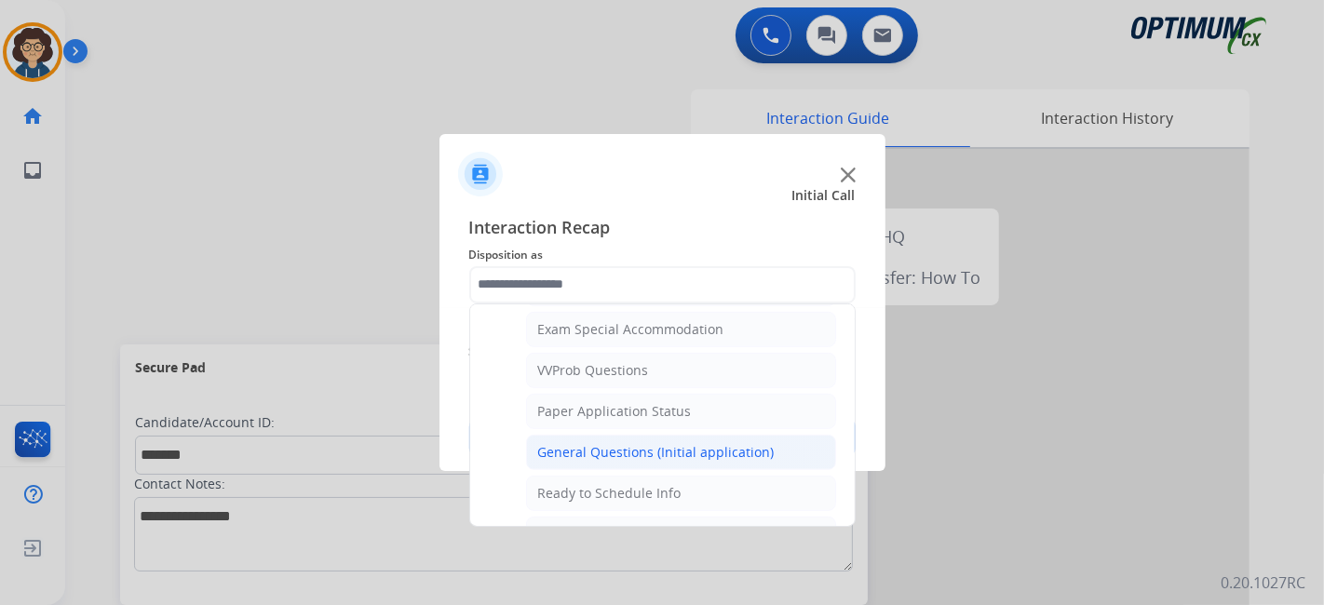
click at [720, 445] on div "General Questions (Initial application)" at bounding box center [656, 452] width 237 height 19
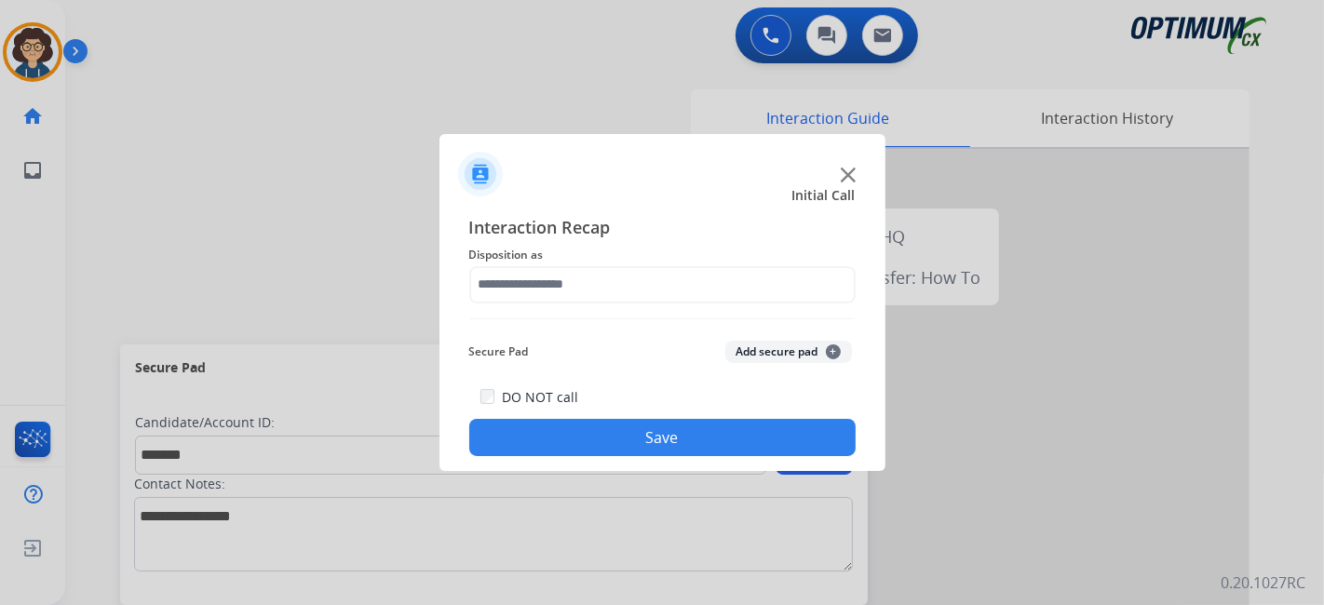
type input "**********"
click at [806, 345] on button "Add secure pad +" at bounding box center [788, 352] width 127 height 22
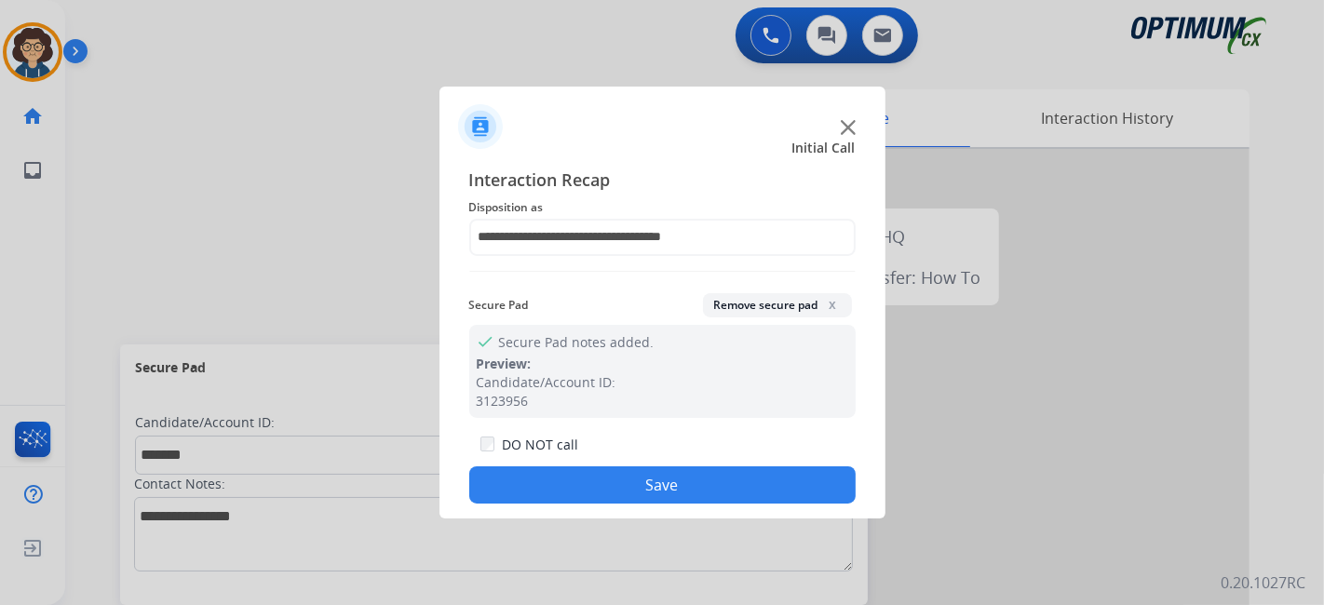
drag, startPoint x: 691, startPoint y: 480, endPoint x: 472, endPoint y: 94, distance: 444.1
click at [689, 475] on button "Save" at bounding box center [662, 484] width 386 height 37
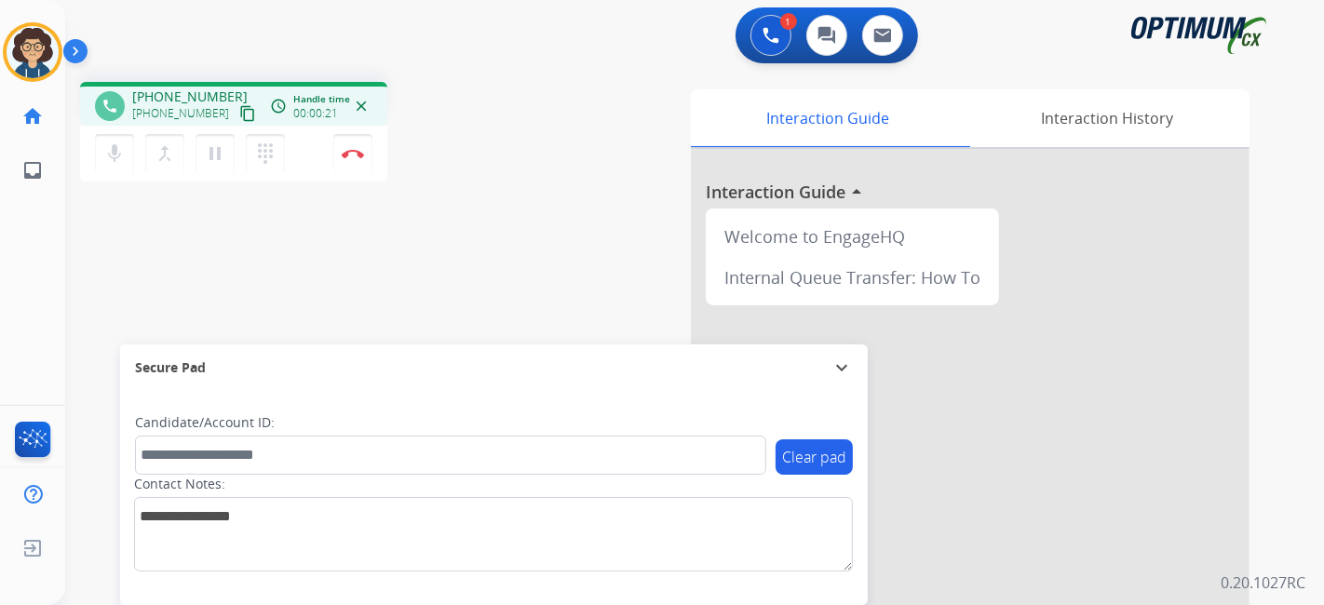
click at [239, 120] on mat-icon "content_copy" at bounding box center [247, 113] width 17 height 17
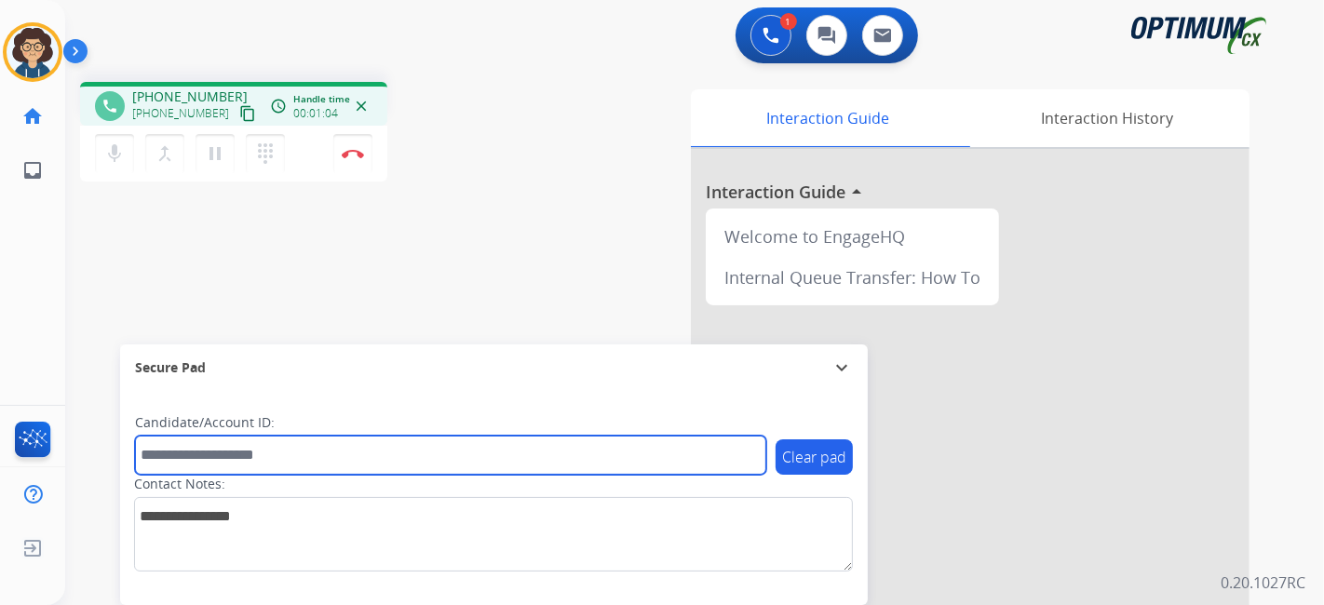
click at [334, 466] on input "text" at bounding box center [450, 455] width 631 height 39
paste input "*******"
type input "*******"
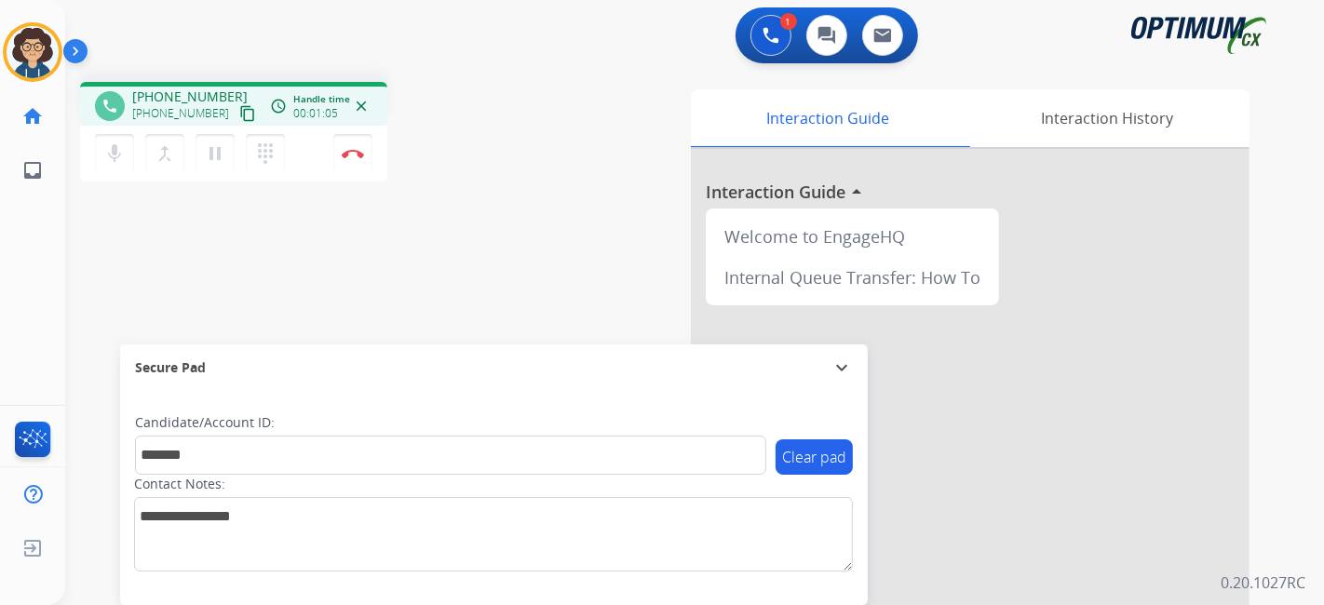
drag, startPoint x: 461, startPoint y: 288, endPoint x: 461, endPoint y: 31, distance: 257.0
click at [465, 275] on div "phone [PHONE_NUMBER] [PHONE_NUMBER] content_copy access_time Call metrics Queue…" at bounding box center [672, 455] width 1214 height 777
drag, startPoint x: 574, startPoint y: 277, endPoint x: 557, endPoint y: 233, distance: 47.2
click at [575, 278] on div "Interaction Guide Interaction History Interaction Guide arrow_drop_up Welcome t…" at bounding box center [903, 466] width 694 height 754
click at [609, 110] on div "Interaction Guide Interaction History Interaction Guide arrow_drop_up Welcome t…" at bounding box center [903, 466] width 694 height 754
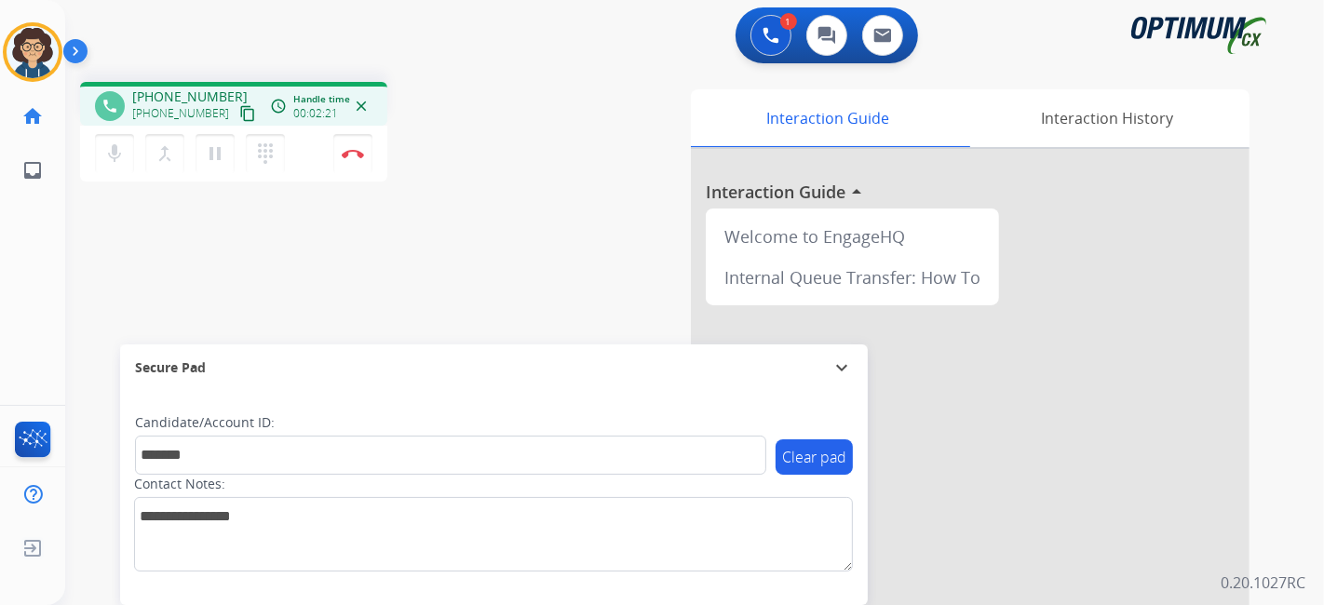
drag, startPoint x: 559, startPoint y: 240, endPoint x: 502, endPoint y: 73, distance: 177.0
click at [559, 237] on div "Interaction Guide Interaction History Interaction Guide arrow_drop_up Welcome t…" at bounding box center [903, 466] width 694 height 754
click at [367, 154] on button "Disconnect" at bounding box center [352, 153] width 39 height 39
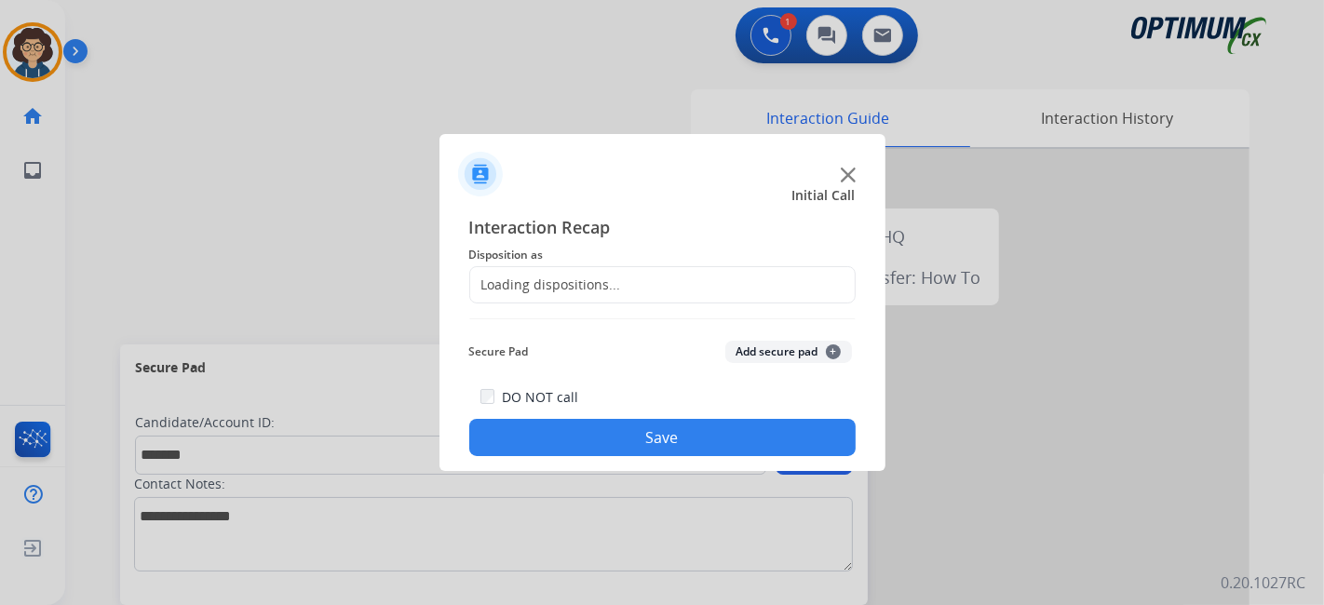
click at [622, 275] on div "Loading dispositions..." at bounding box center [662, 284] width 386 height 37
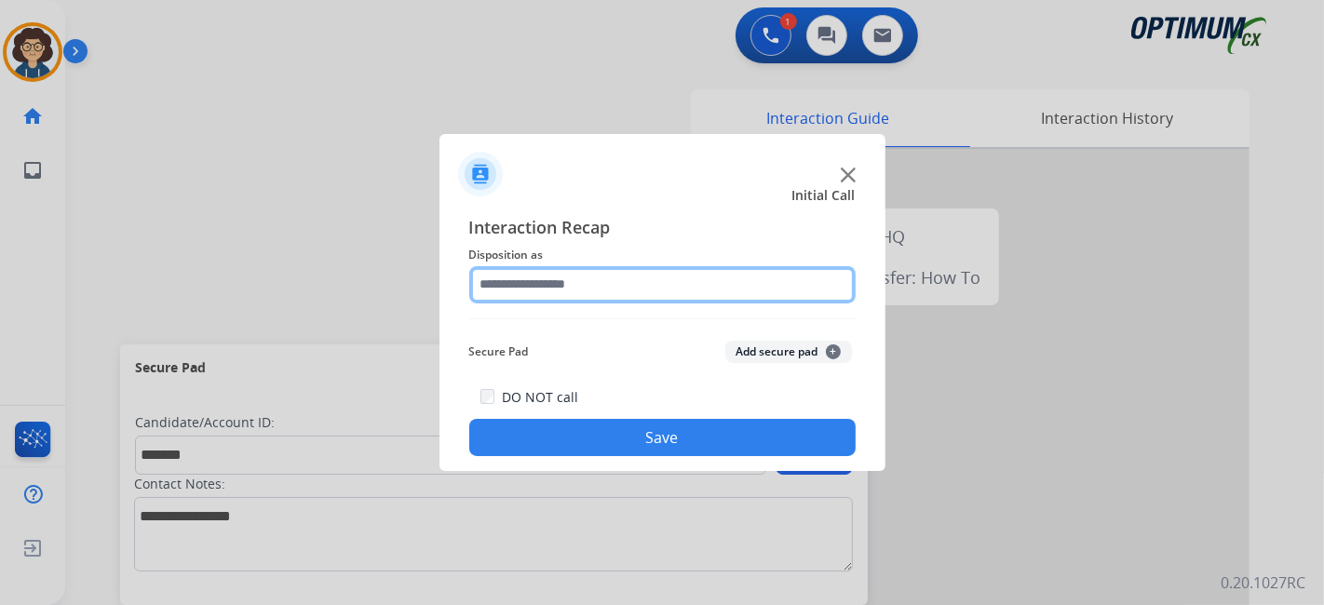
click at [622, 275] on input "text" at bounding box center [662, 284] width 386 height 37
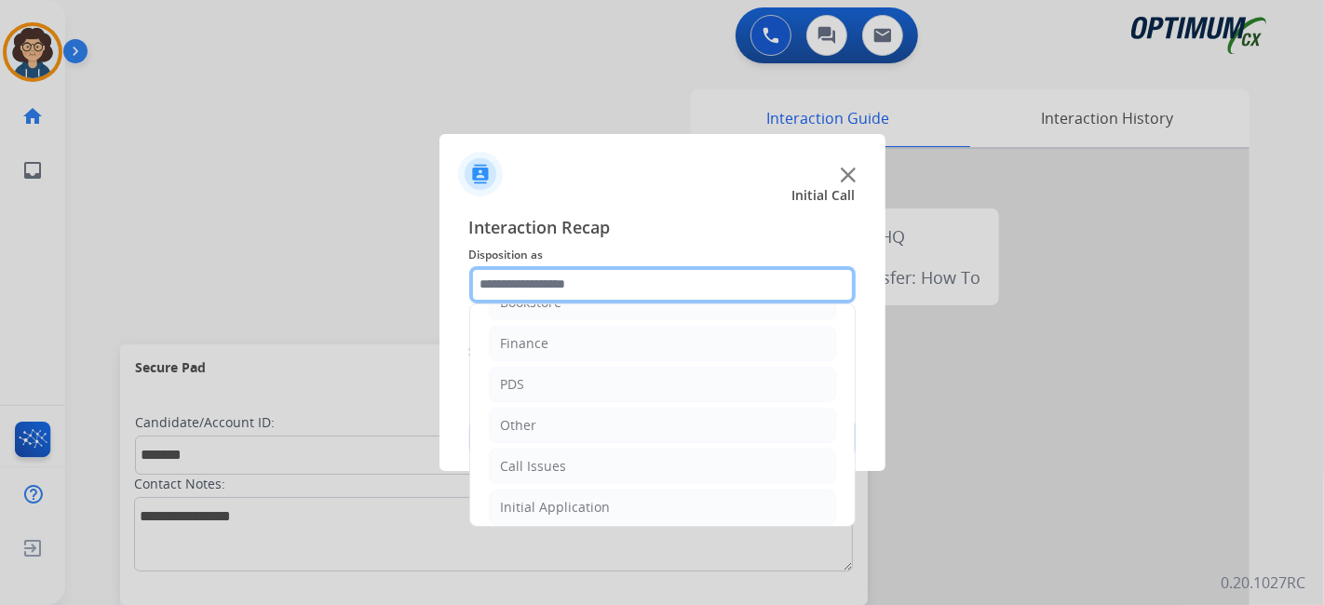
scroll to position [0, 0]
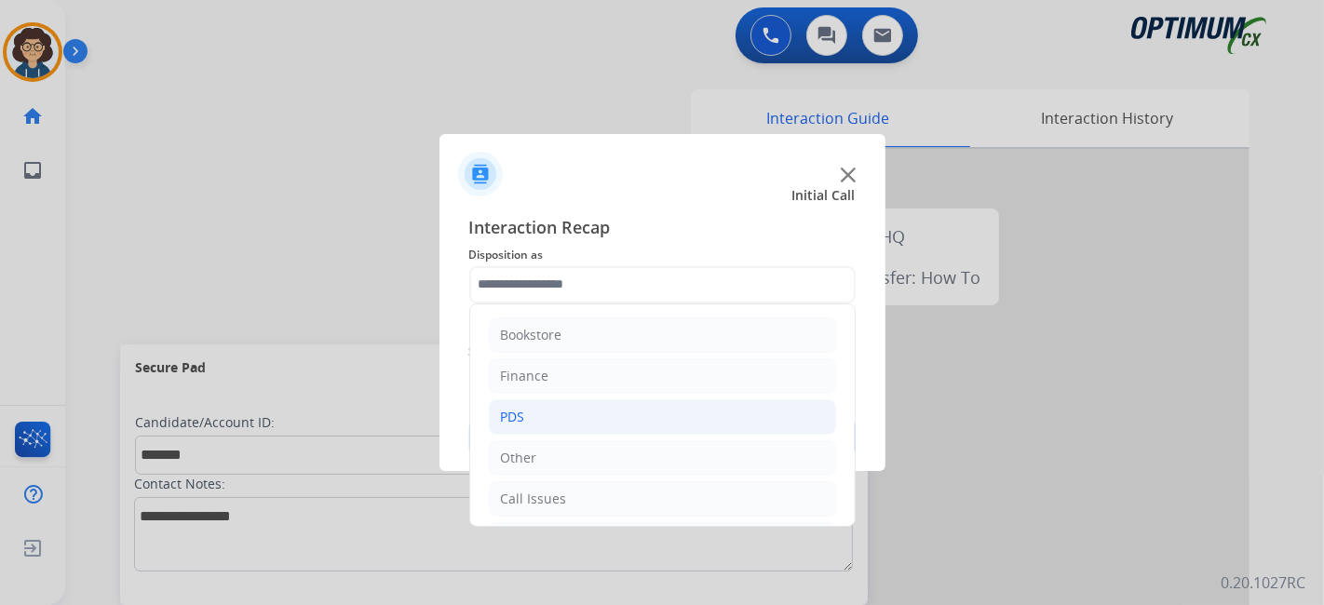
click at [598, 411] on li "PDS" at bounding box center [662, 416] width 347 height 35
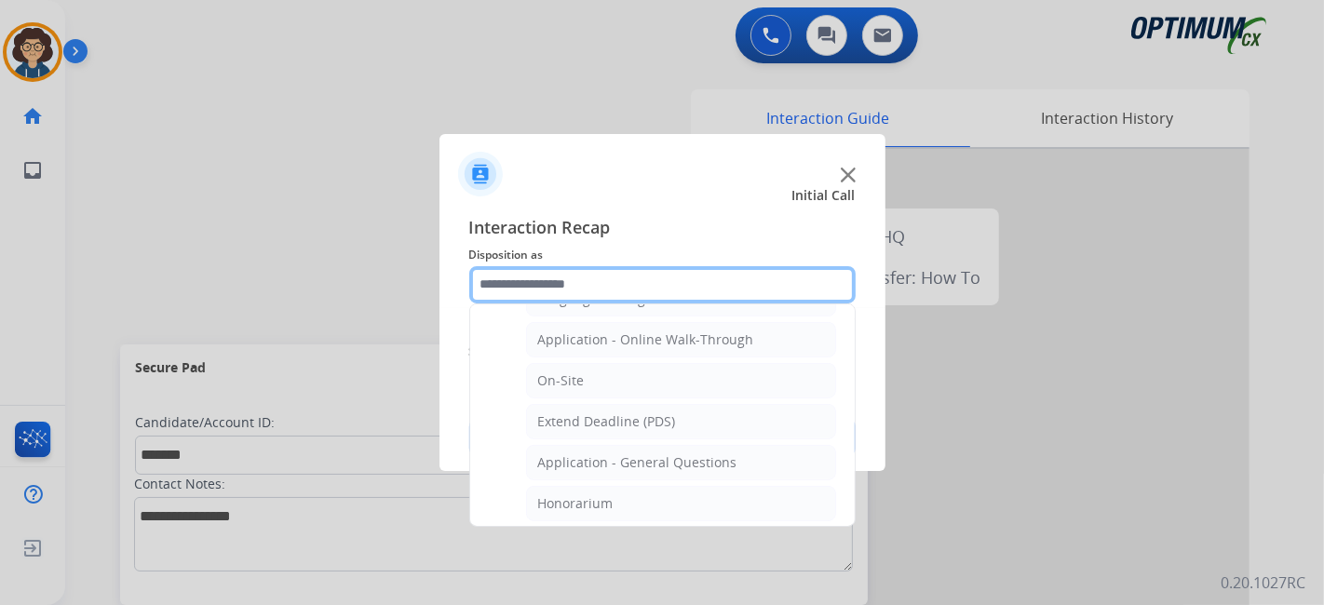
scroll to position [494, 0]
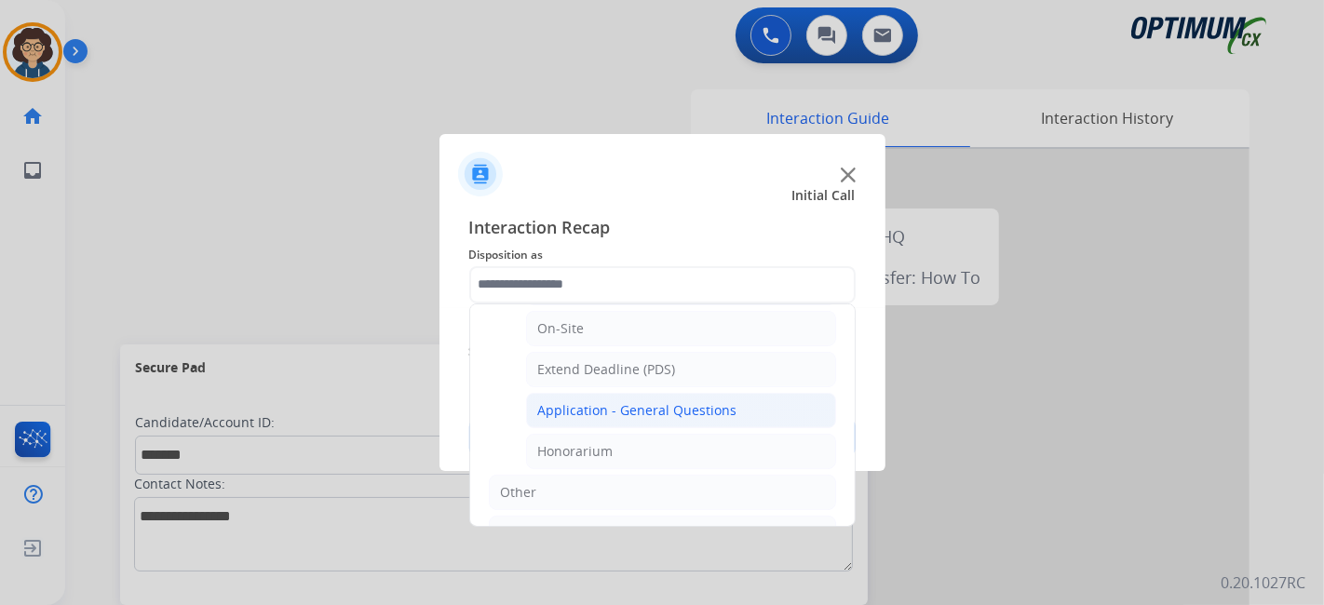
click at [731, 396] on li "Application - General Questions" at bounding box center [681, 410] width 310 height 35
type input "**********"
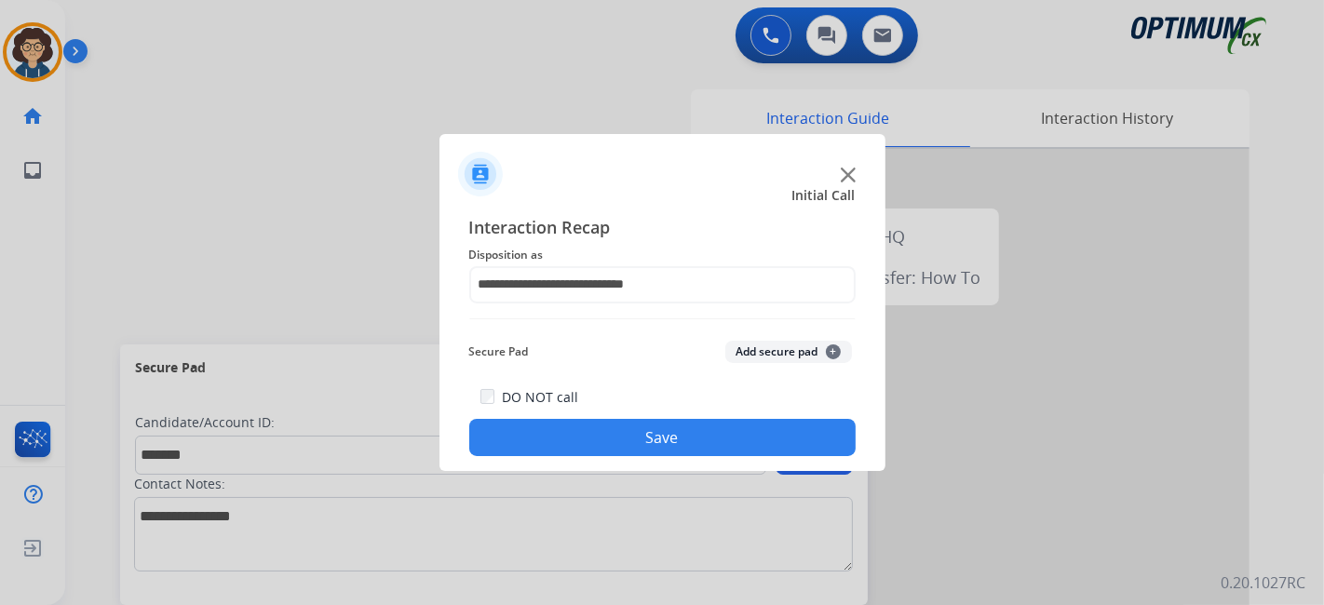
click at [781, 359] on button "Add secure pad +" at bounding box center [788, 352] width 127 height 22
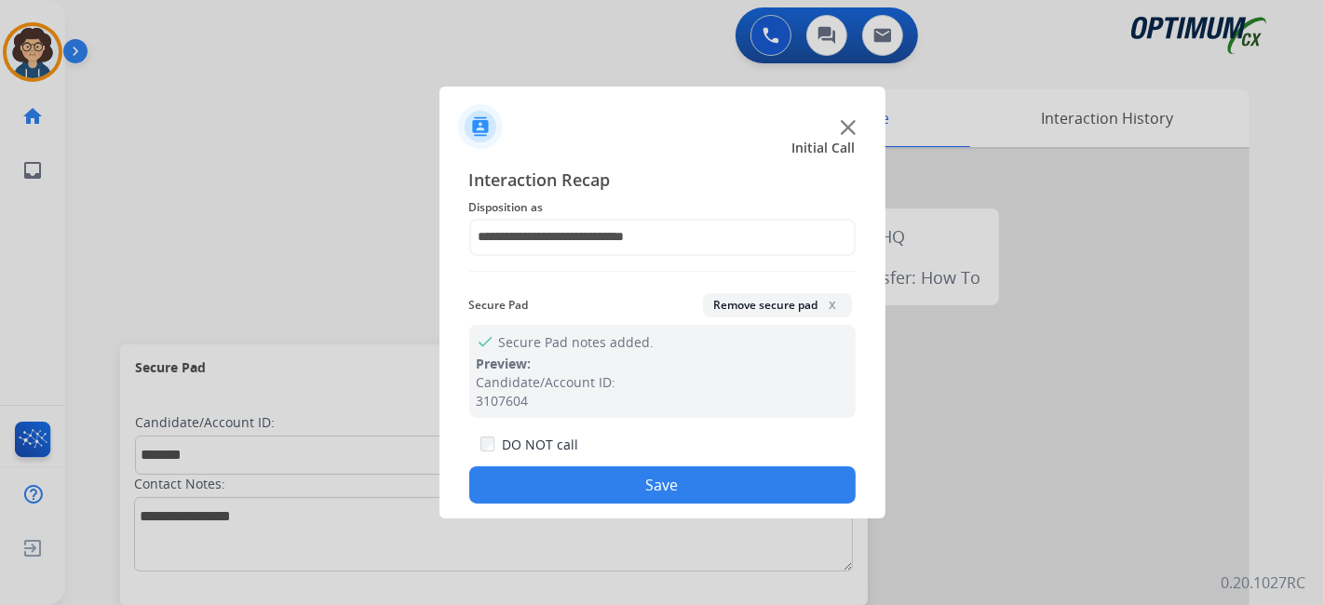
drag, startPoint x: 668, startPoint y: 487, endPoint x: 652, endPoint y: 448, distance: 42.2
click at [667, 485] on button "Save" at bounding box center [662, 484] width 386 height 37
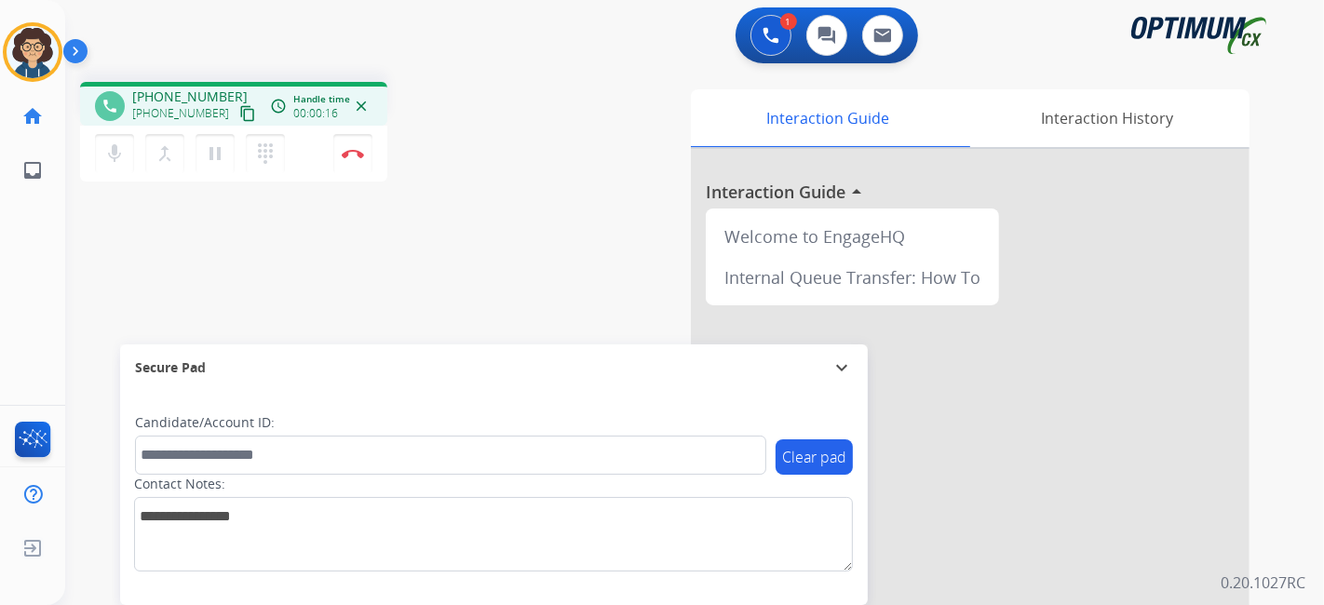
drag, startPoint x: 231, startPoint y: 109, endPoint x: 295, endPoint y: 20, distance: 110.1
click at [237, 102] on button "content_copy" at bounding box center [248, 113] width 22 height 22
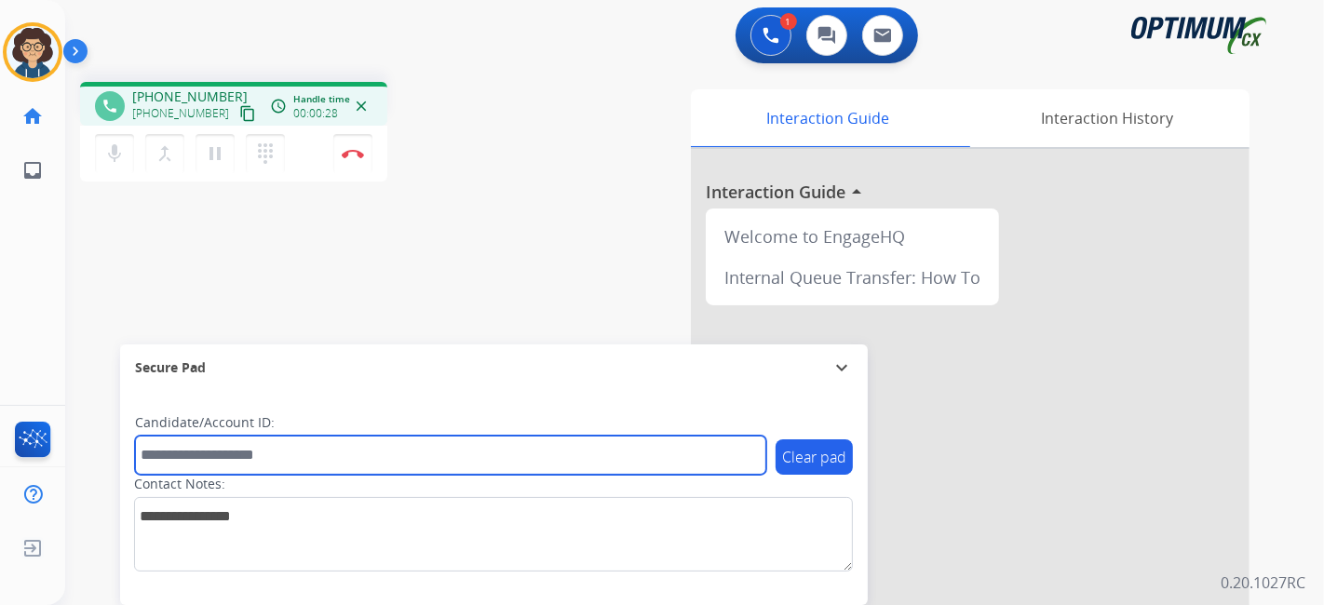
click at [239, 452] on input "text" at bounding box center [450, 455] width 631 height 39
paste input "*******"
type input "*******"
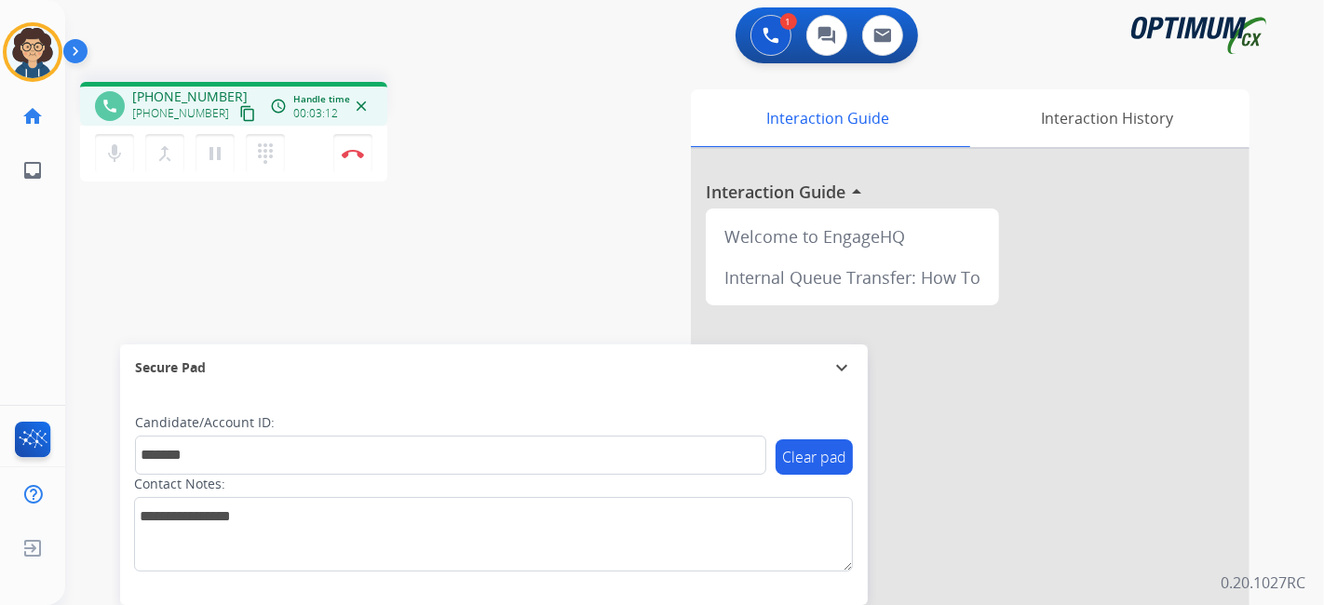
click at [494, 245] on div "phone [PHONE_NUMBER] [PHONE_NUMBER] content_copy access_time Call metrics Queue…" at bounding box center [672, 455] width 1214 height 777
click at [367, 159] on button "Disconnect" at bounding box center [352, 153] width 39 height 39
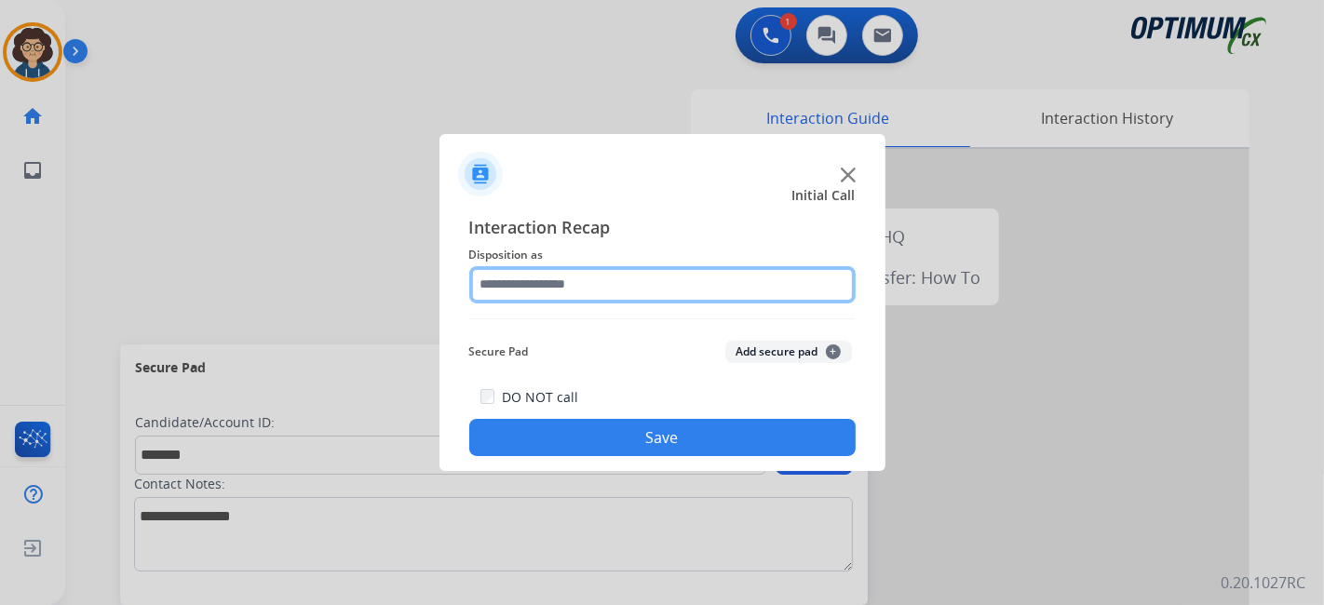
click at [693, 283] on input "text" at bounding box center [662, 284] width 386 height 37
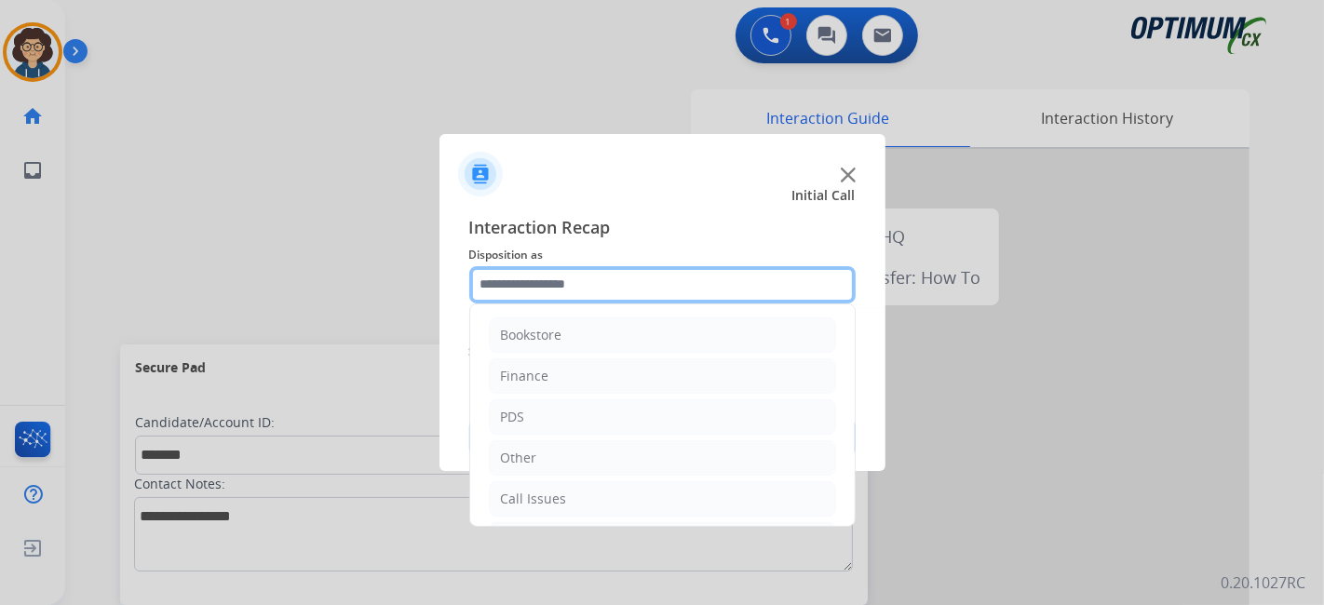
scroll to position [122, 0]
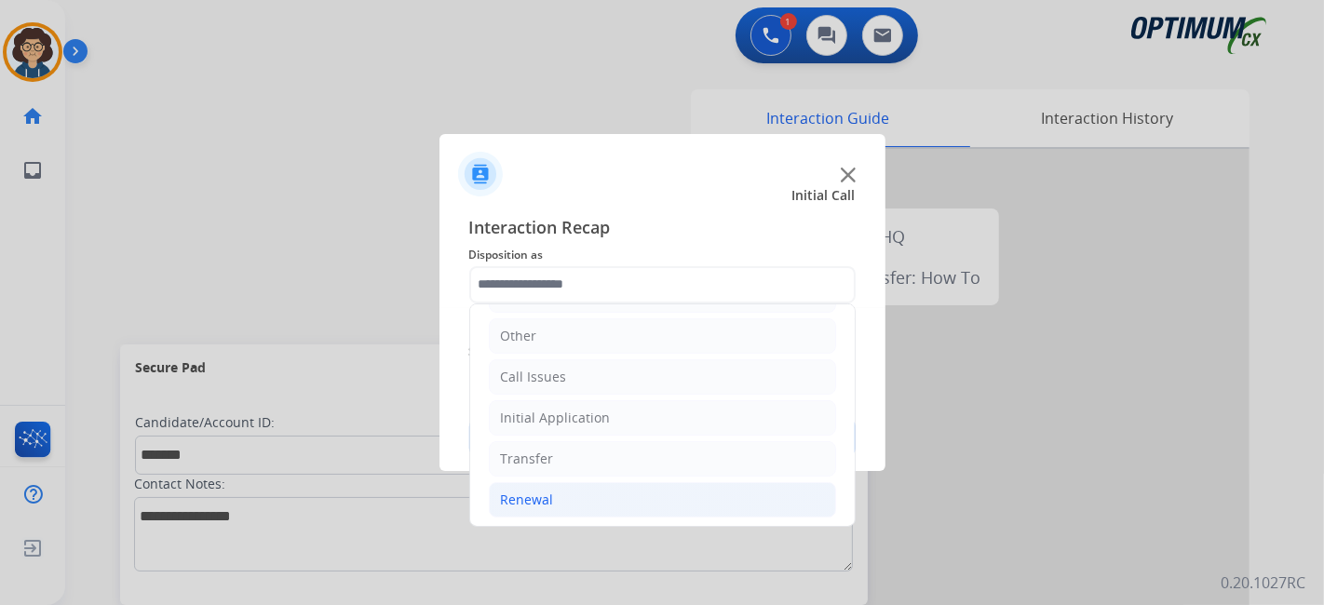
click at [603, 488] on li "Renewal" at bounding box center [662, 499] width 347 height 35
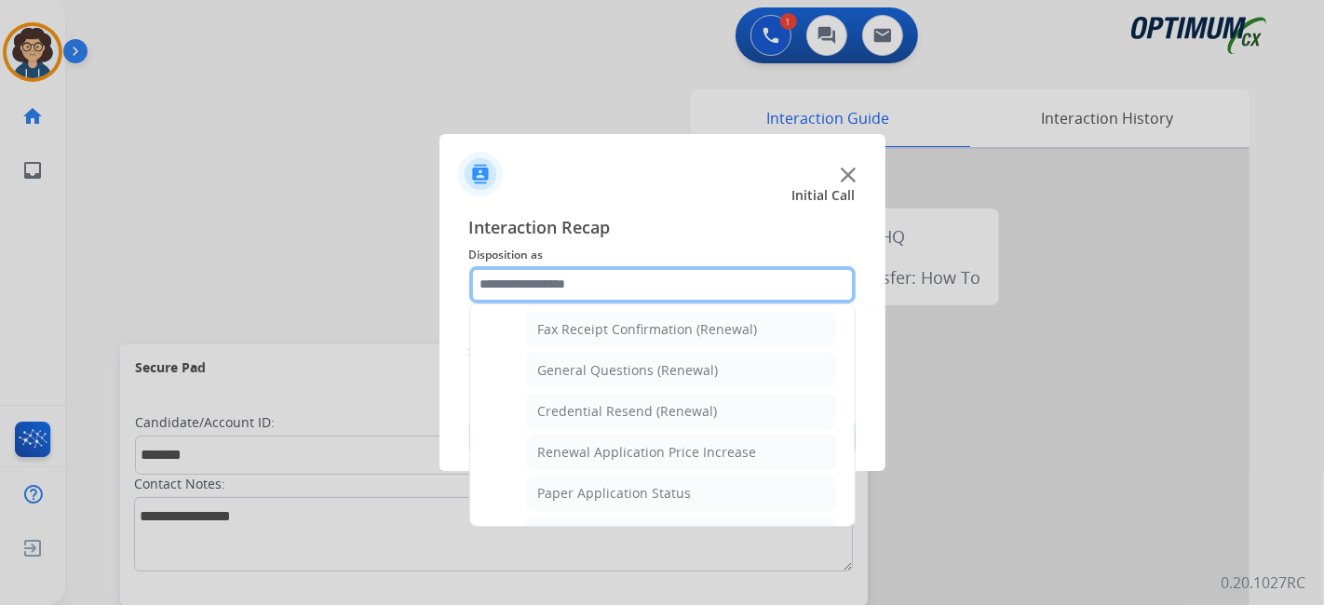
scroll to position [507, 0]
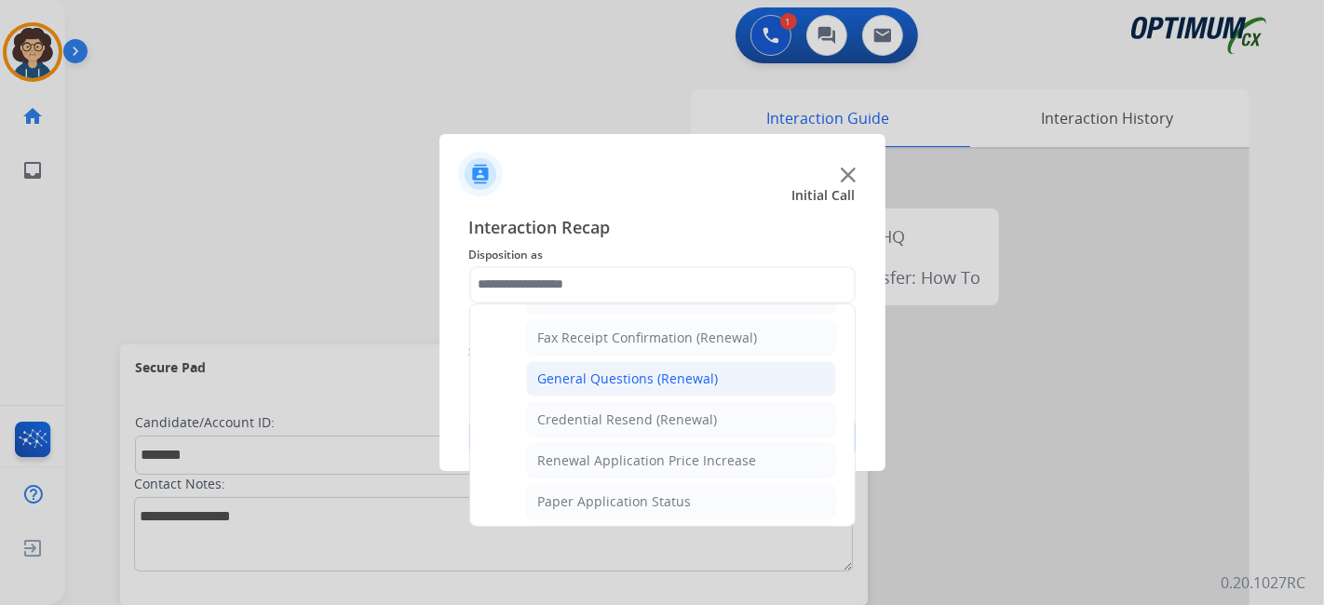
click at [705, 379] on div "General Questions (Renewal)" at bounding box center [628, 379] width 181 height 19
type input "**********"
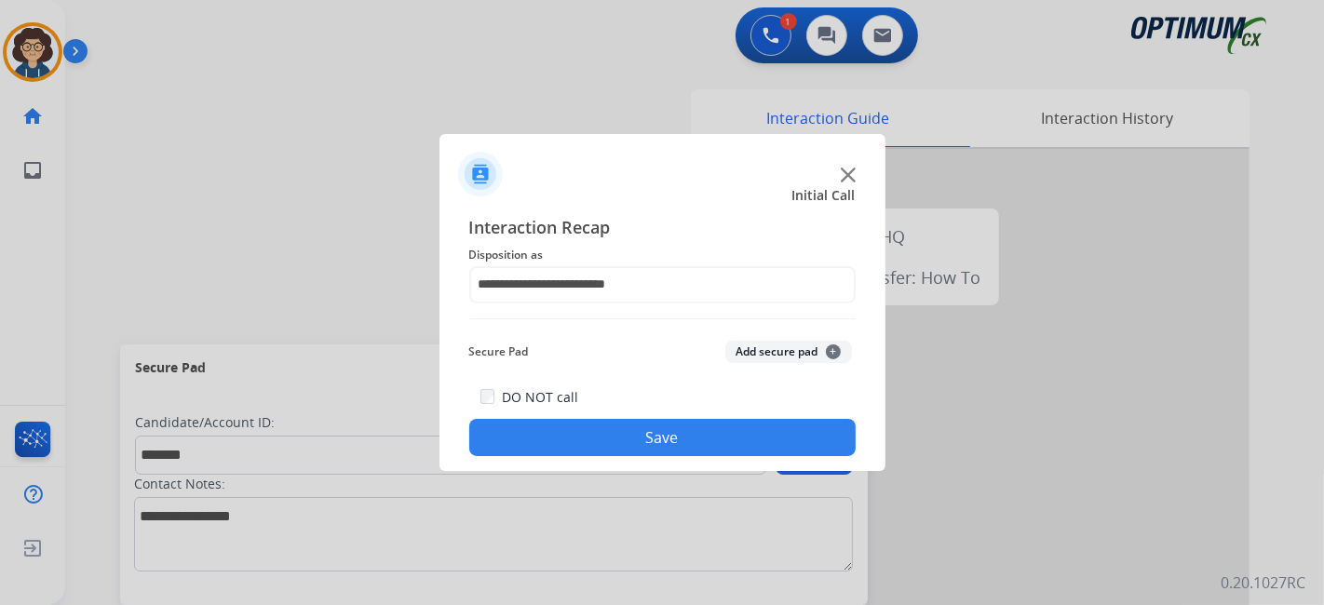
click at [755, 375] on div "**********" at bounding box center [662, 335] width 386 height 243
click at [762, 366] on div "Secure Pad Add secure pad +" at bounding box center [662, 351] width 386 height 37
click at [764, 355] on button "Add secure pad +" at bounding box center [788, 352] width 127 height 22
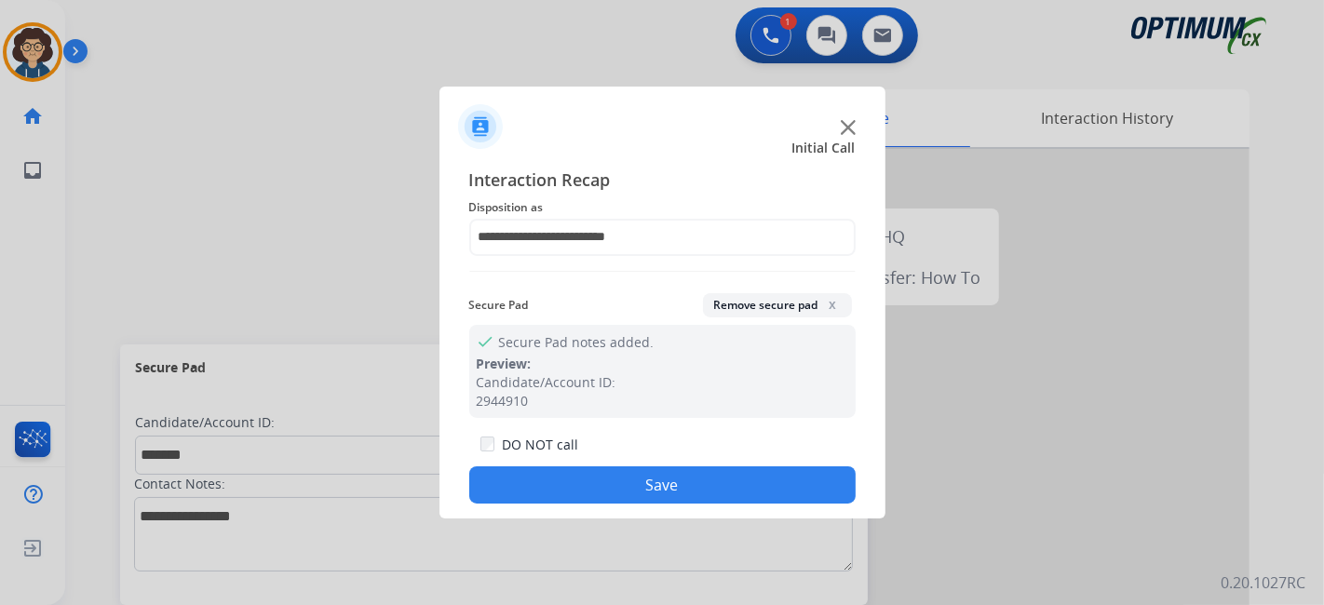
click at [715, 469] on button "Save" at bounding box center [662, 484] width 386 height 37
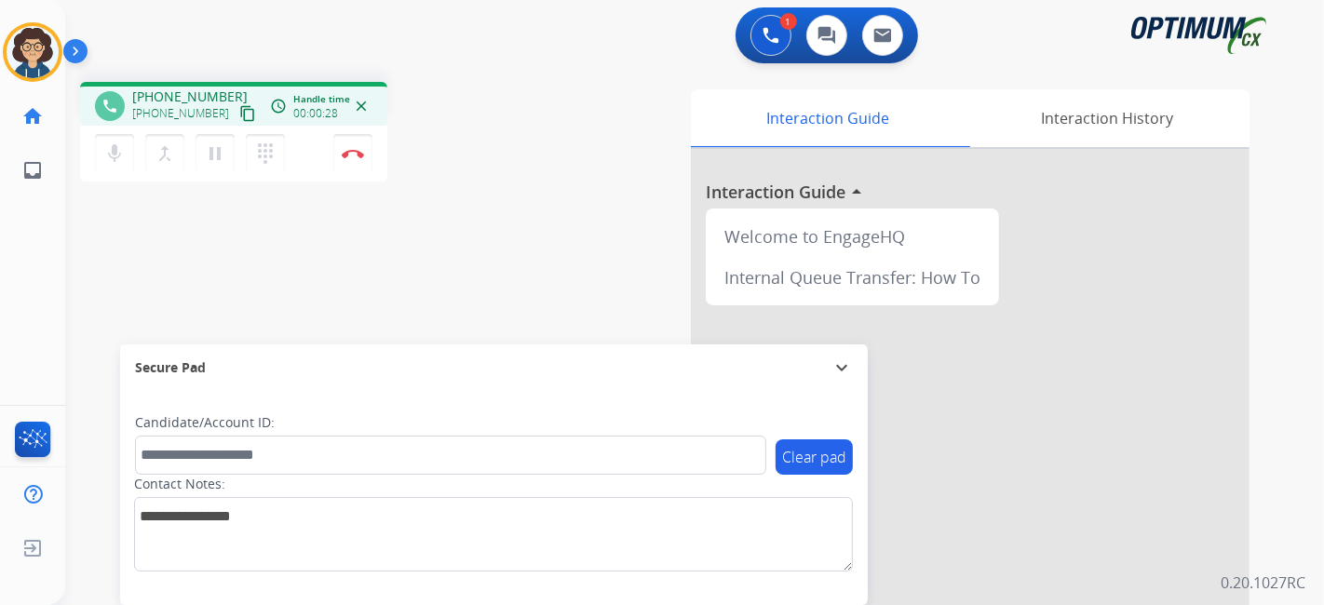
click at [214, 117] on div "[PHONE_NUMBER] content_copy" at bounding box center [195, 113] width 127 height 22
click at [239, 111] on mat-icon "content_copy" at bounding box center [247, 113] width 17 height 17
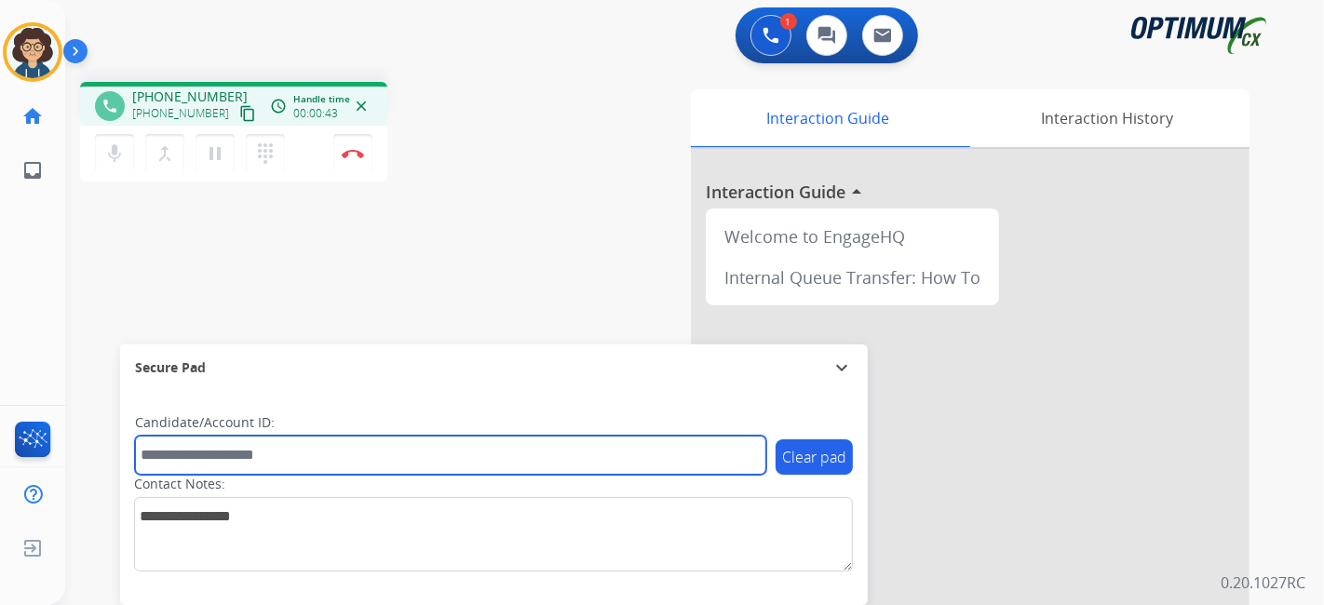
click at [336, 465] on input "text" at bounding box center [450, 455] width 631 height 39
paste input "*******"
type input "*******"
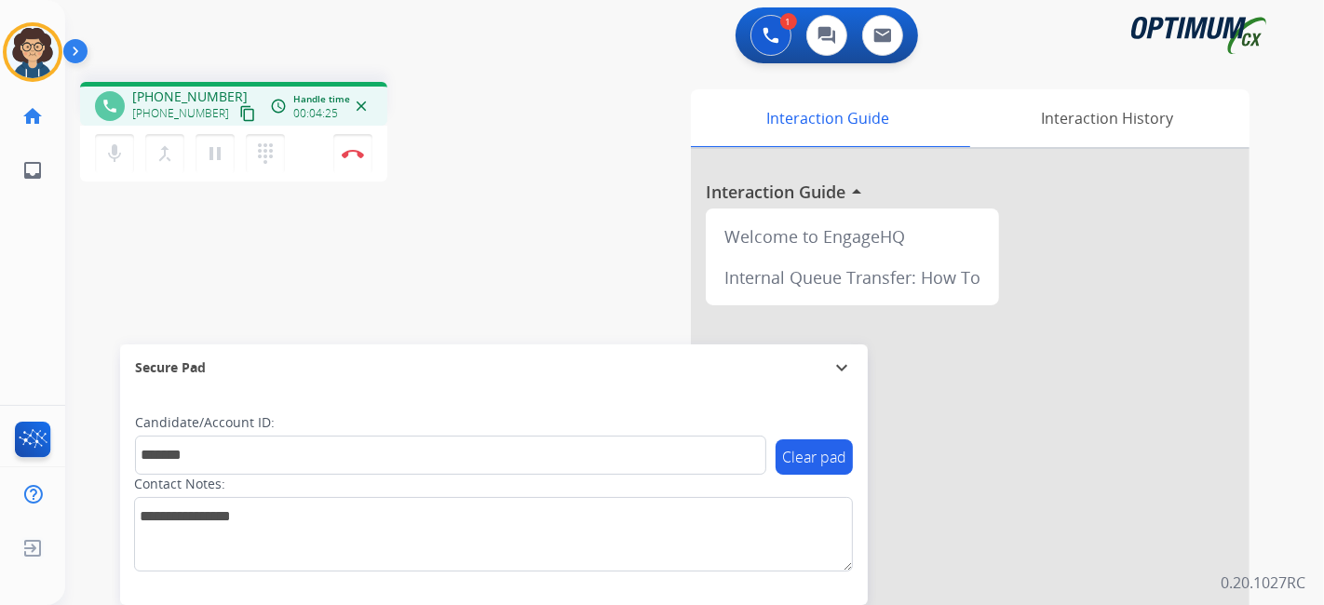
click at [509, 286] on div "phone [PHONE_NUMBER] [PHONE_NUMBER] content_copy access_time Call metrics Queue…" at bounding box center [672, 455] width 1214 height 777
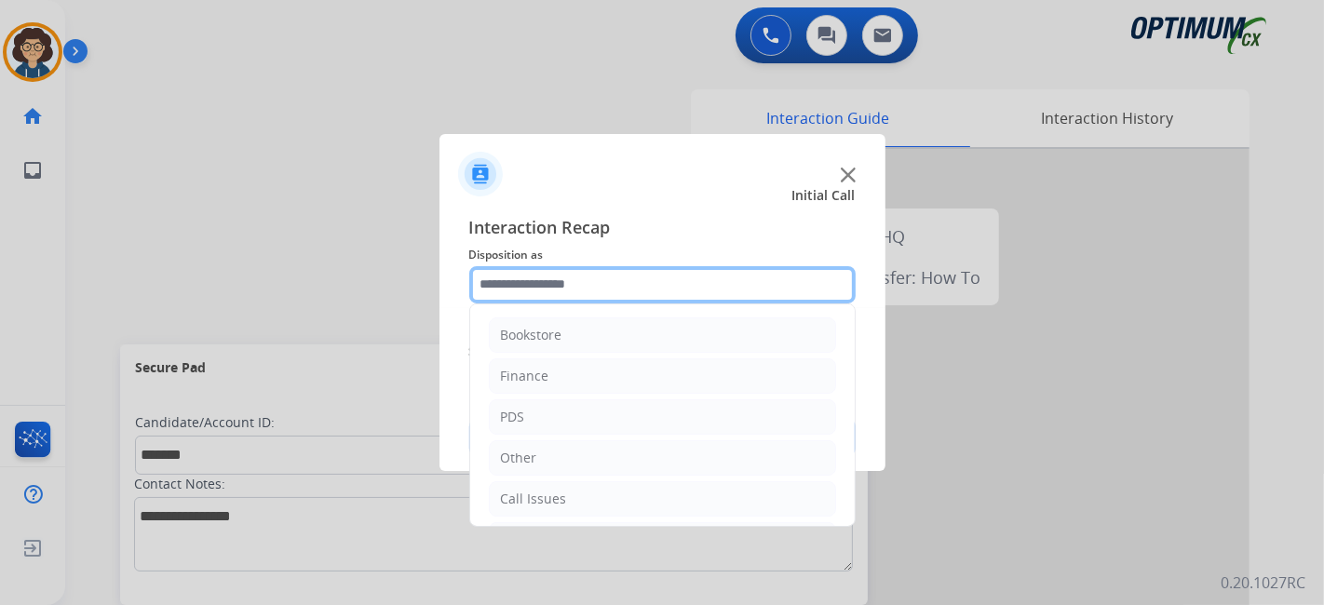
click at [591, 301] on input "text" at bounding box center [662, 284] width 386 height 37
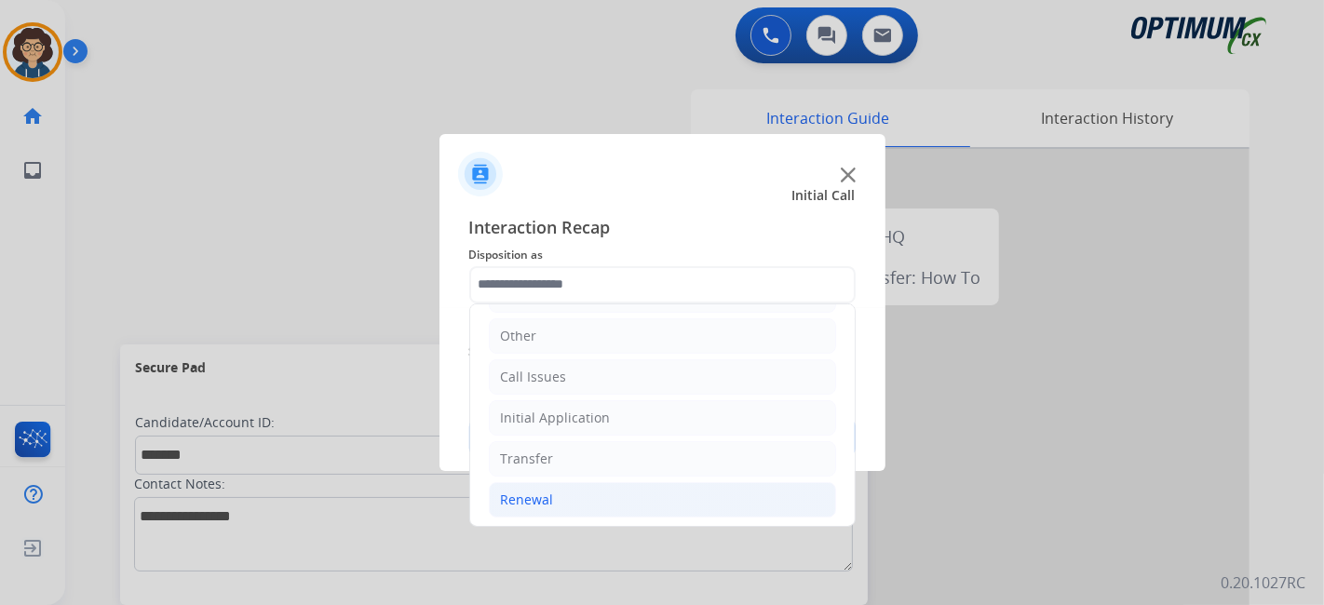
drag, startPoint x: 578, startPoint y: 499, endPoint x: 669, endPoint y: 493, distance: 91.5
click at [579, 499] on li "Renewal" at bounding box center [662, 499] width 347 height 35
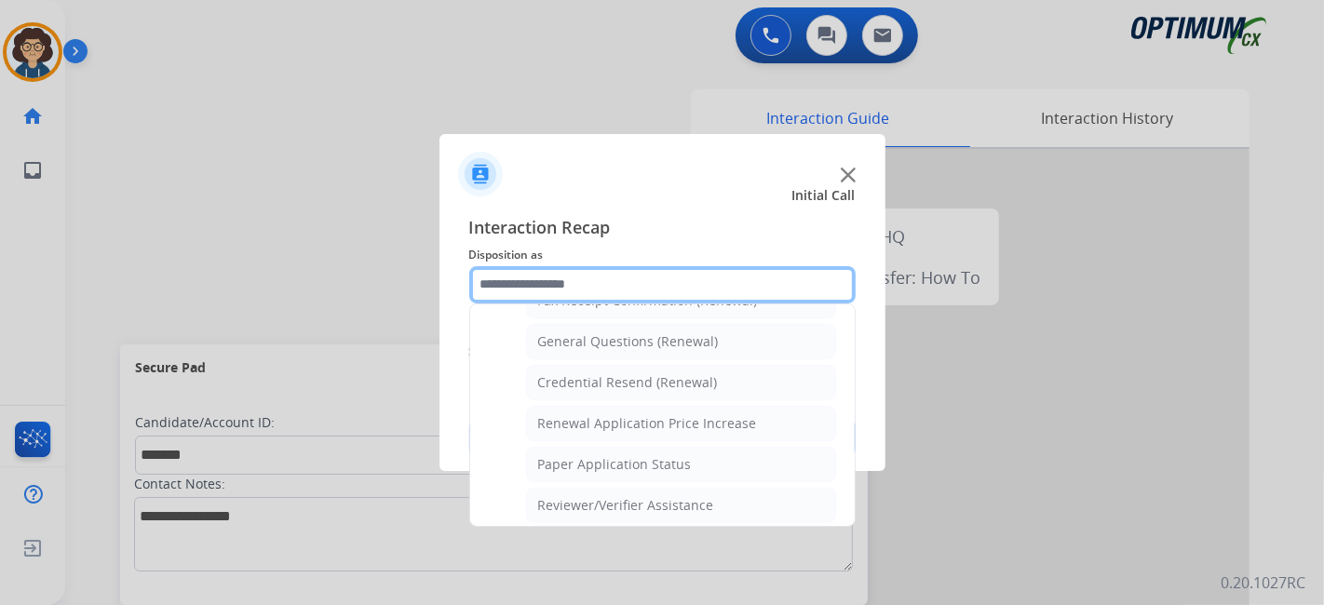
scroll to position [513, 0]
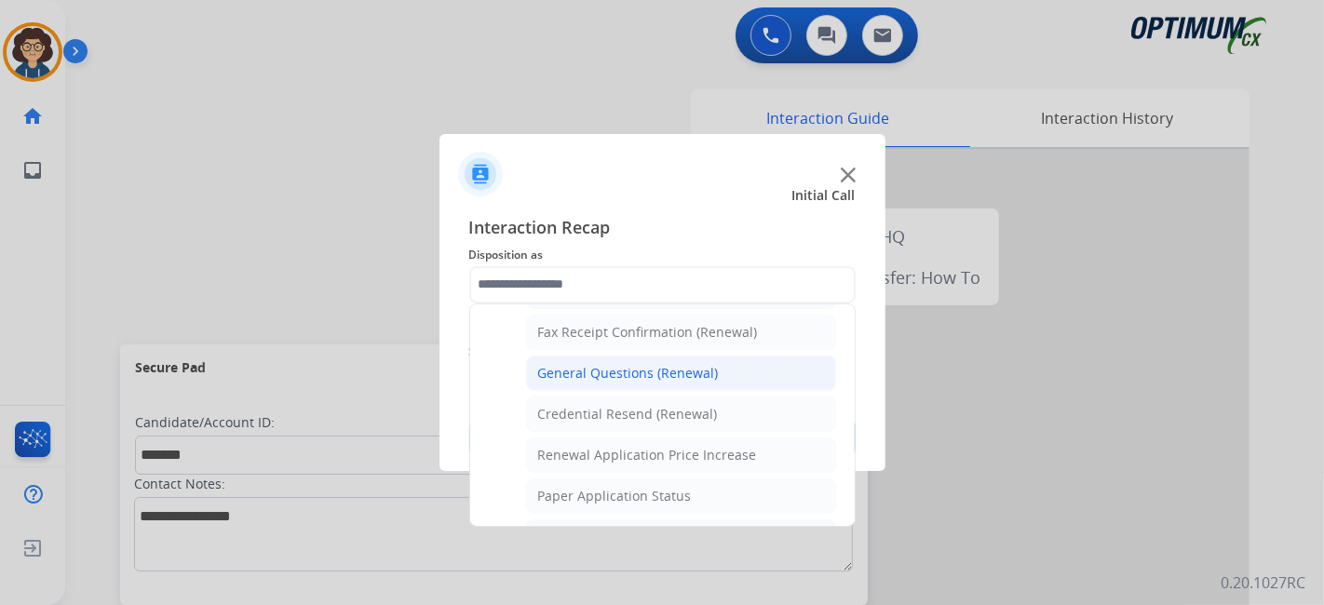
click at [737, 376] on li "General Questions (Renewal)" at bounding box center [681, 373] width 310 height 35
type input "**********"
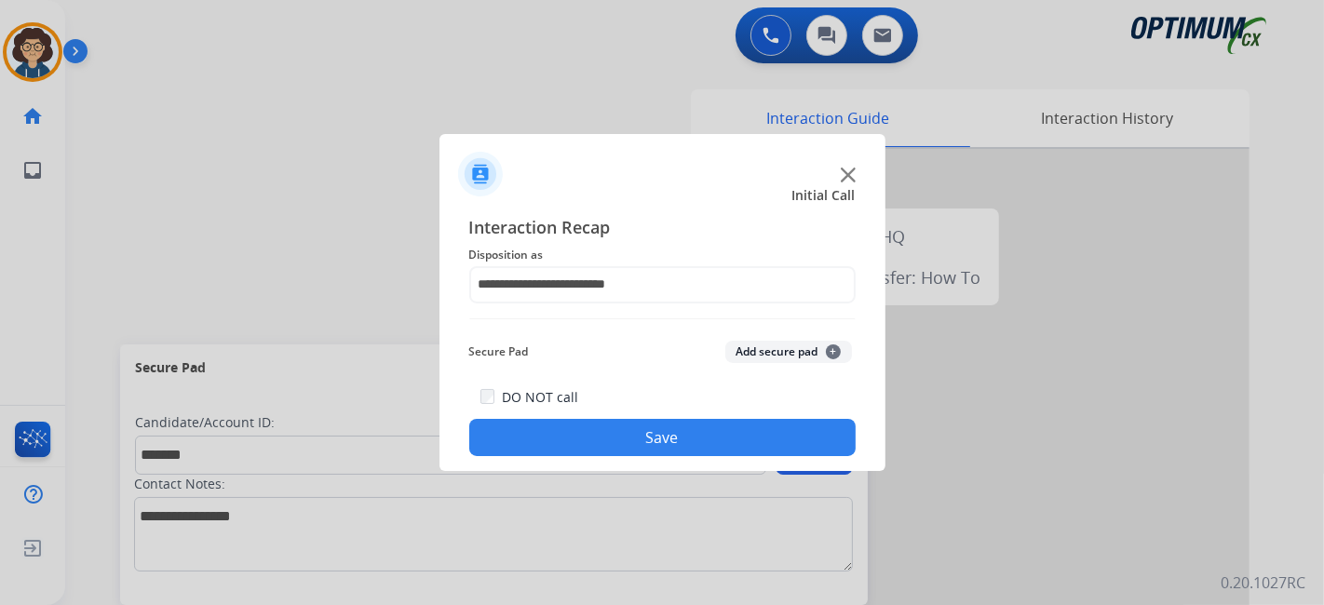
click at [782, 338] on div "Secure Pad Add secure pad +" at bounding box center [662, 351] width 386 height 37
drag, startPoint x: 782, startPoint y: 352, endPoint x: 729, endPoint y: 439, distance: 102.4
click at [782, 353] on button "Add secure pad +" at bounding box center [788, 352] width 127 height 22
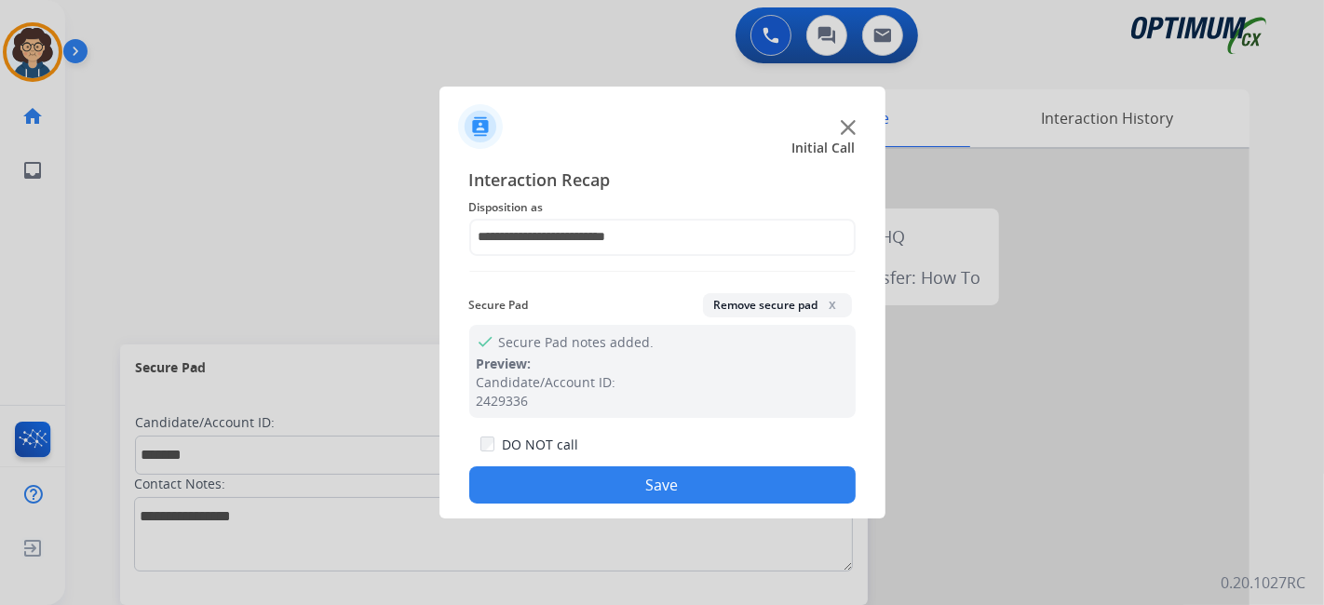
click at [710, 480] on button "Save" at bounding box center [662, 484] width 386 height 37
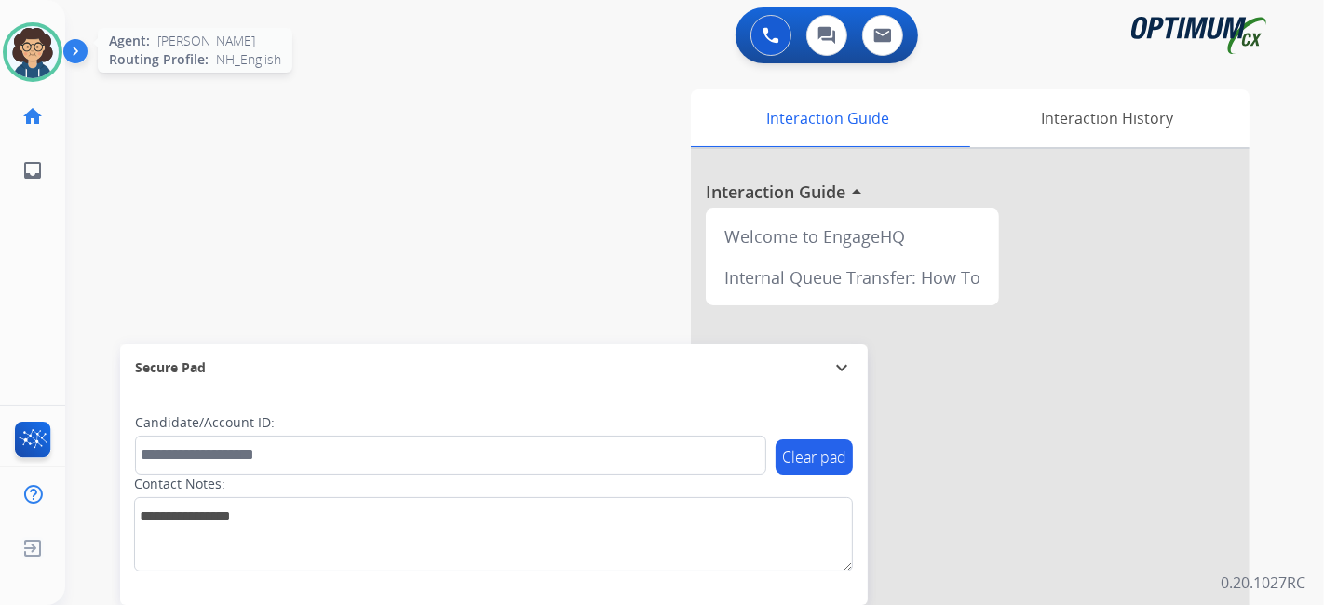
click at [32, 47] on img at bounding box center [33, 52] width 52 height 52
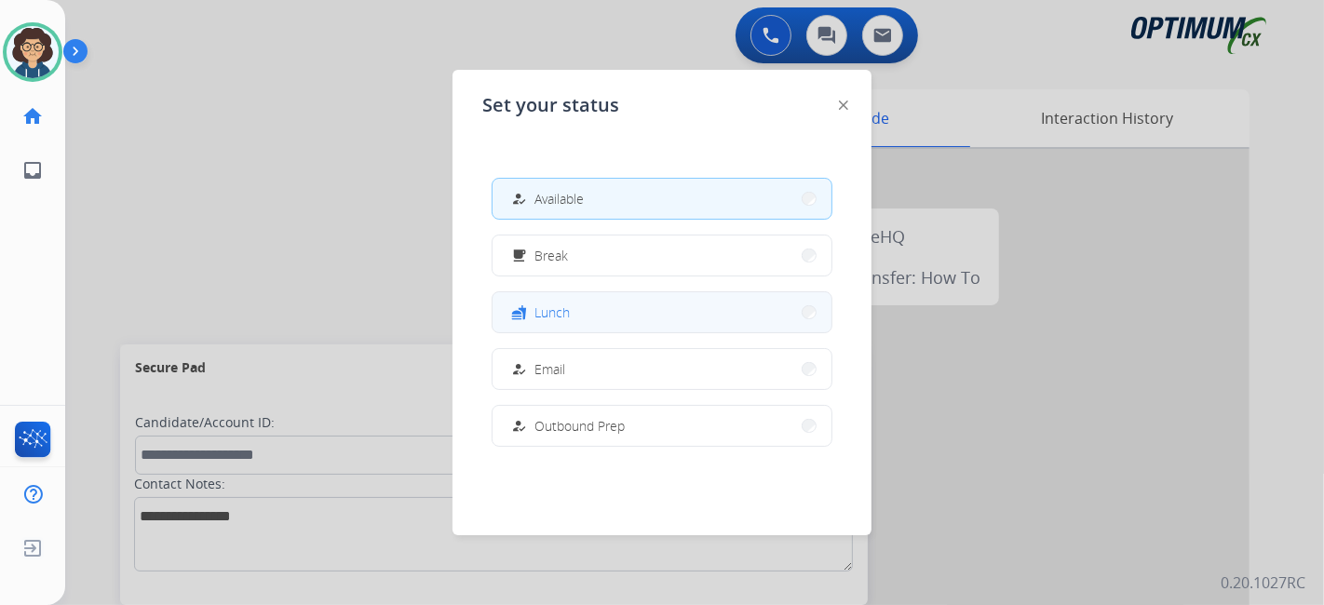
scroll to position [464, 0]
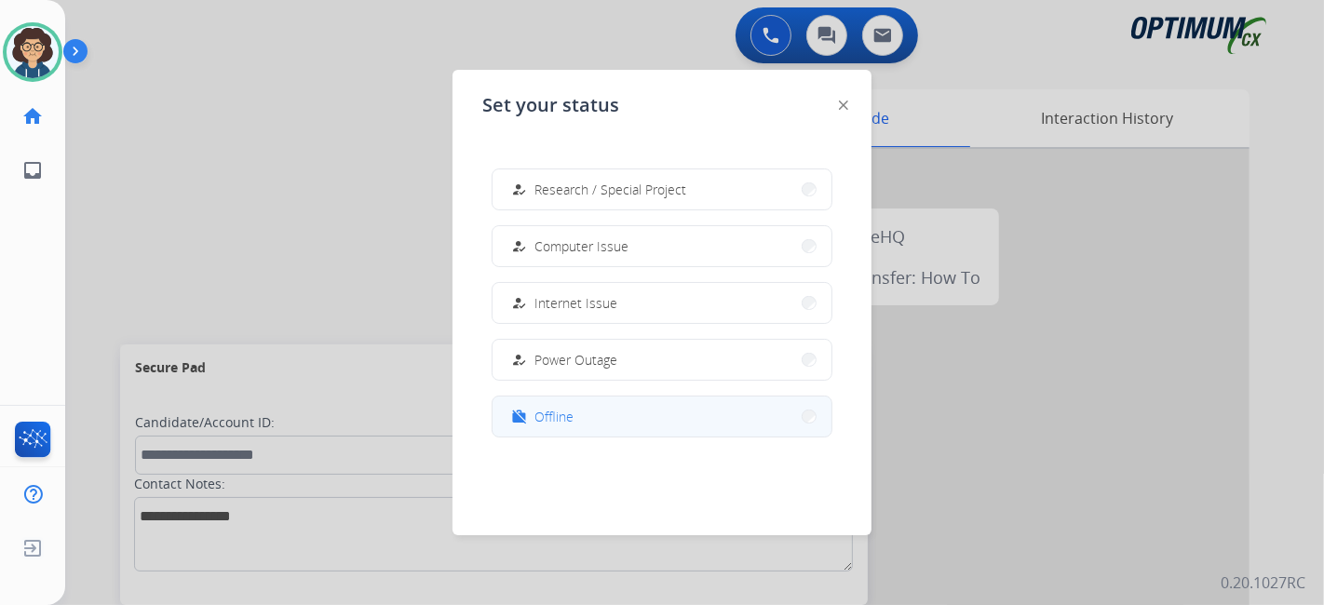
click at [566, 423] on span "Offline" at bounding box center [553, 417] width 39 height 20
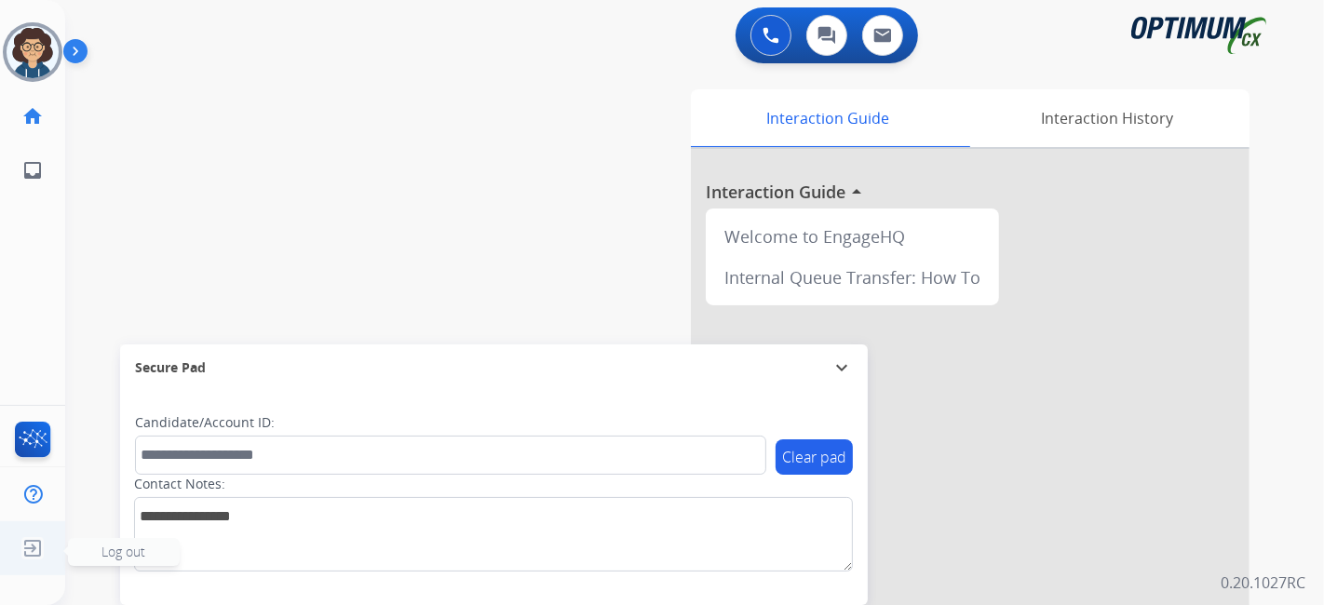
click at [45, 536] on img at bounding box center [33, 548] width 34 height 35
